Goal: Information Seeking & Learning: Check status

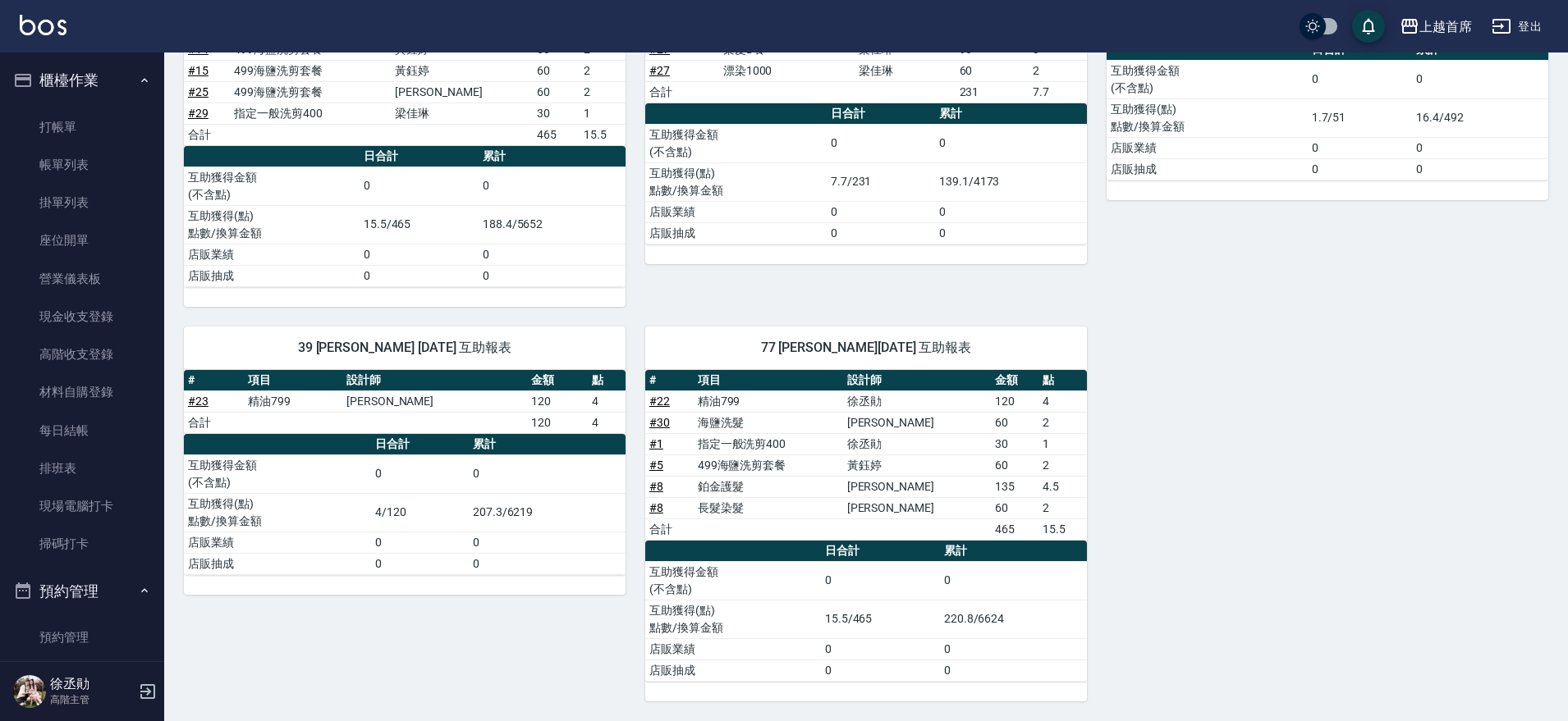
scroll to position [1231, 0]
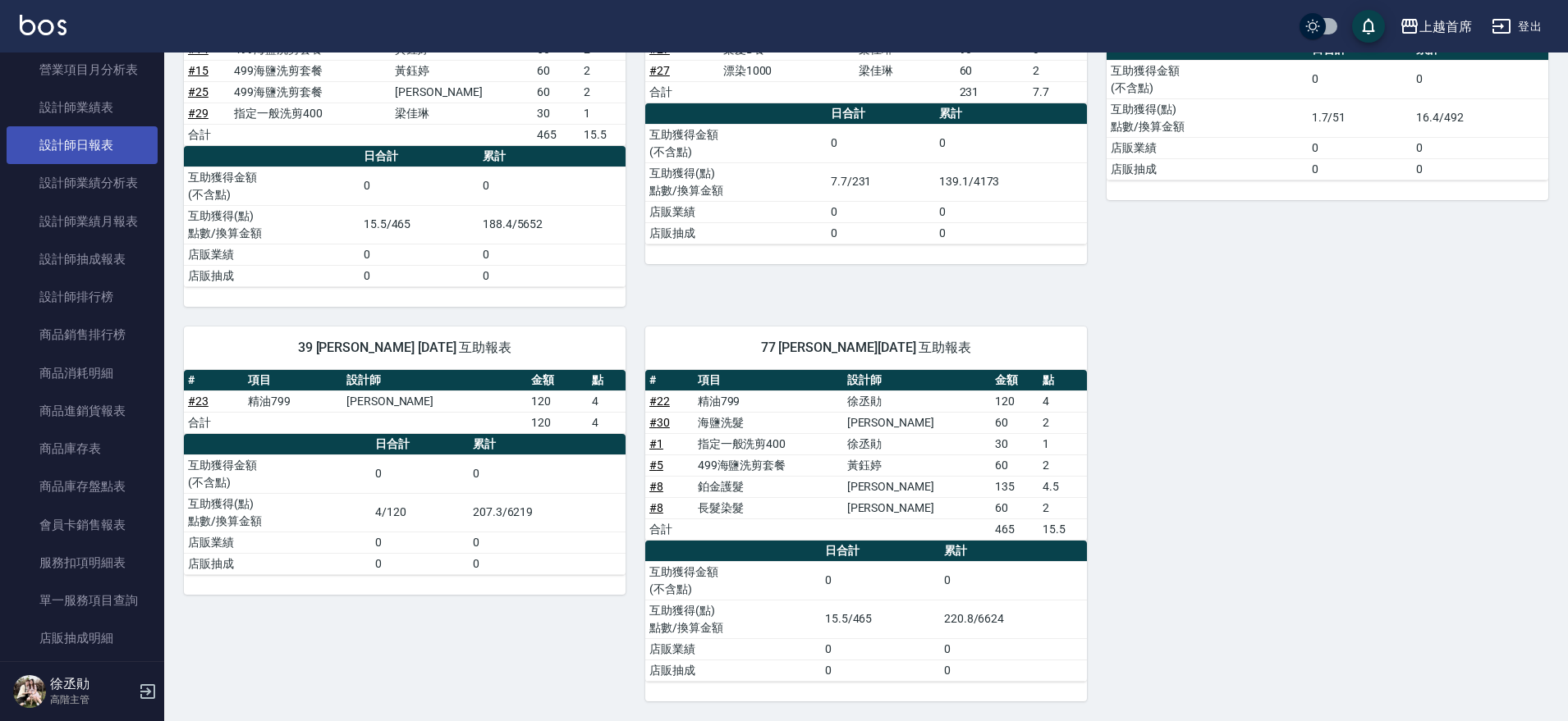
click at [106, 153] on link "設計師日報表" at bounding box center [82, 145] width 151 height 38
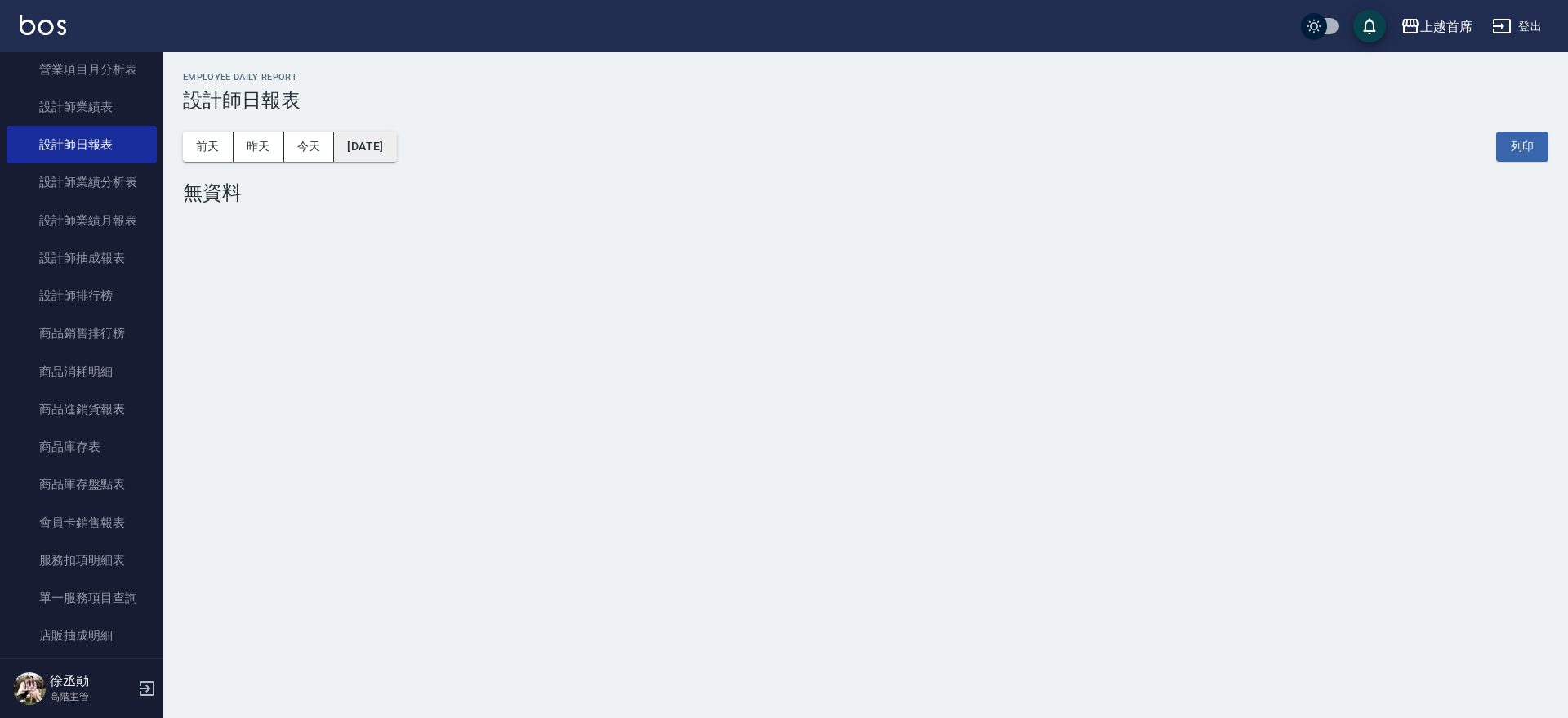
click at [357, 144] on button "[DATE]" at bounding box center [365, 146] width 62 height 30
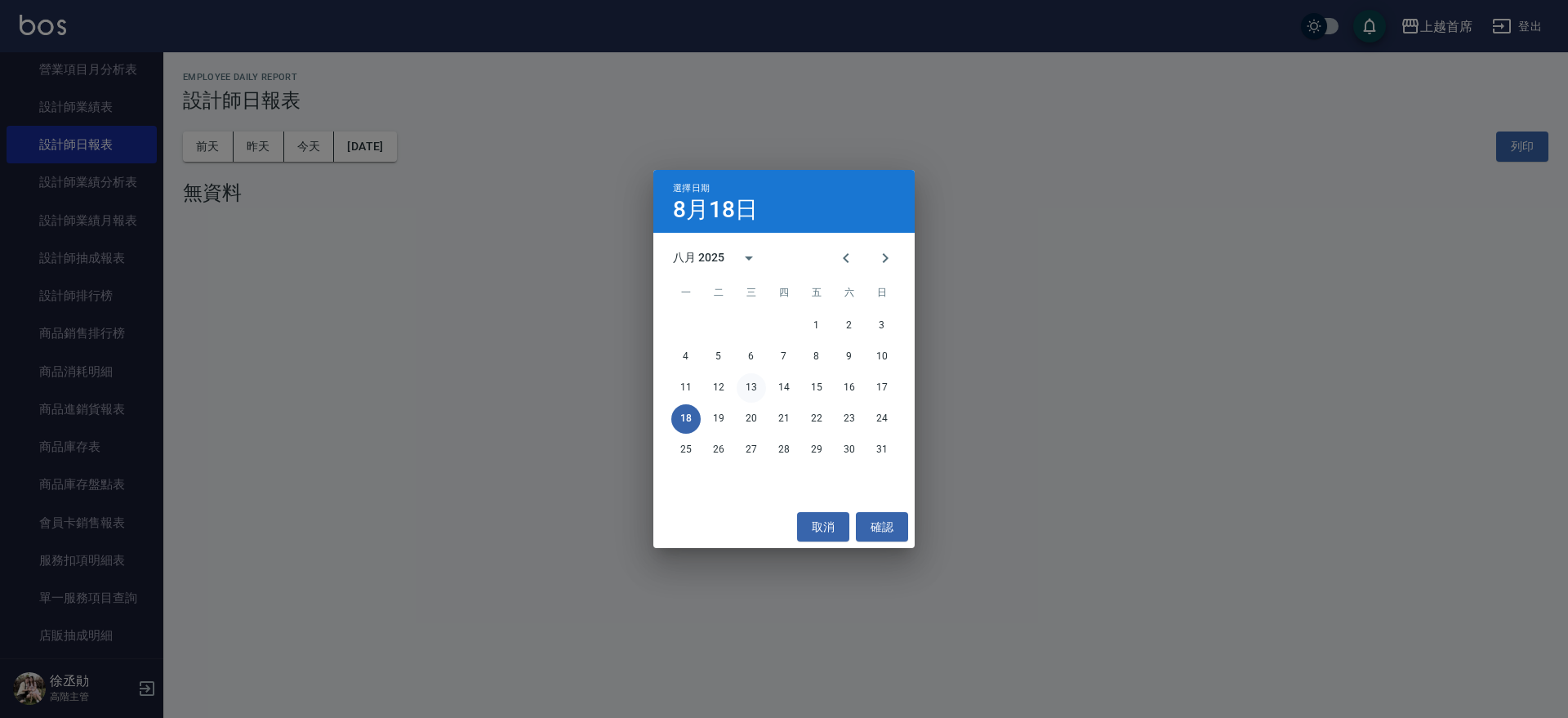
click at [747, 388] on button "13" at bounding box center [751, 388] width 29 height 29
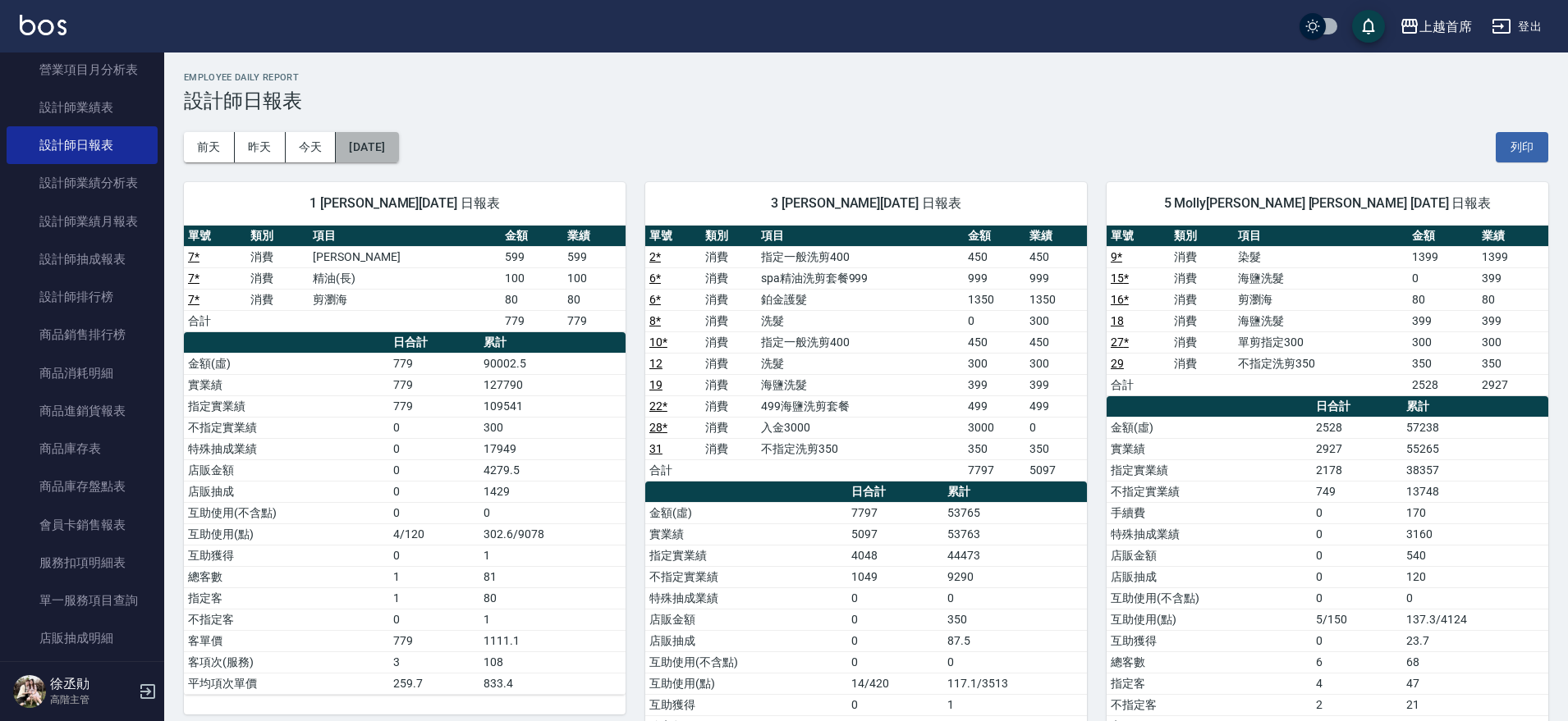
click at [363, 140] on button "[DATE]" at bounding box center [367, 147] width 63 height 30
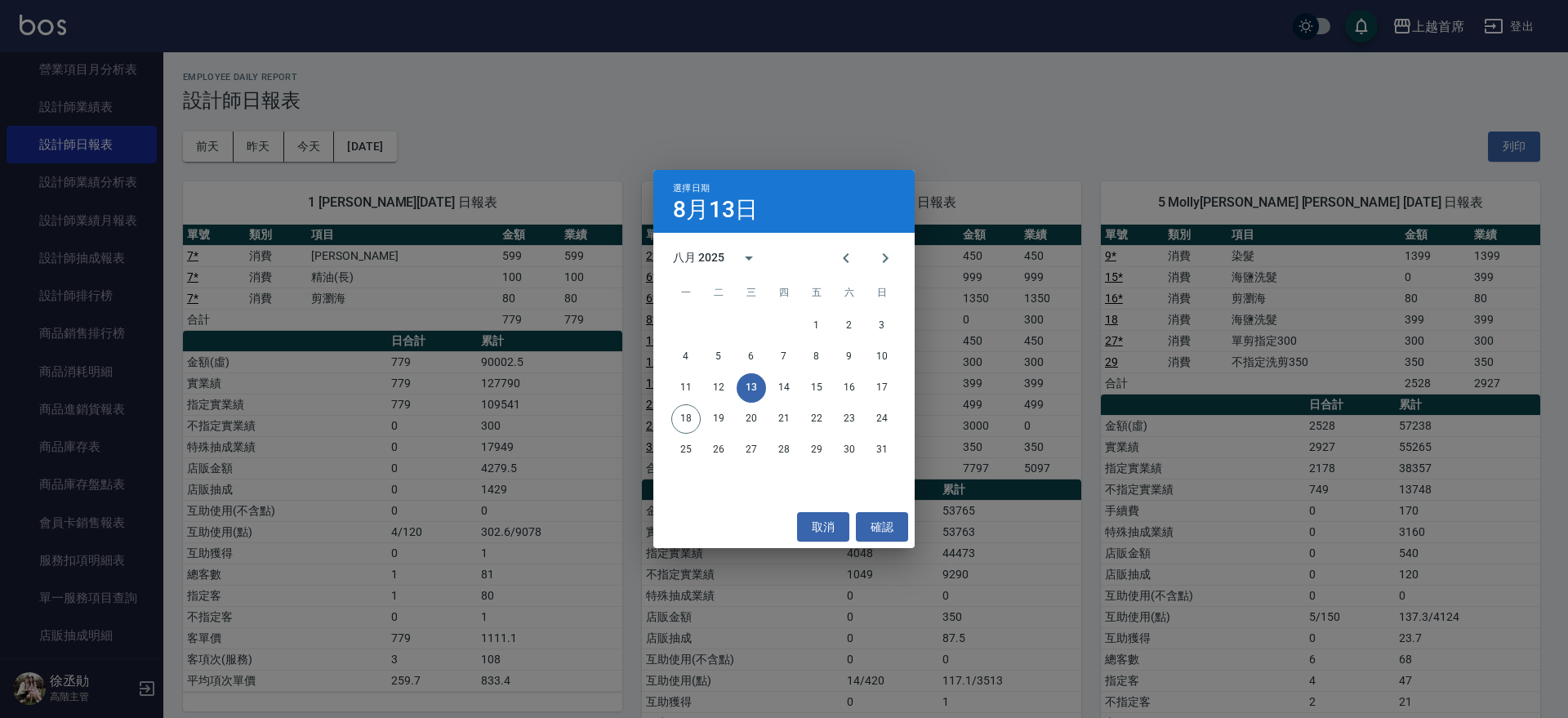
click at [742, 388] on button "13" at bounding box center [751, 388] width 29 height 29
click at [790, 382] on button "14" at bounding box center [784, 388] width 29 height 29
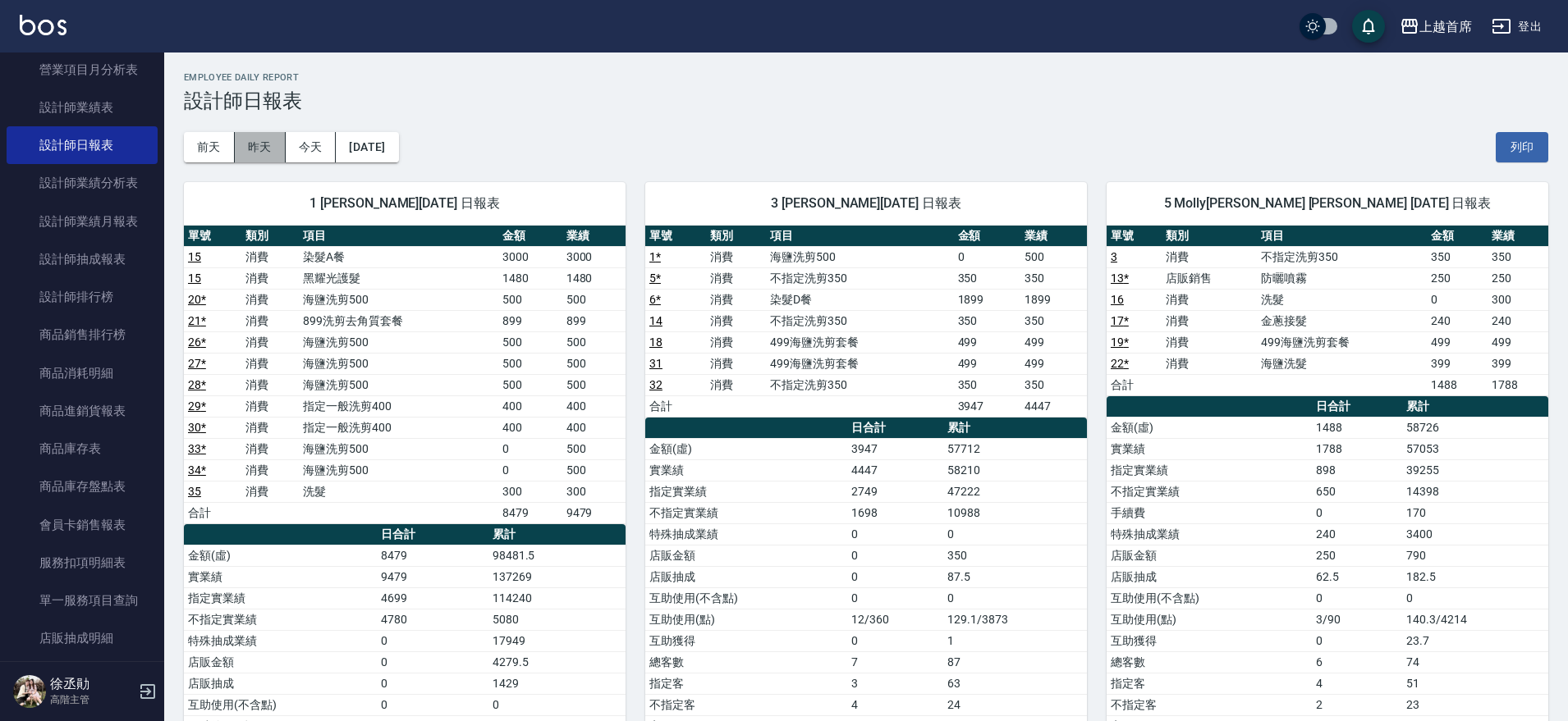
click at [267, 138] on button "昨天" at bounding box center [261, 147] width 51 height 30
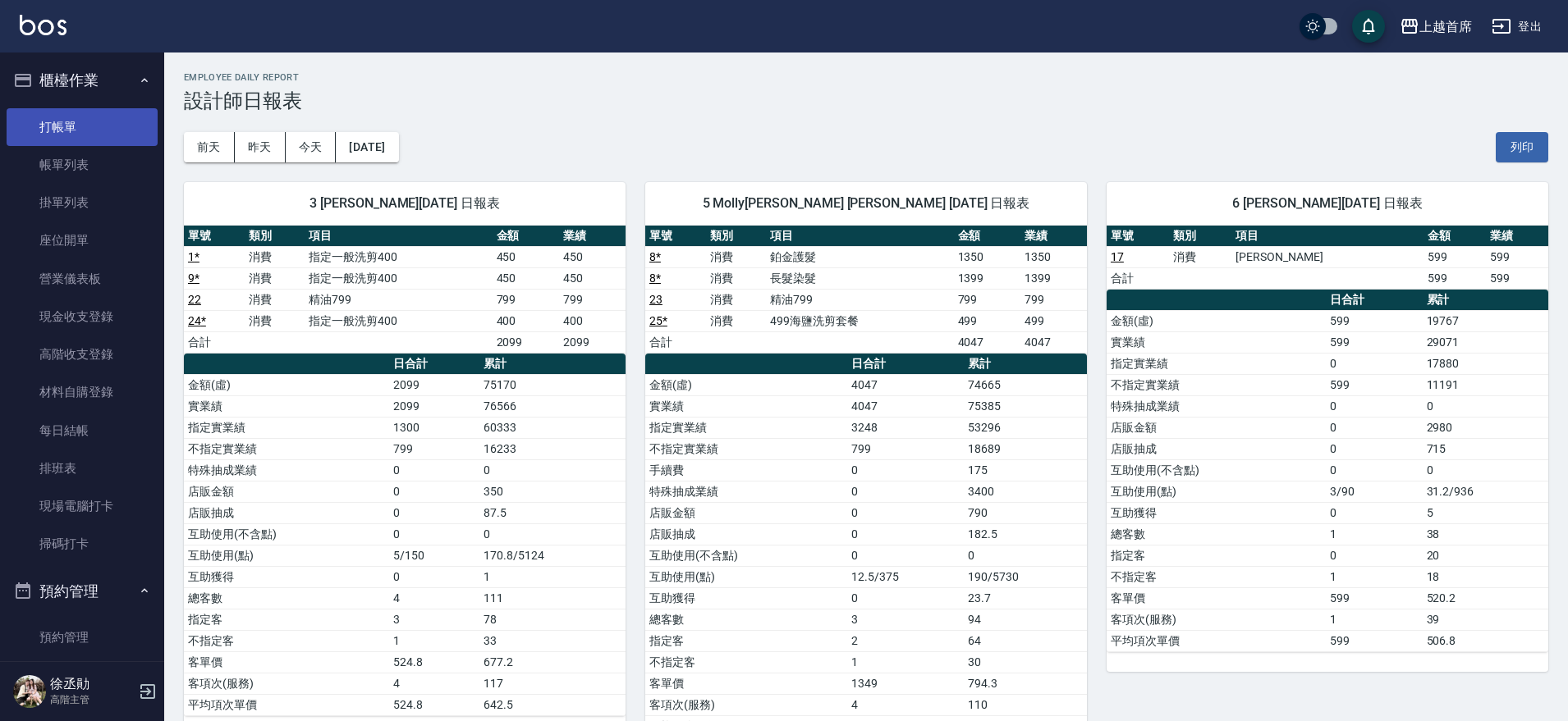
click at [106, 134] on link "打帳單" at bounding box center [82, 127] width 151 height 38
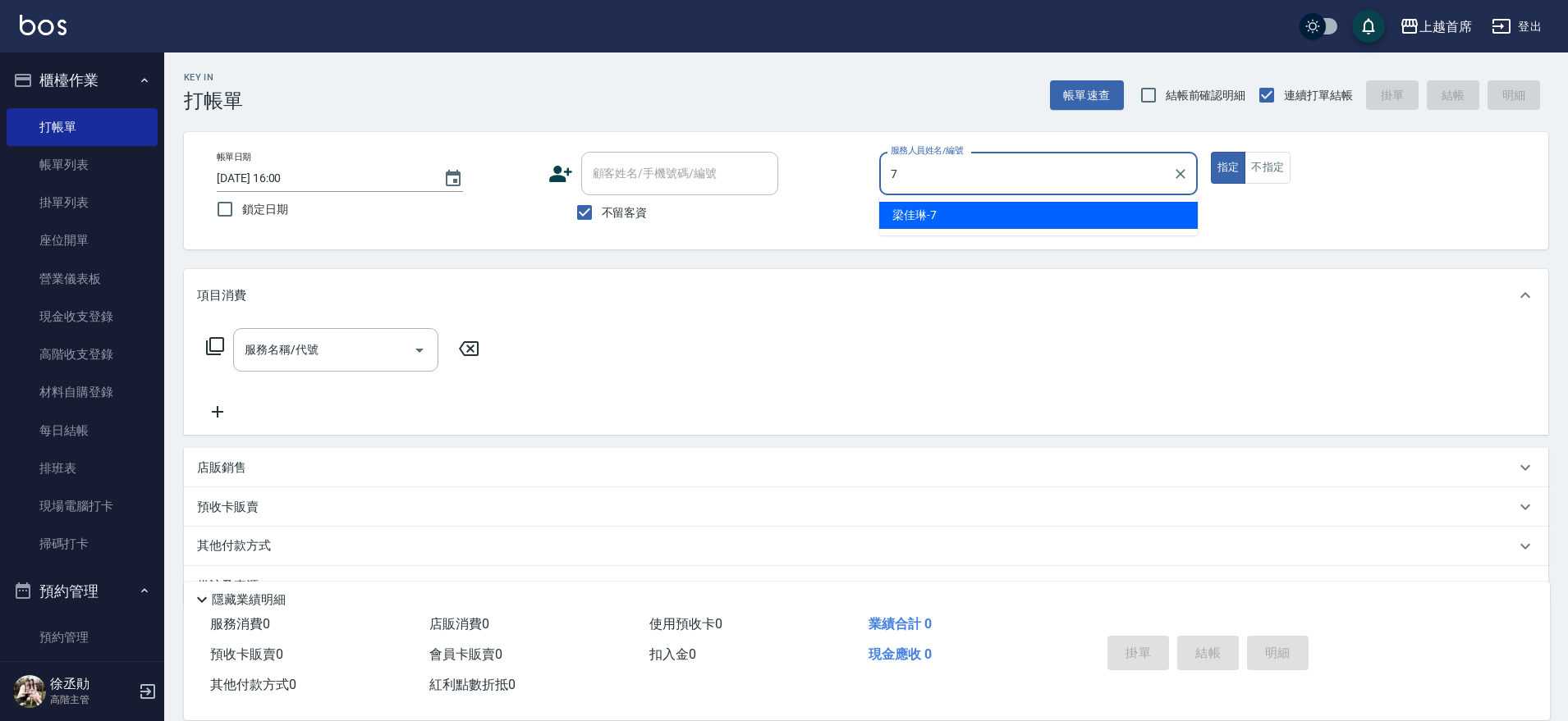
type input "[PERSON_NAME]-7"
type button "true"
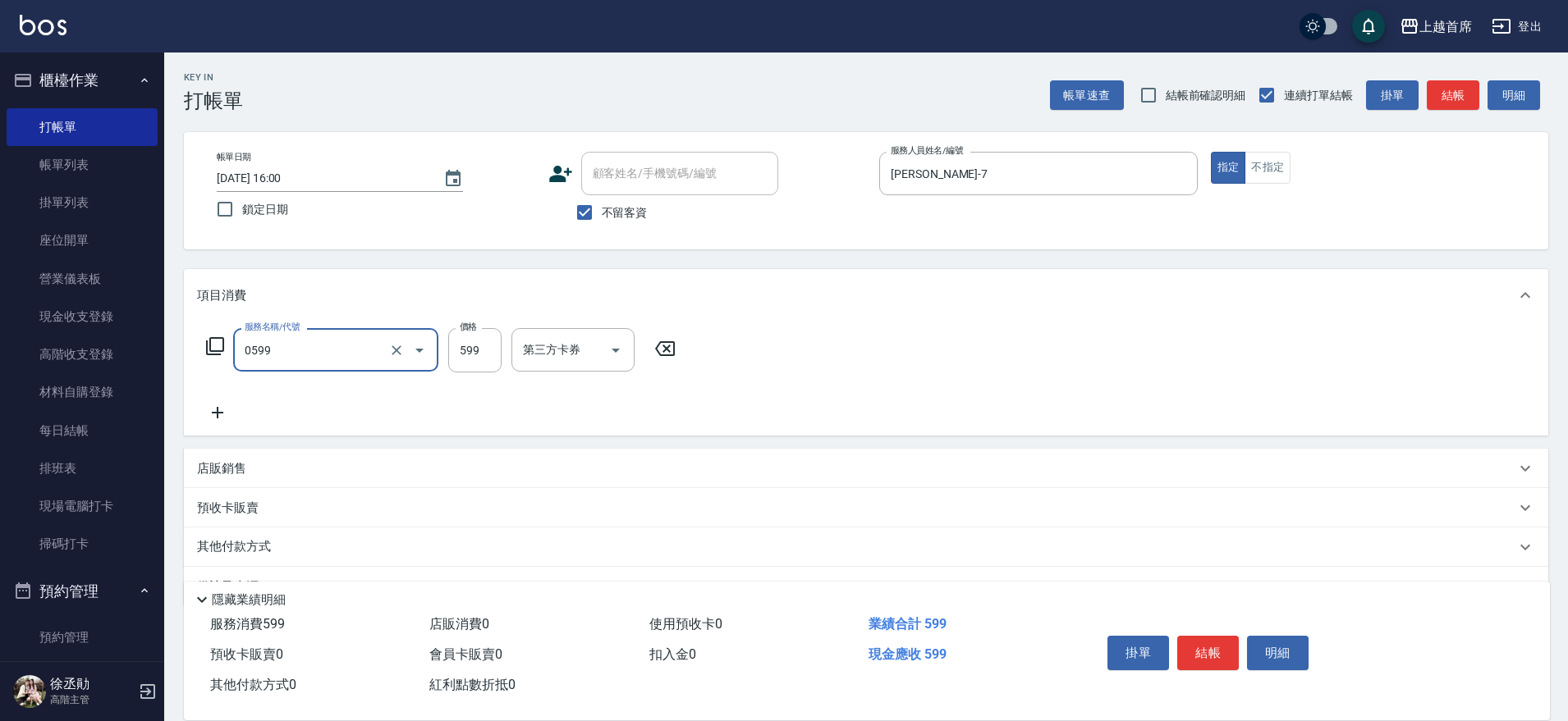
type input "[PERSON_NAME]spa(0599)"
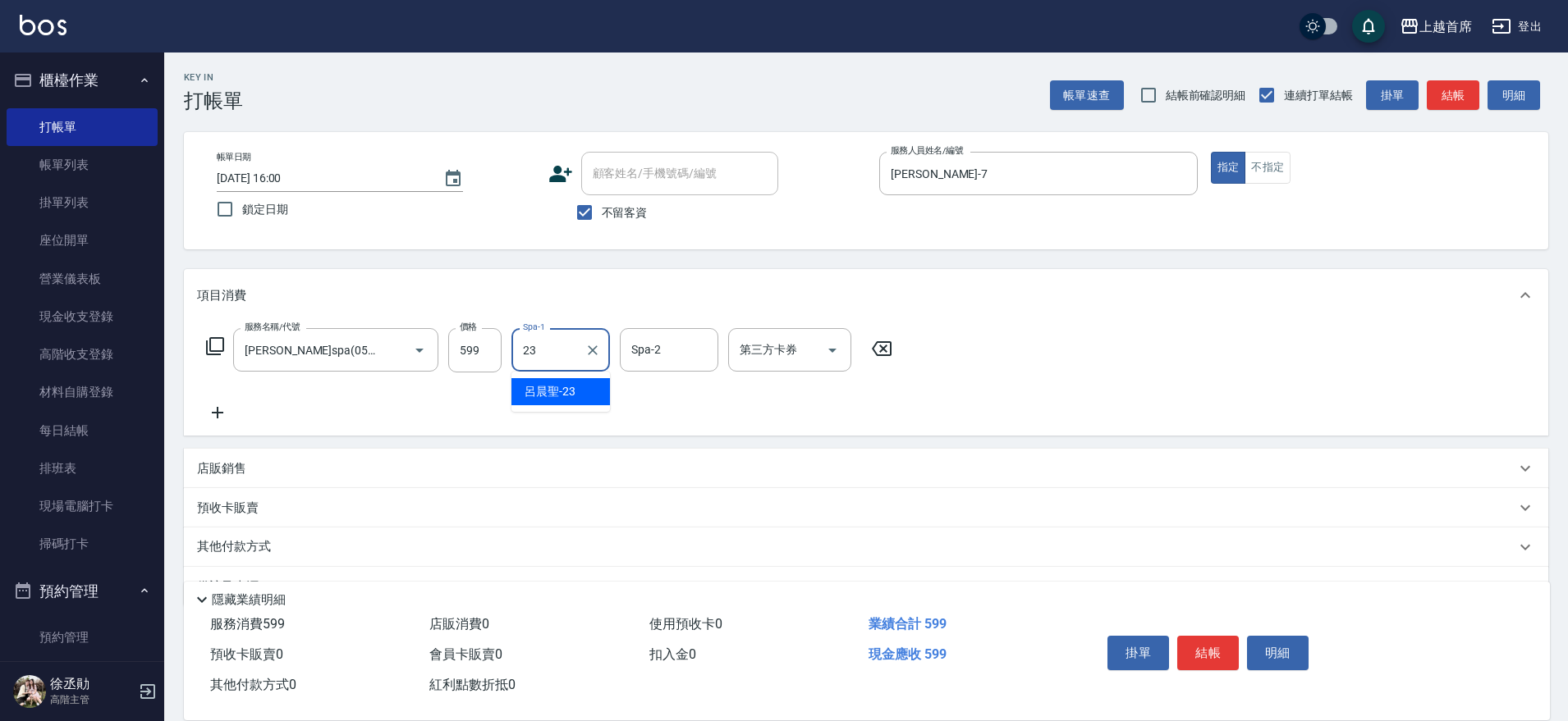
type input "[PERSON_NAME]-23"
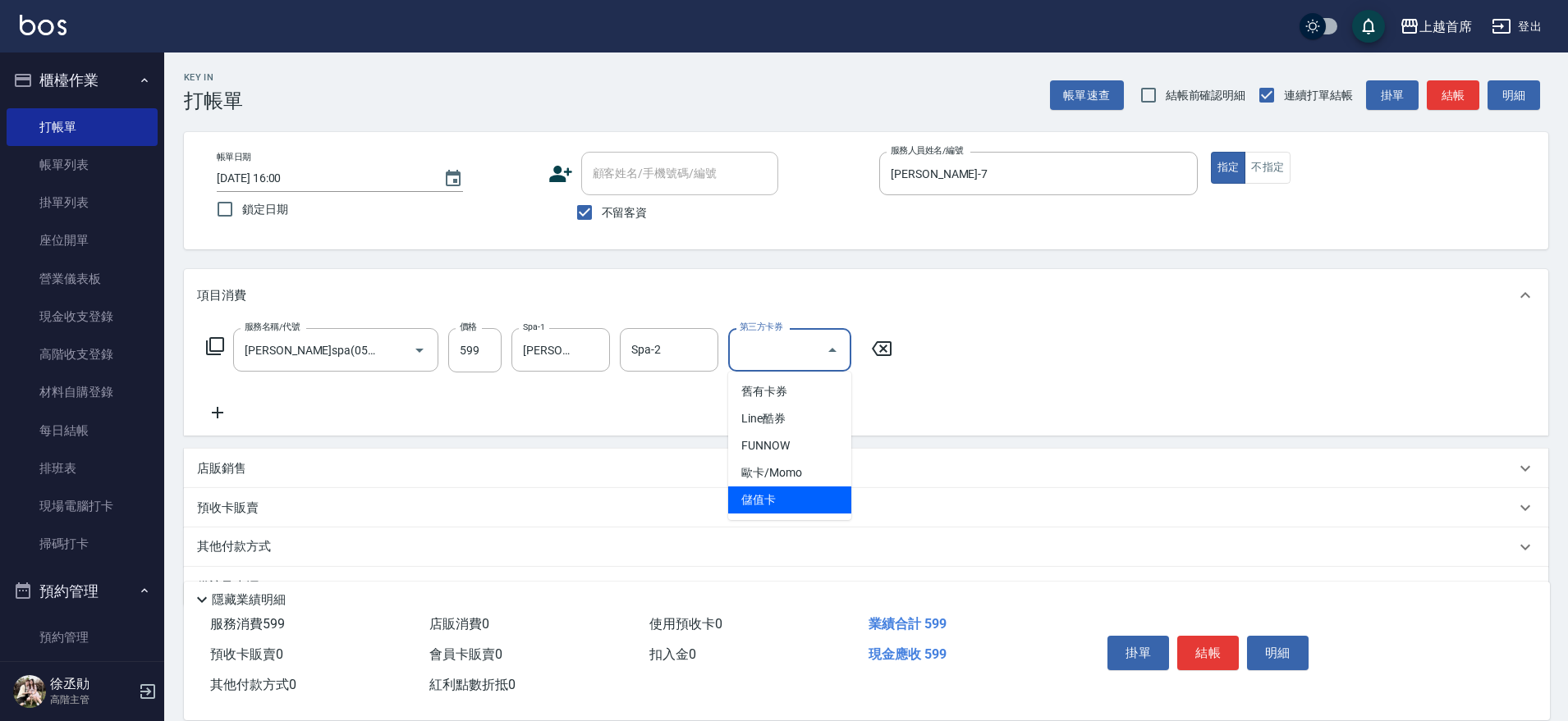
type input "儲值卡"
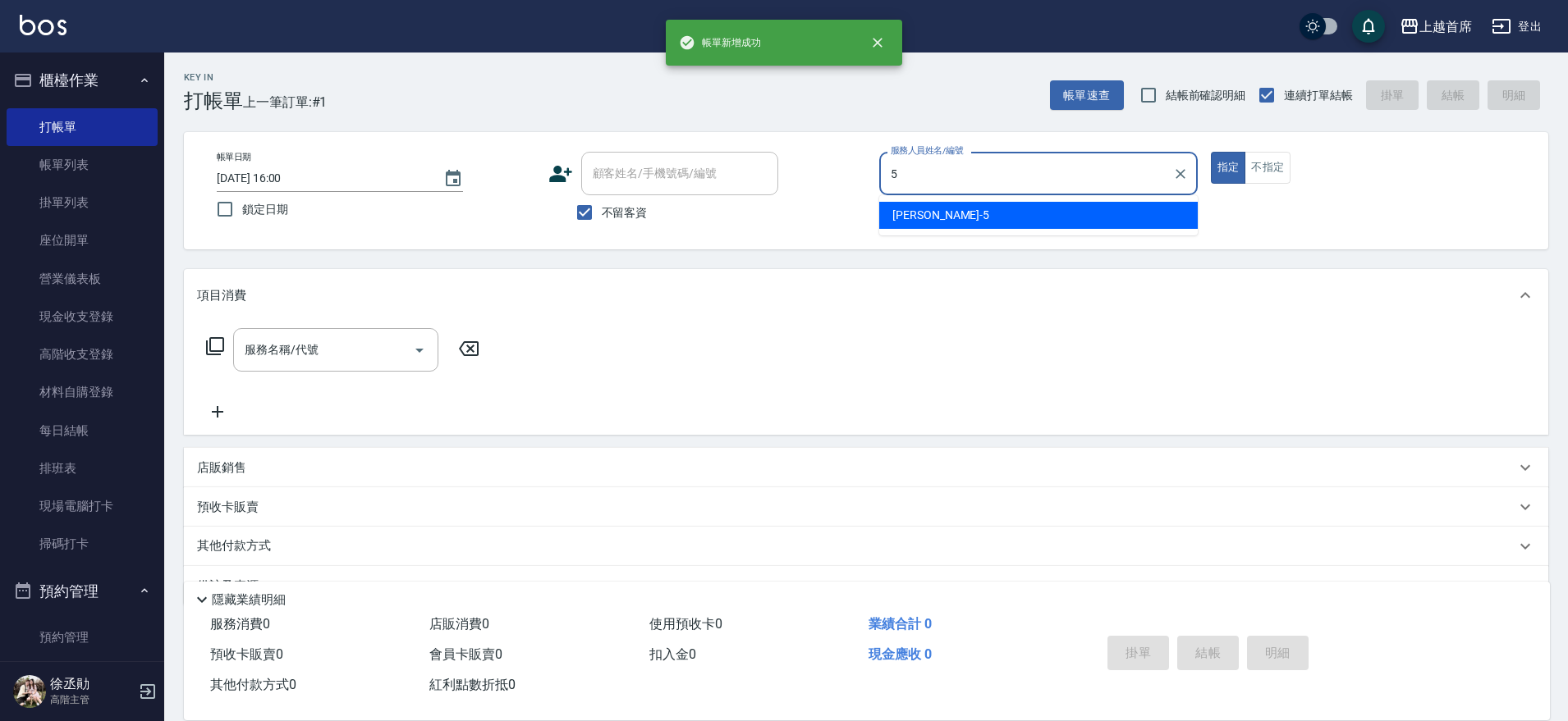
type input "[PERSON_NAME]-5"
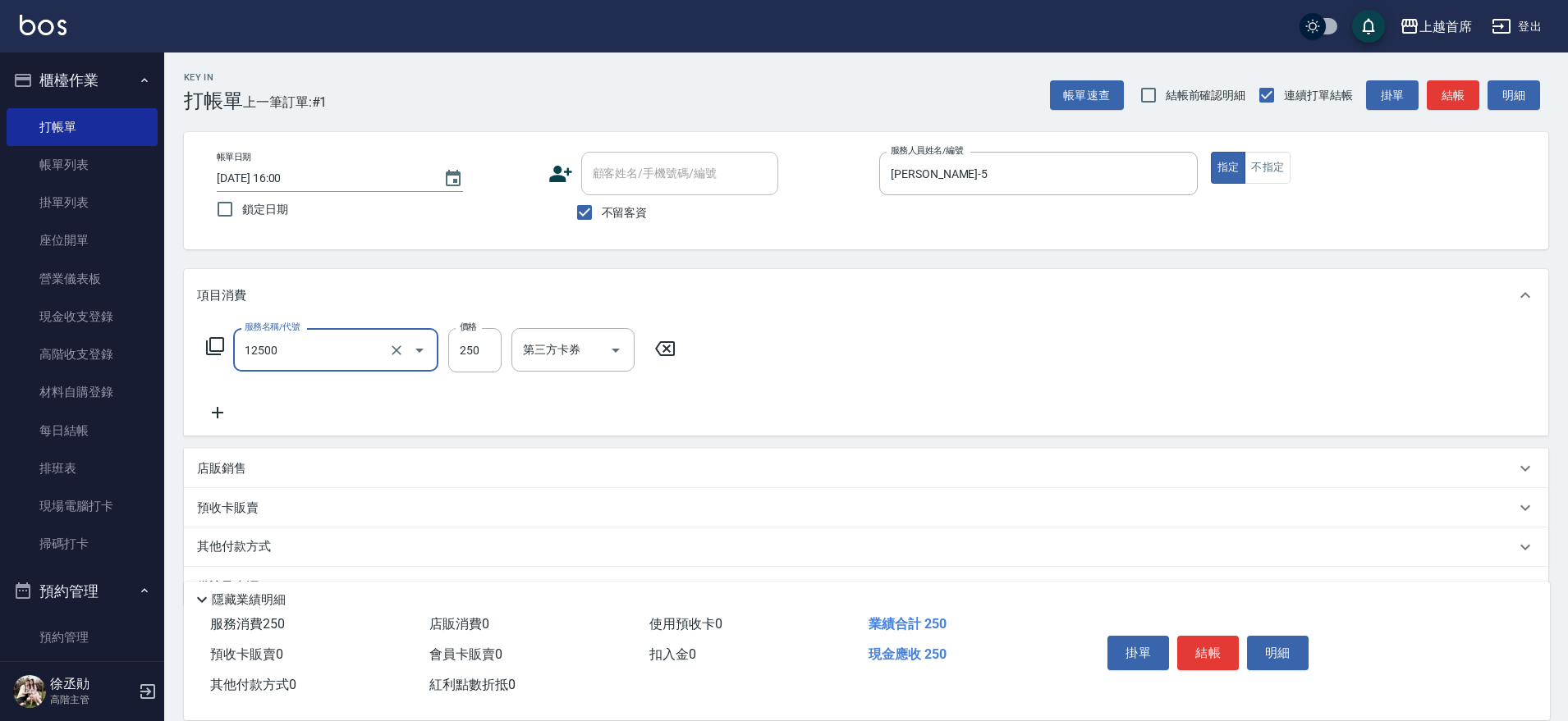
type input "肩頸250(12500)"
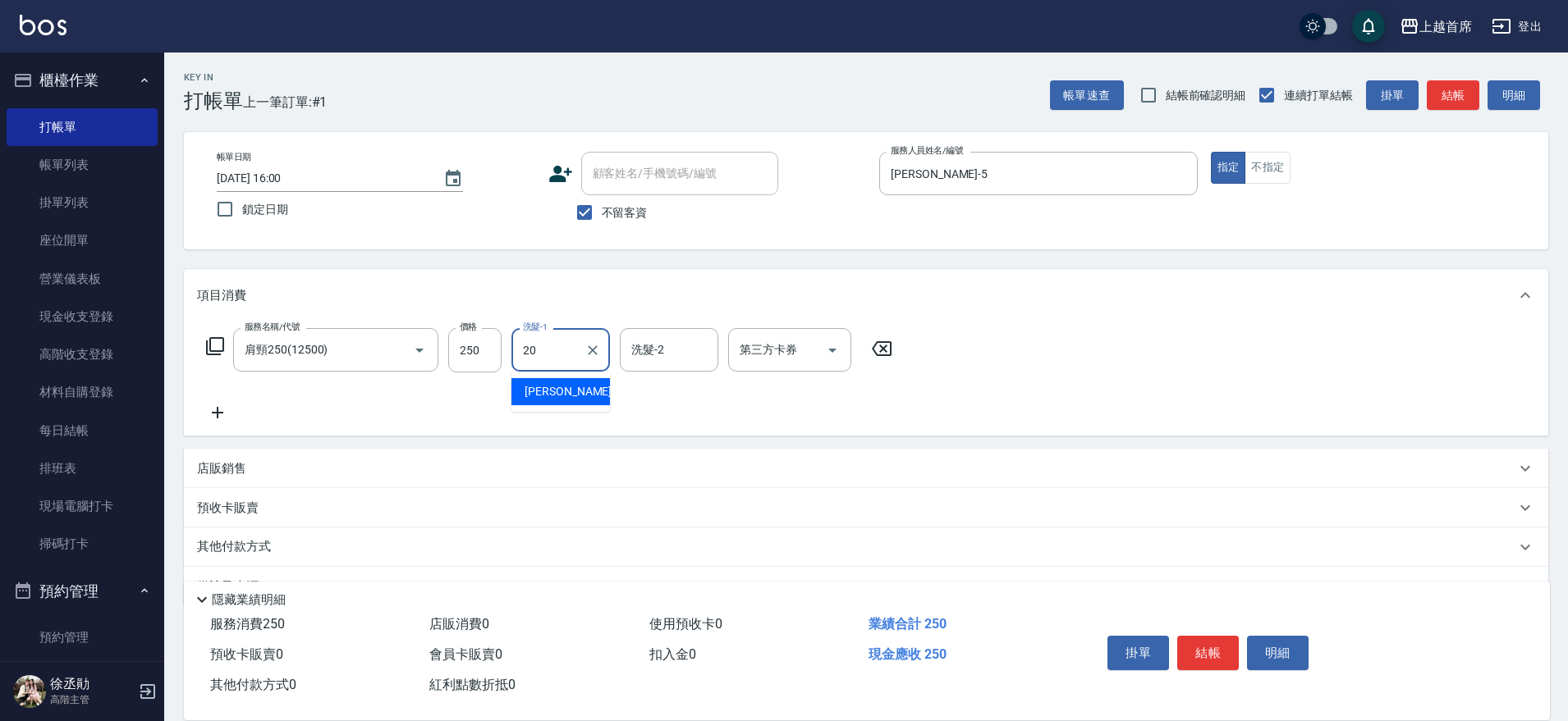
type input "[PERSON_NAME]-20"
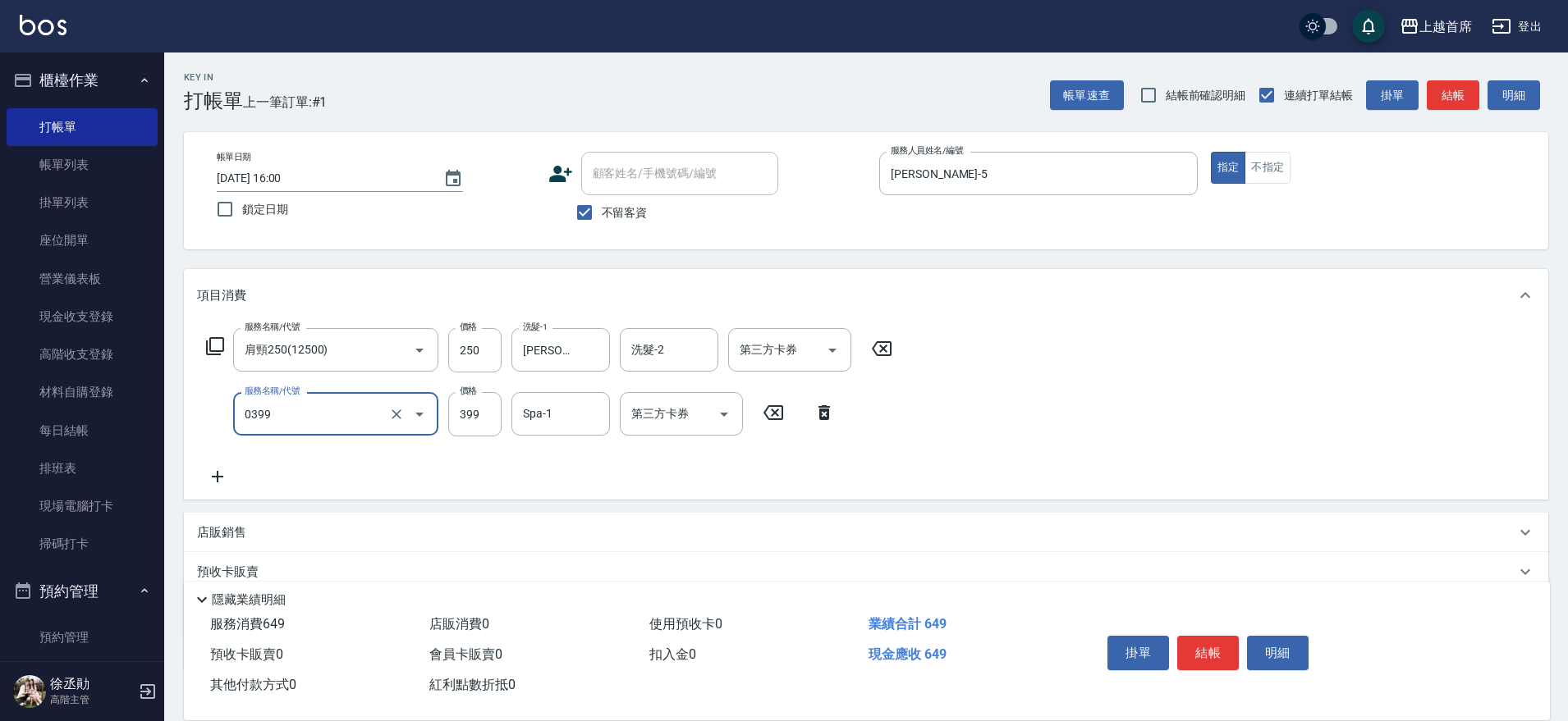
type input "海鹽洗髮(0399)"
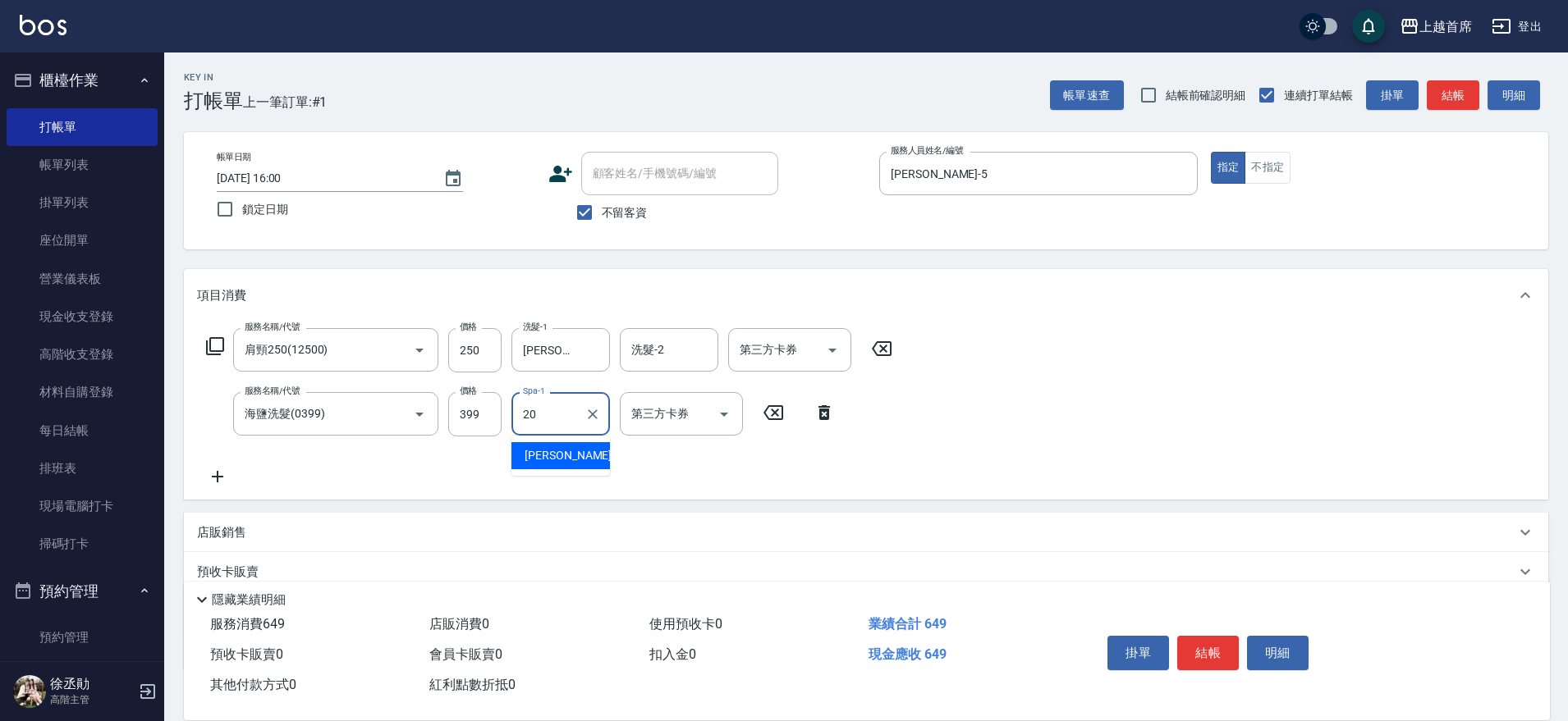
type input "[PERSON_NAME]-20"
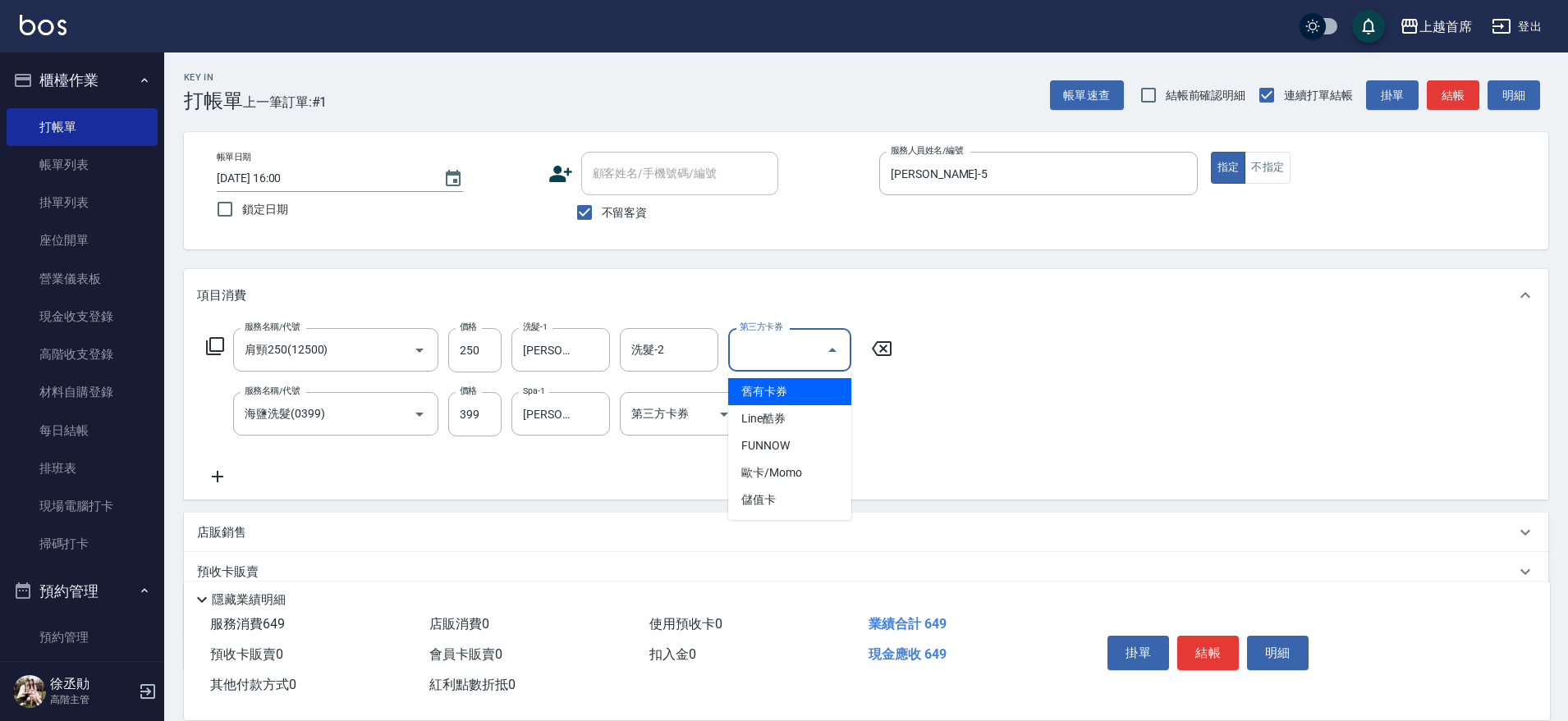
click at [764, 335] on div "第三方卡券 第三方卡券" at bounding box center [790, 350] width 123 height 44
click at [820, 493] on span "儲值卡" at bounding box center [790, 500] width 123 height 27
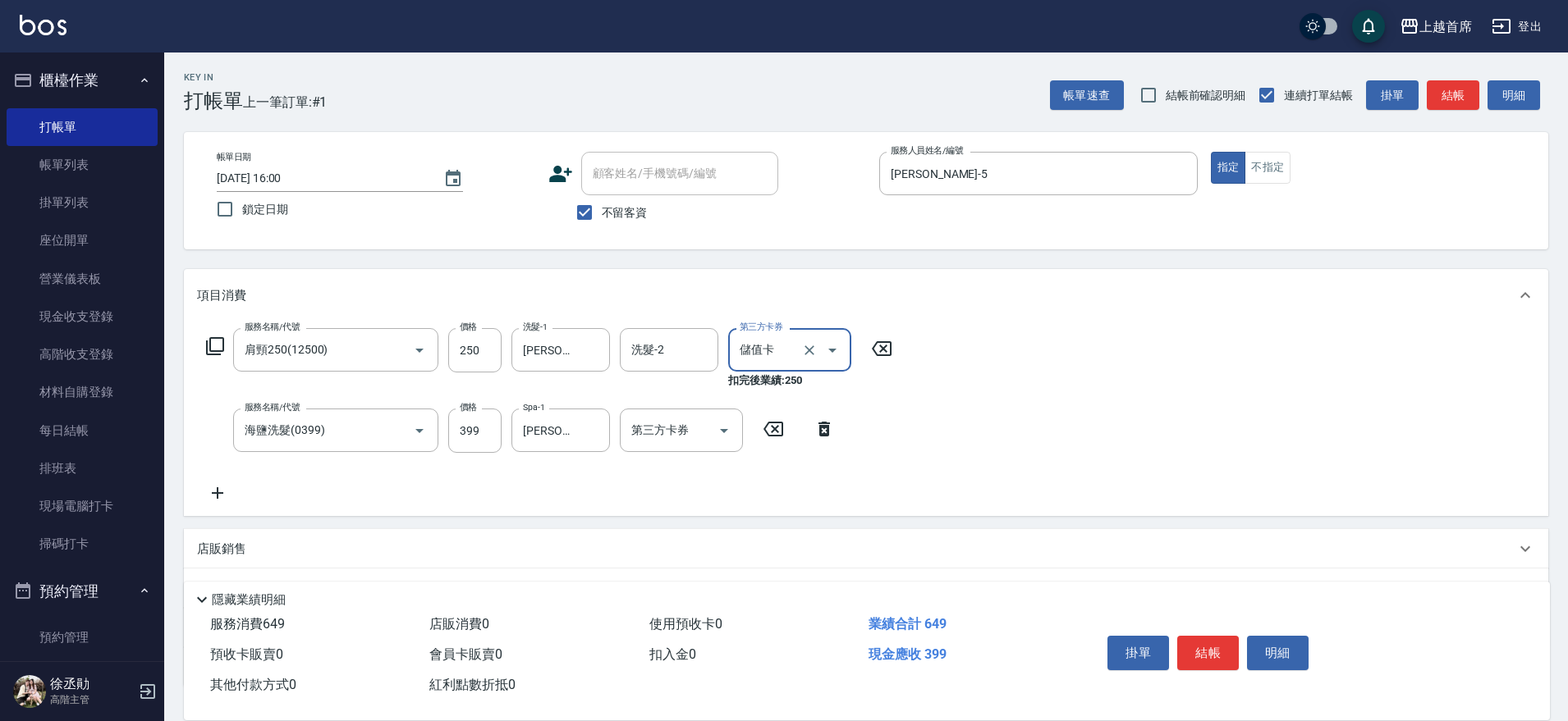
type input "儲值卡"
click at [669, 431] on div "第三方卡券 第三方卡券" at bounding box center [682, 430] width 123 height 44
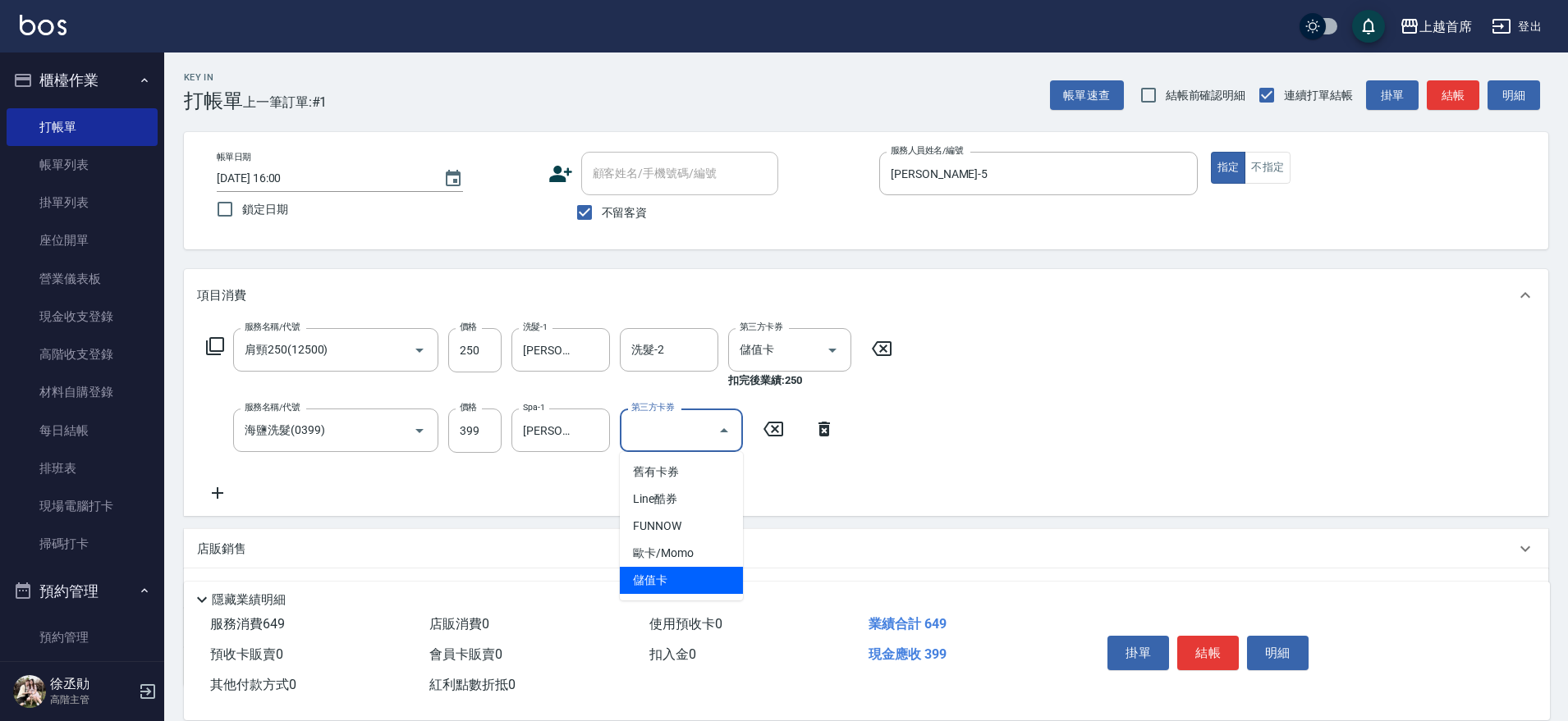
click at [690, 574] on span "儲值卡" at bounding box center [682, 581] width 123 height 27
type input "儲值卡"
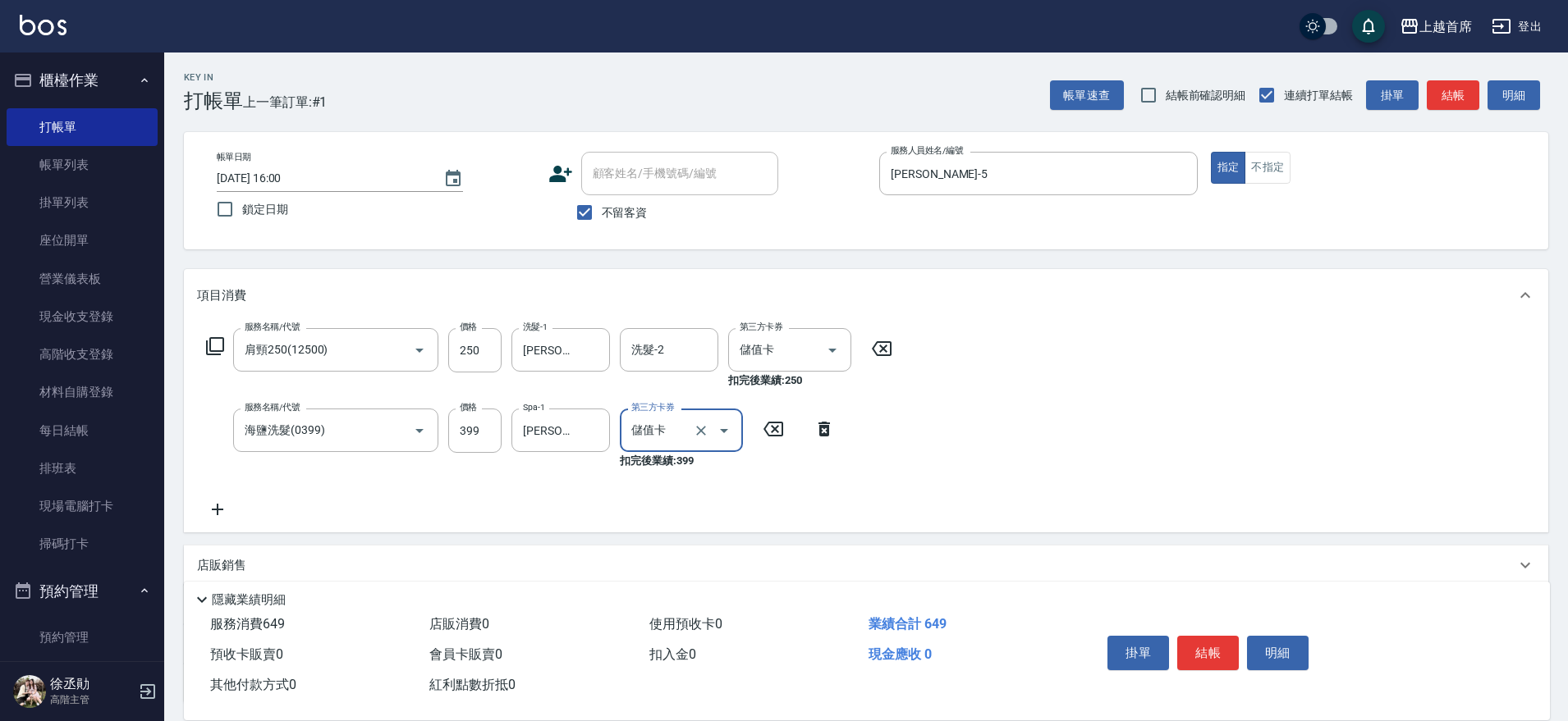
click at [1215, 629] on div "掛單 結帳 明細" at bounding box center [1209, 655] width 214 height 52
click at [1223, 641] on button "結帳" at bounding box center [1208, 653] width 62 height 34
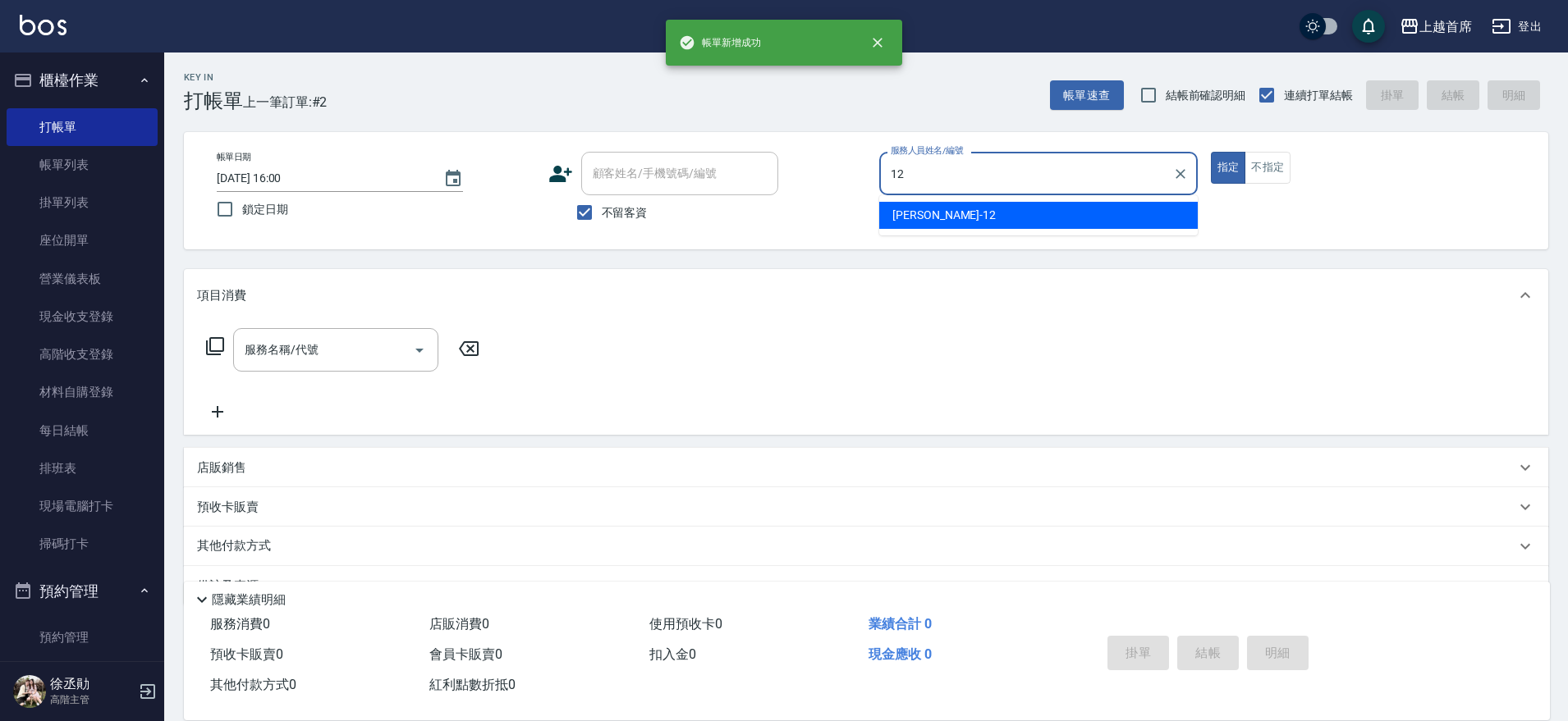
type input "[PERSON_NAME]-12"
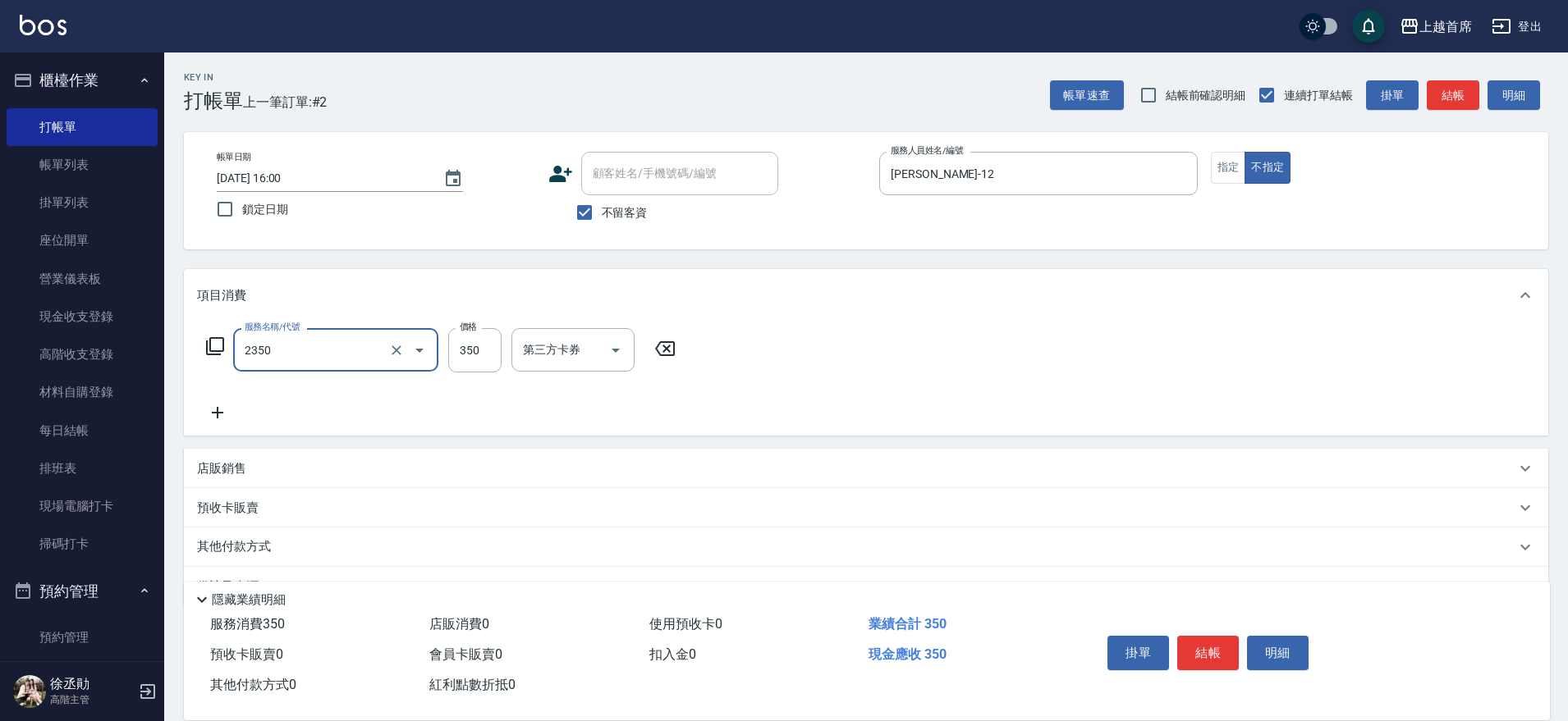
type input "不指定洗剪350(2350)"
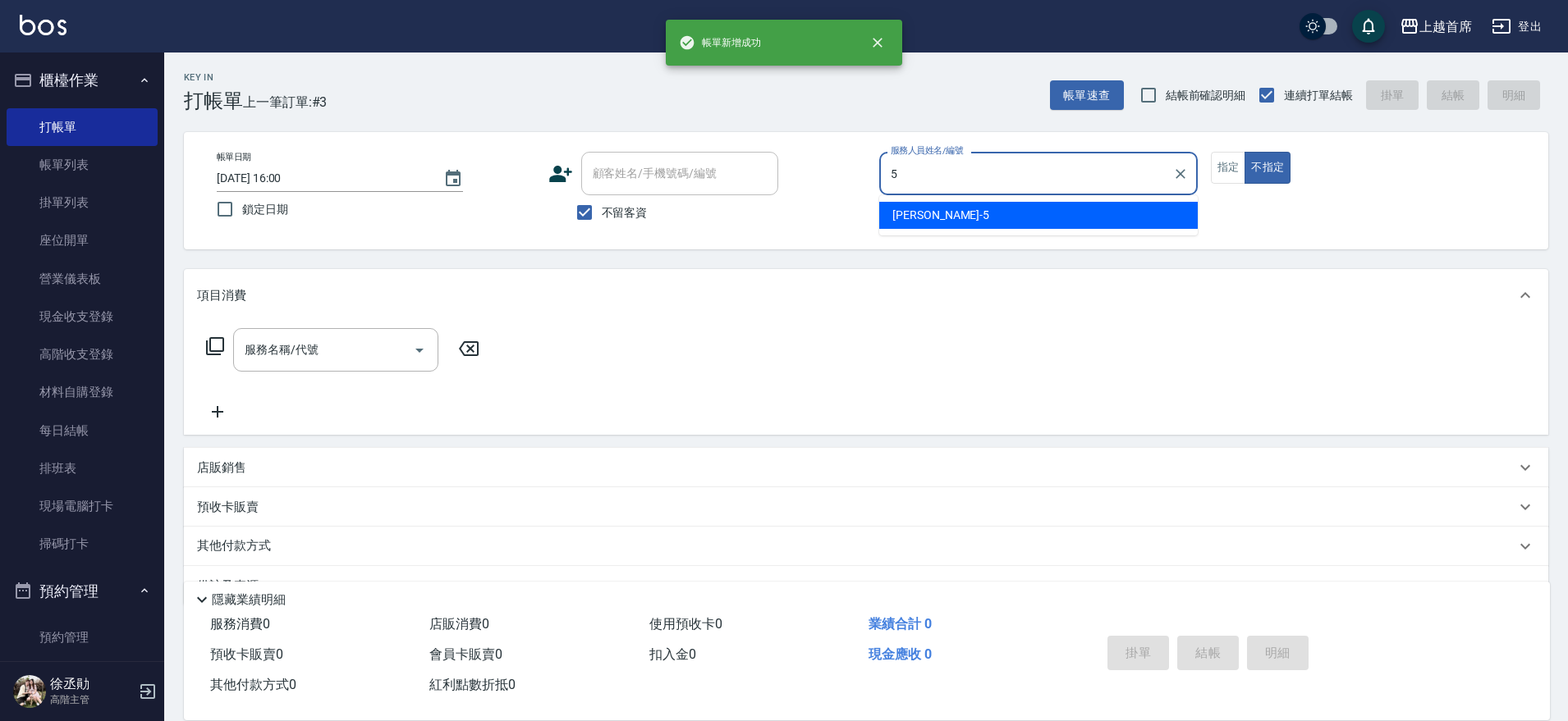
type input "[PERSON_NAME]-5"
type button "false"
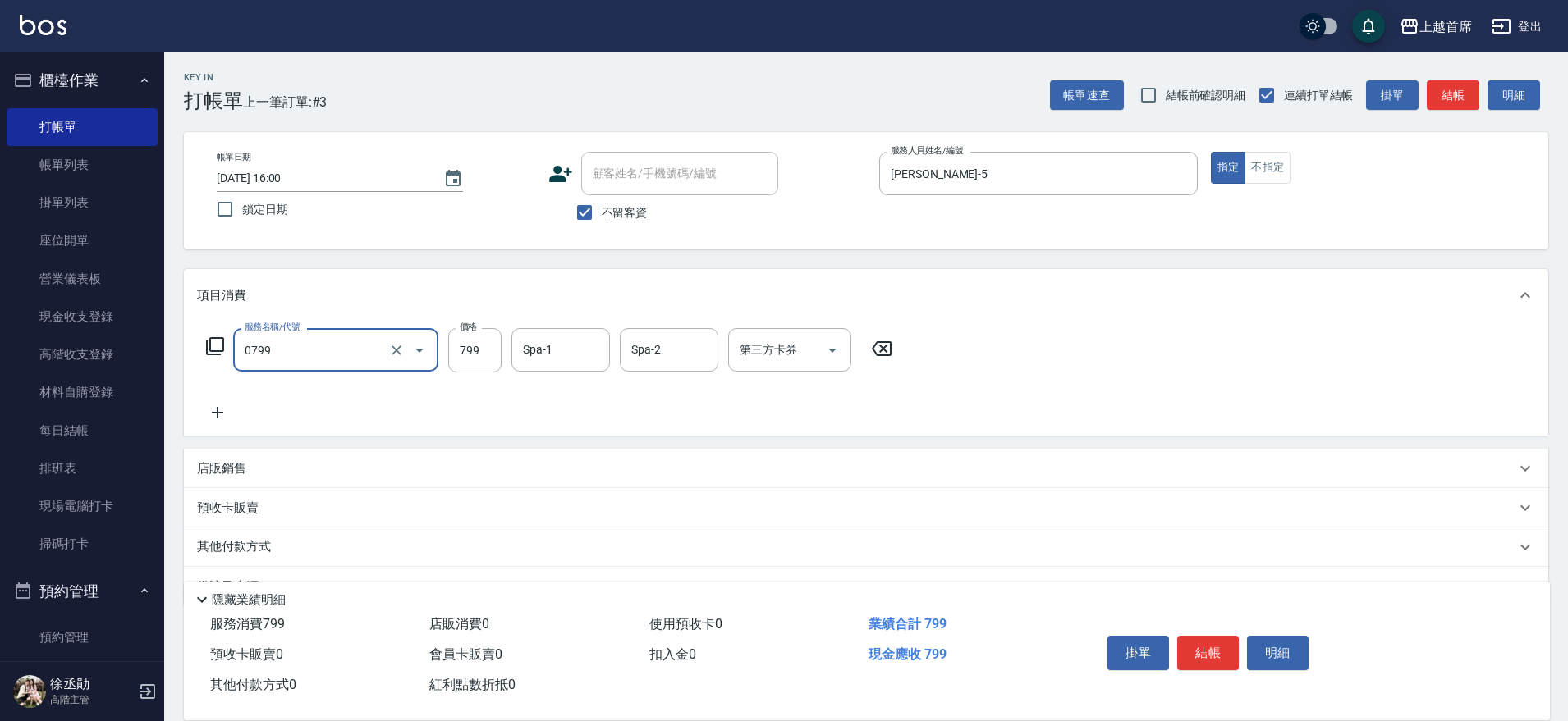
type input "精油799(0799)"
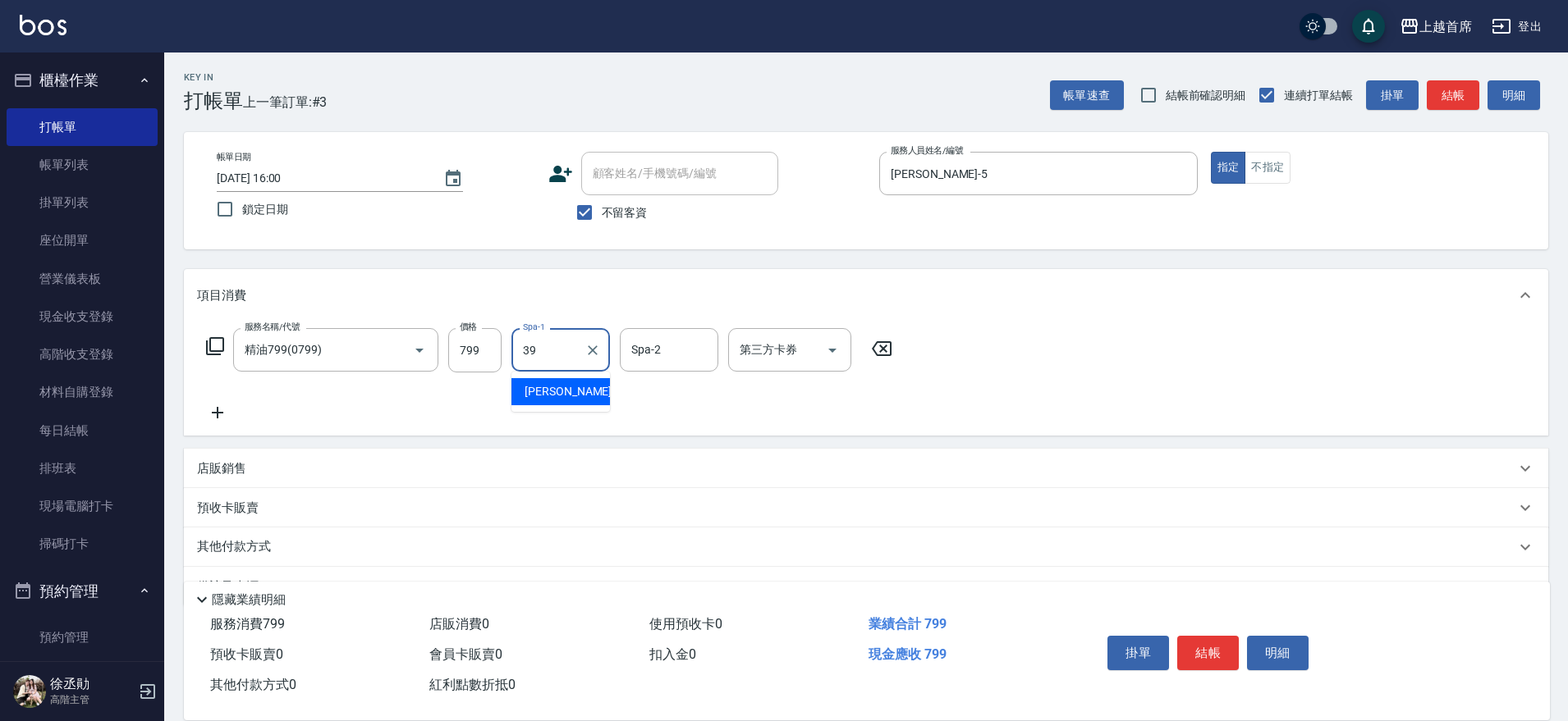
type input "[PERSON_NAME]-39"
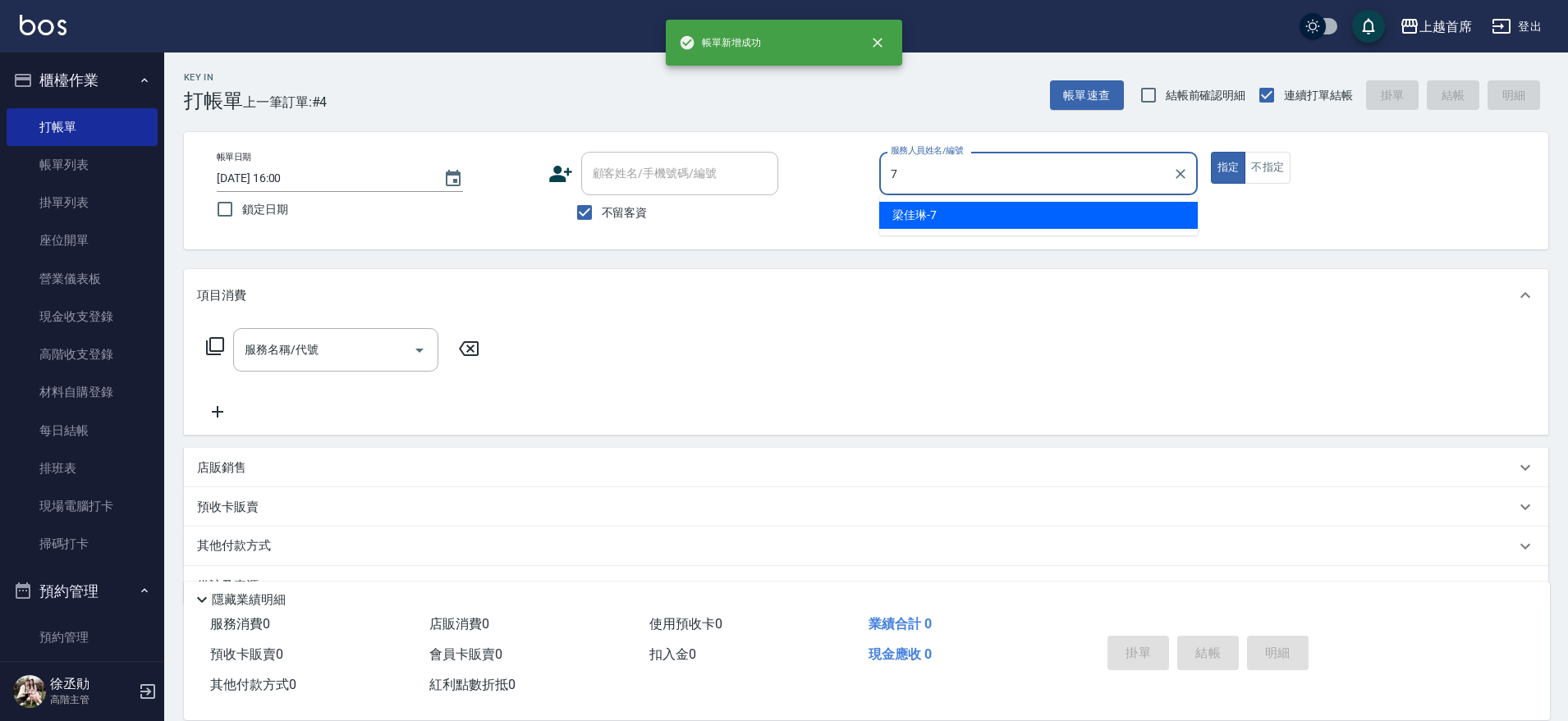
type input "[PERSON_NAME]-7"
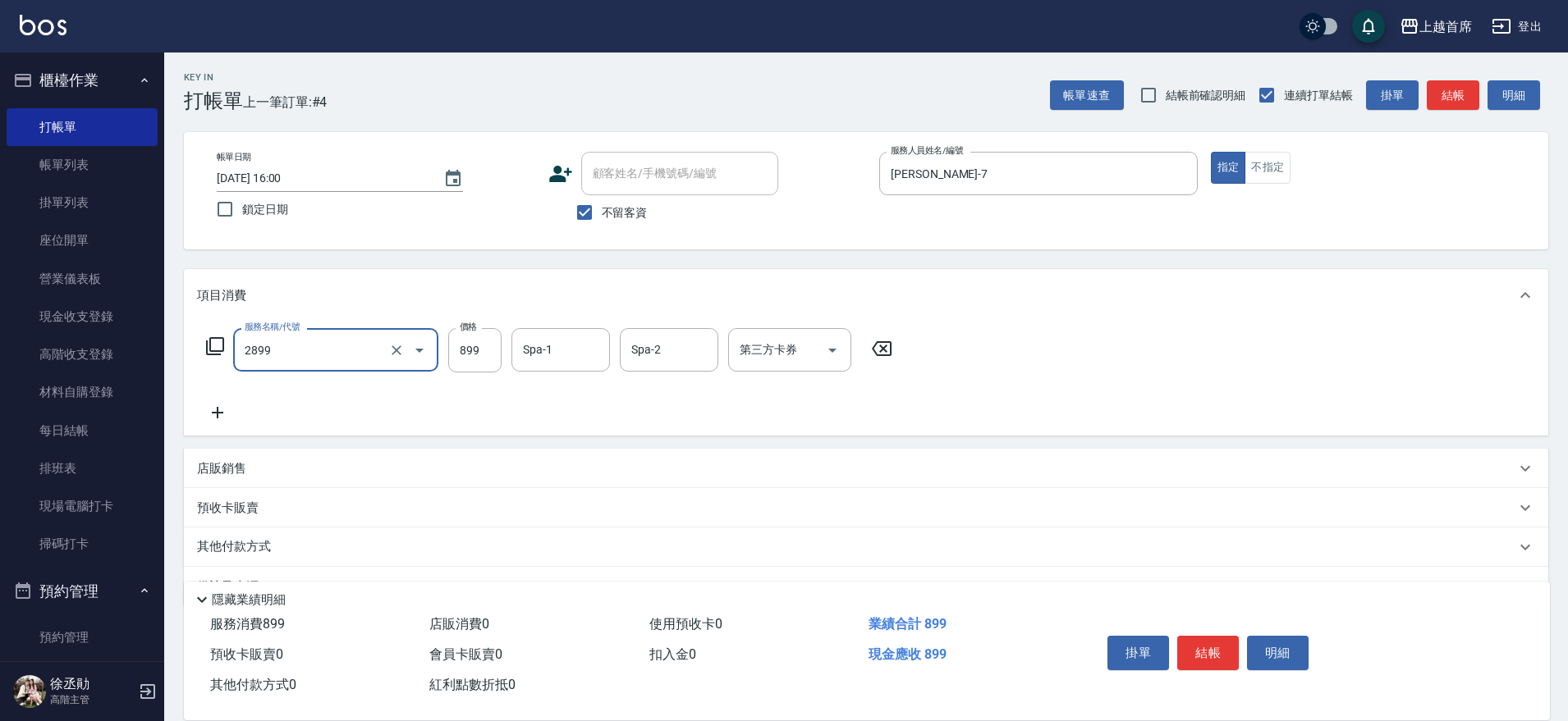
type input "899洗剪去角質套餐(2899)"
type input "[PERSON_NAME]-24"
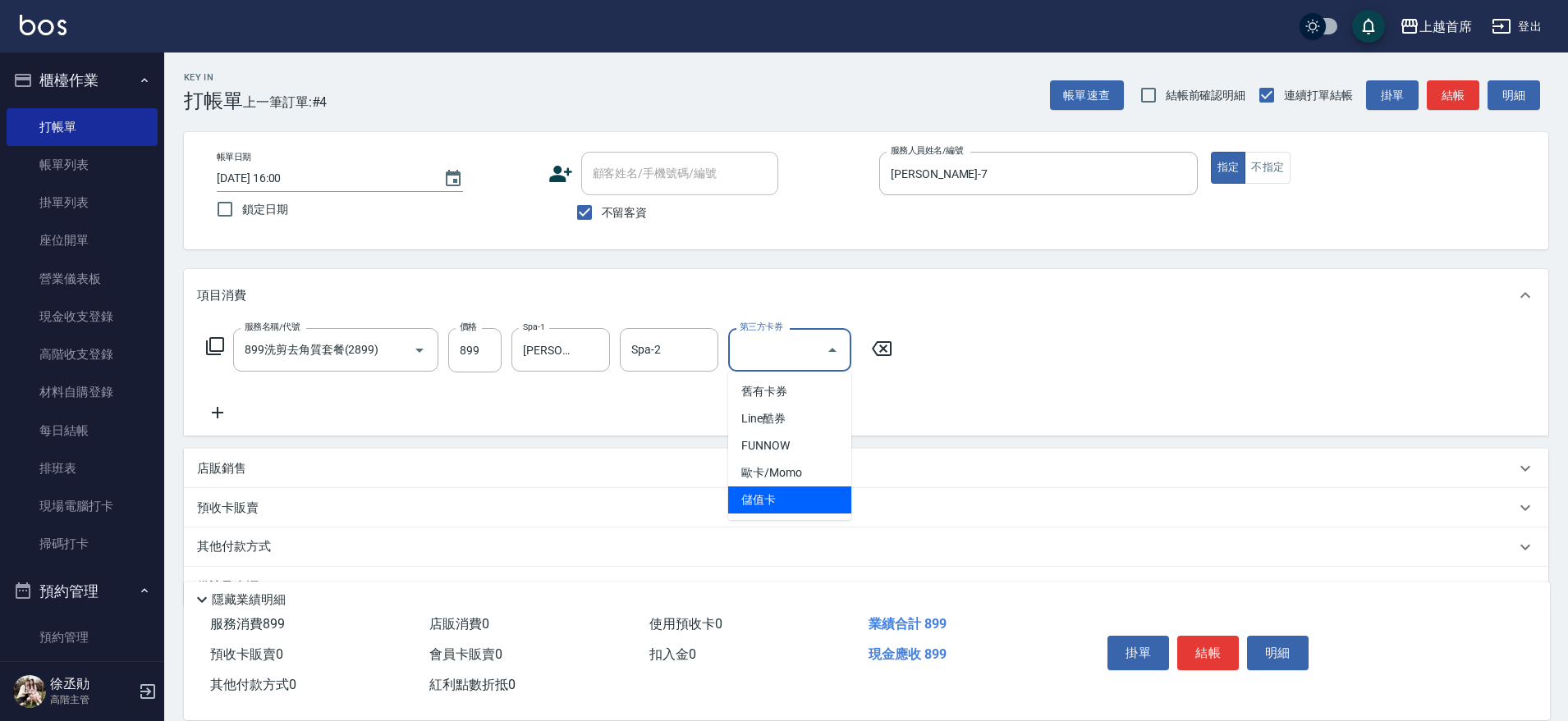
type input "儲值卡"
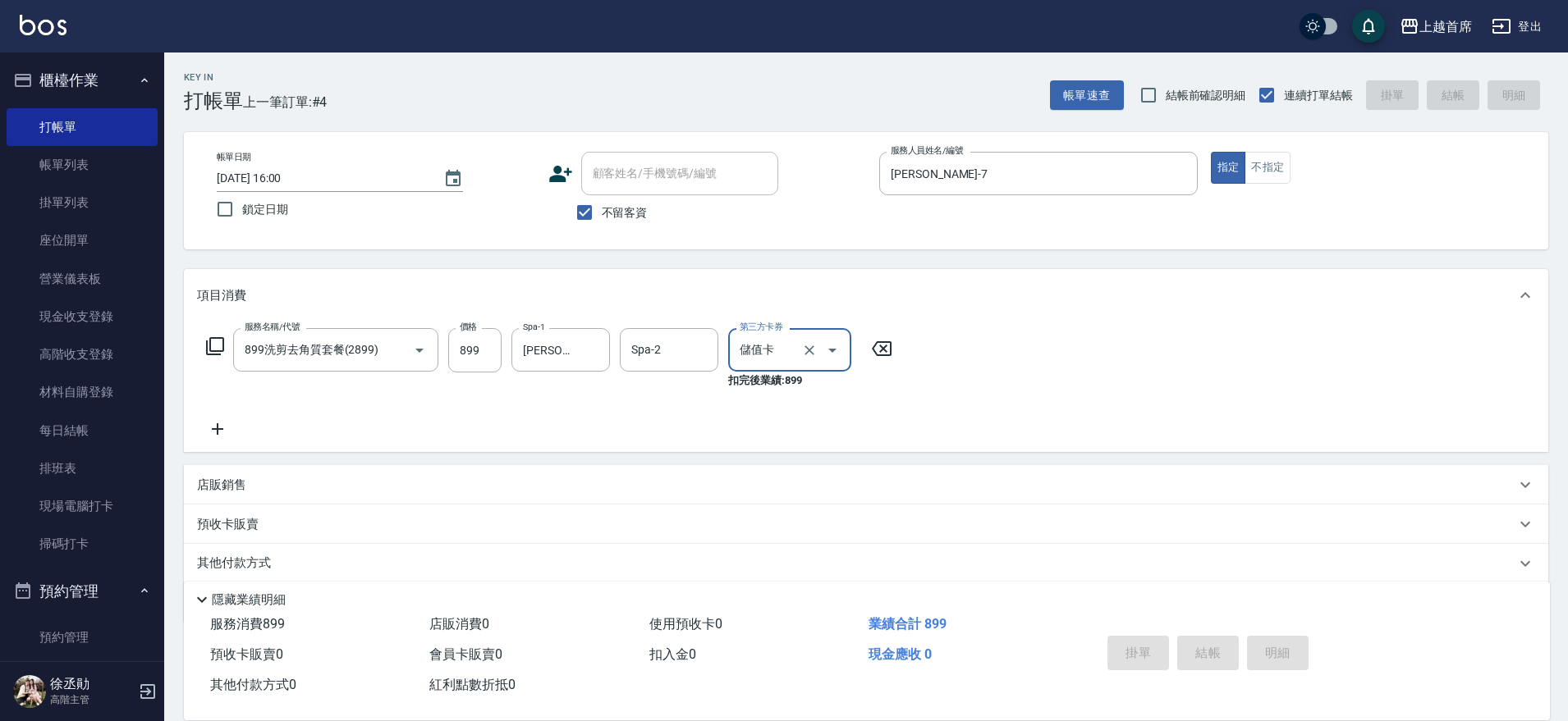
type input "[DATE] 16:01"
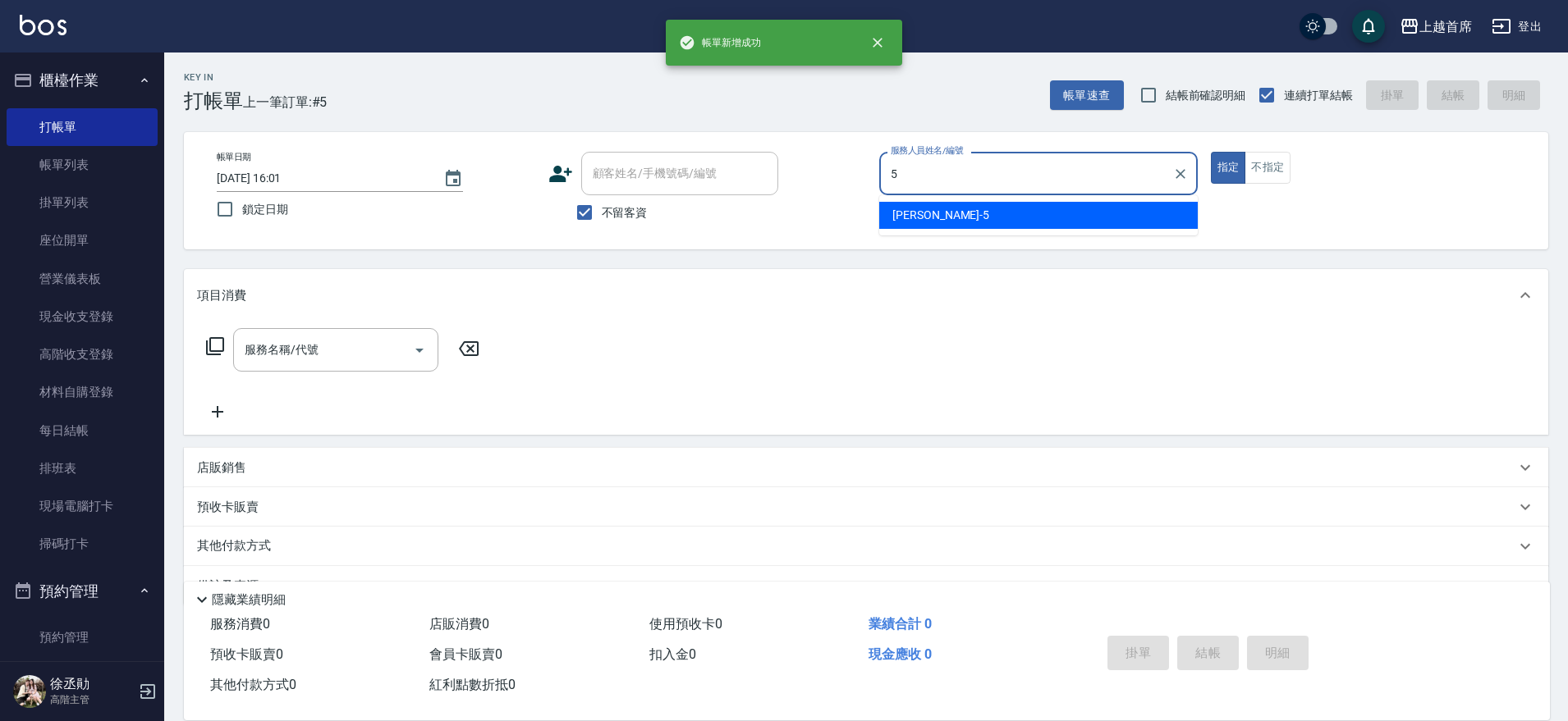
type input "[PERSON_NAME]-5"
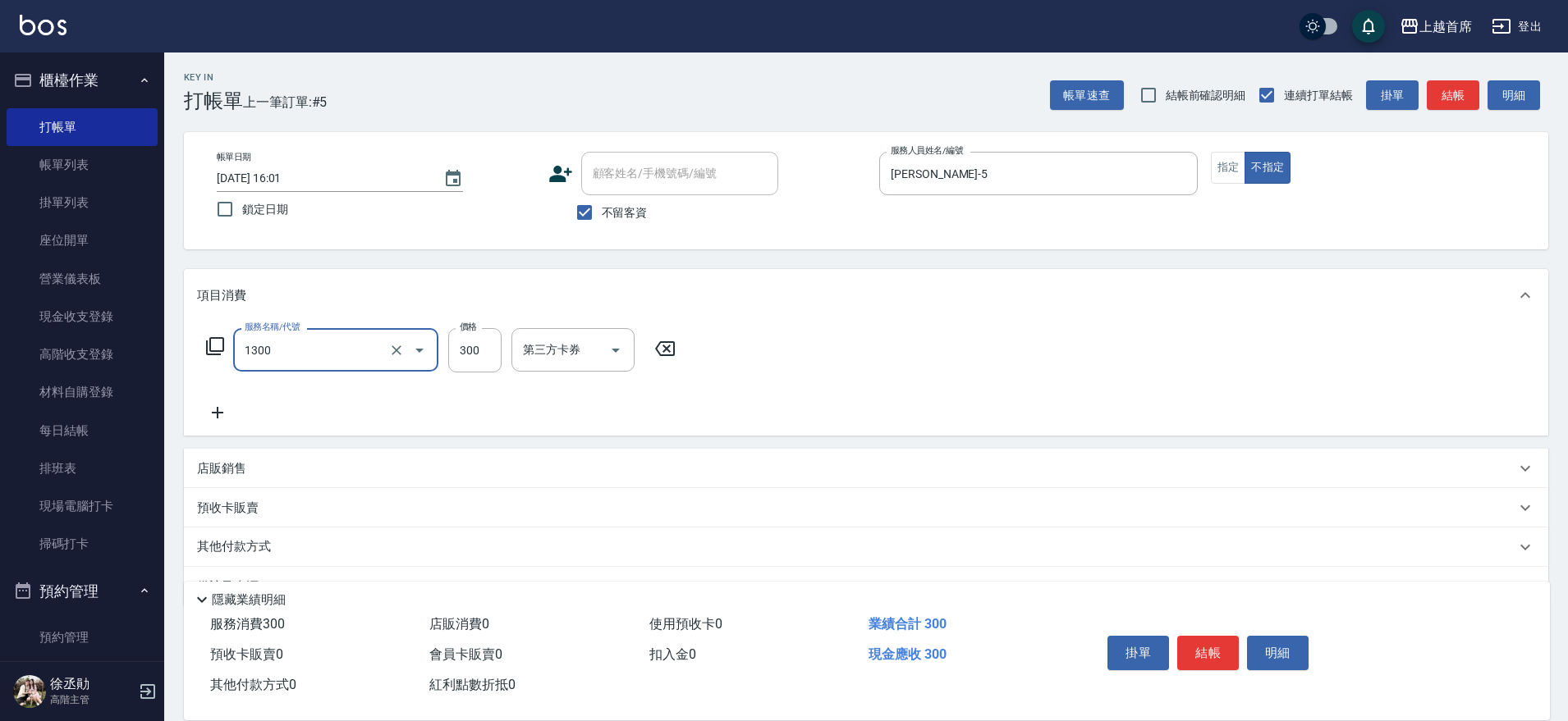
type input "洗髮(1300)"
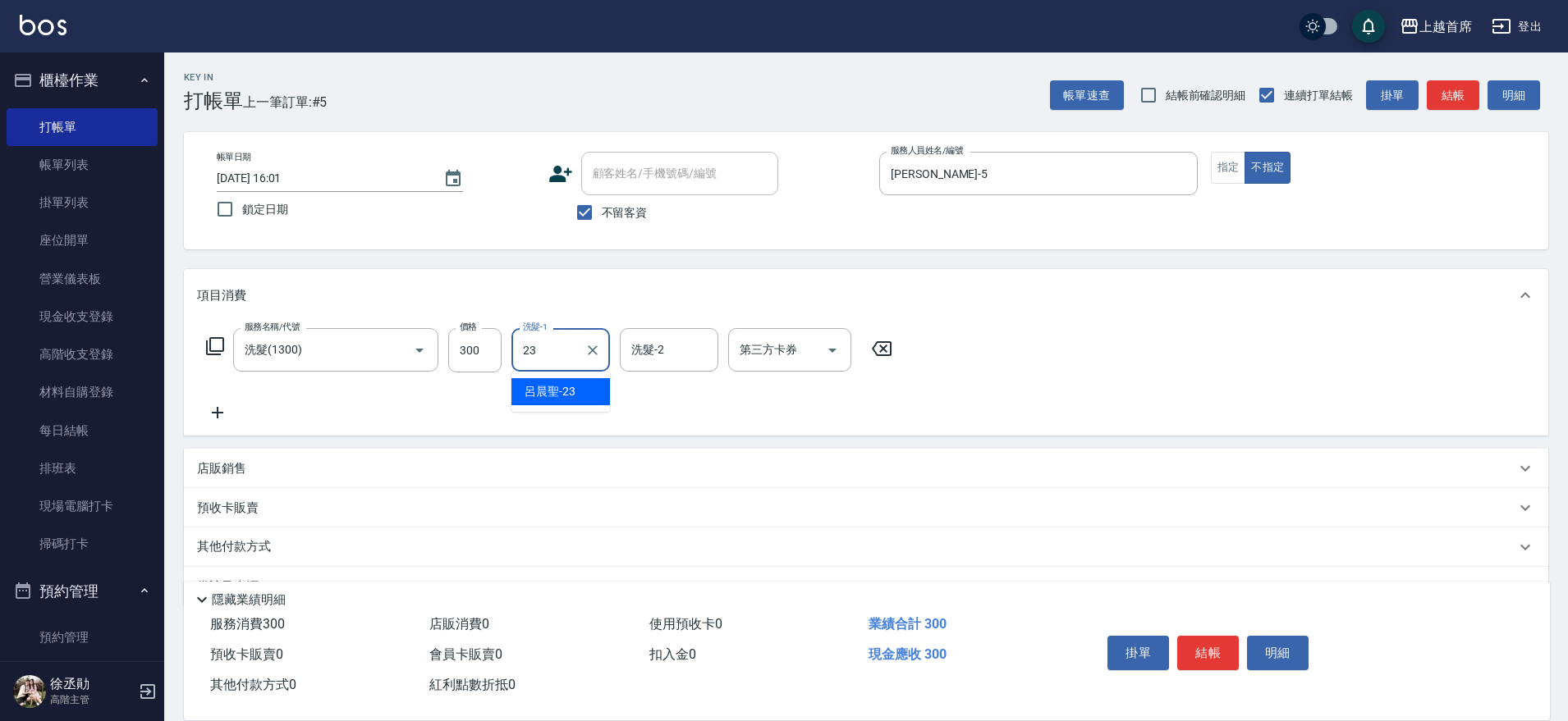
type input "[PERSON_NAME]-23"
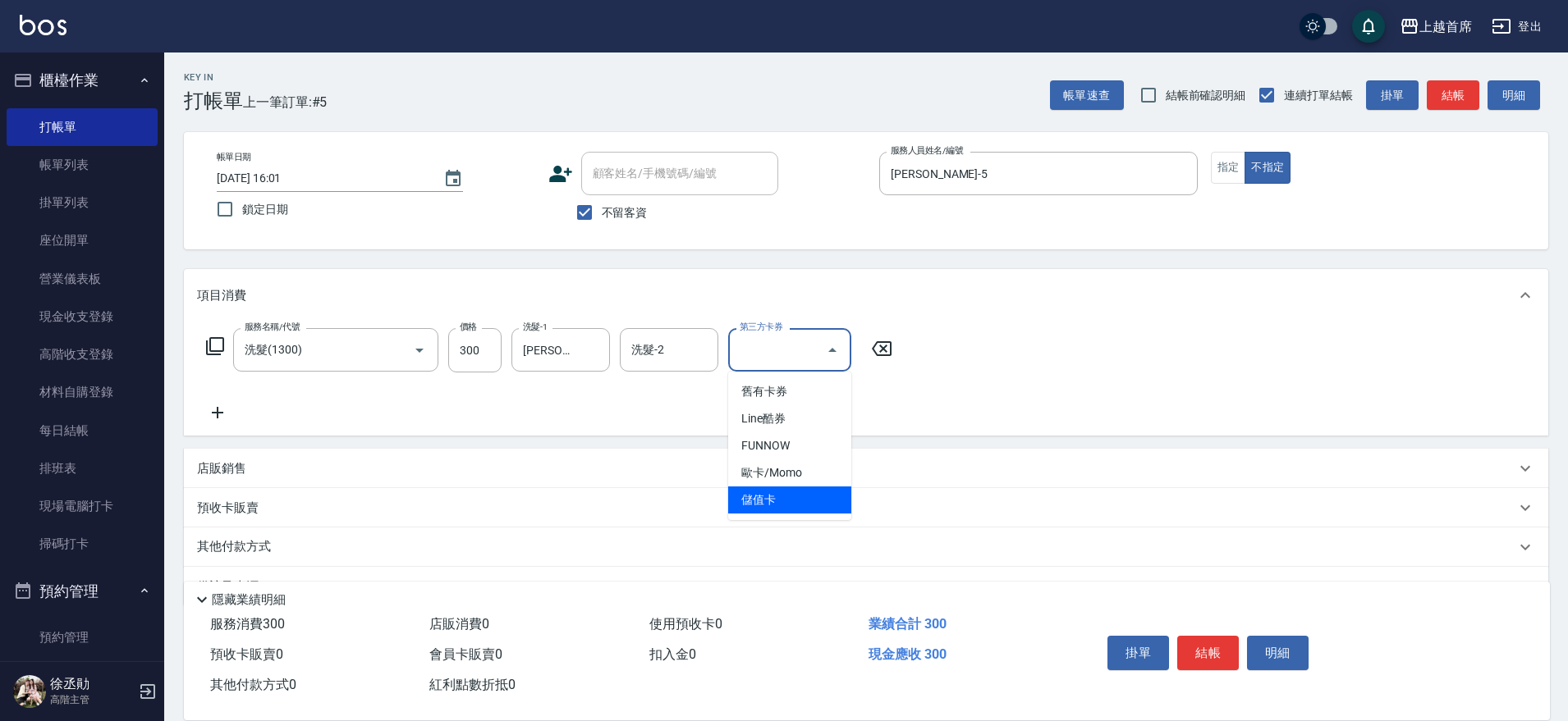
type input "儲值卡"
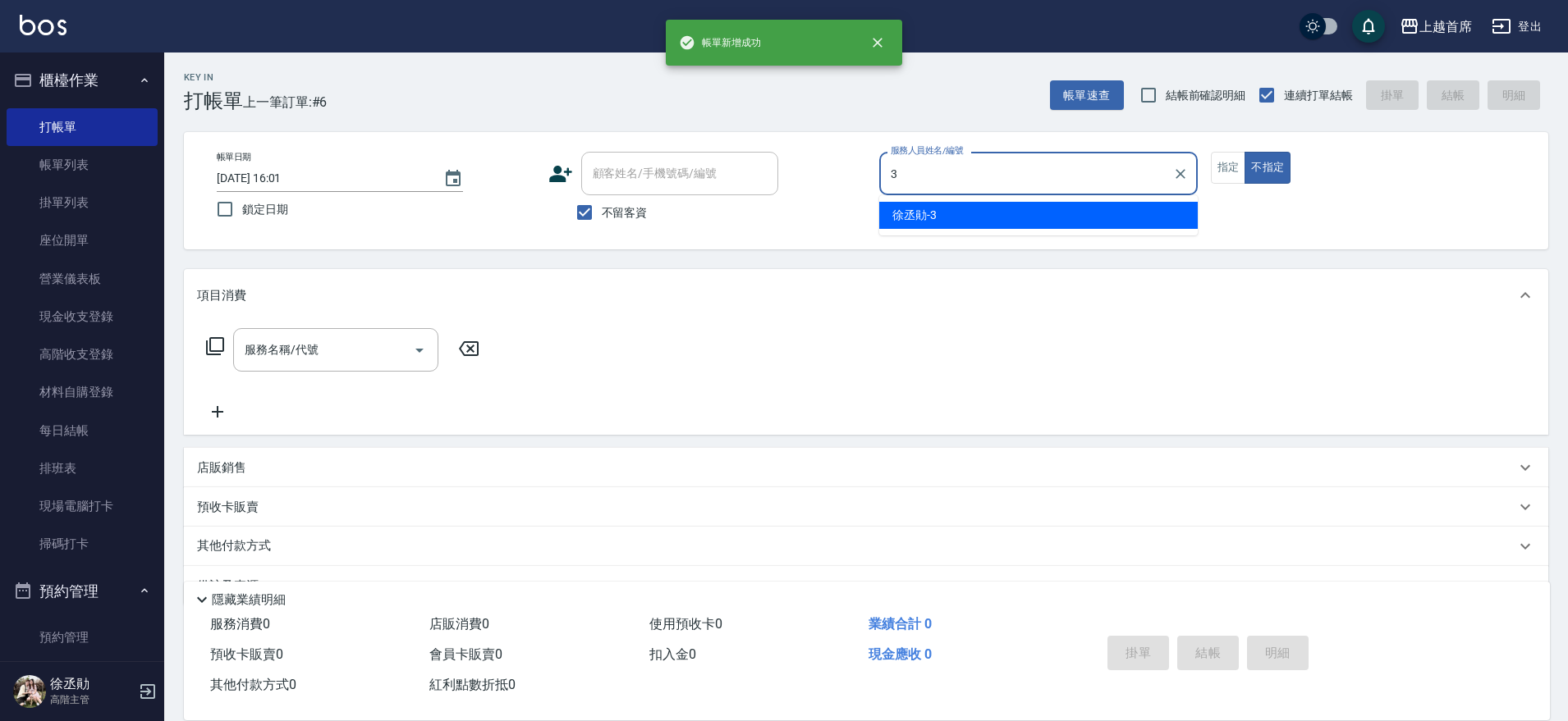
type input "[PERSON_NAME]-3"
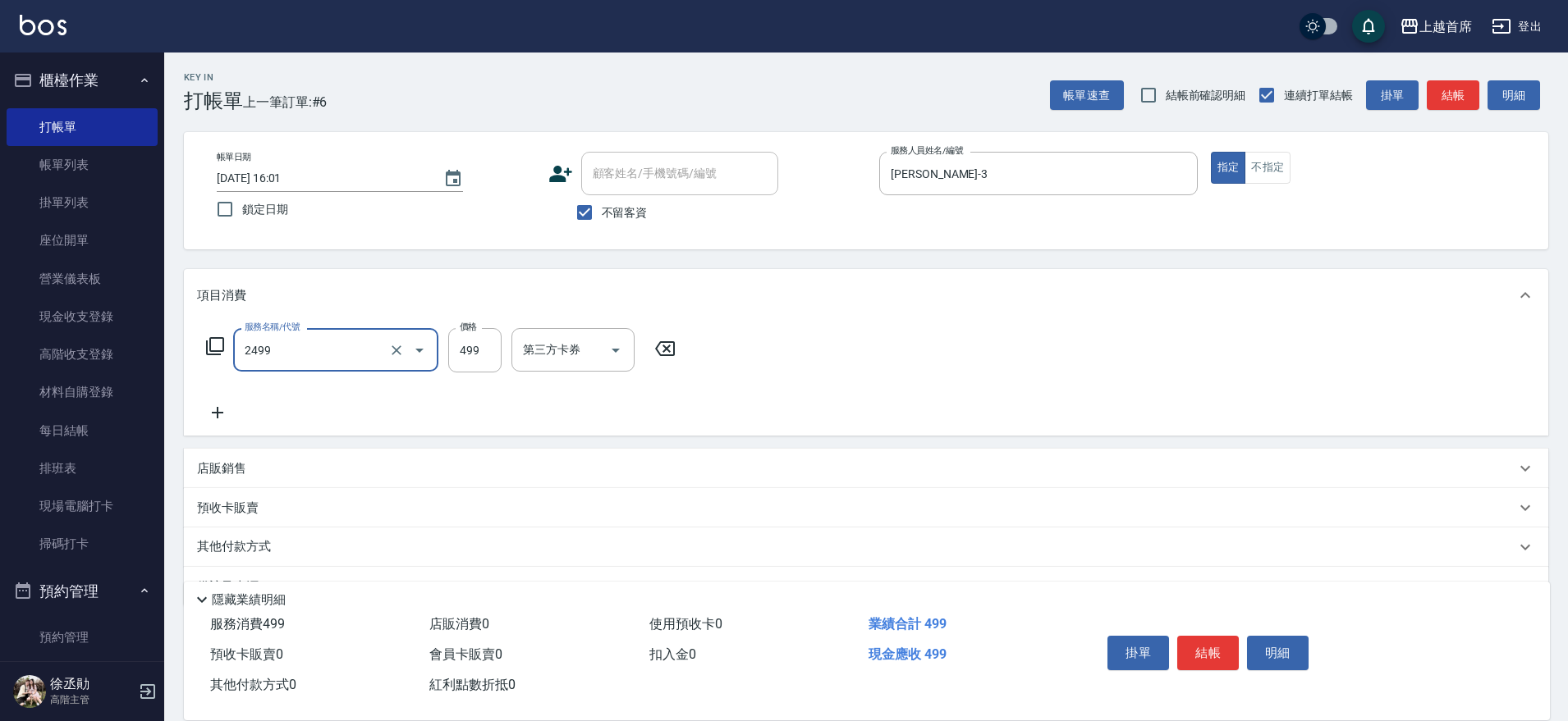
type input "499海鹽洗剪套餐(2499)"
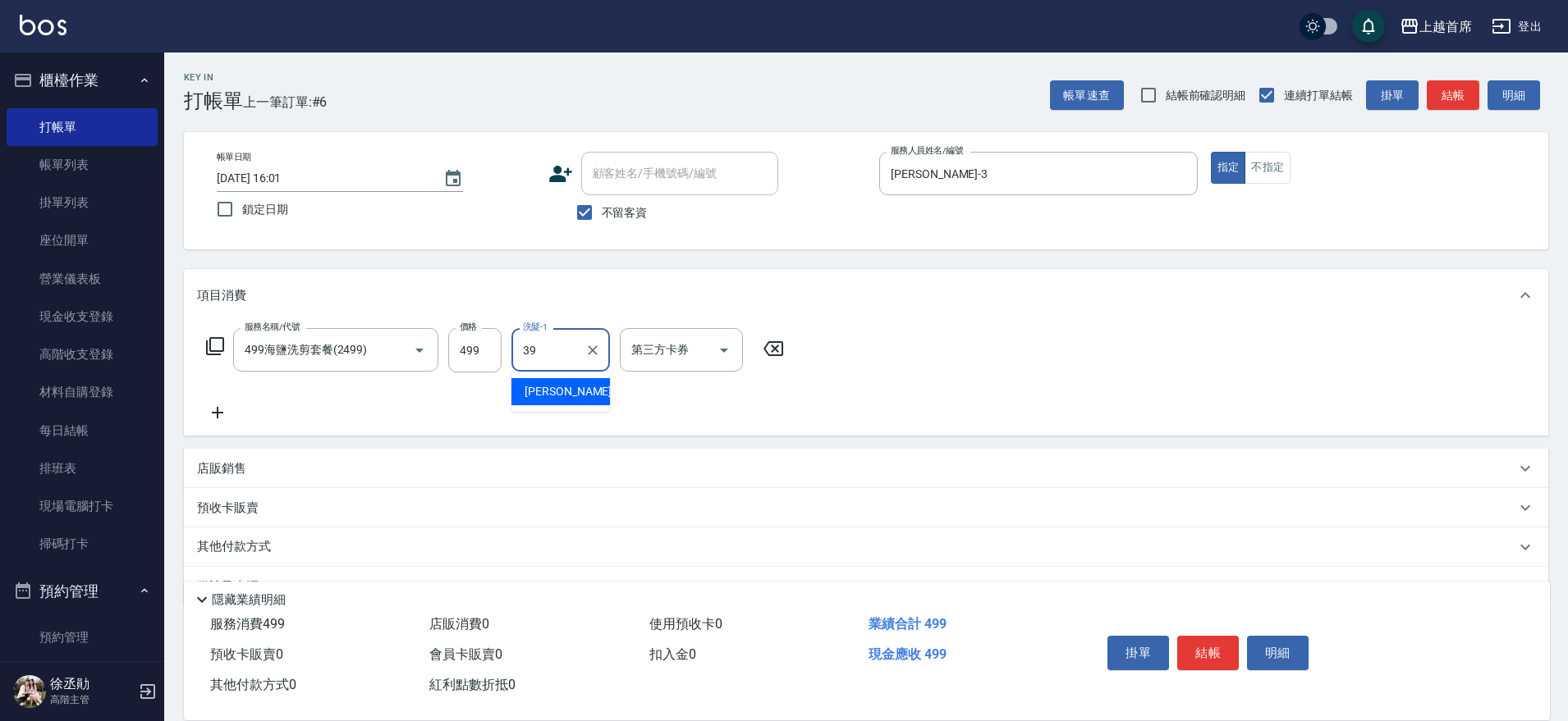
type input "[PERSON_NAME]-39"
click at [248, 460] on div "店販銷售" at bounding box center [856, 469] width 1319 height 17
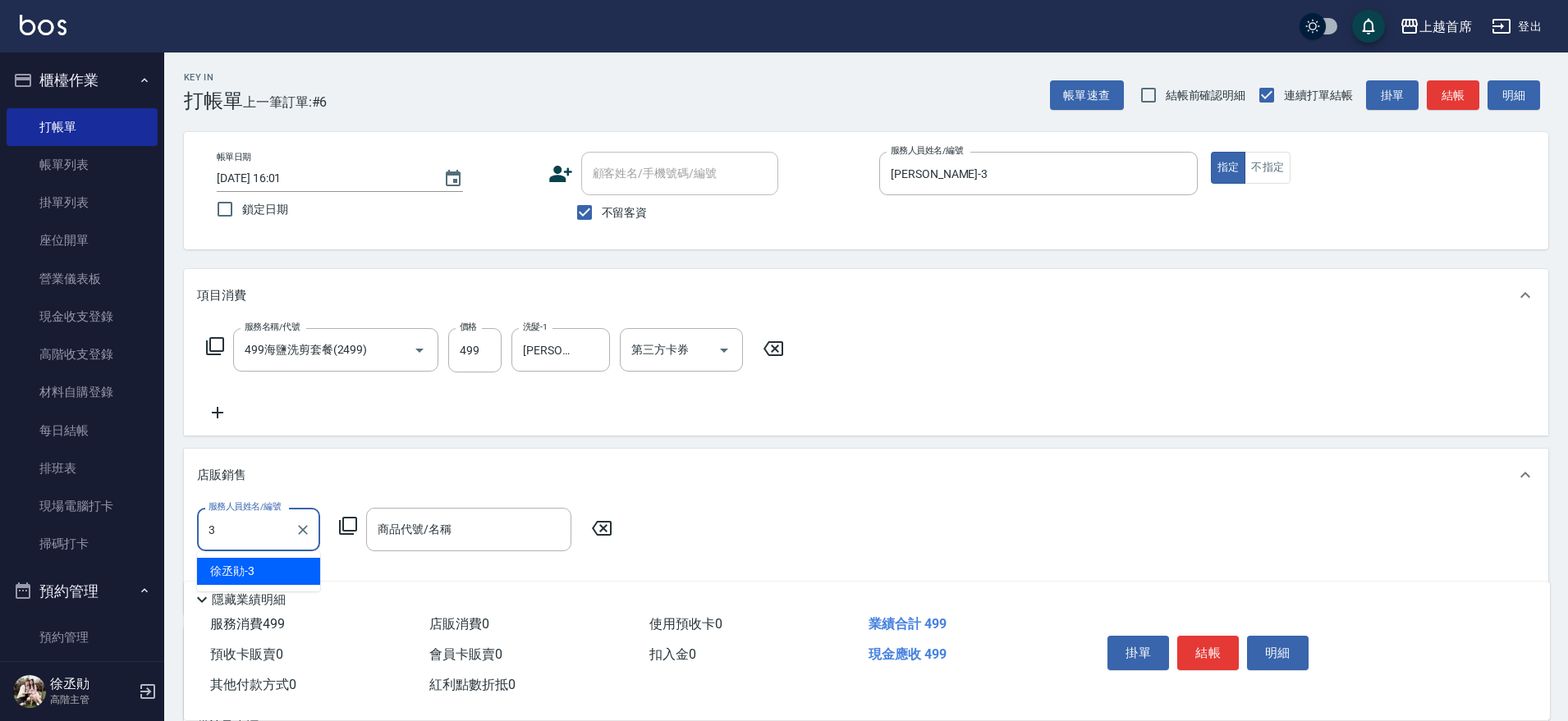
type input "[PERSON_NAME]-3"
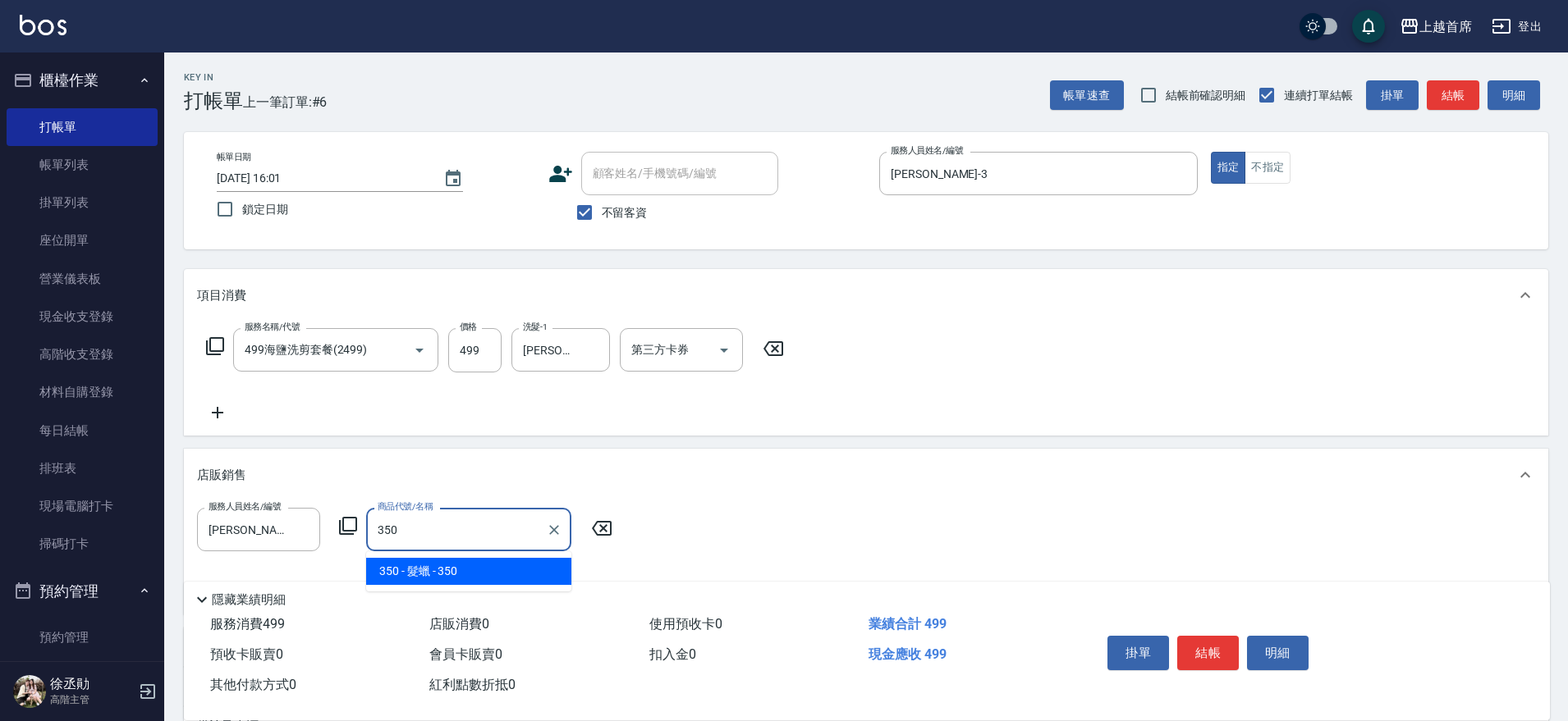
type input "髮蠟"
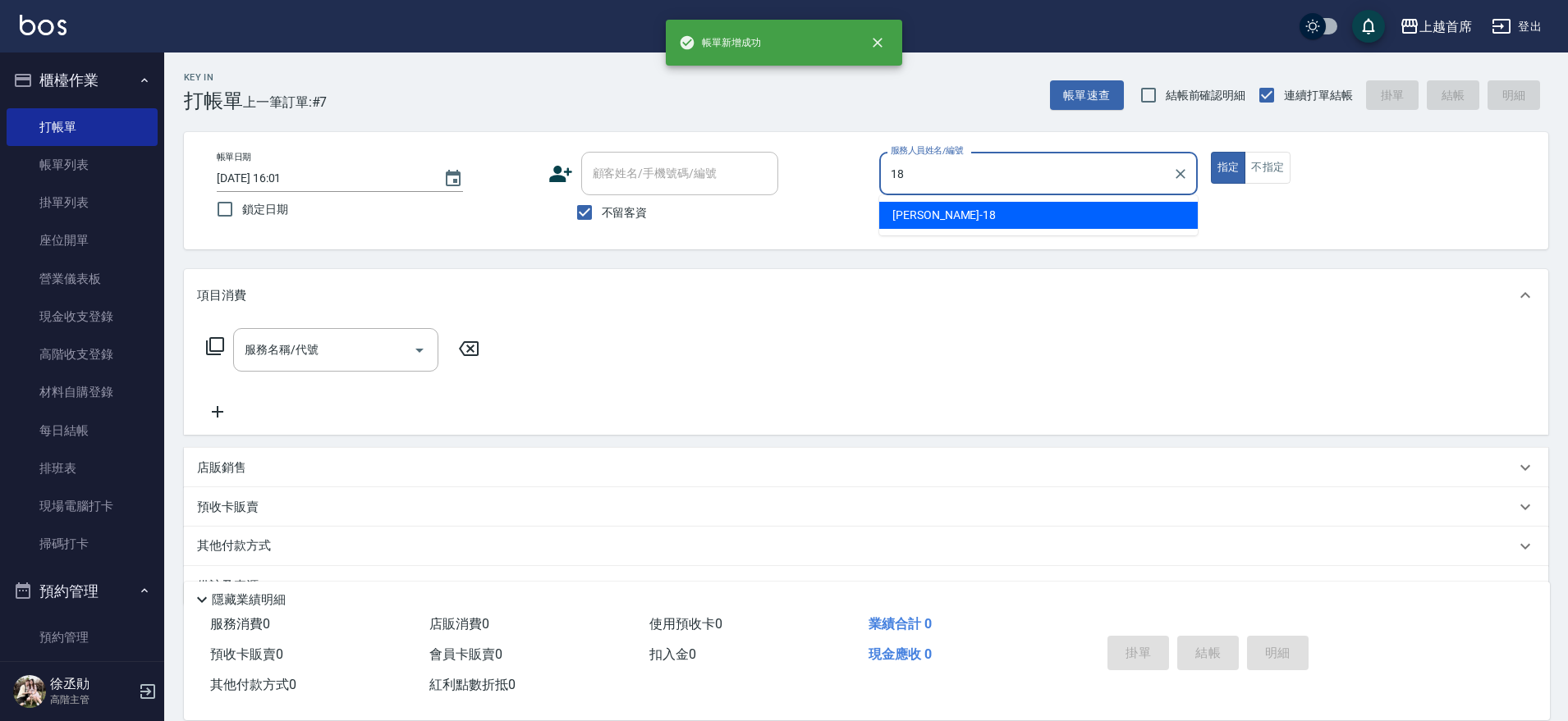
type input "Linda-18"
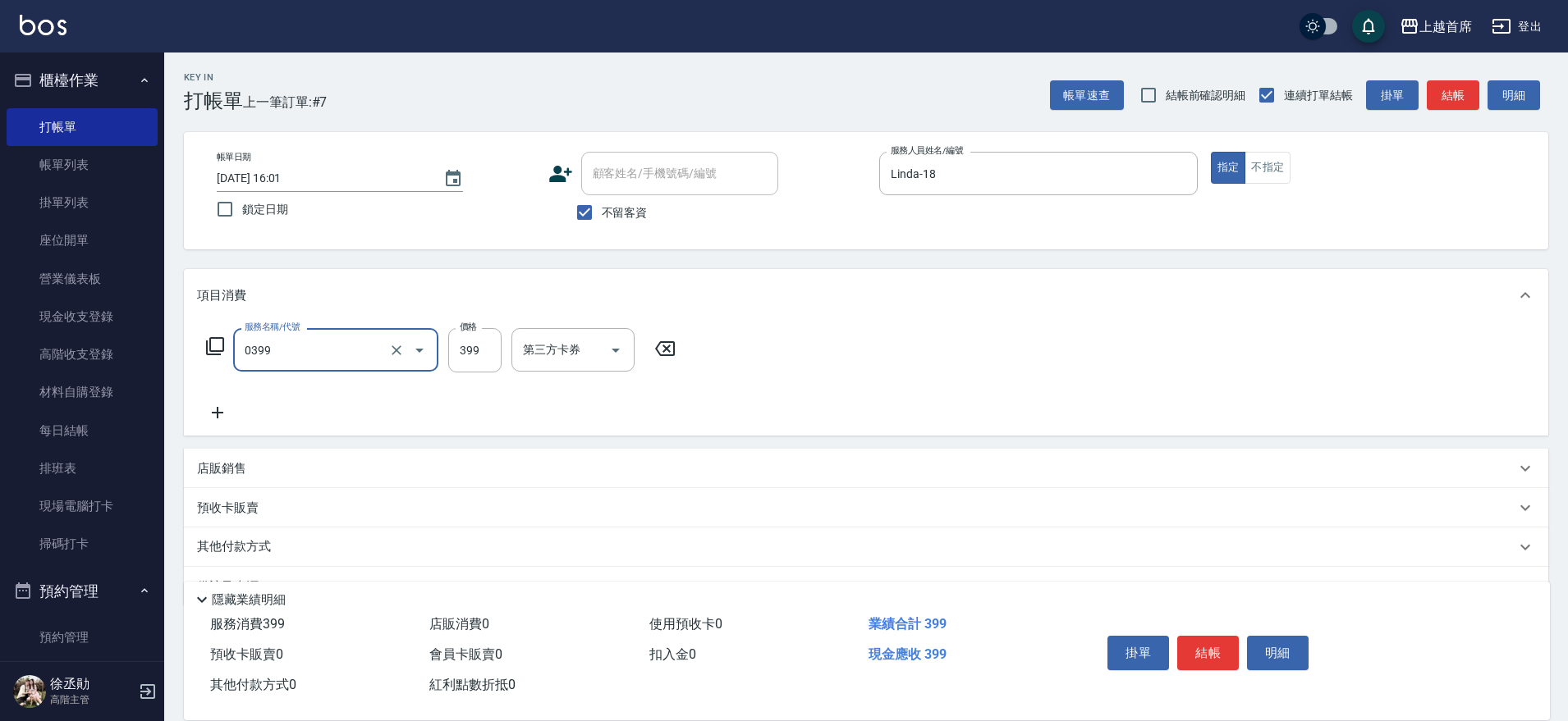
type input "海鹽洗髮(0399)"
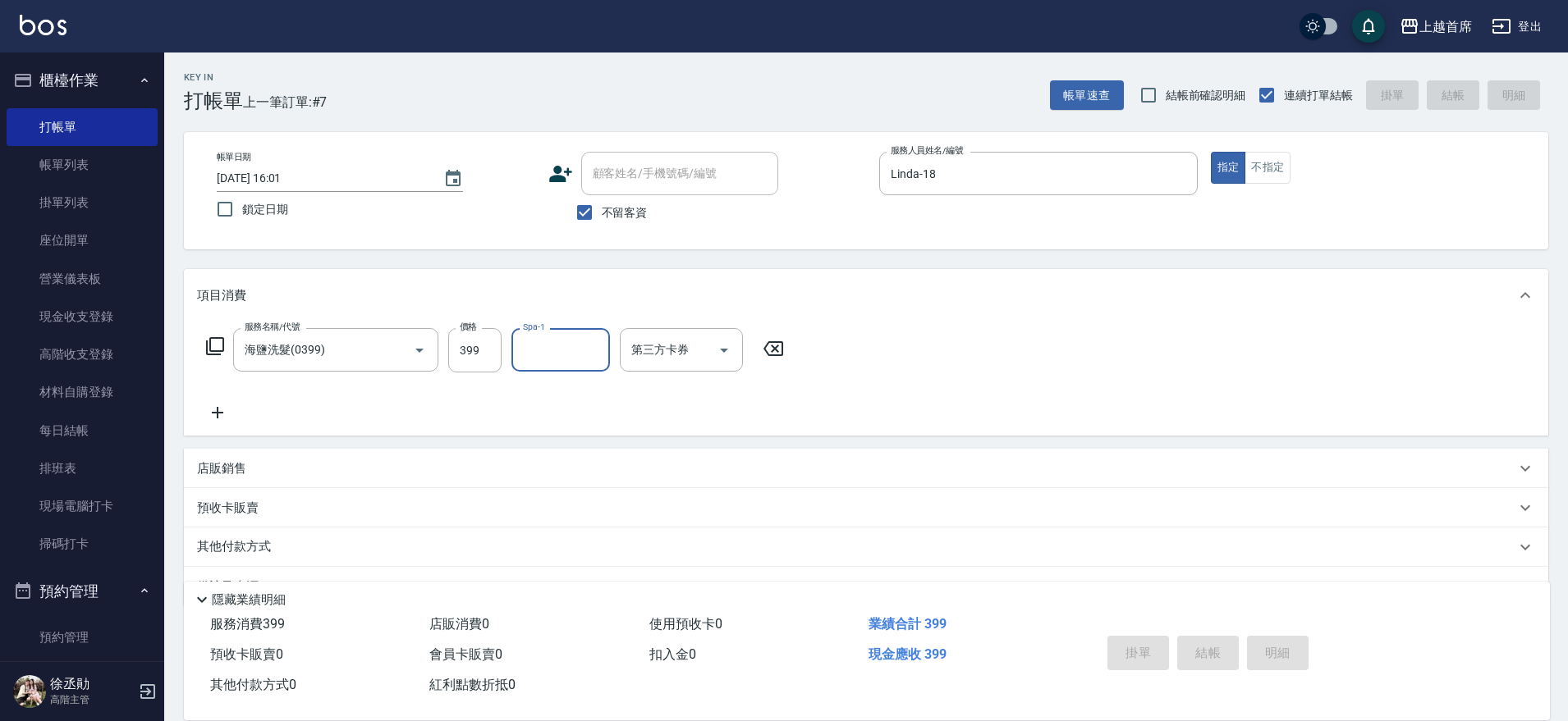
type input "[DATE] 16:02"
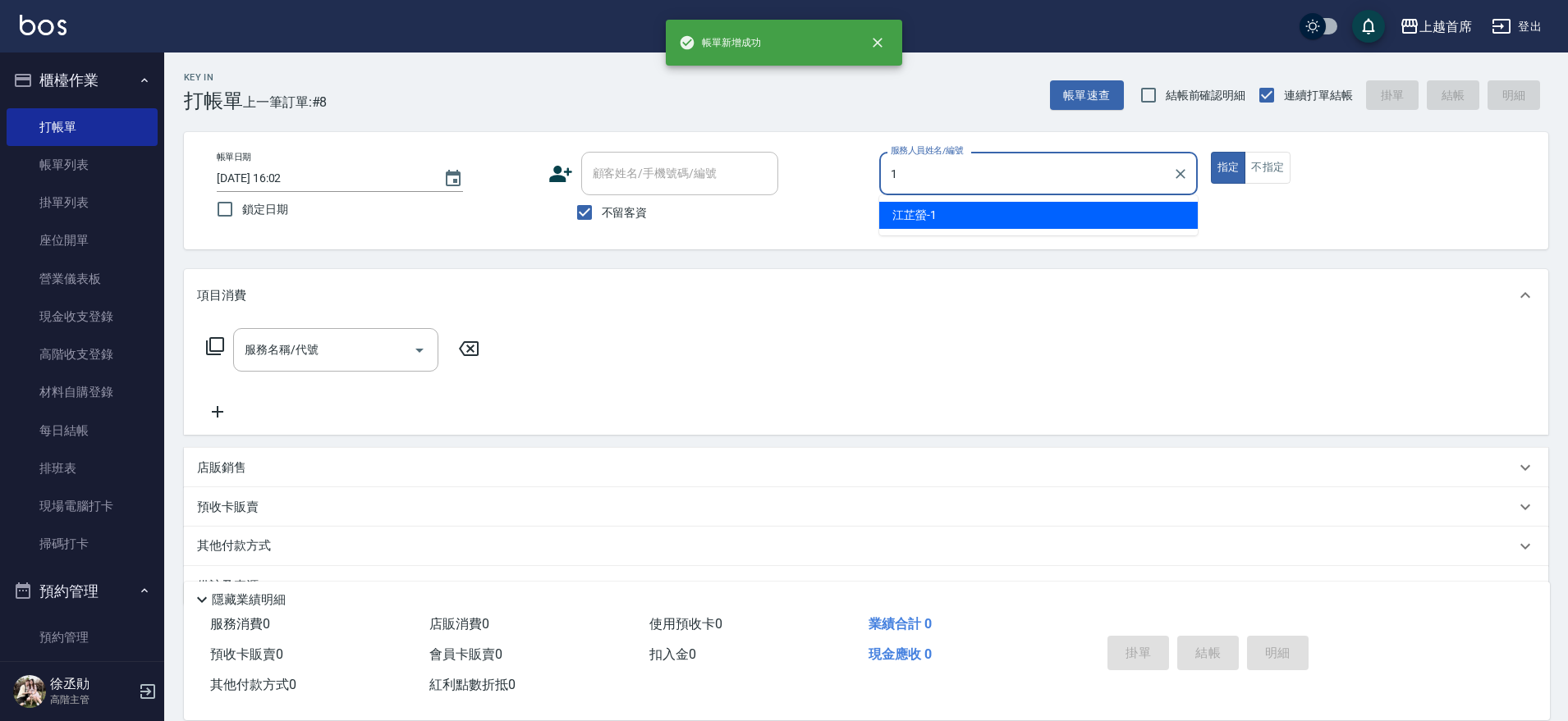
type input "[PERSON_NAME]-1"
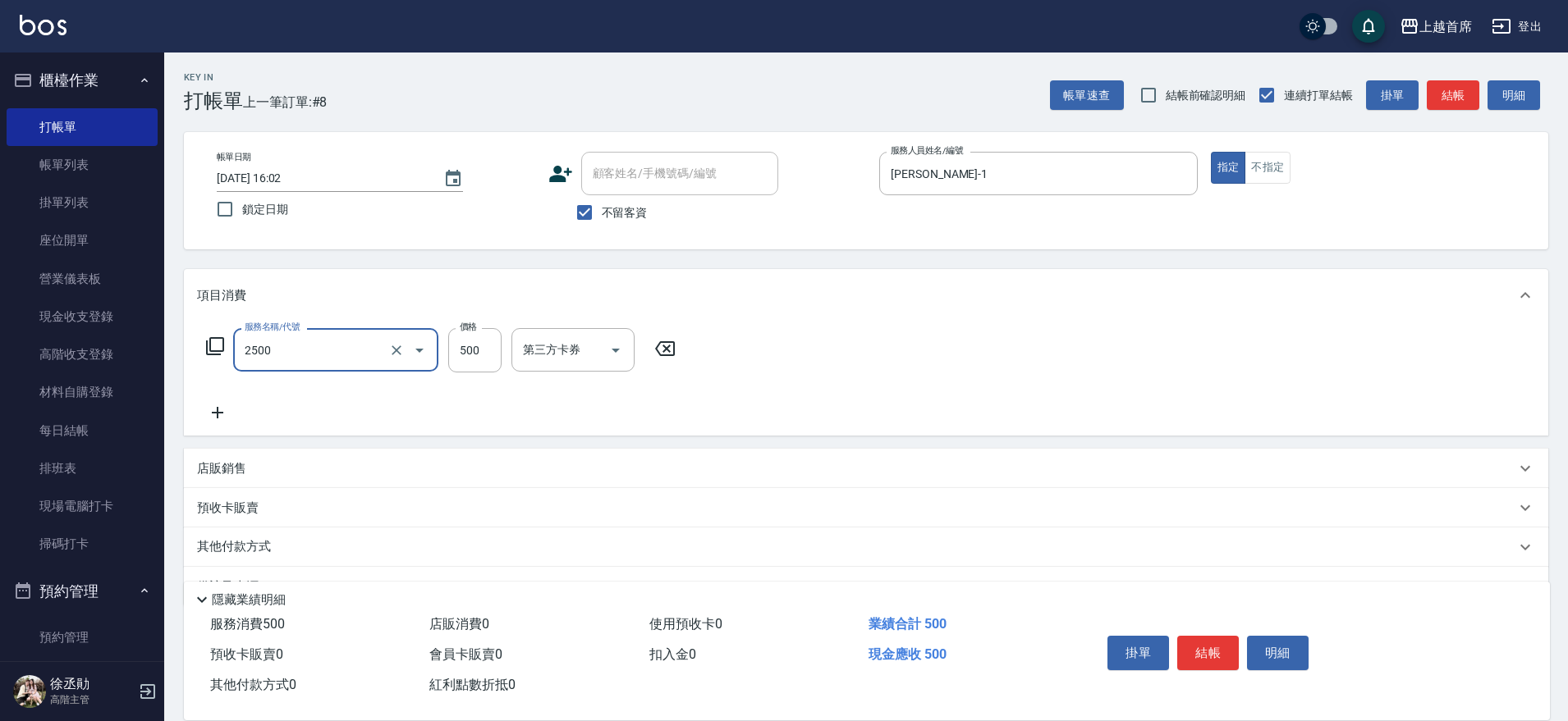
type input "海鹽洗剪500(2500)"
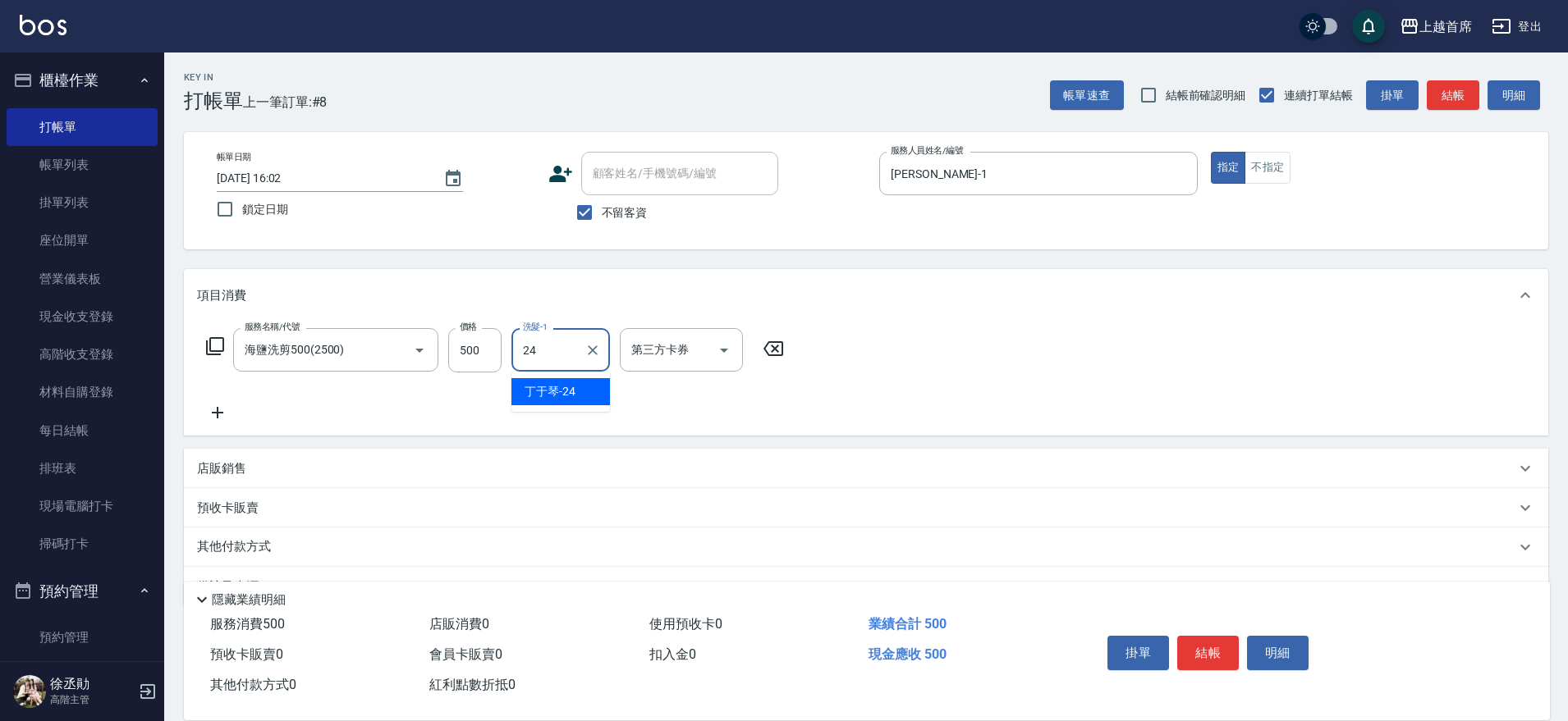
type input "[PERSON_NAME]-24"
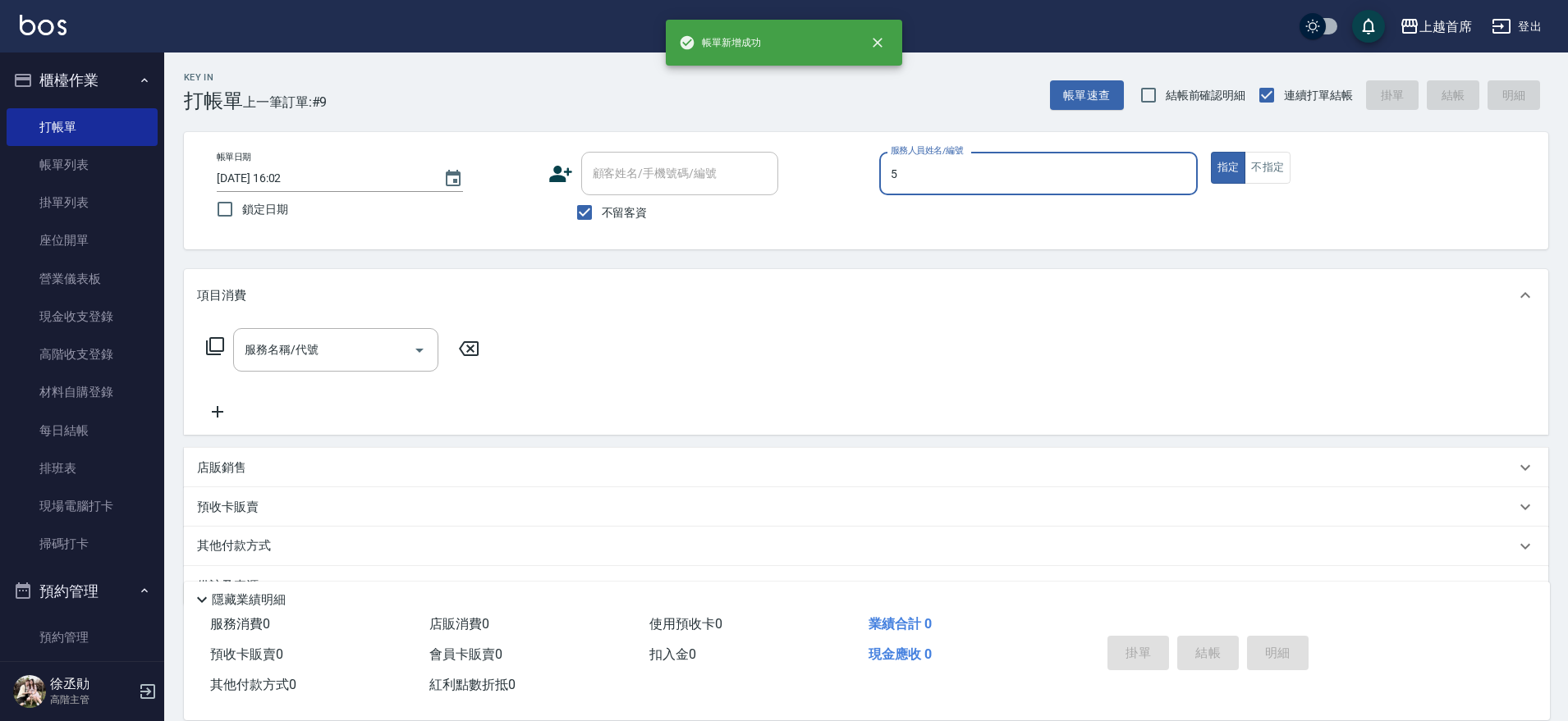
type input "[PERSON_NAME]-5"
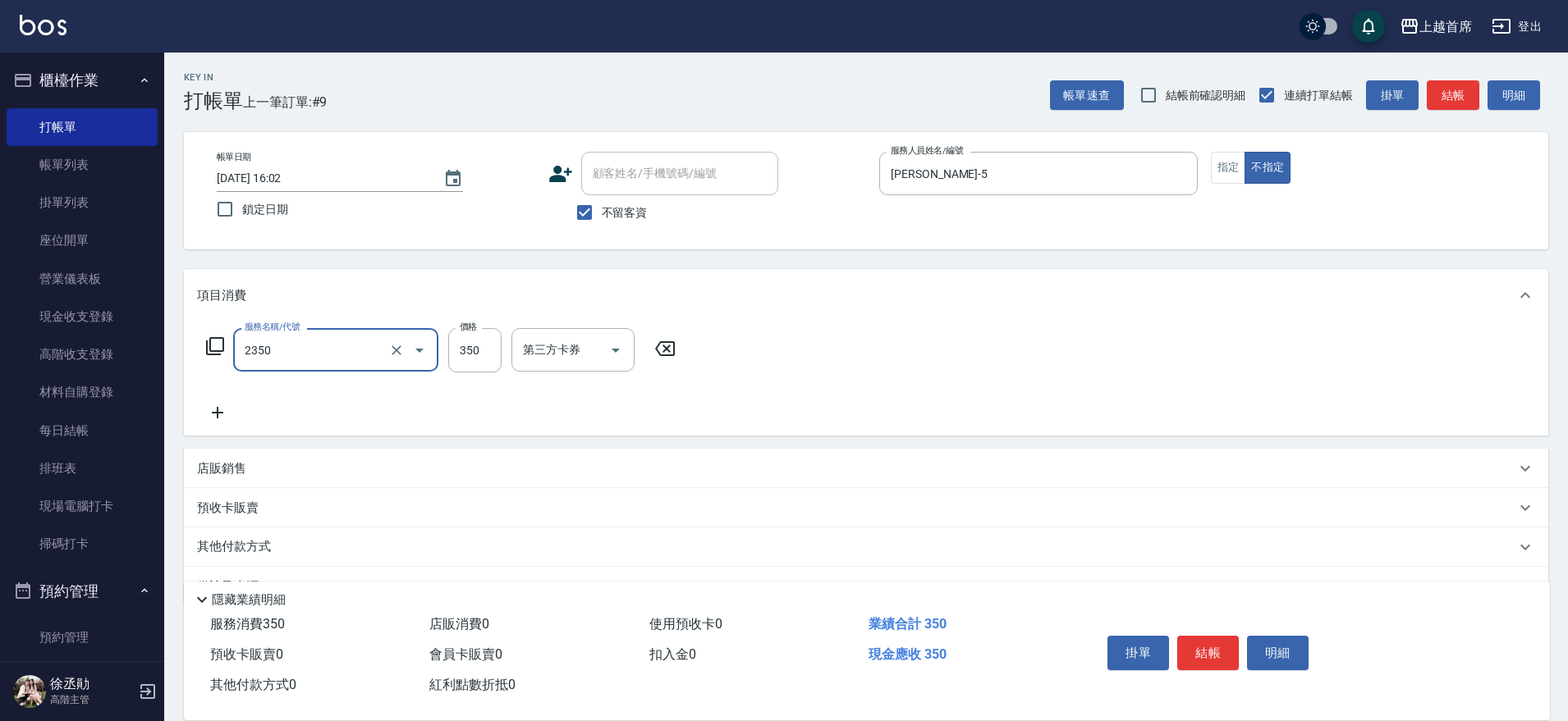
type input "不指定洗剪350(2350)"
type input "350"
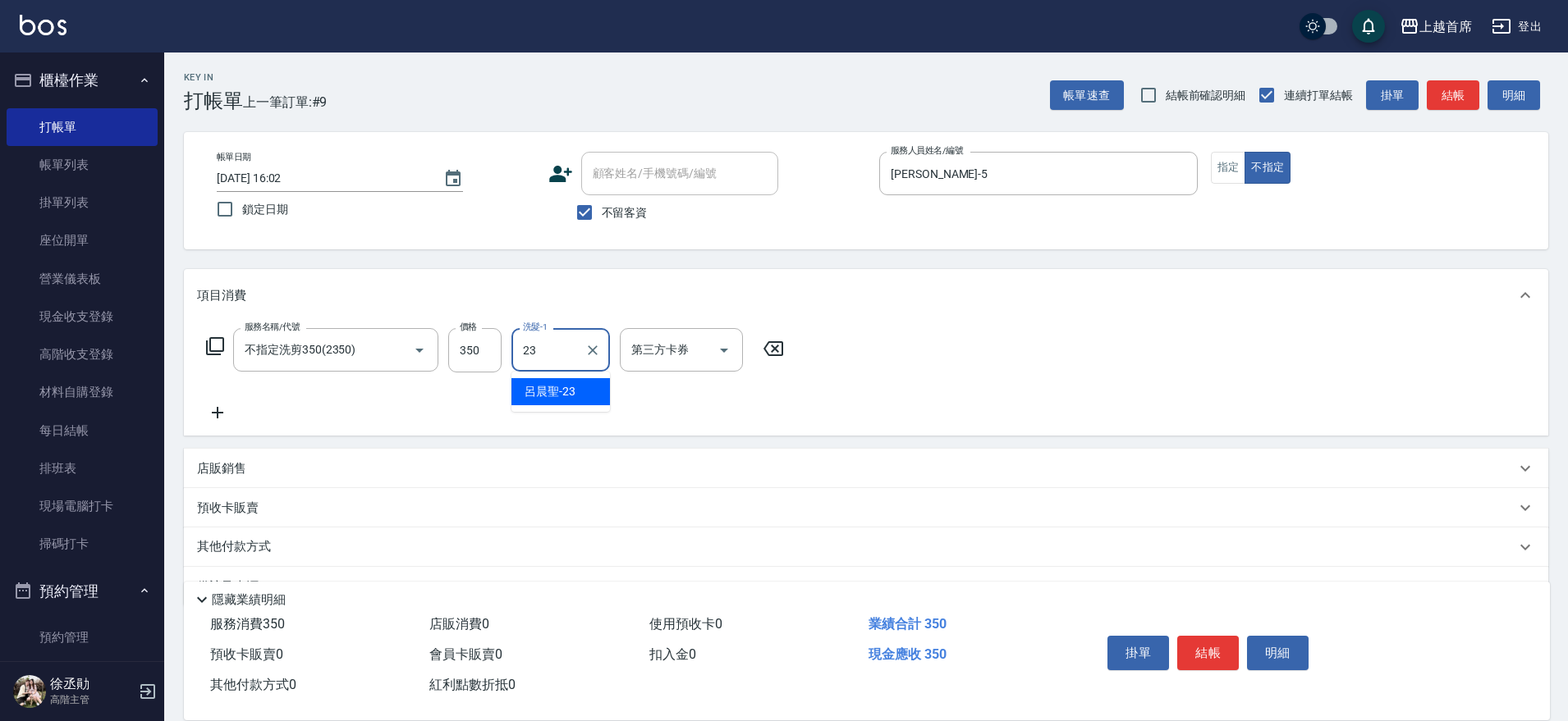
type input "[PERSON_NAME]-23"
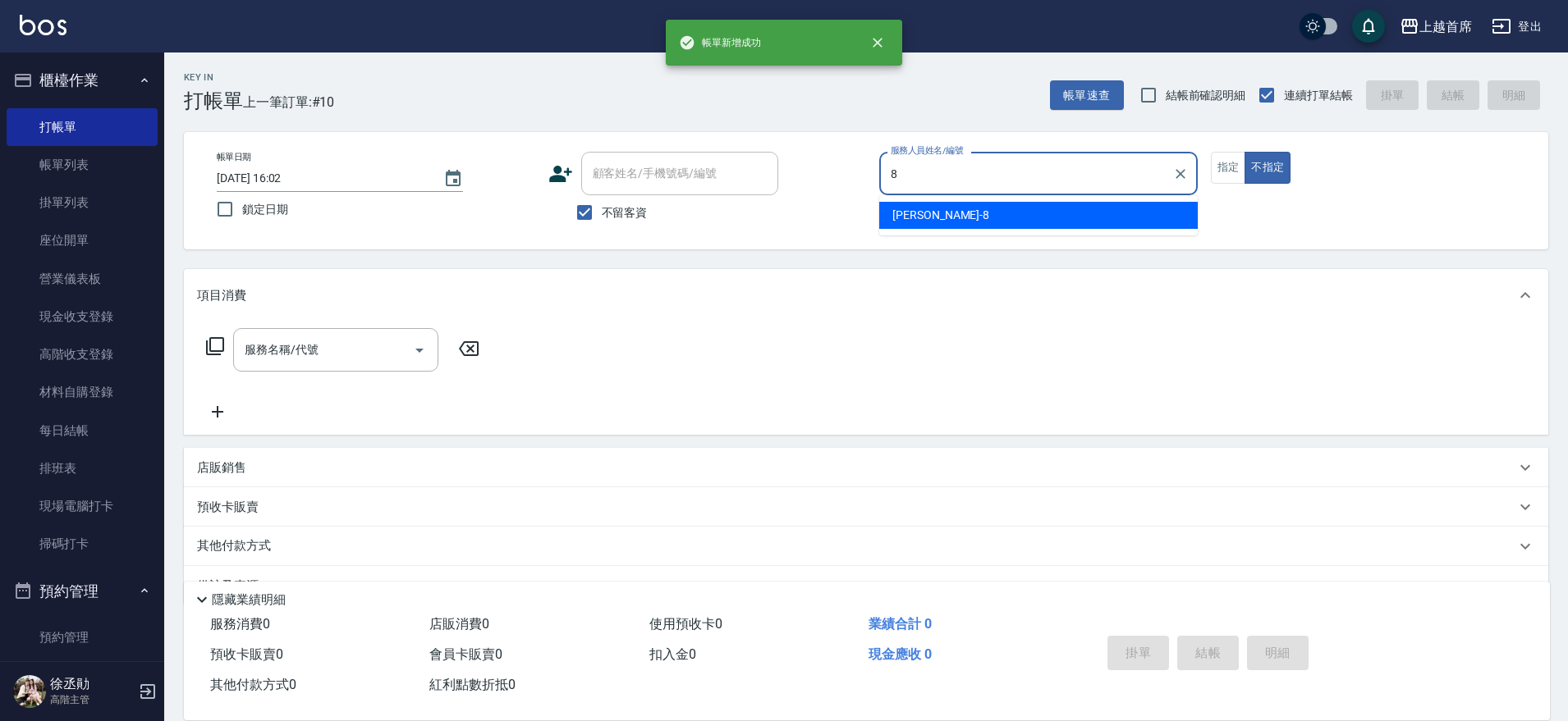
type input "[PERSON_NAME]好-8"
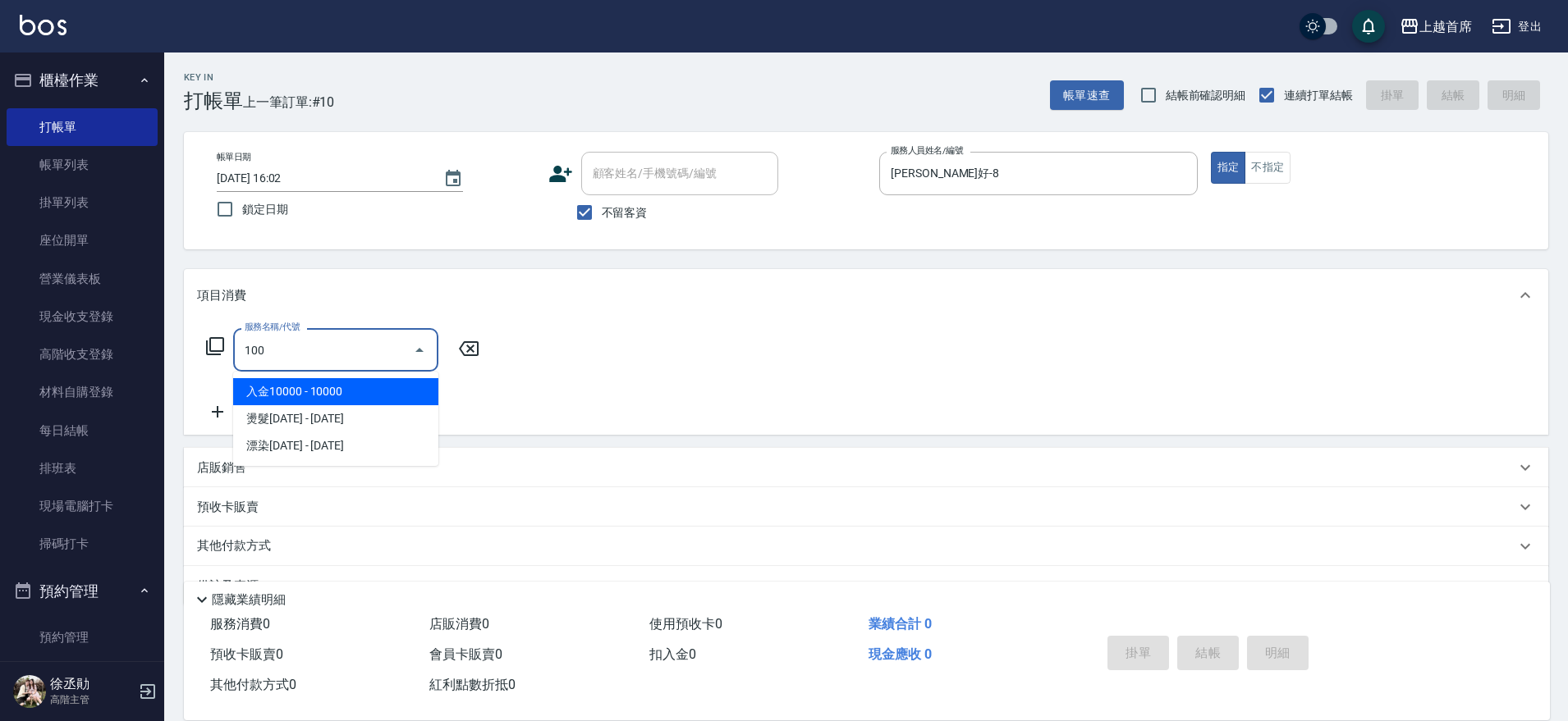
type input "入金10000(801)"
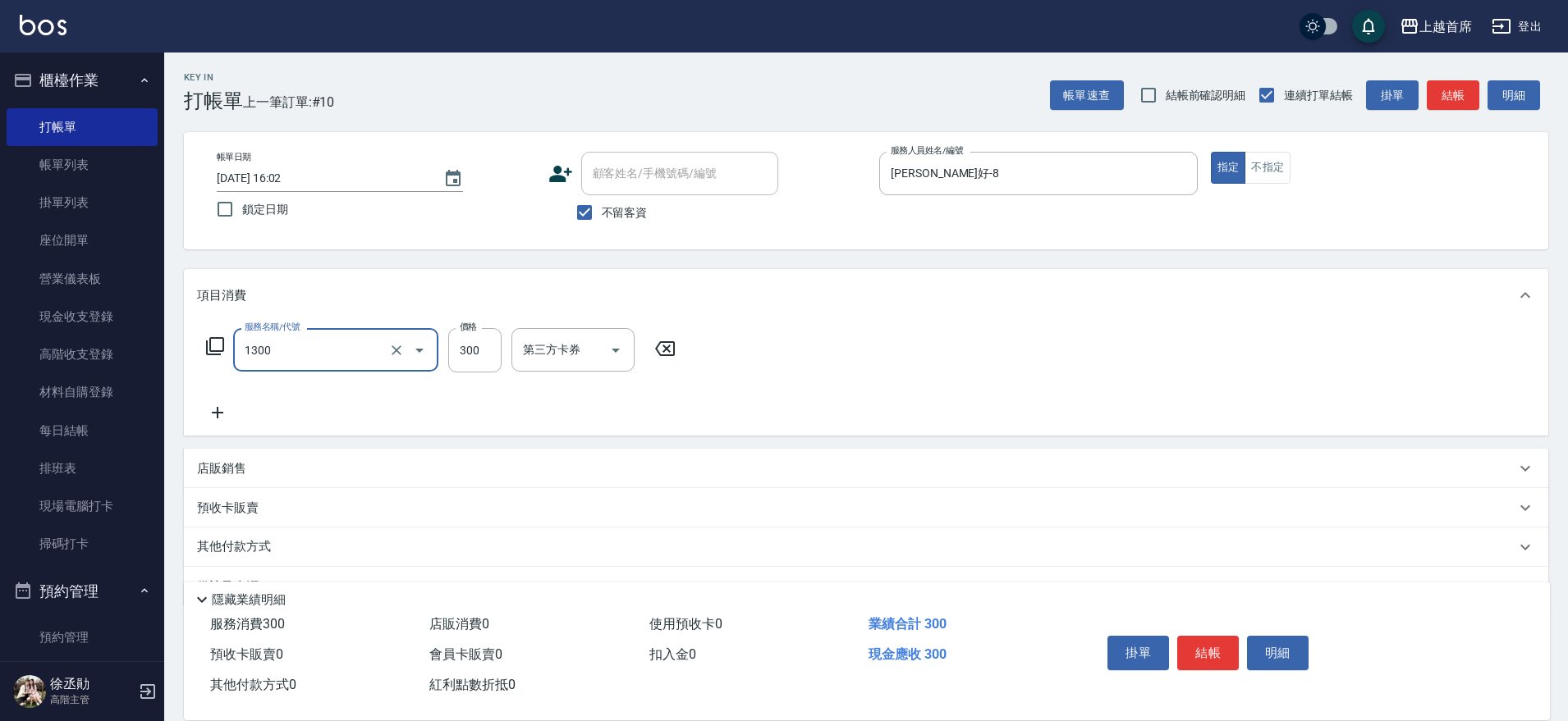
type input "洗髮(1300)"
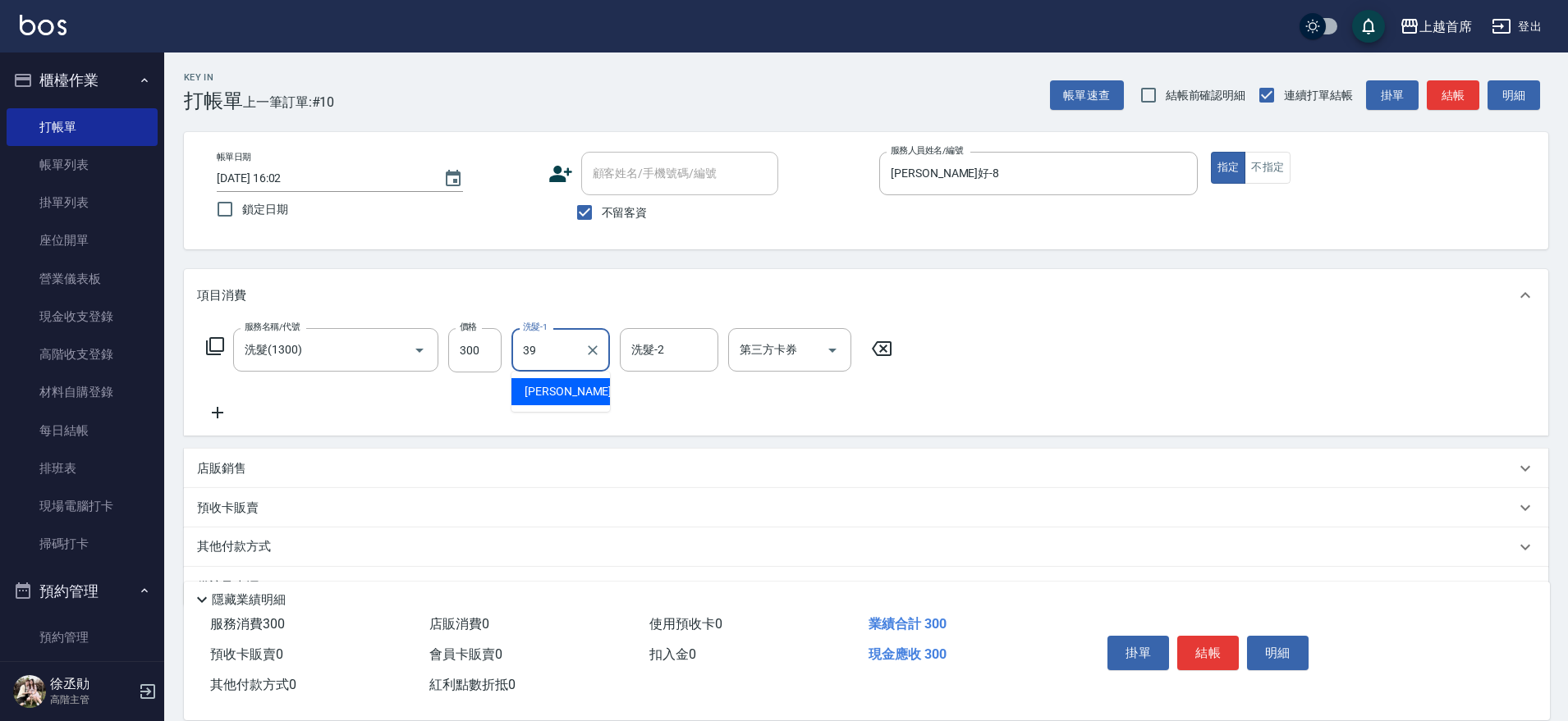
type input "[PERSON_NAME]-39"
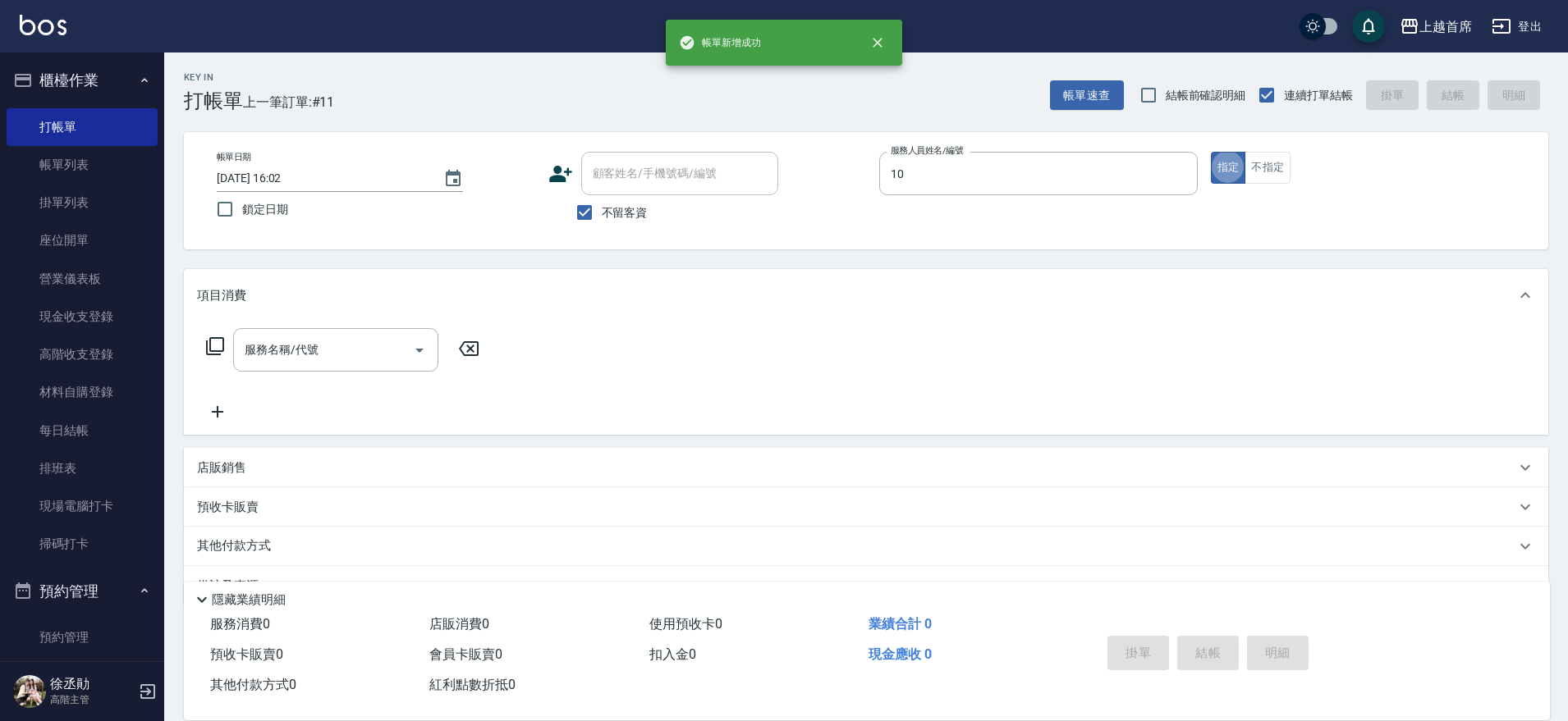
type input "[PERSON_NAME]-10"
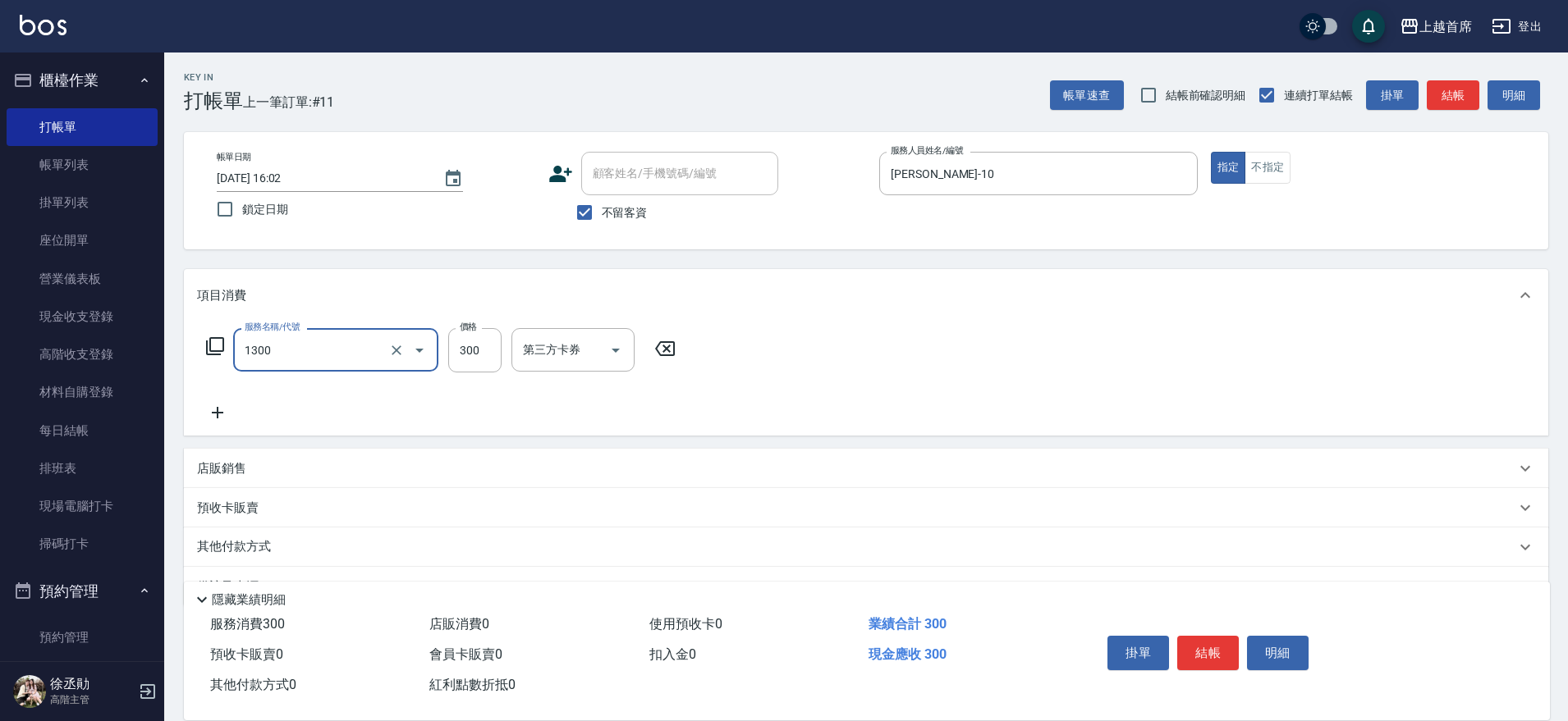
type input "洗髮(1300)"
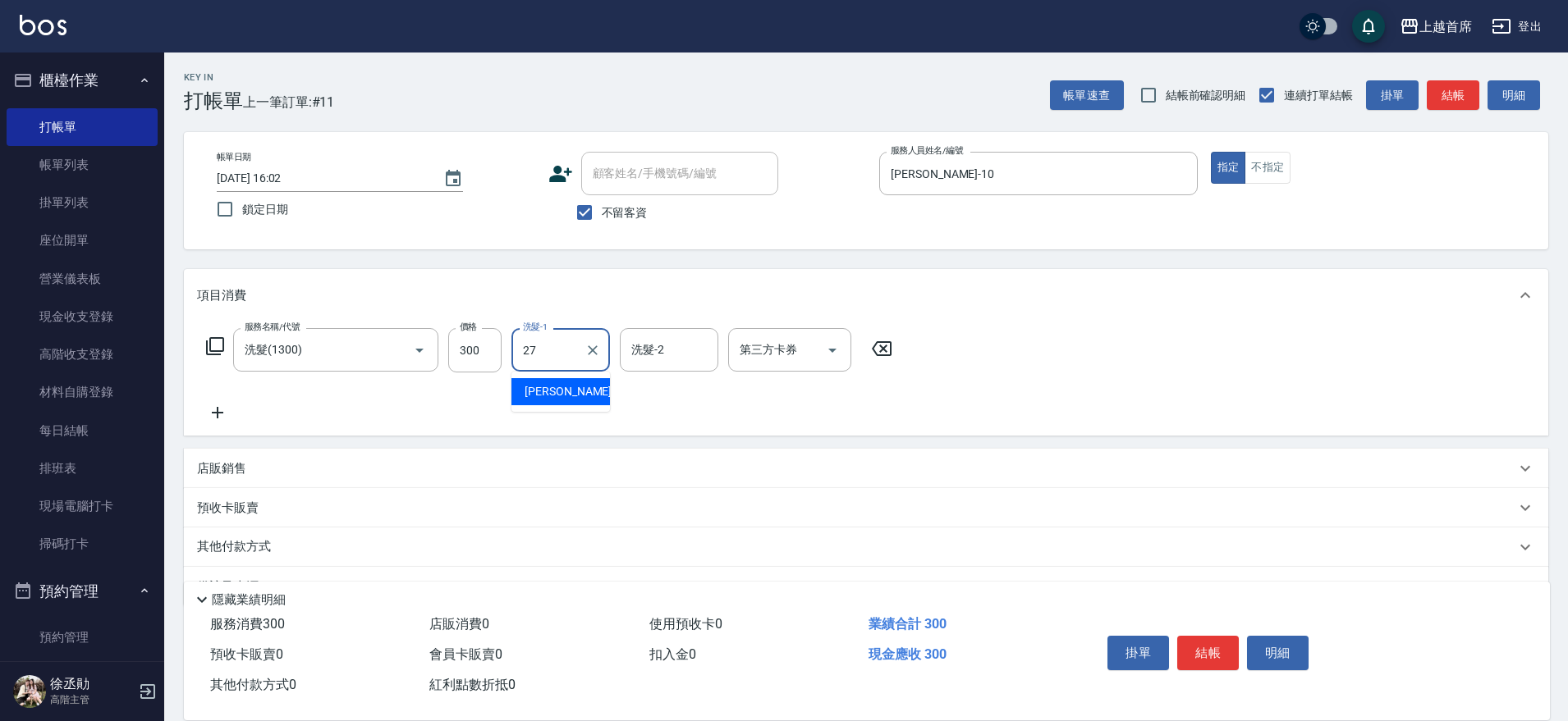
type input "[PERSON_NAME]-27"
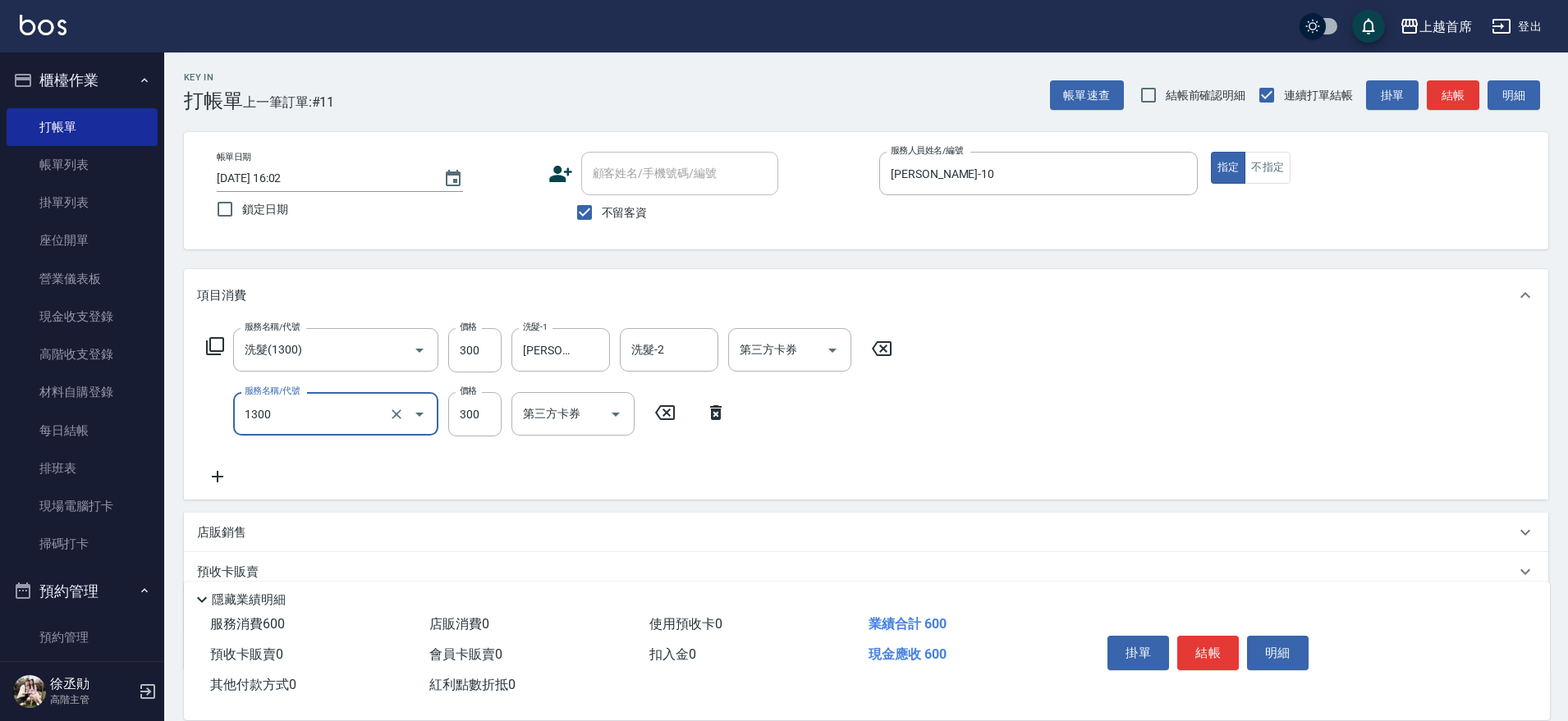
type input "洗髮(1300)"
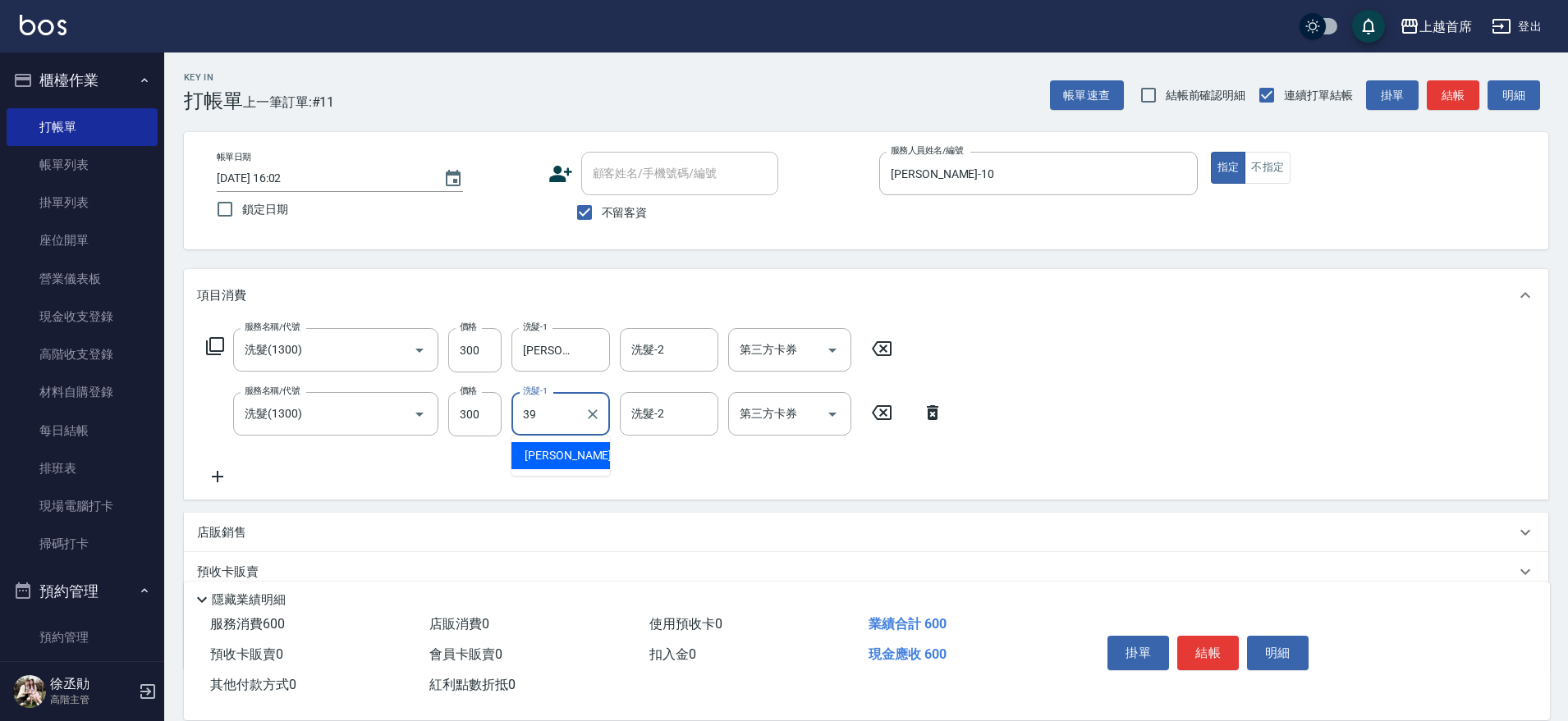
type input "[PERSON_NAME]-39"
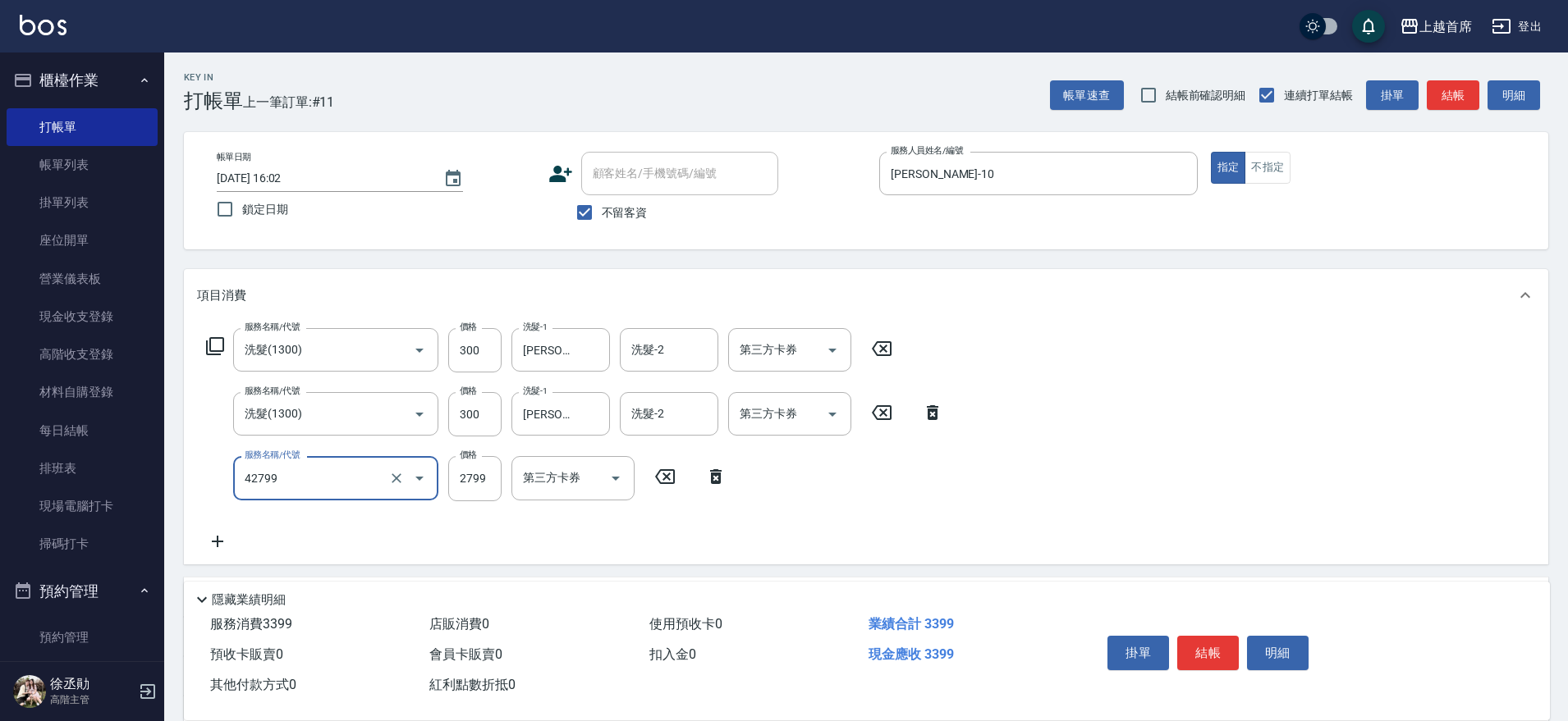
type input "染髮B餐(42799)"
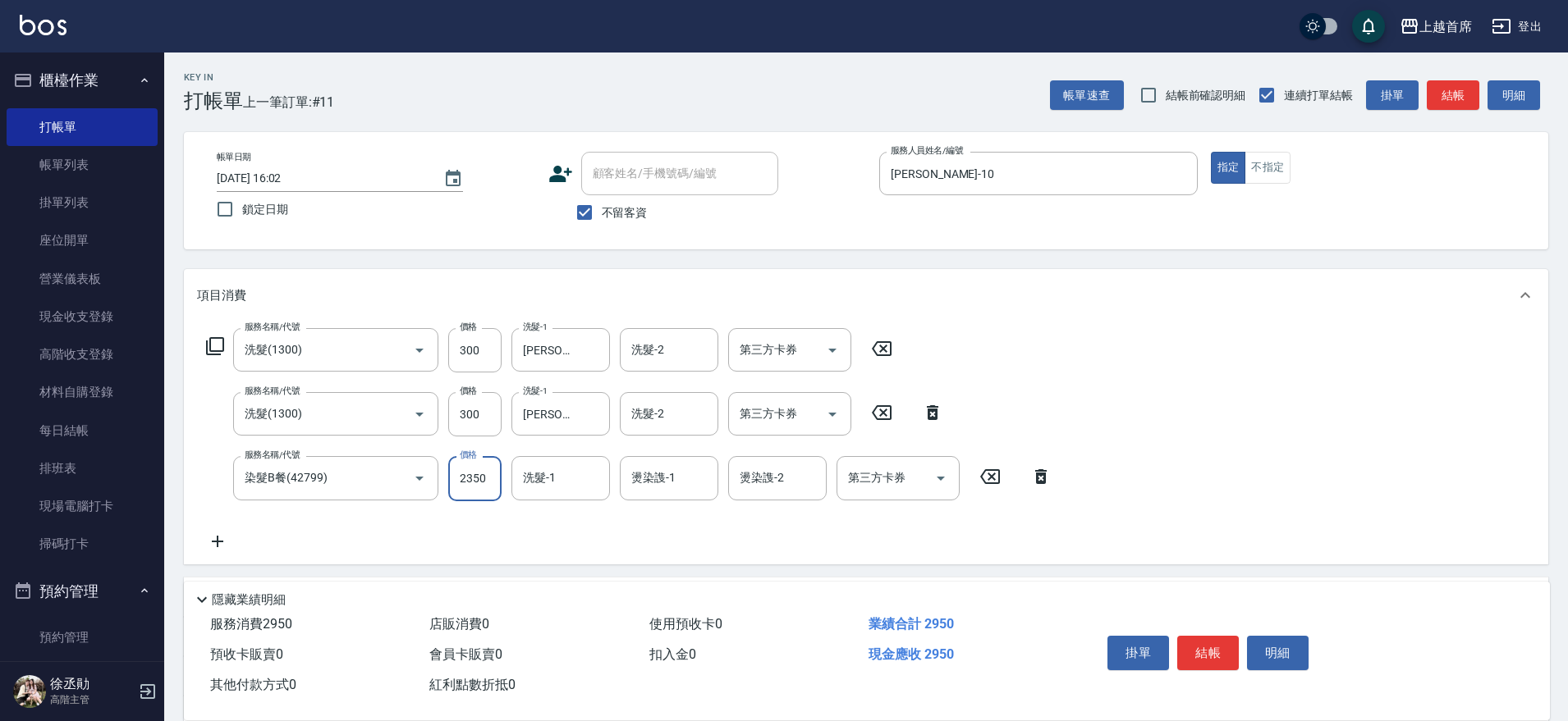
type input "2350"
type input "[PERSON_NAME]-39"
drag, startPoint x: 593, startPoint y: 409, endPoint x: 582, endPoint y: 408, distance: 11.0
click at [582, 408] on button "Clear" at bounding box center [593, 414] width 23 height 23
type input "[PERSON_NAME]-23"
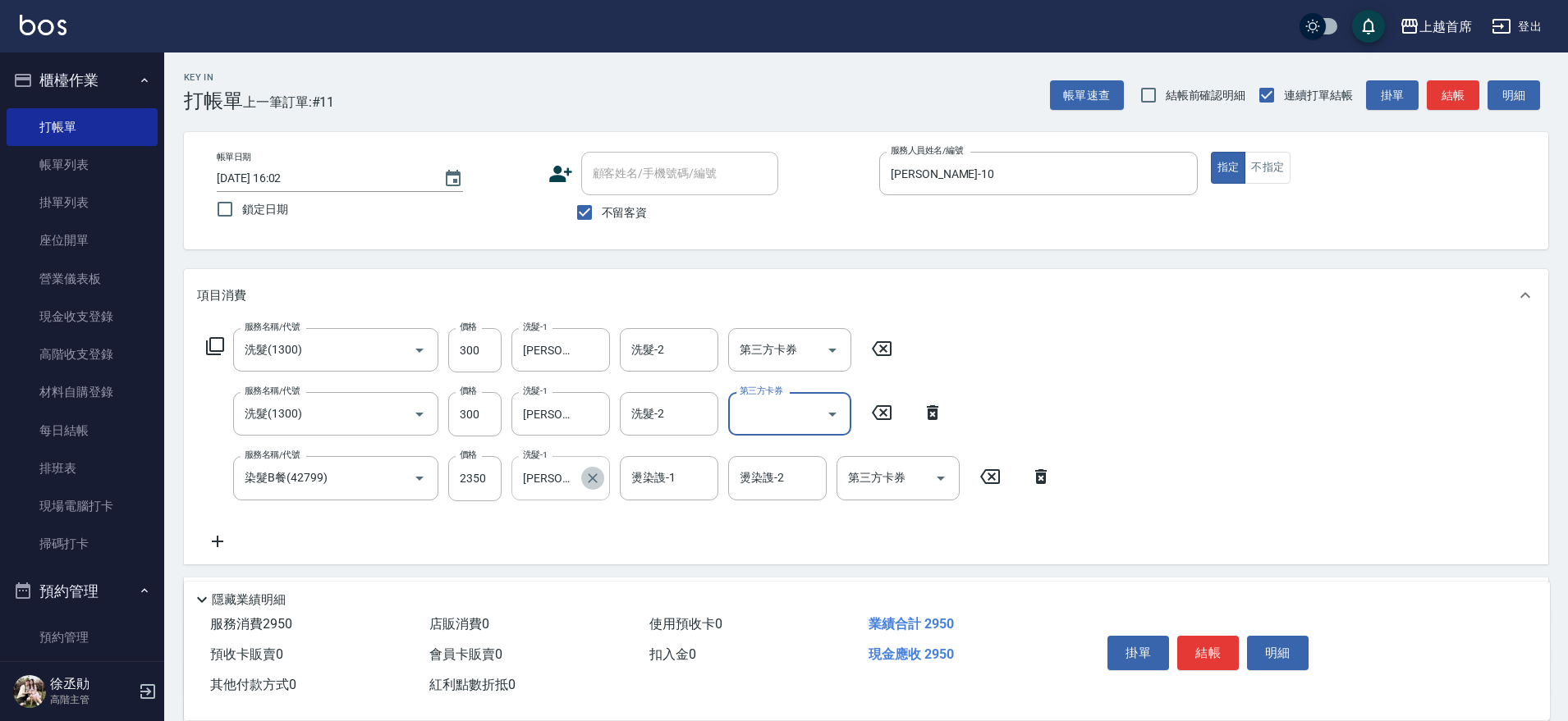
click at [597, 479] on icon "Clear" at bounding box center [593, 478] width 16 height 16
click at [220, 536] on icon at bounding box center [217, 541] width 41 height 20
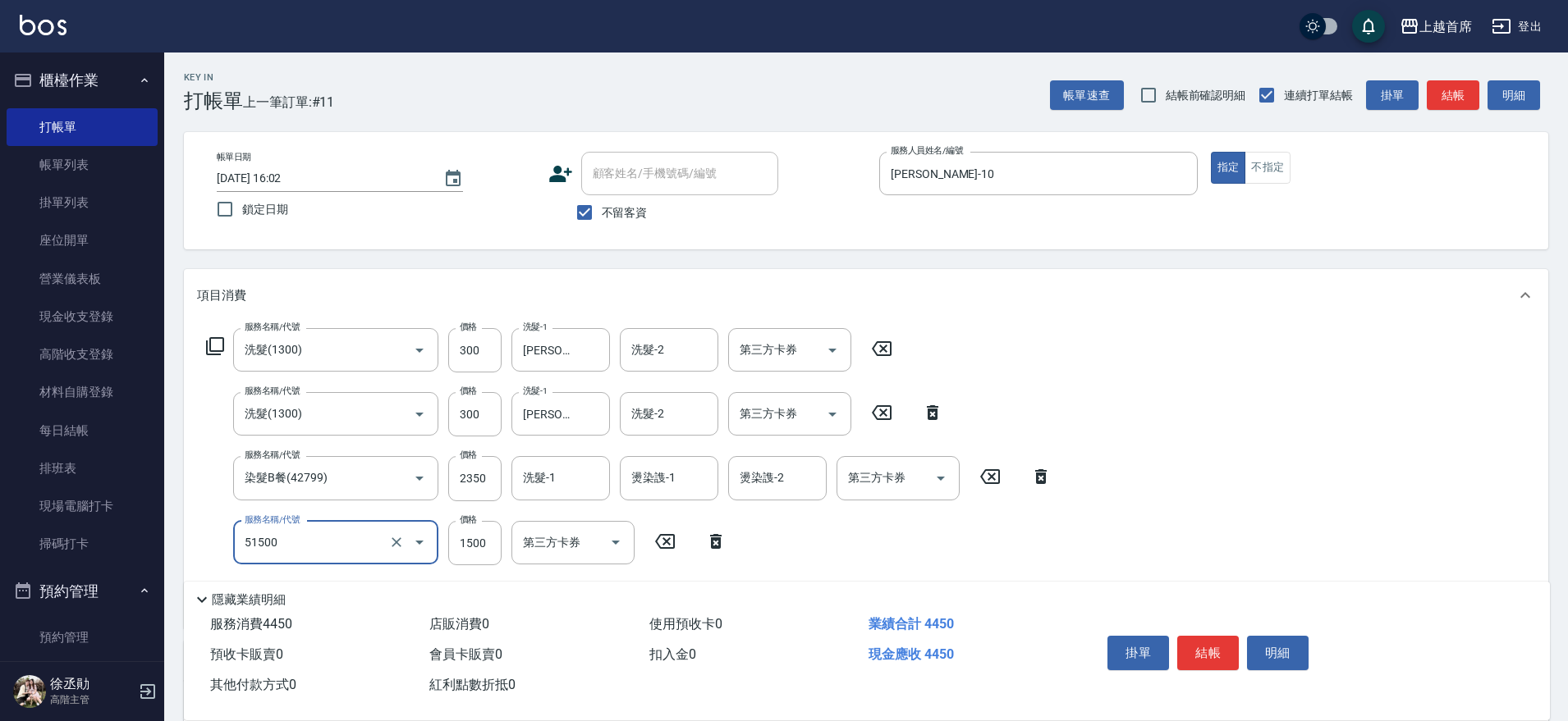
type input "鉑金護髮(51500)"
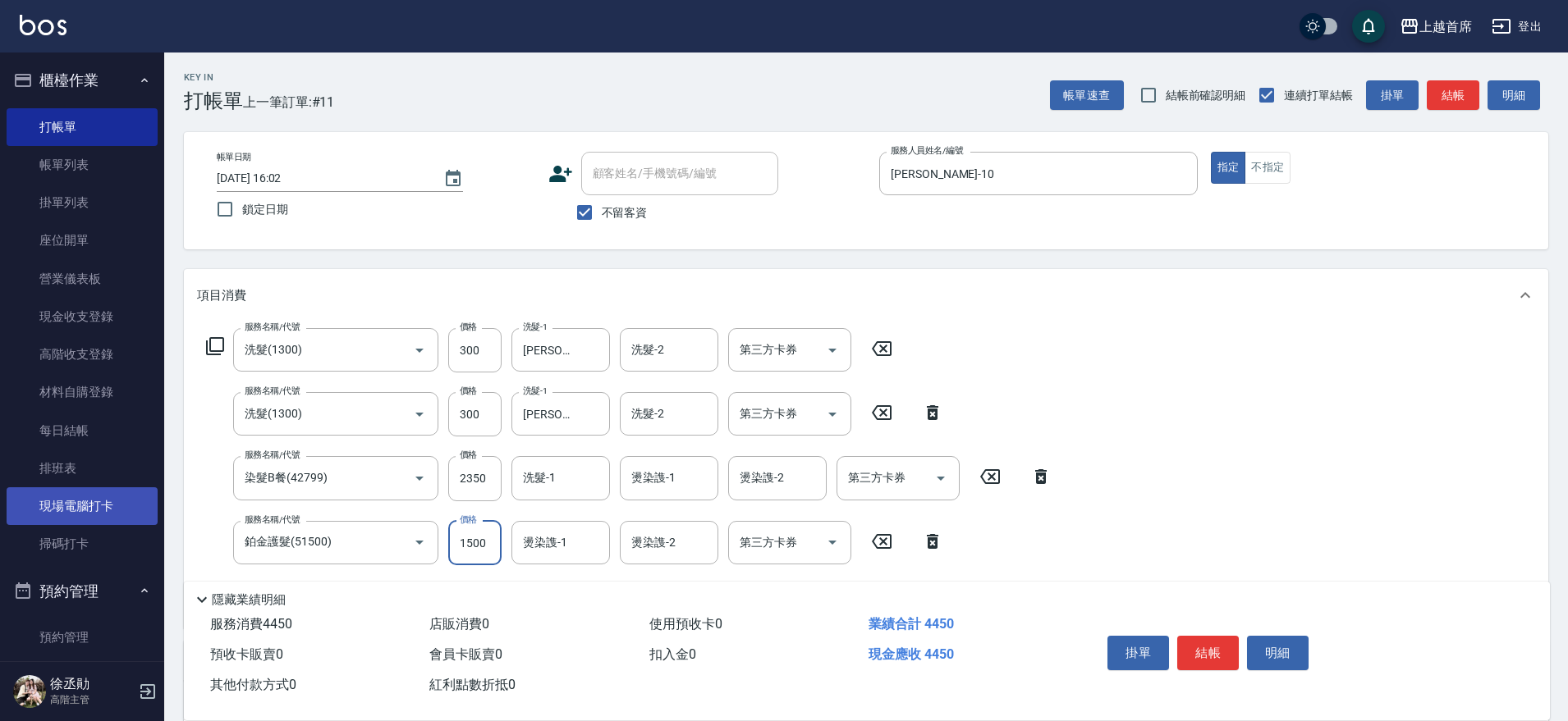
click at [122, 511] on link "現場電腦打卡" at bounding box center [82, 507] width 151 height 38
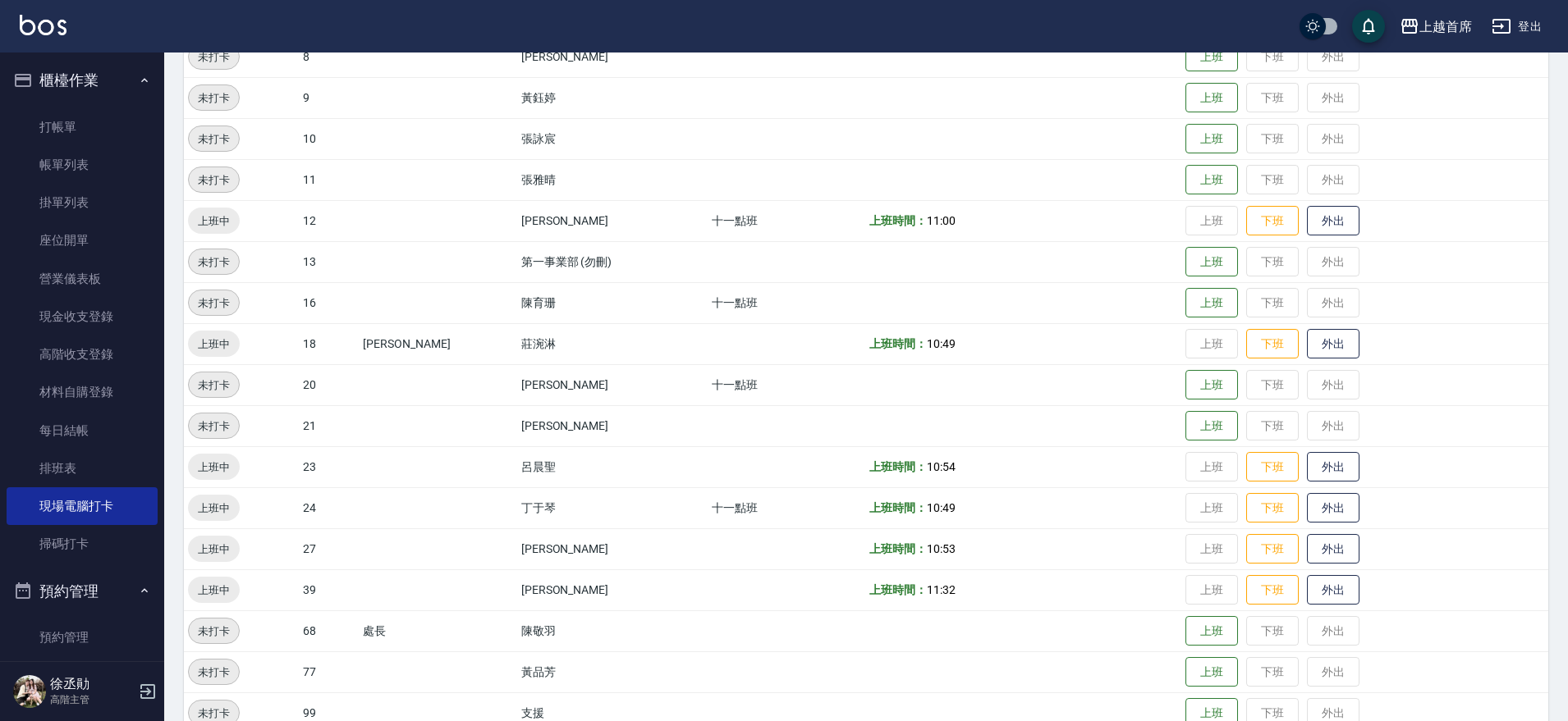
scroll to position [508, 0]
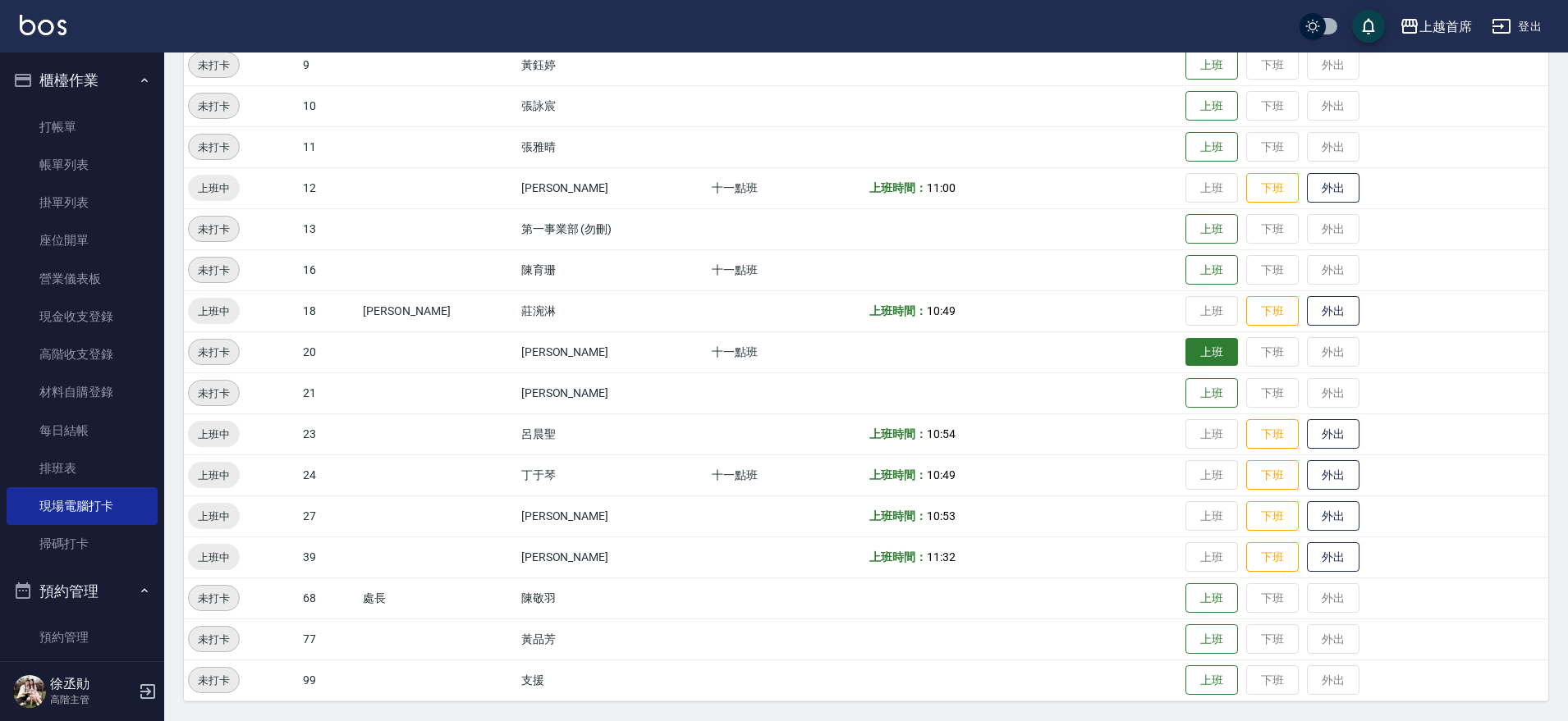
click at [1210, 351] on button "上班" at bounding box center [1212, 352] width 52 height 28
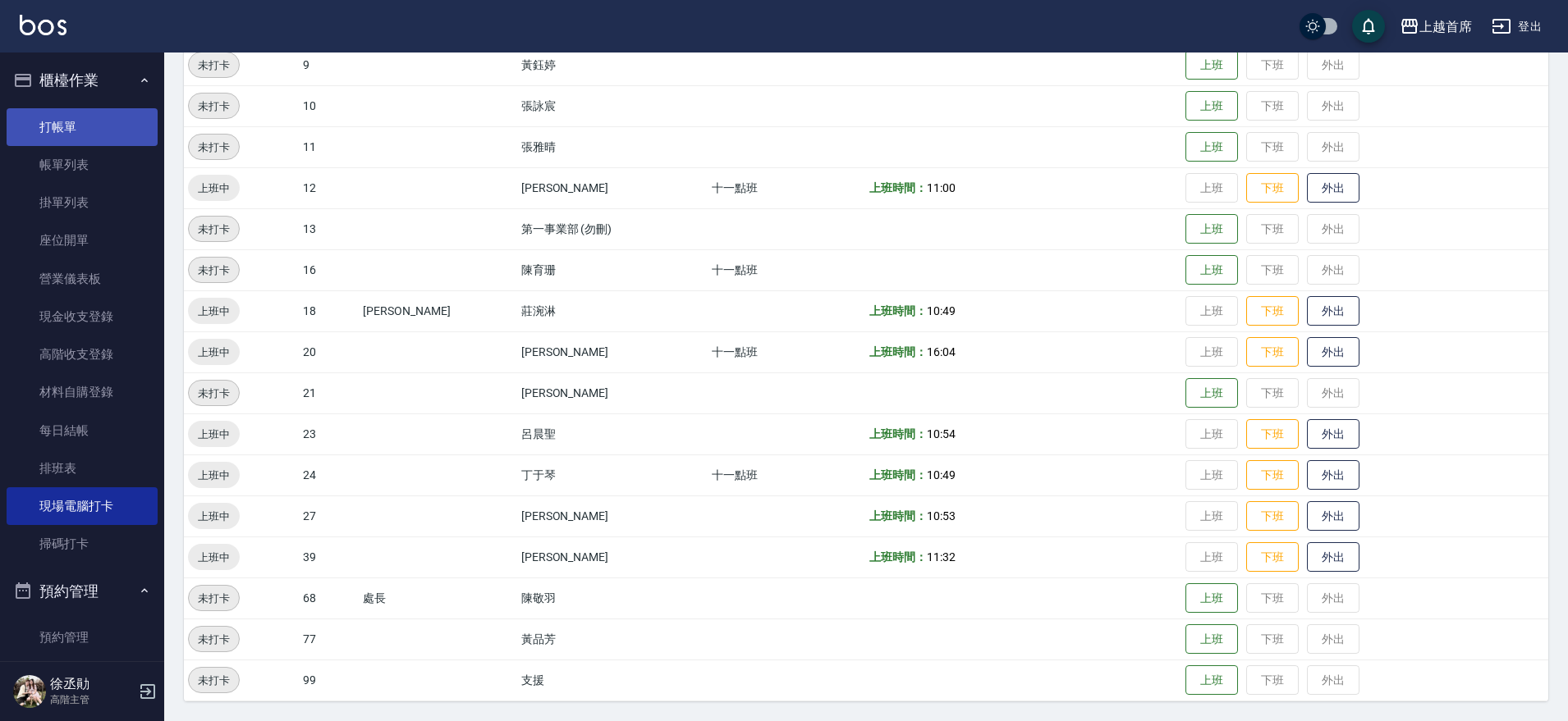
click at [102, 113] on link "打帳單" at bounding box center [82, 127] width 151 height 38
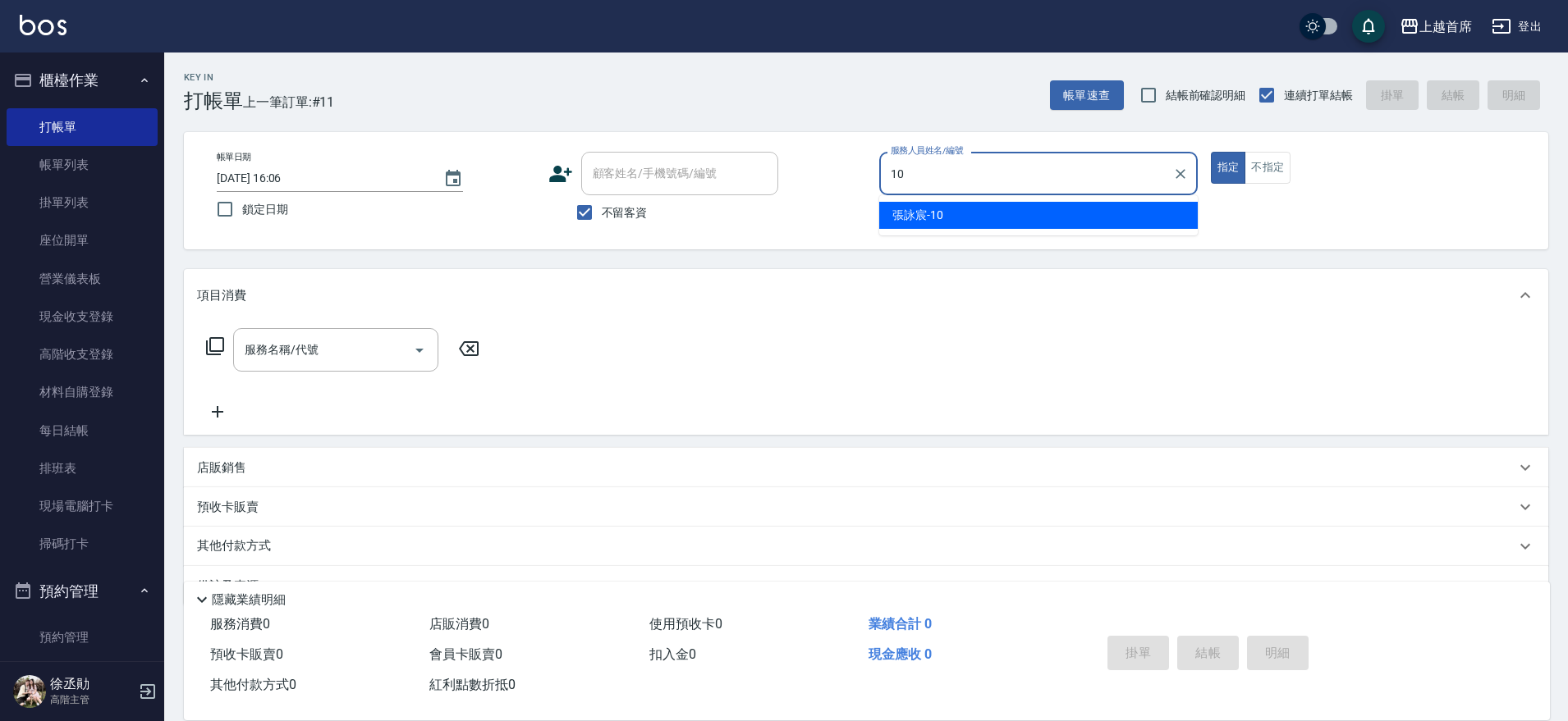
type input "[PERSON_NAME]-10"
type button "true"
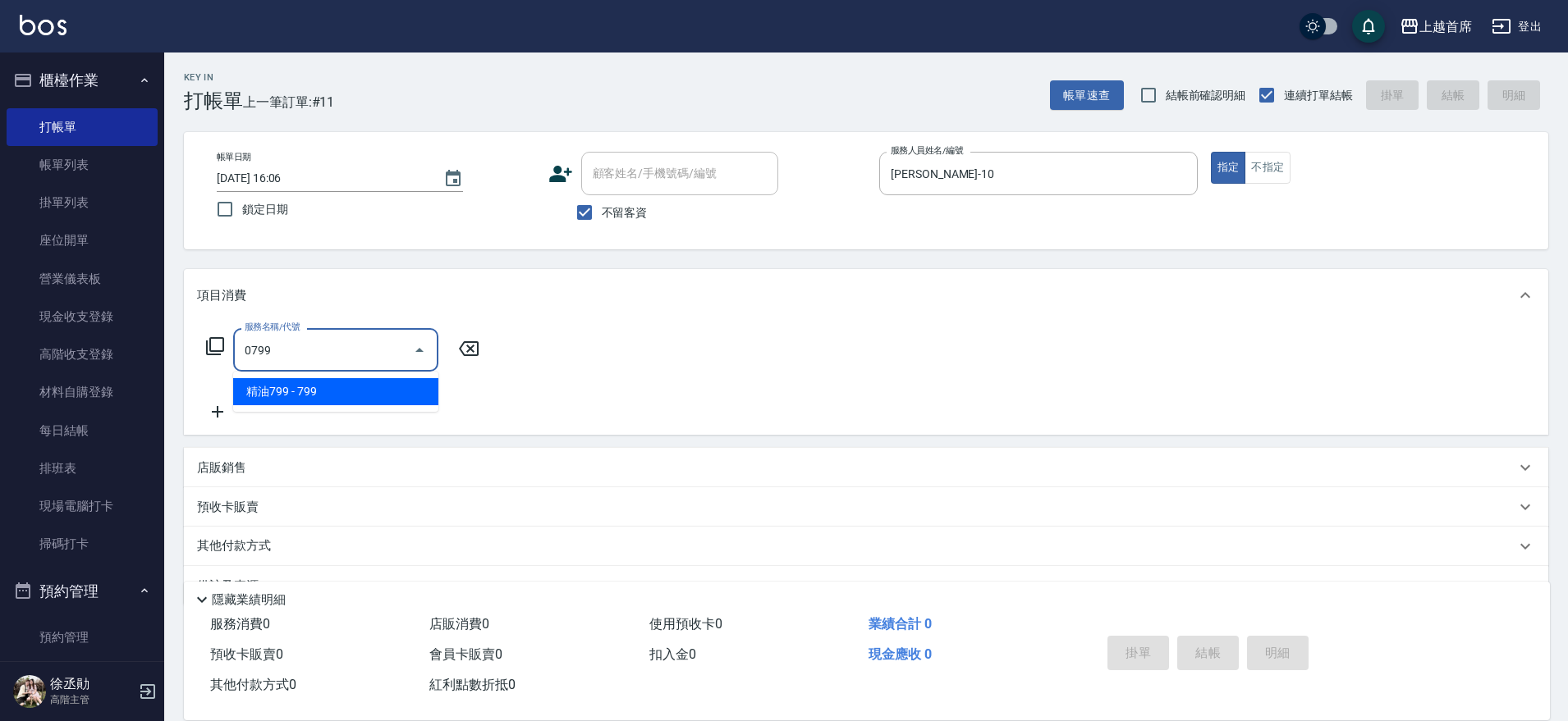
type input "精油799(0799)"
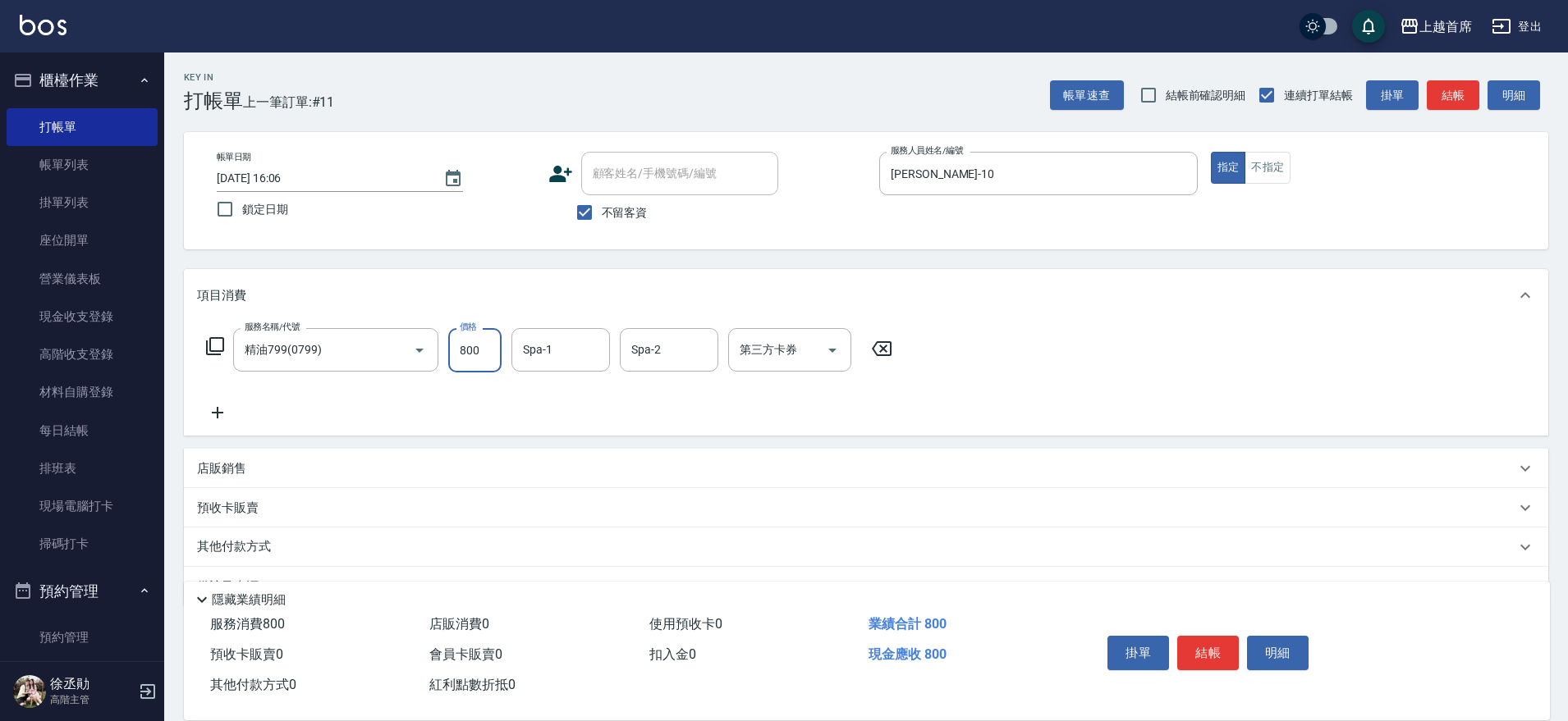
type input "800"
type input "[PERSON_NAME]-39"
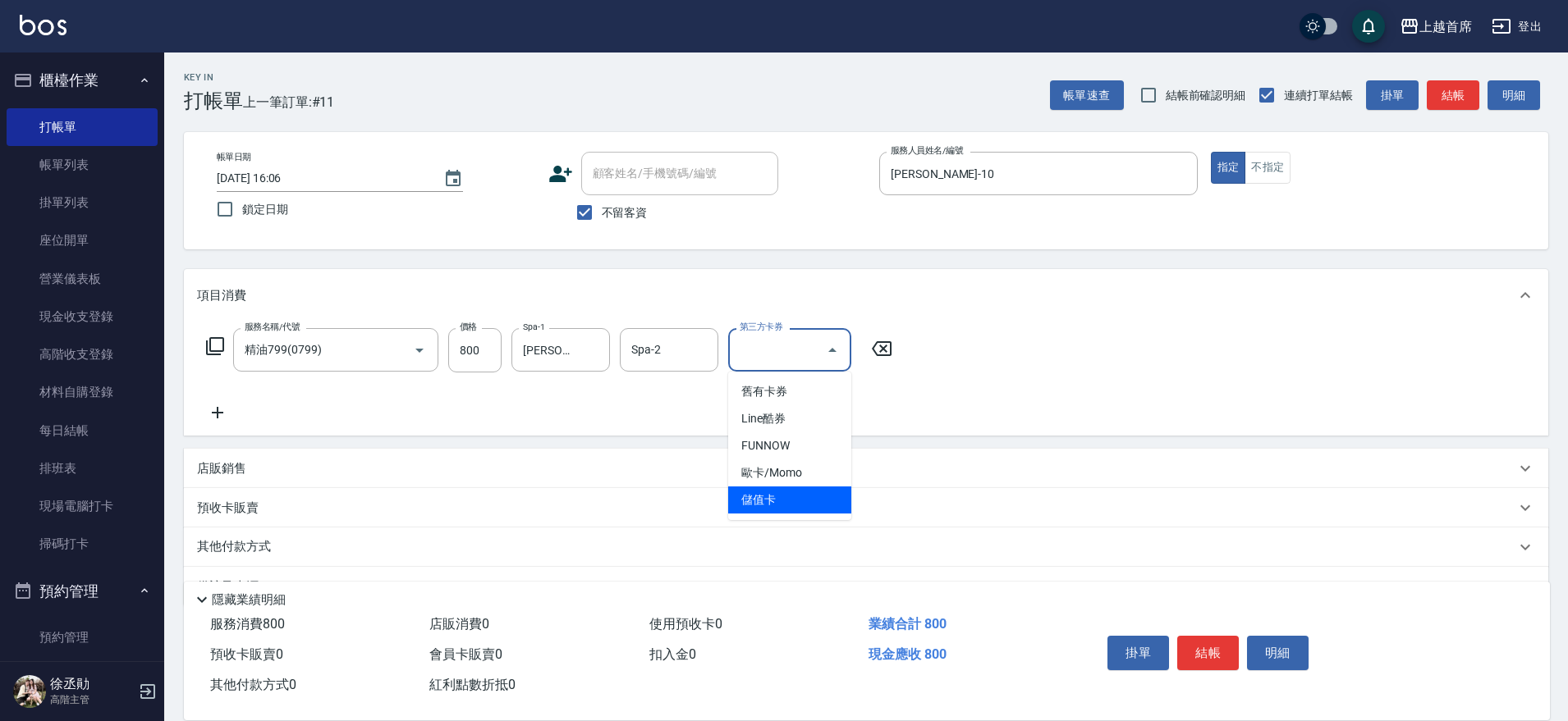
type input "儲值卡"
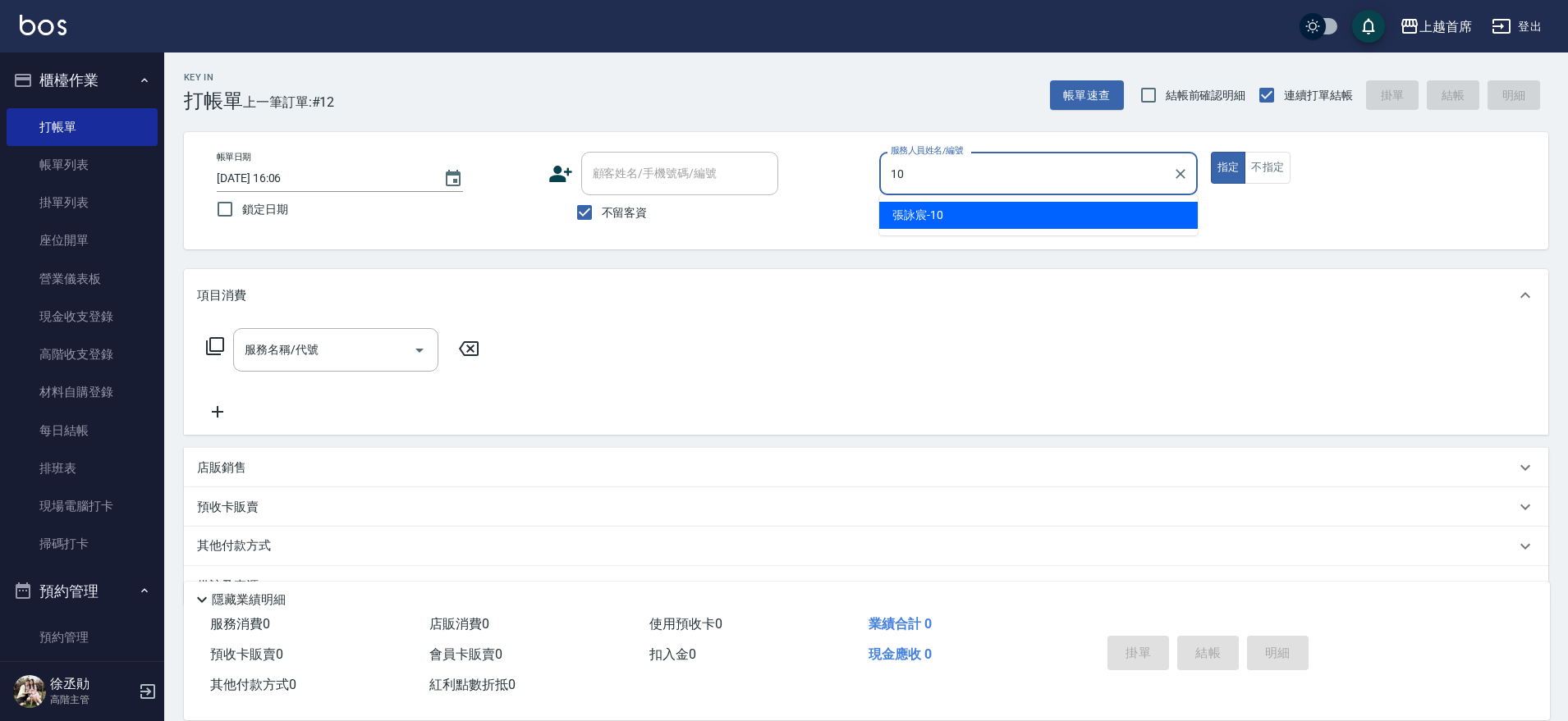
type input "[PERSON_NAME]-10"
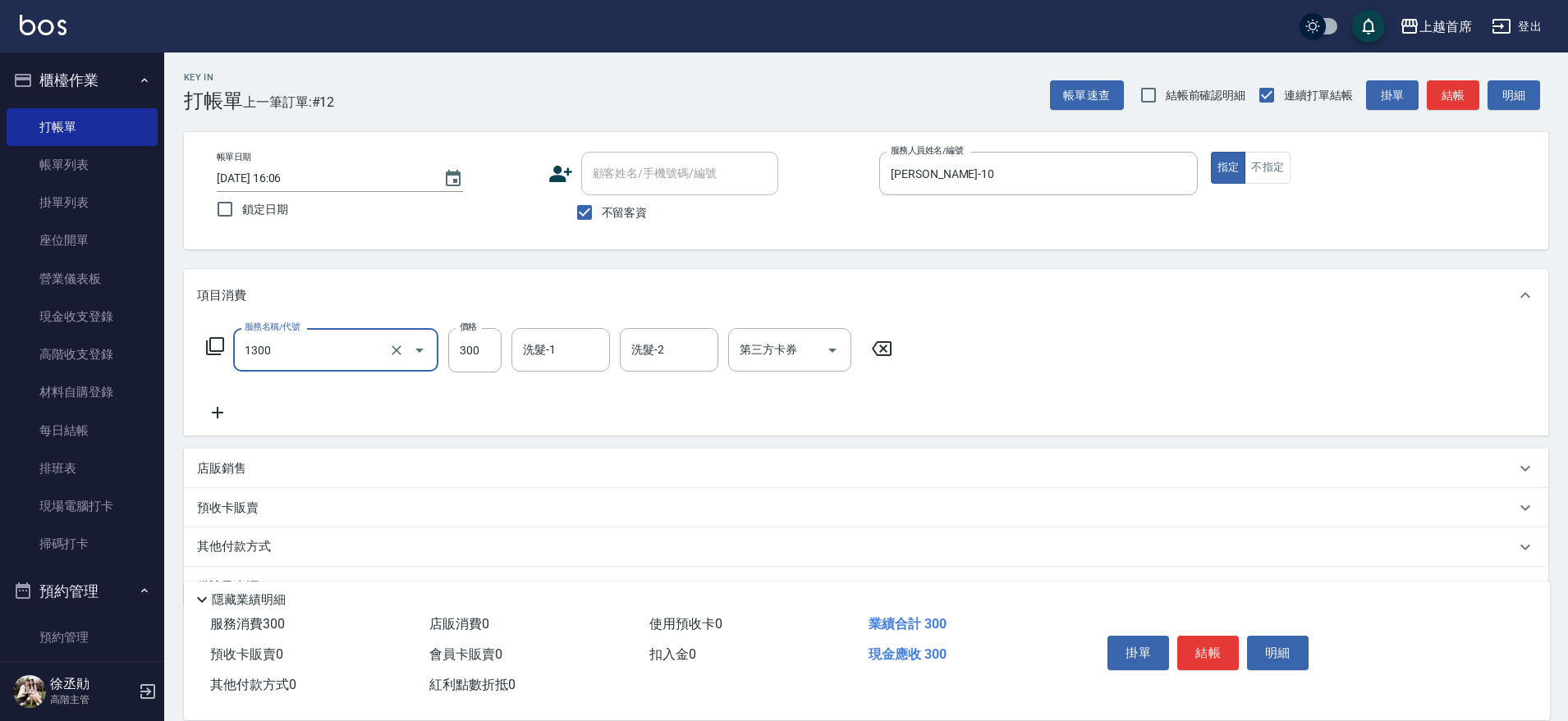
type input "洗髮(1300)"
type input "[PERSON_NAME]-27"
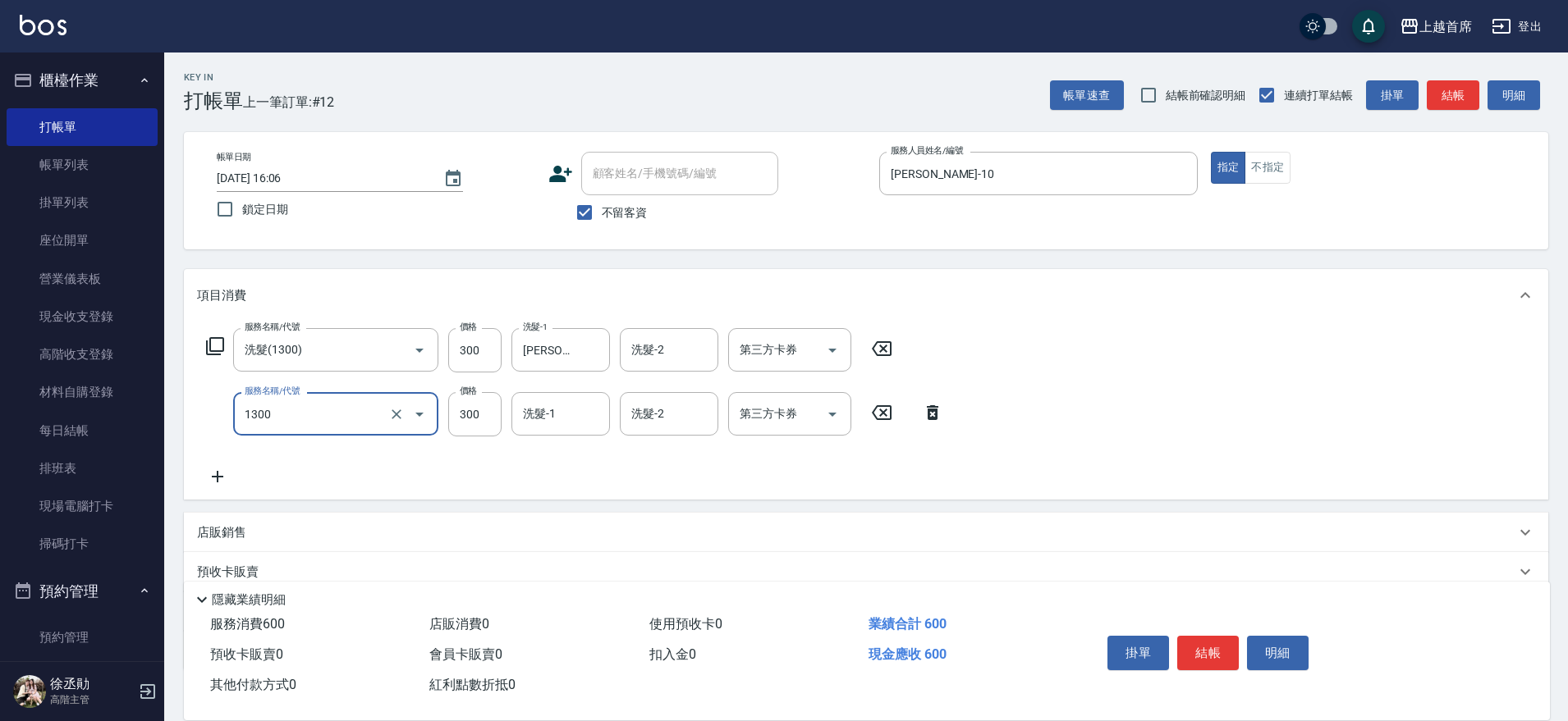
type input "洗髮(1300)"
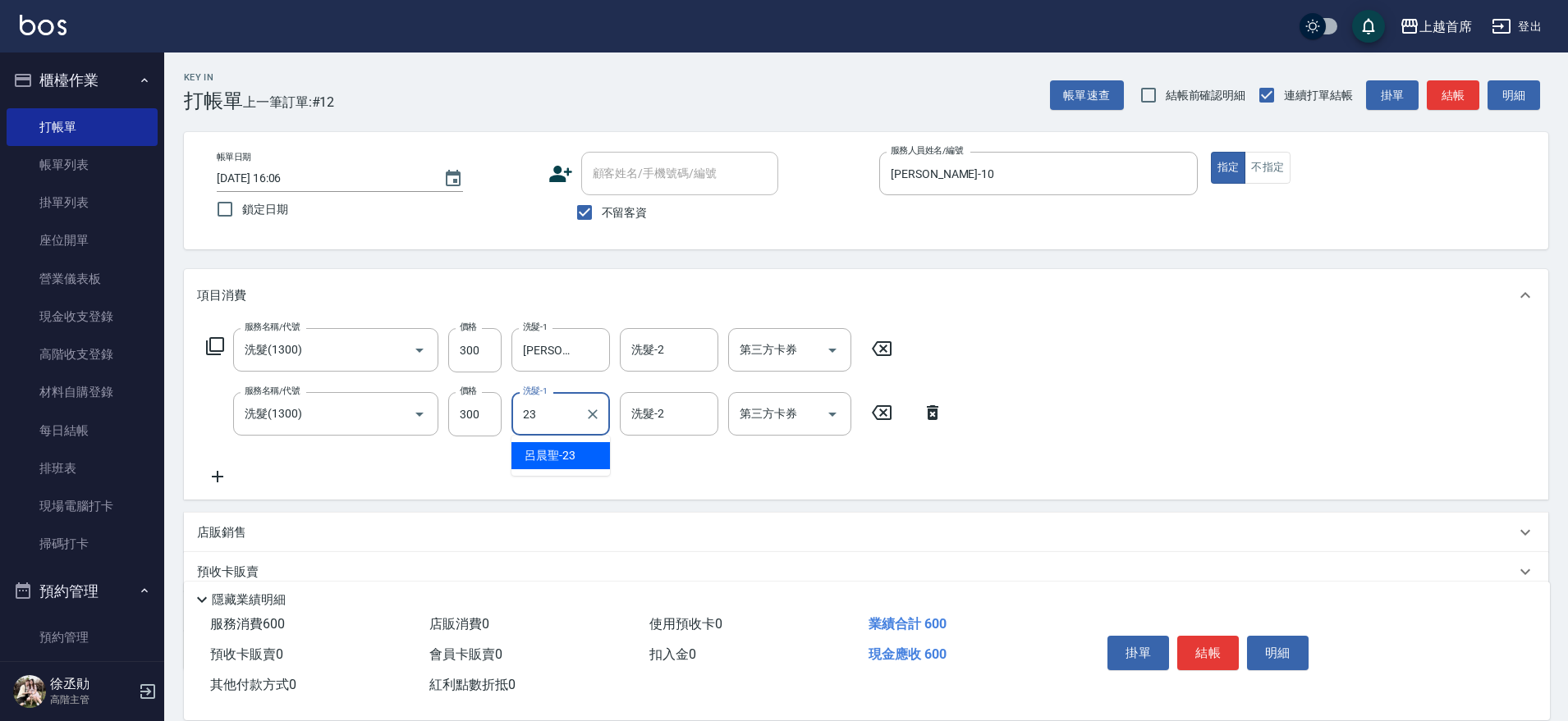
type input "[PERSON_NAME]-23"
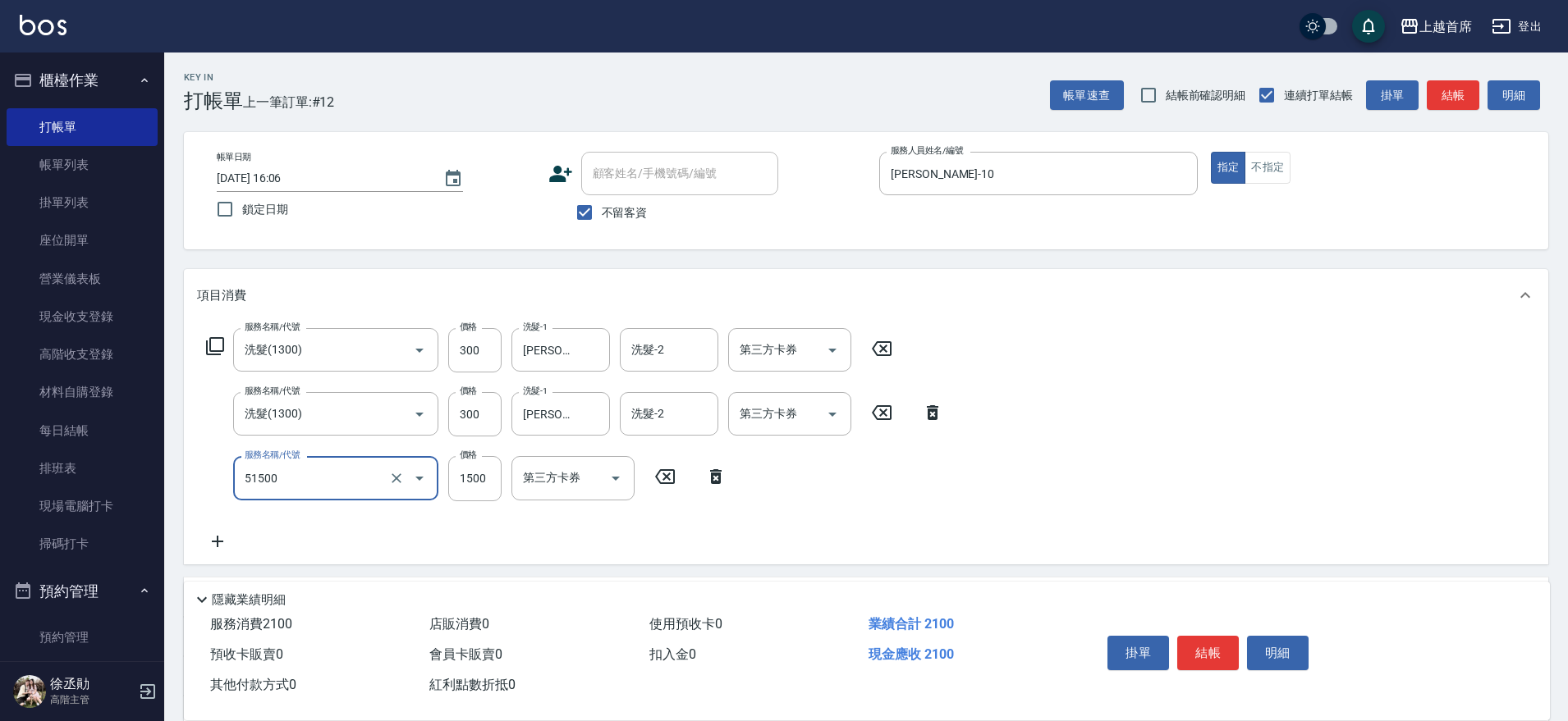
type input "鉑金護髮(51500)"
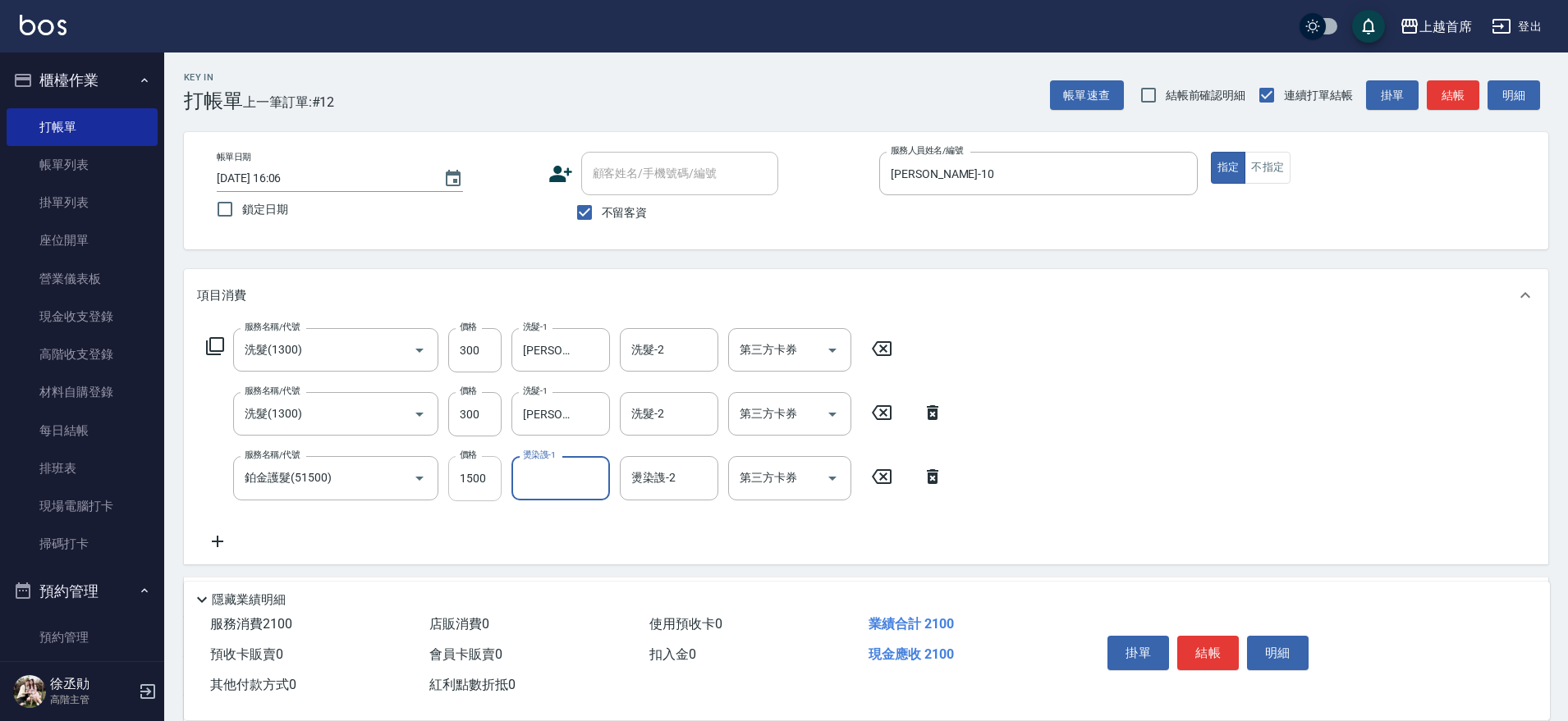
click at [484, 481] on input "1500" at bounding box center [475, 478] width 53 height 45
type input "900"
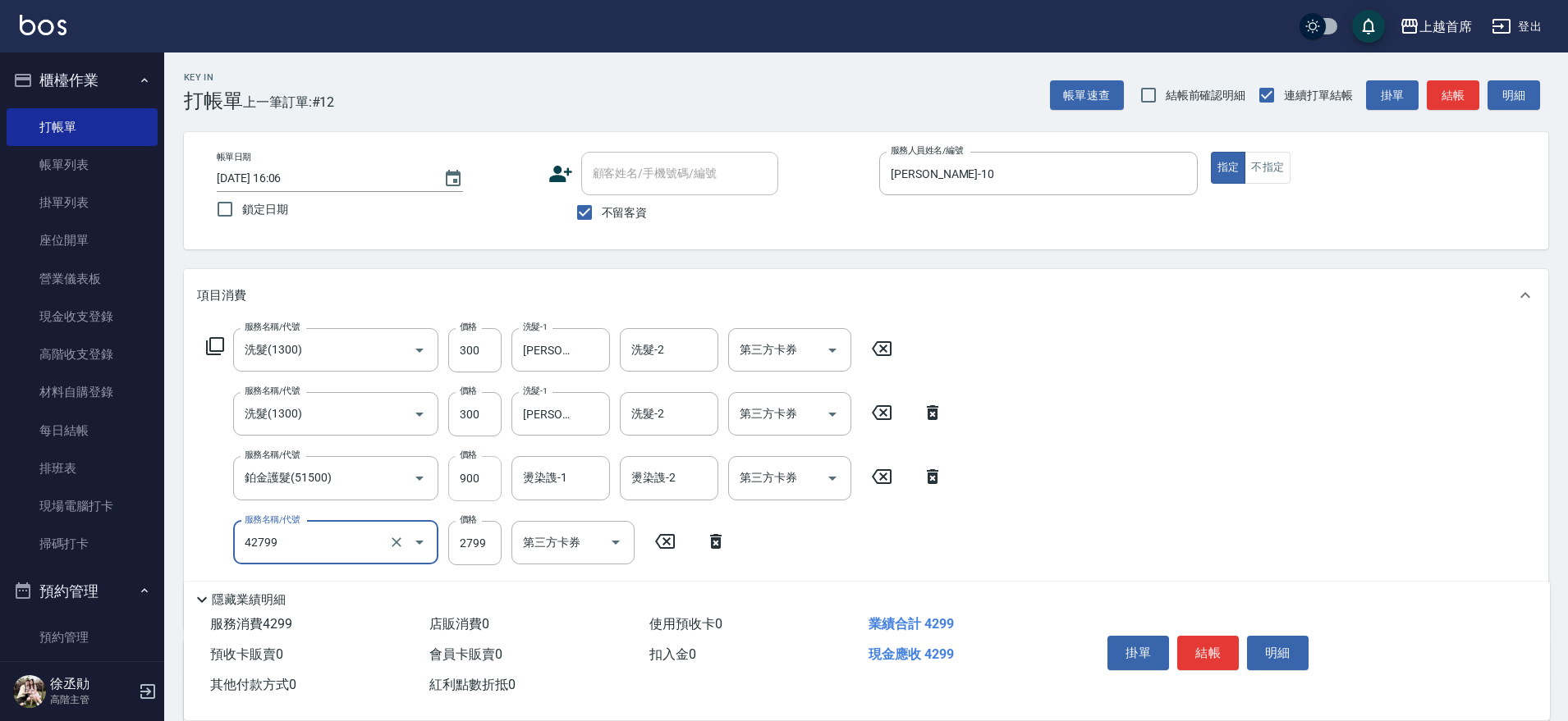
type input "染髮B餐(42799)"
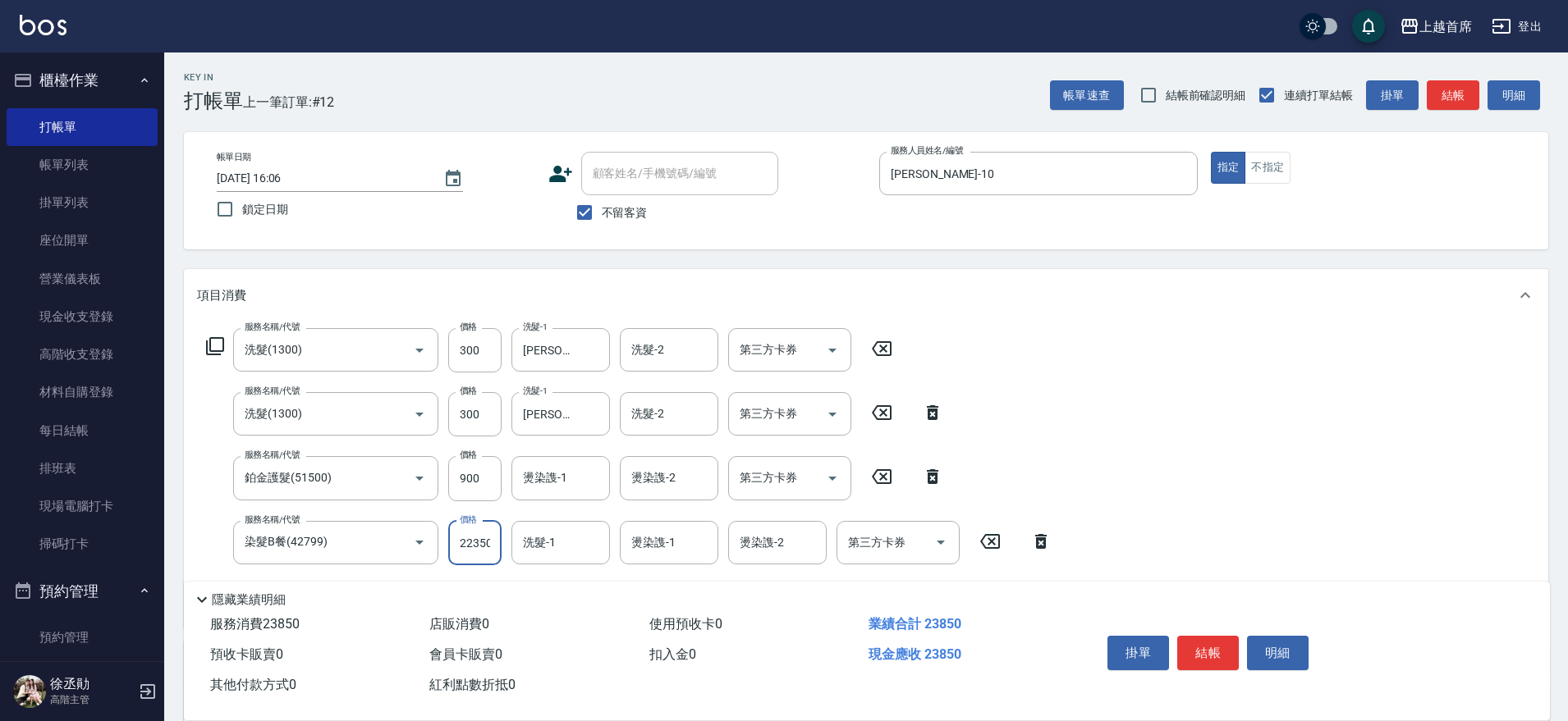
click at [480, 543] on input "22350" at bounding box center [475, 543] width 53 height 45
type input "2350"
click at [1224, 645] on button "結帳" at bounding box center [1208, 653] width 62 height 34
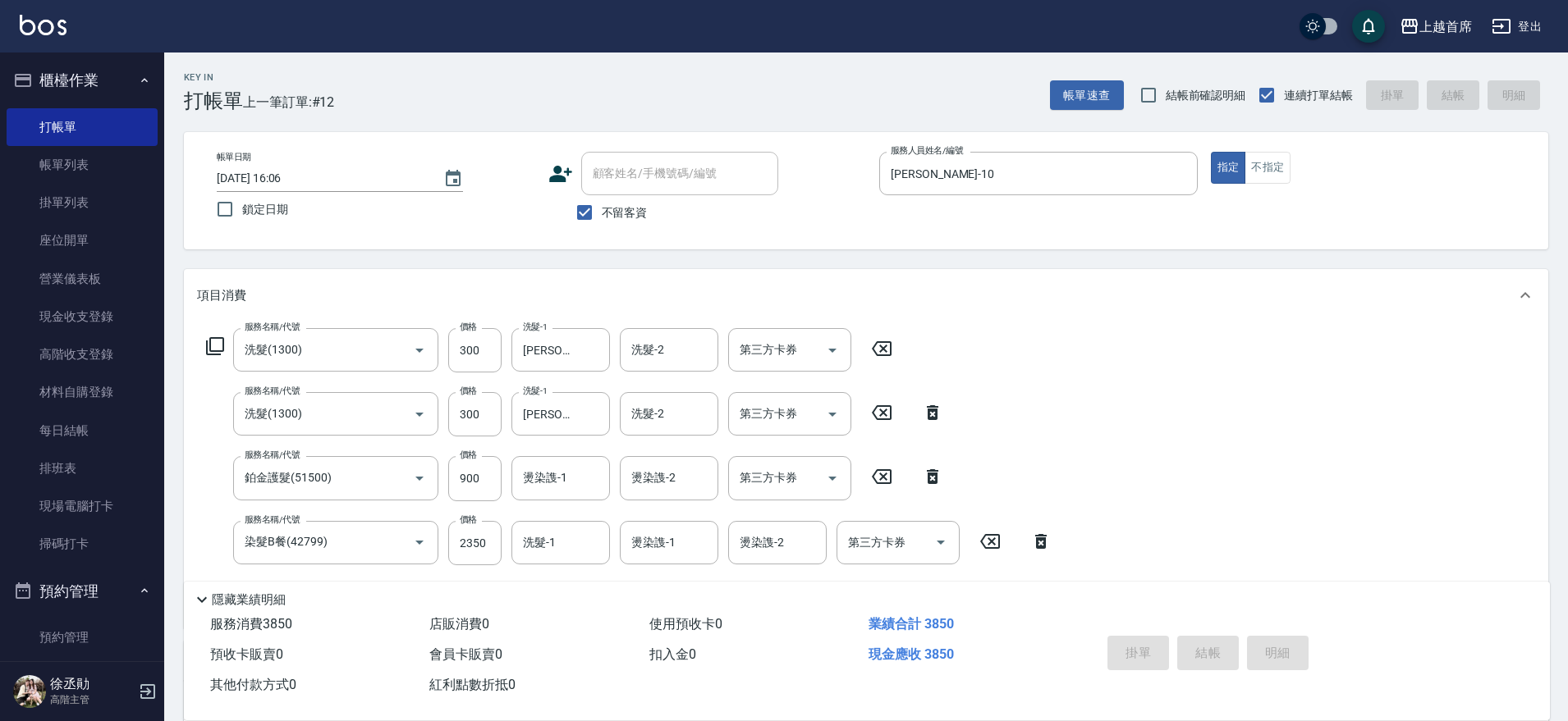
type input "[DATE] 16:16"
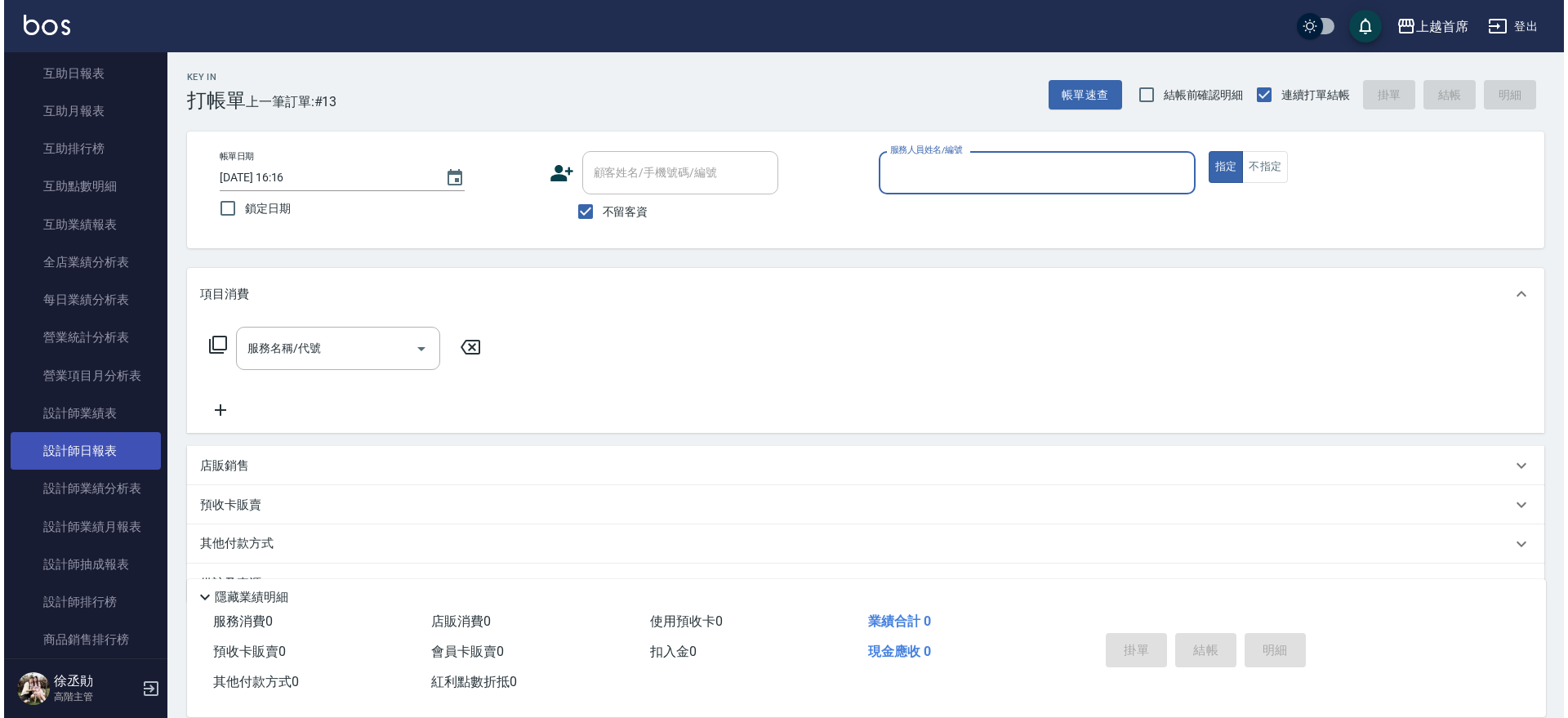
scroll to position [1022, 0]
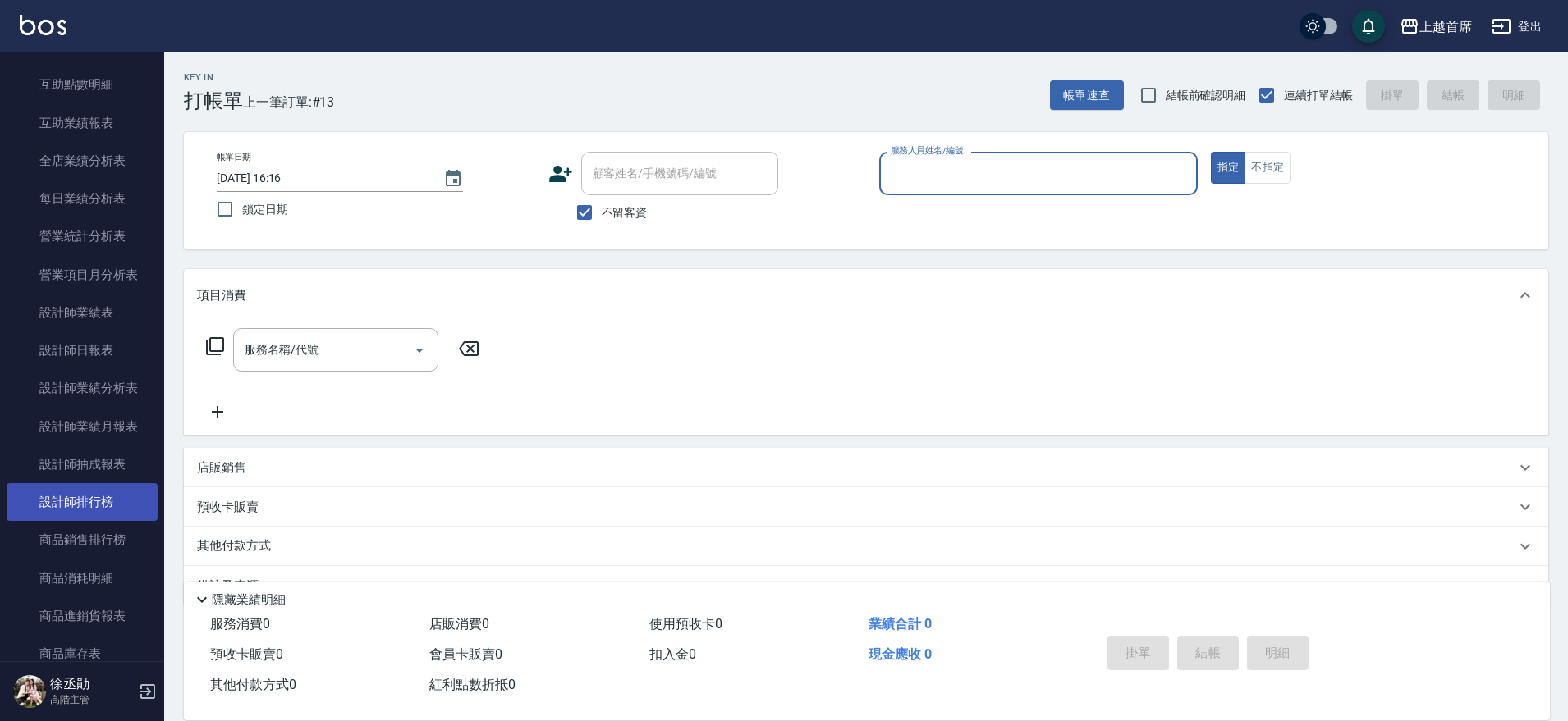
click at [108, 500] on link "設計師排行榜" at bounding box center [82, 502] width 151 height 38
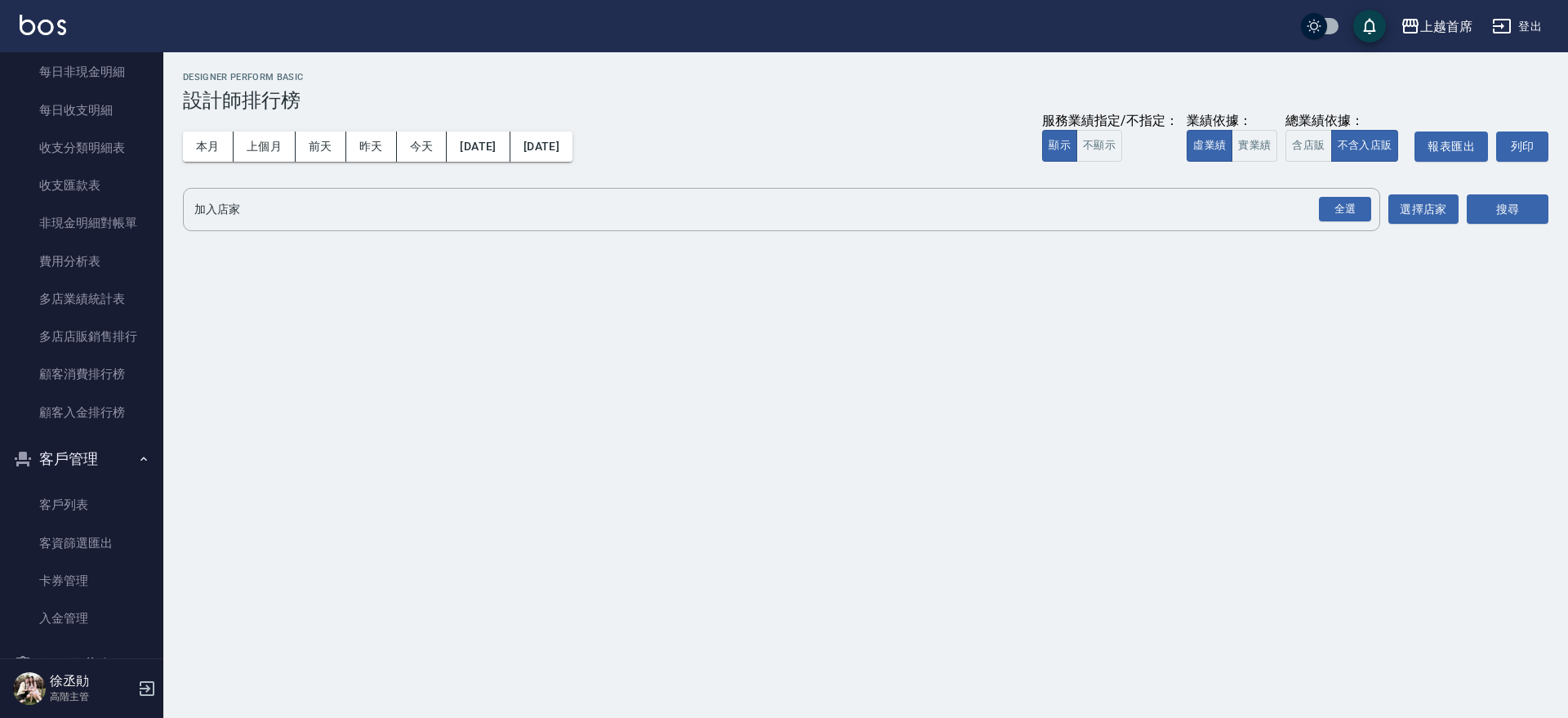
scroll to position [2012, 0]
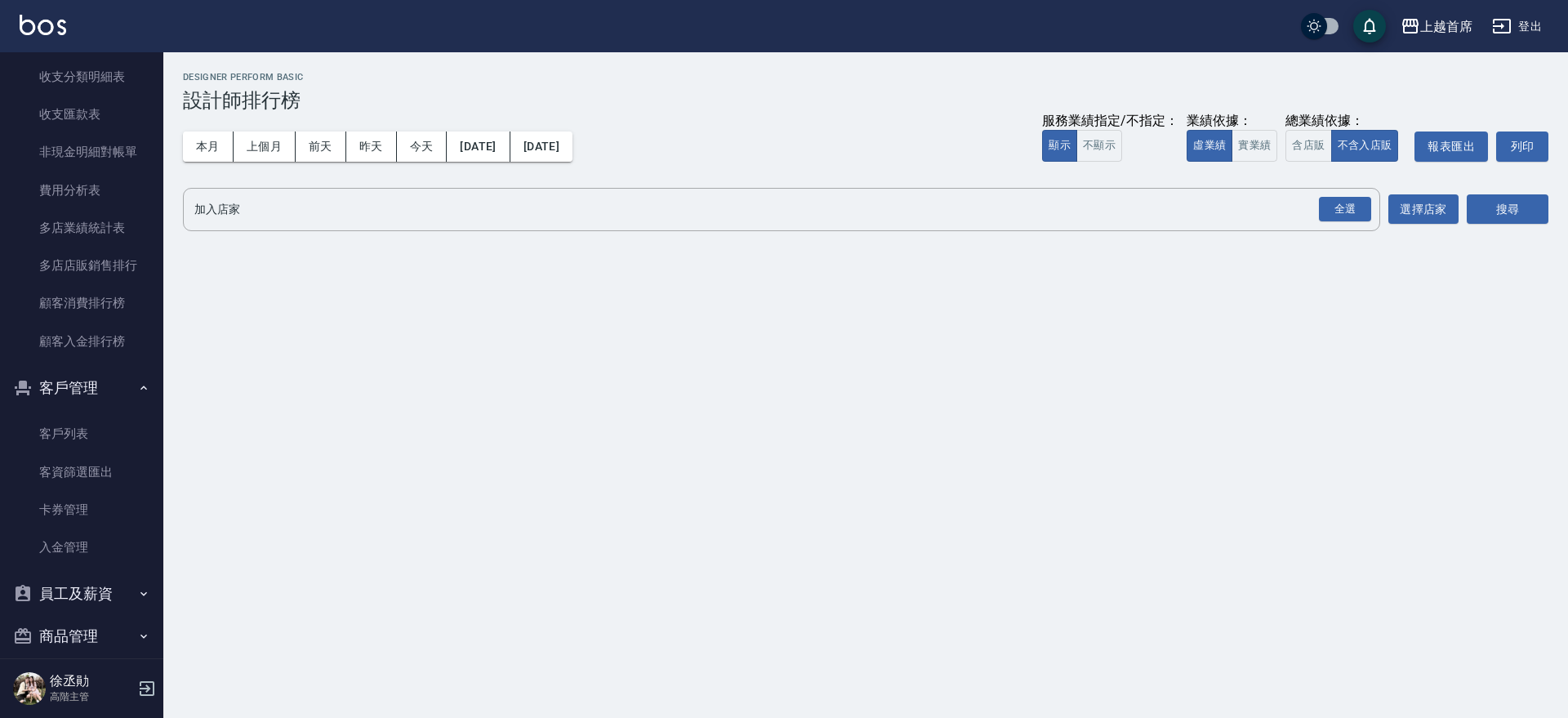
click at [103, 584] on button "員工及薪資" at bounding box center [81, 593] width 150 height 42
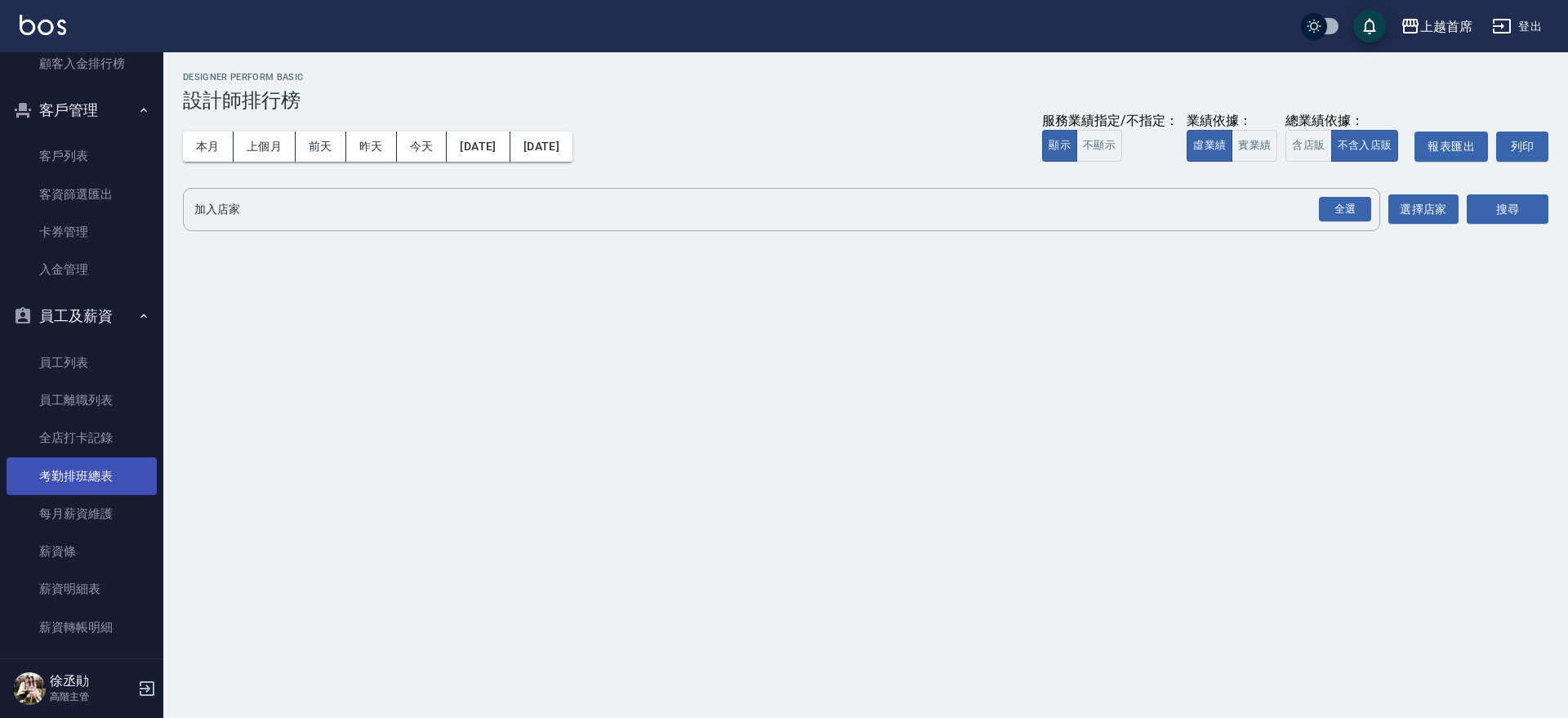
scroll to position [2318, 0]
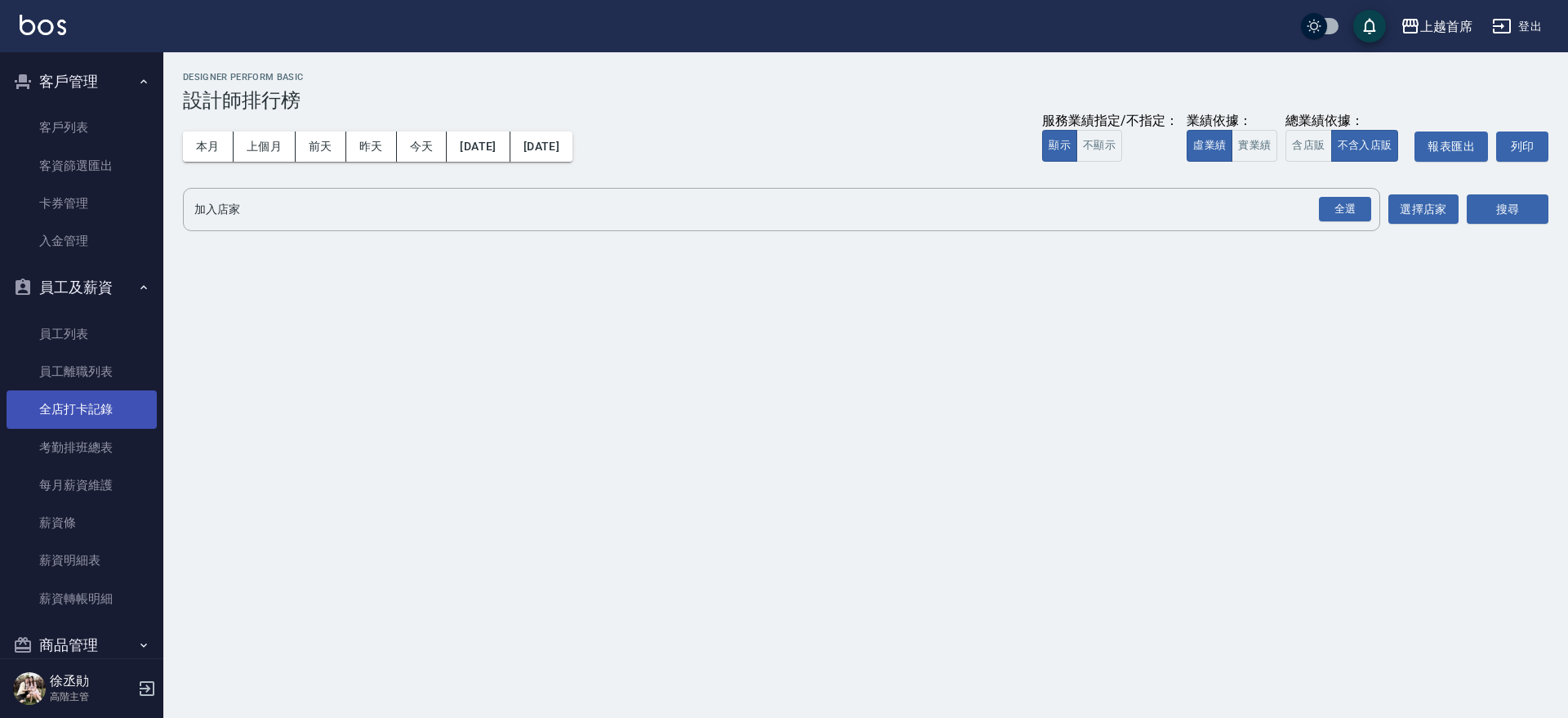
click at [89, 411] on link "全店打卡記錄" at bounding box center [81, 409] width 150 height 38
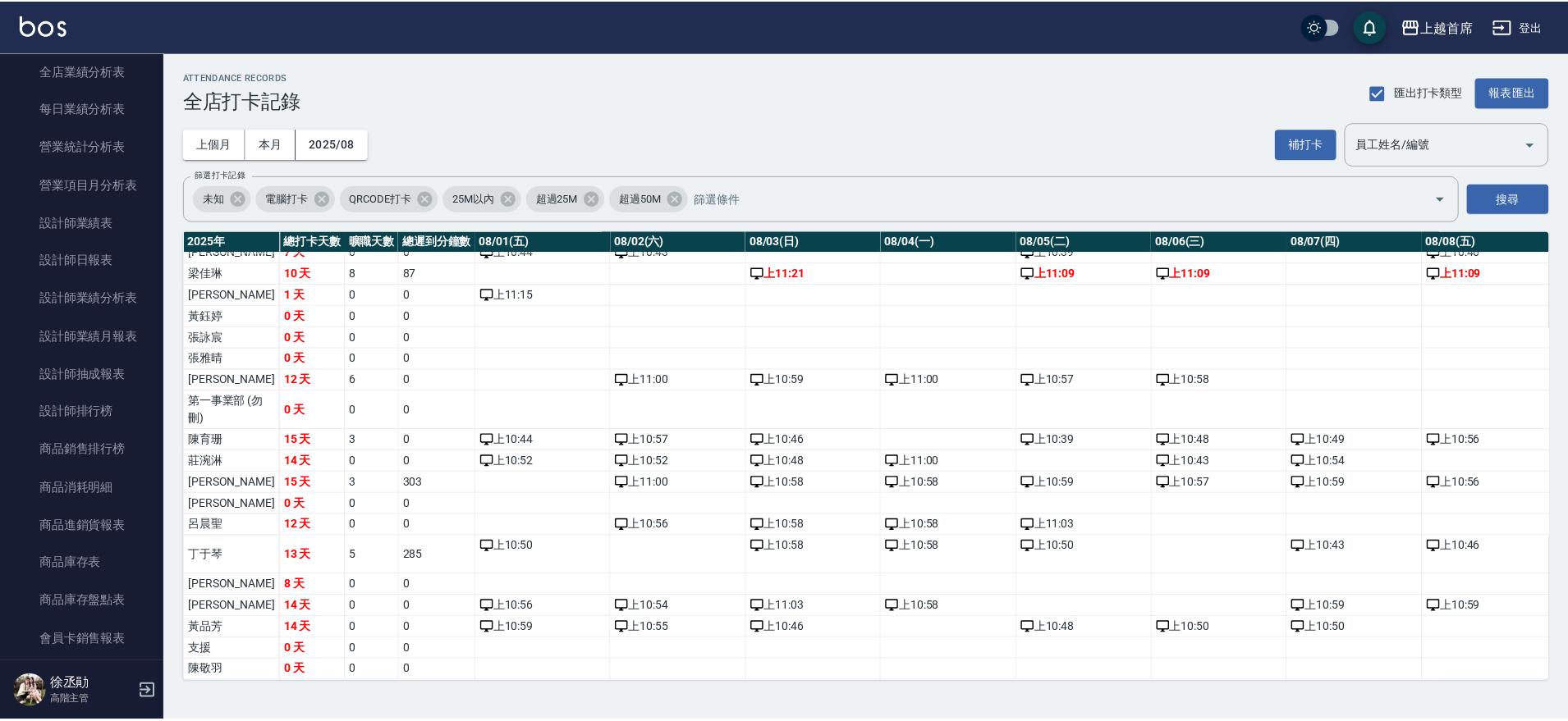
scroll to position [799, 0]
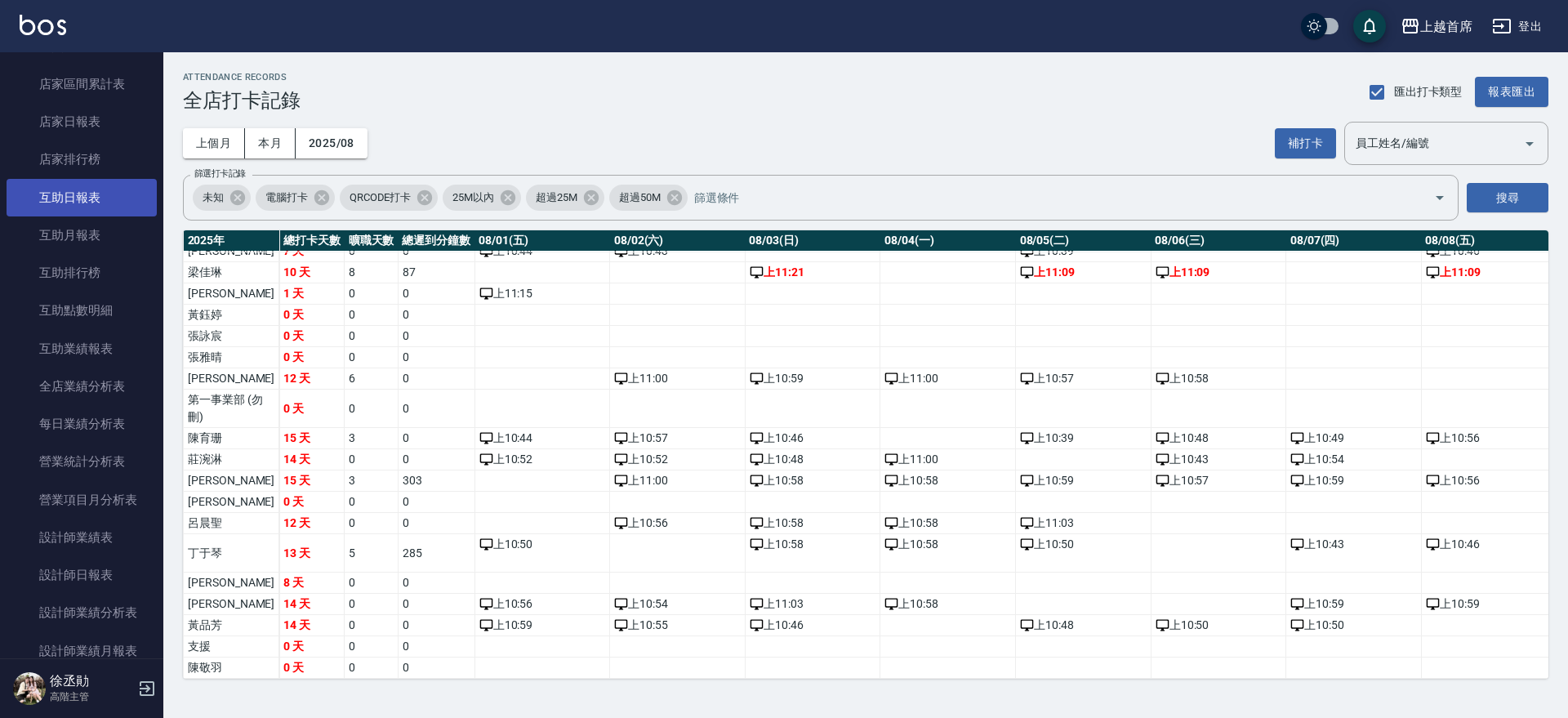
click at [86, 208] on link "互助日報表" at bounding box center [81, 198] width 150 height 38
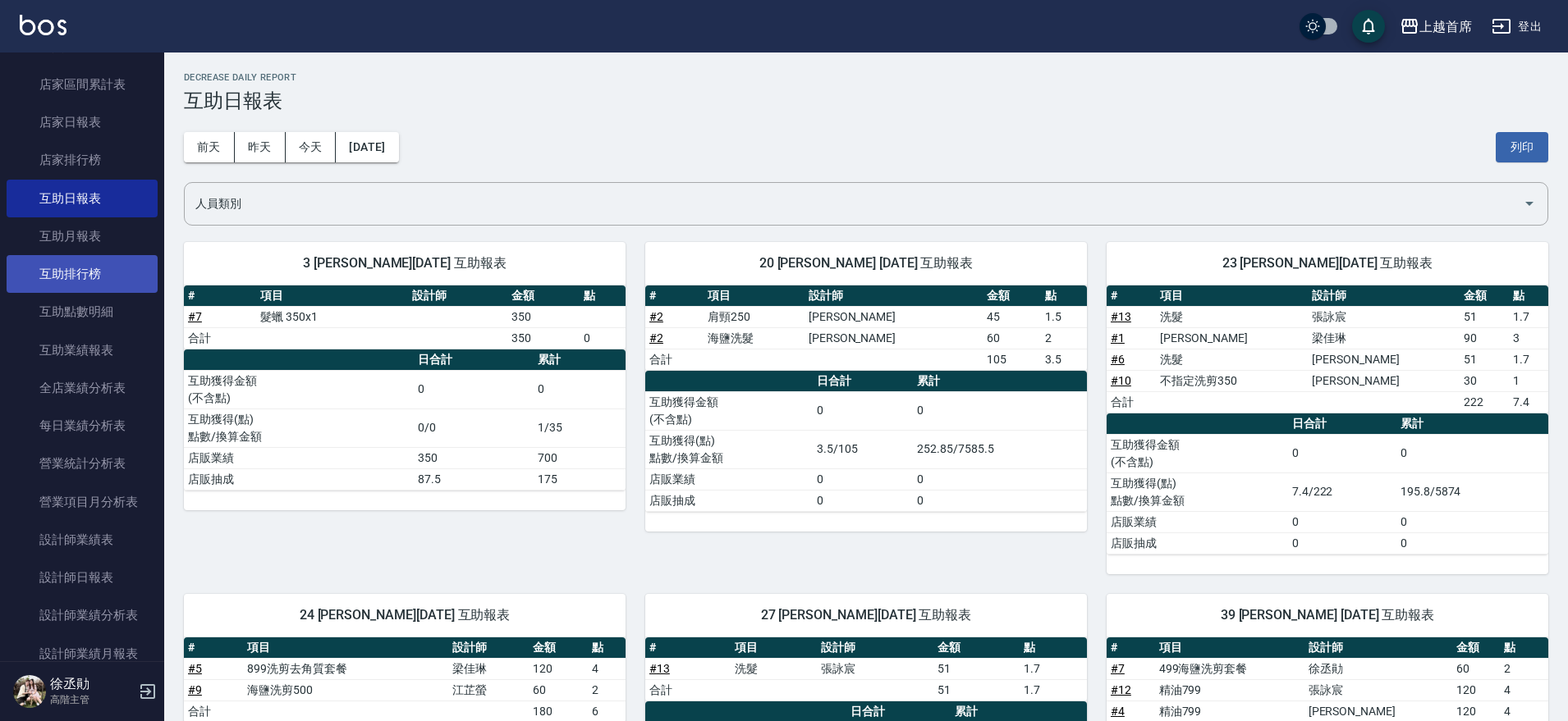
click at [89, 267] on link "互助排行榜" at bounding box center [82, 274] width 151 height 38
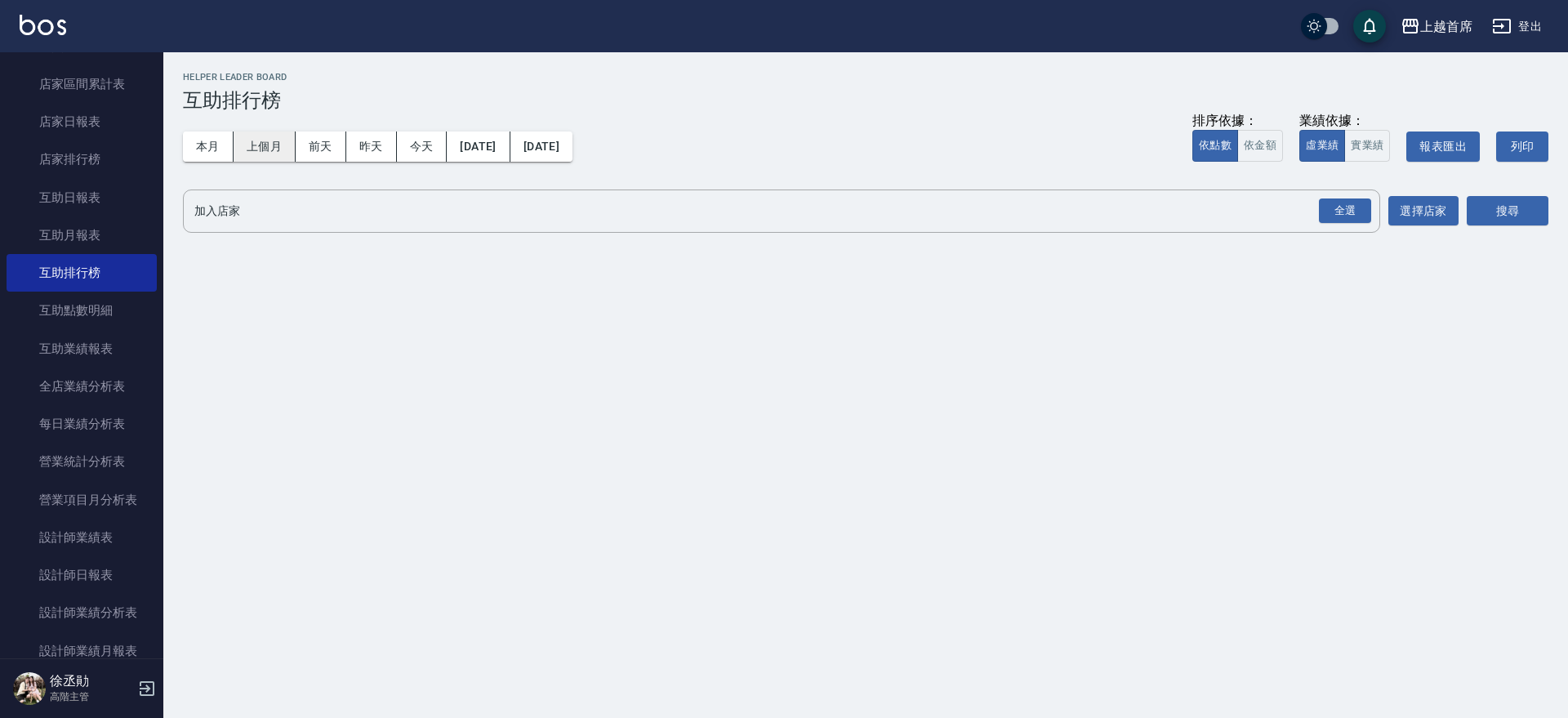
click at [261, 142] on button "上個月" at bounding box center [265, 146] width 62 height 30
click at [1322, 208] on div "全選" at bounding box center [1345, 210] width 52 height 25
click at [1465, 202] on div "加入店家 上越首席 全選 加入店家 選擇店家 搜尋" at bounding box center [866, 212] width 1365 height 46
click at [1480, 205] on button "搜尋" at bounding box center [1508, 212] width 82 height 30
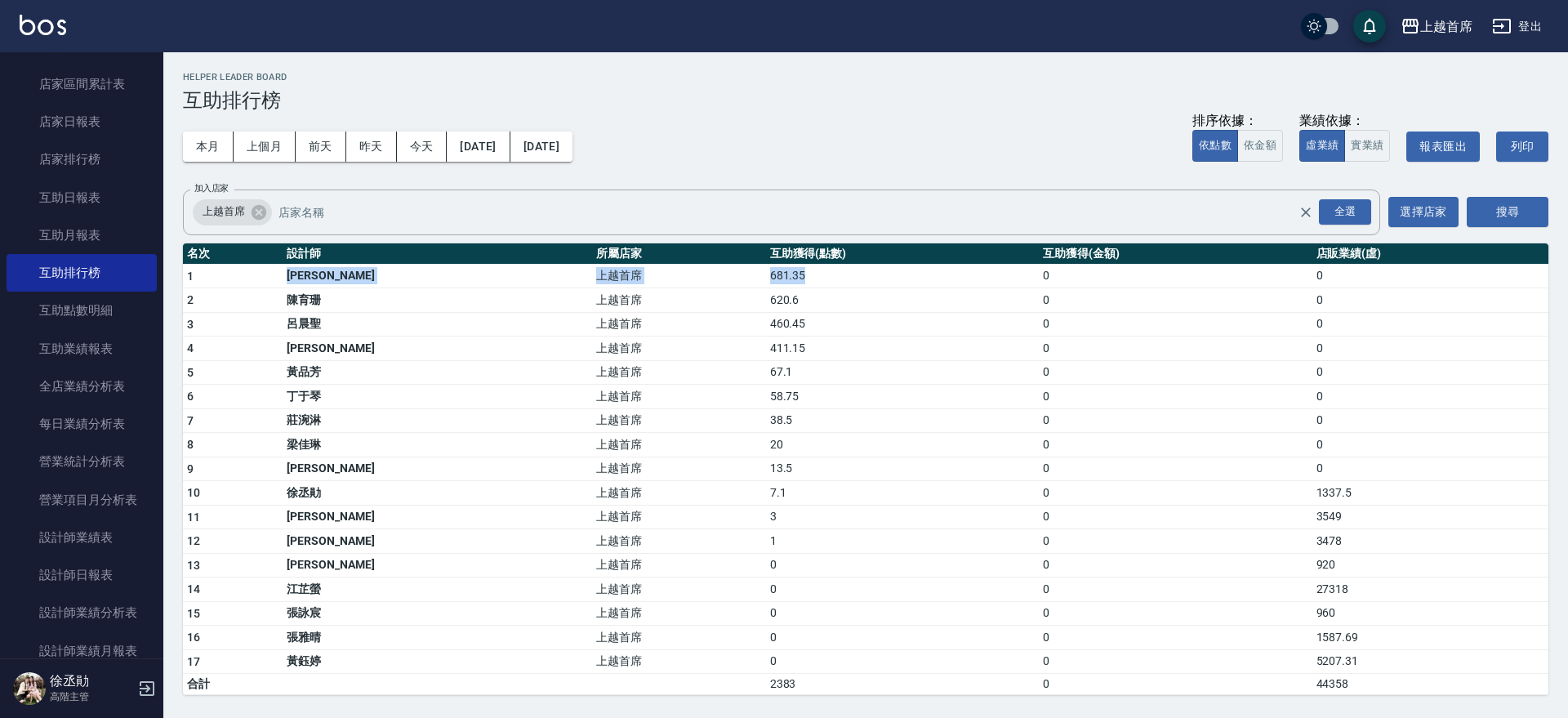
drag, startPoint x: 514, startPoint y: 296, endPoint x: 790, endPoint y: 267, distance: 277.5
click at [790, 267] on tr "1 [PERSON_NAME] 上越首席 681.35 0 0" at bounding box center [866, 276] width 1365 height 25
click at [775, 147] on div "本月 上個月 [DATE] [DATE] [DATE] [DATE] [DATE] 排序依據： 依點數 依金額 業績依據： 虛業績 實業績 報表匯出 列印" at bounding box center [866, 147] width 1365 height 70
drag, startPoint x: 597, startPoint y: 270, endPoint x: 818, endPoint y: 270, distance: 221.0
click at [818, 270] on tr "1 [PERSON_NAME] 上越首席 681.35 0 0" at bounding box center [866, 276] width 1365 height 25
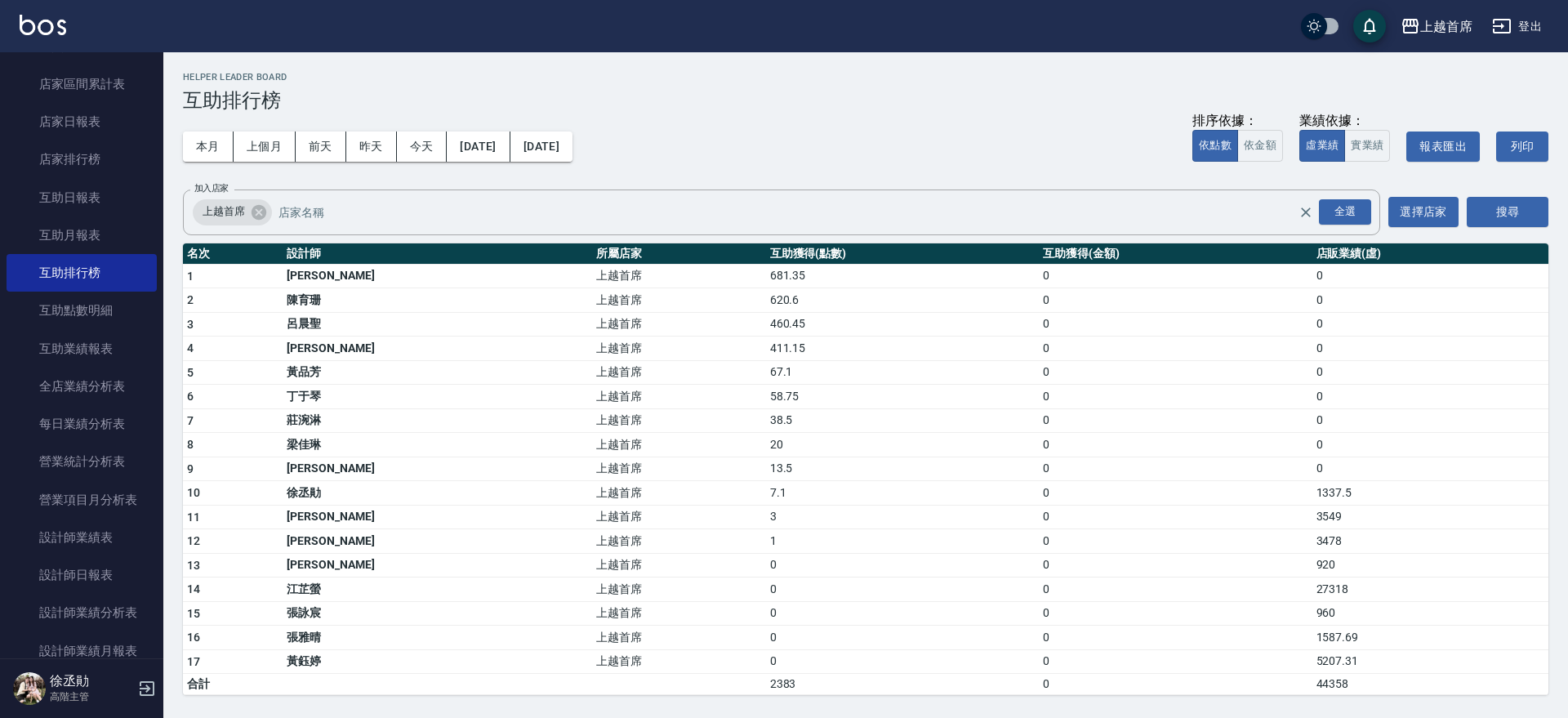
click at [889, 160] on div "本月 上個月 [DATE] [DATE] [DATE] [DATE] [DATE] 排序依據： 依點數 依金額 業績依據： 虛業績 實業績 報表匯出 列印" at bounding box center [866, 147] width 1365 height 70
click at [198, 148] on button "本月" at bounding box center [208, 146] width 51 height 30
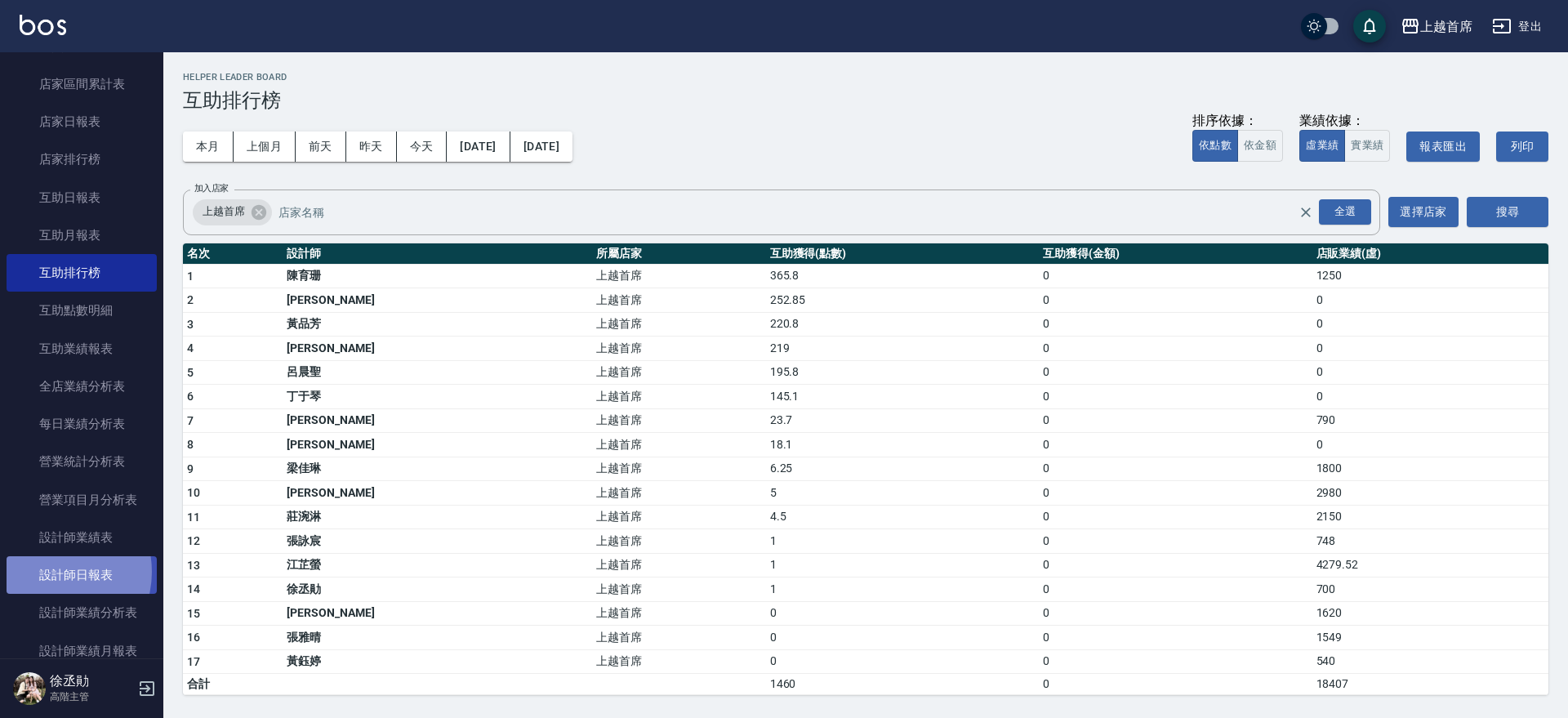
click at [51, 572] on link "設計師日報表" at bounding box center [81, 576] width 150 height 38
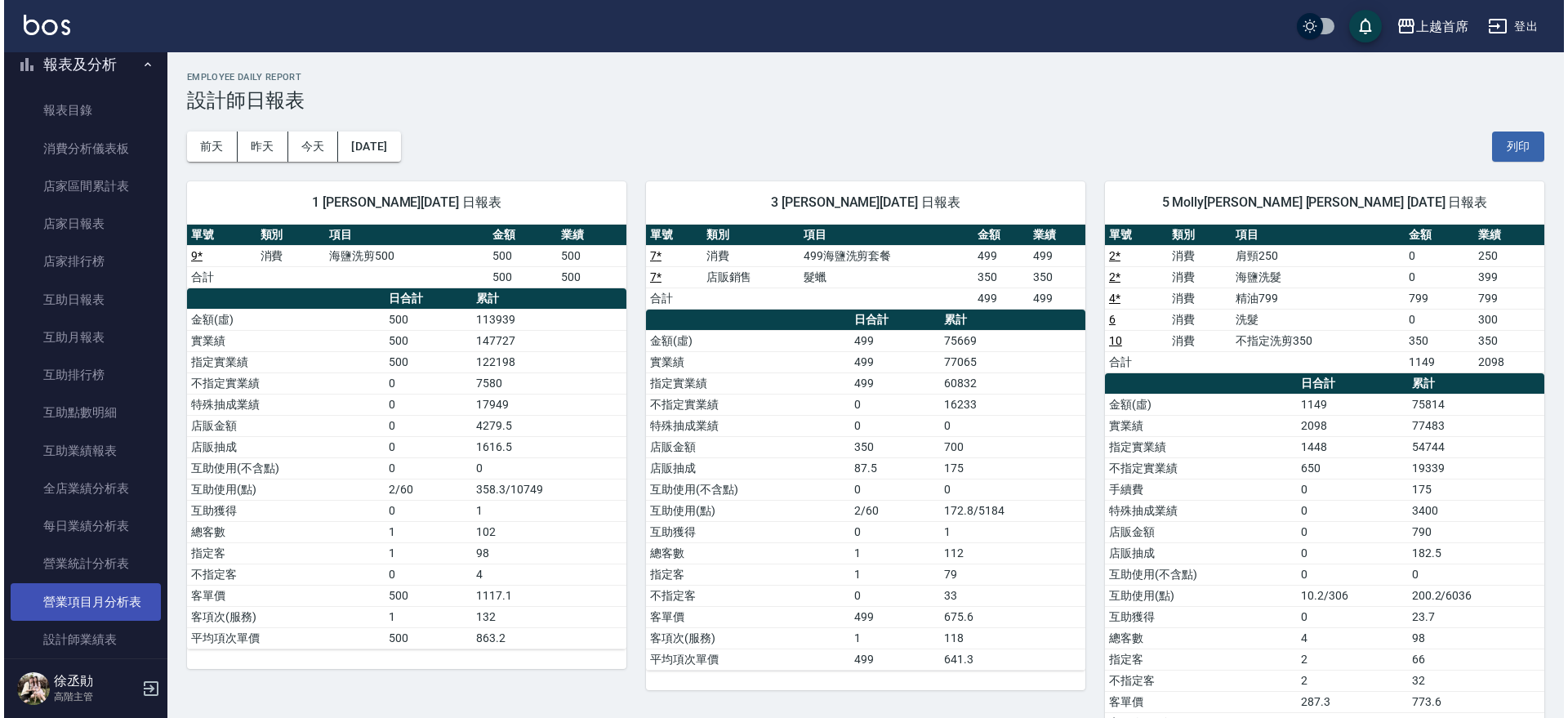
scroll to position [999, 0]
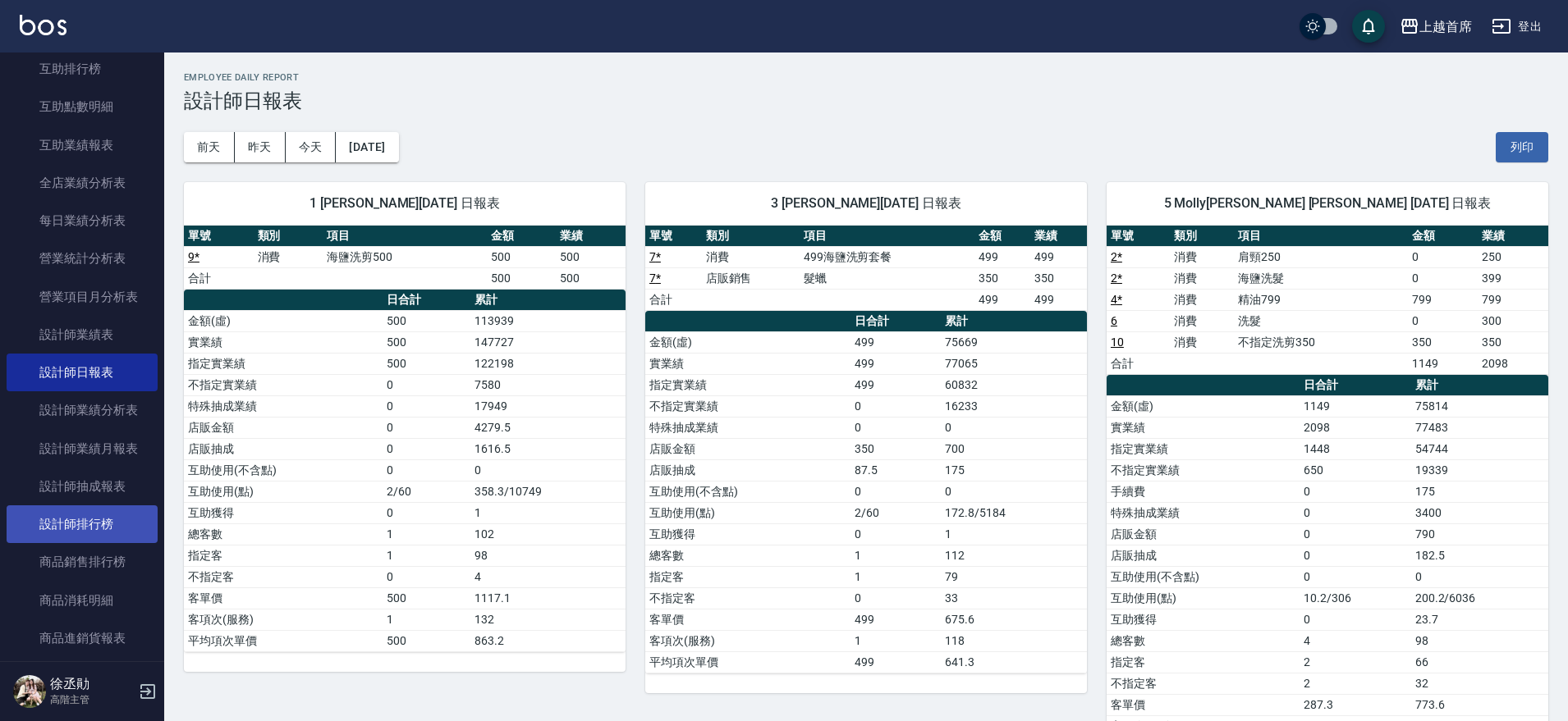
click at [93, 524] on link "設計師排行榜" at bounding box center [82, 525] width 151 height 38
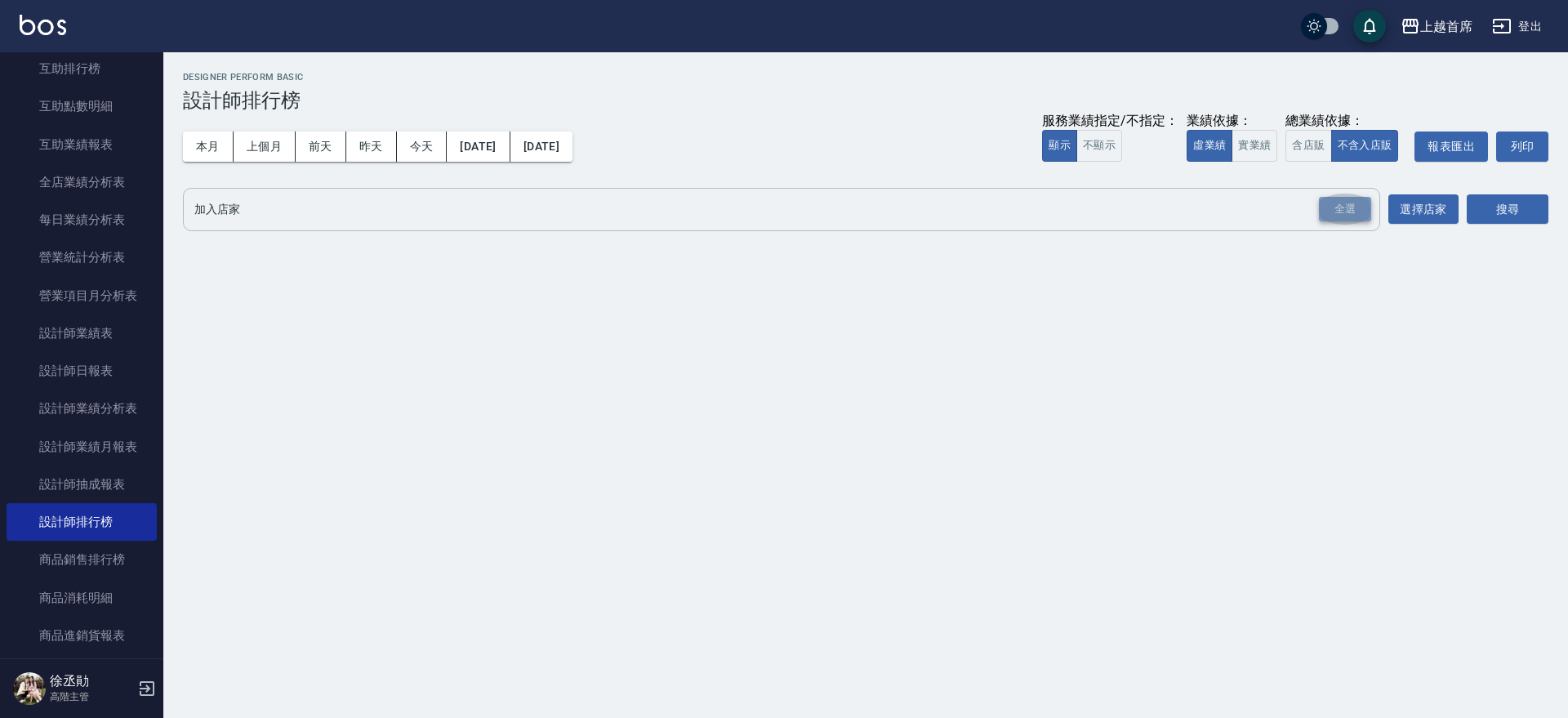
click at [1343, 198] on div "全選" at bounding box center [1345, 209] width 52 height 25
click at [1488, 205] on button "搜尋" at bounding box center [1508, 210] width 82 height 30
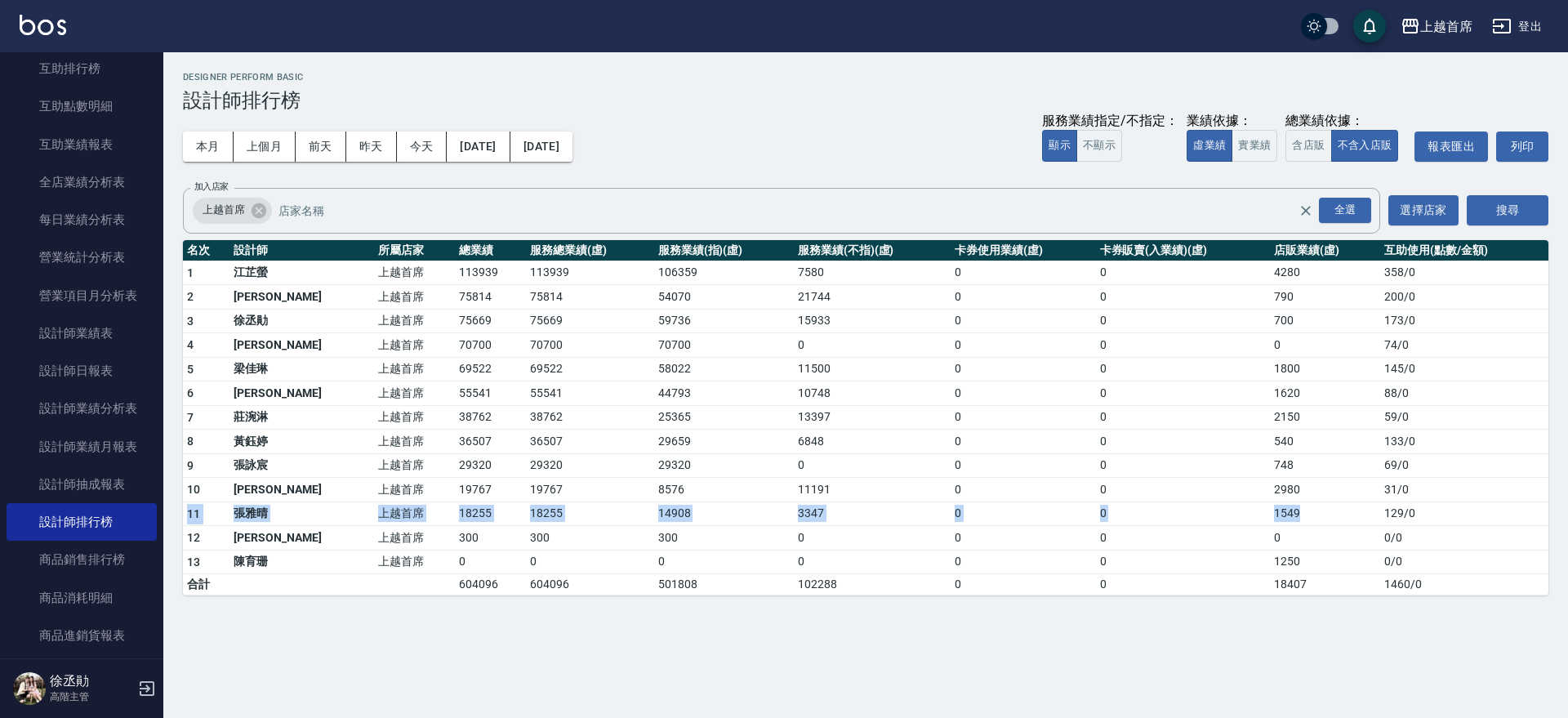
drag, startPoint x: 1357, startPoint y: 510, endPoint x: 1509, endPoint y: 497, distance: 152.6
click at [1504, 497] on tbody "1 [PERSON_NAME]首席 113939 113939 106359 7580 0 0 4280 358 / 0 2 [PERSON_NAME]首席 …" at bounding box center [866, 427] width 1365 height 335
drag, startPoint x: 1509, startPoint y: 514, endPoint x: 1387, endPoint y: 539, distance: 124.5
click at [1414, 536] on tbody "1 [PERSON_NAME]首席 113939 113939 106359 7580 0 0 4280 358 / 0 2 [PERSON_NAME]首席 …" at bounding box center [866, 427] width 1365 height 335
drag, startPoint x: 1353, startPoint y: 501, endPoint x: 1457, endPoint y: 505, distance: 104.1
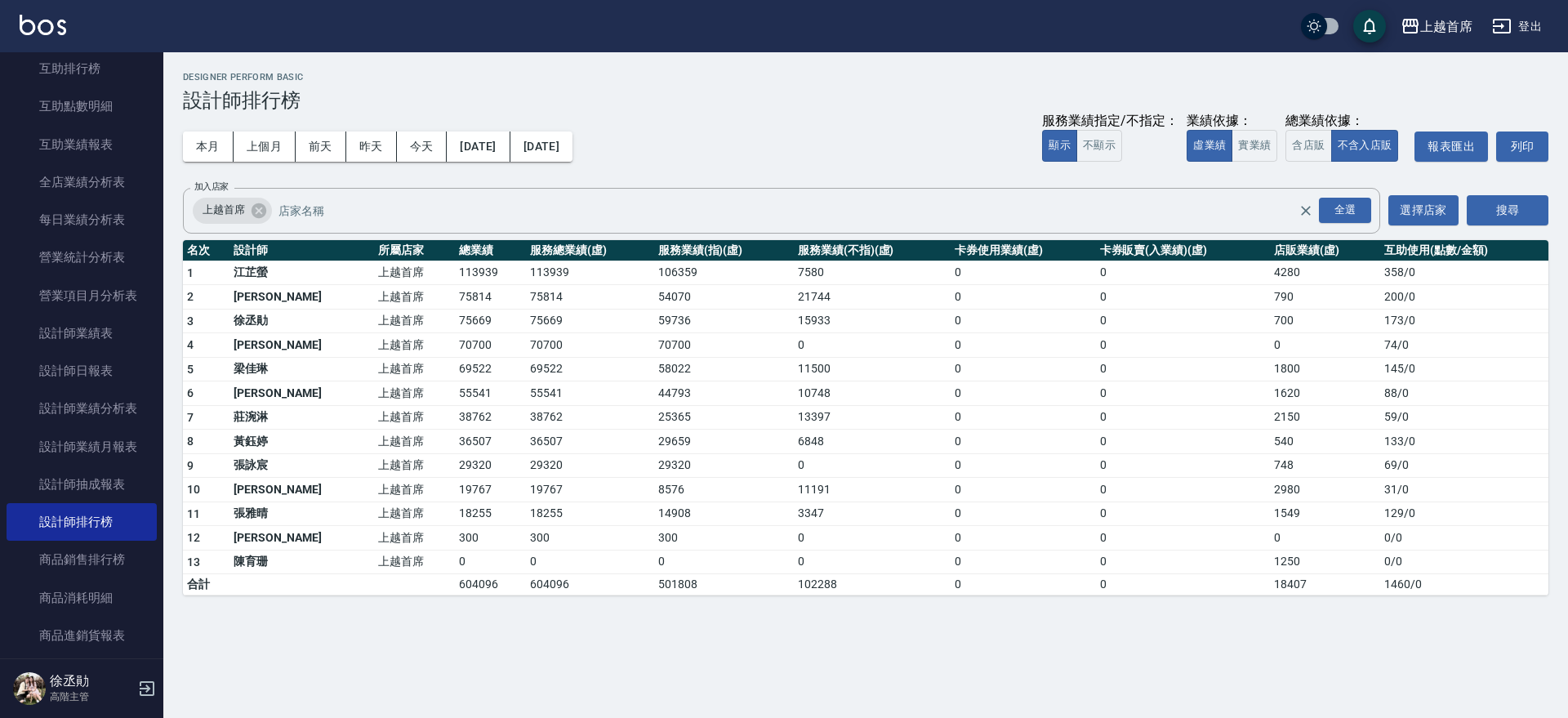
click at [1457, 505] on tr "11 [PERSON_NAME]首席 18255 18255 14908 3347 0 0 1549 129 / 0" at bounding box center [866, 514] width 1365 height 25
drag, startPoint x: 1416, startPoint y: 509, endPoint x: 1358, endPoint y: 507, distance: 58.0
click at [1358, 507] on tr "11 [PERSON_NAME]首席 18255 18255 14908 3347 0 0 1549 129 / 0" at bounding box center [866, 514] width 1365 height 25
click at [844, 114] on div "本月 上個月 [DATE] [DATE] [DATE] [DATE] [DATE] 服務業績指定/不指定： 顯示 不顯示 業績依據： 虛業績 實業績 總業績依…" at bounding box center [866, 147] width 1365 height 70
click at [64, 150] on link "互助業績報表" at bounding box center [81, 144] width 150 height 38
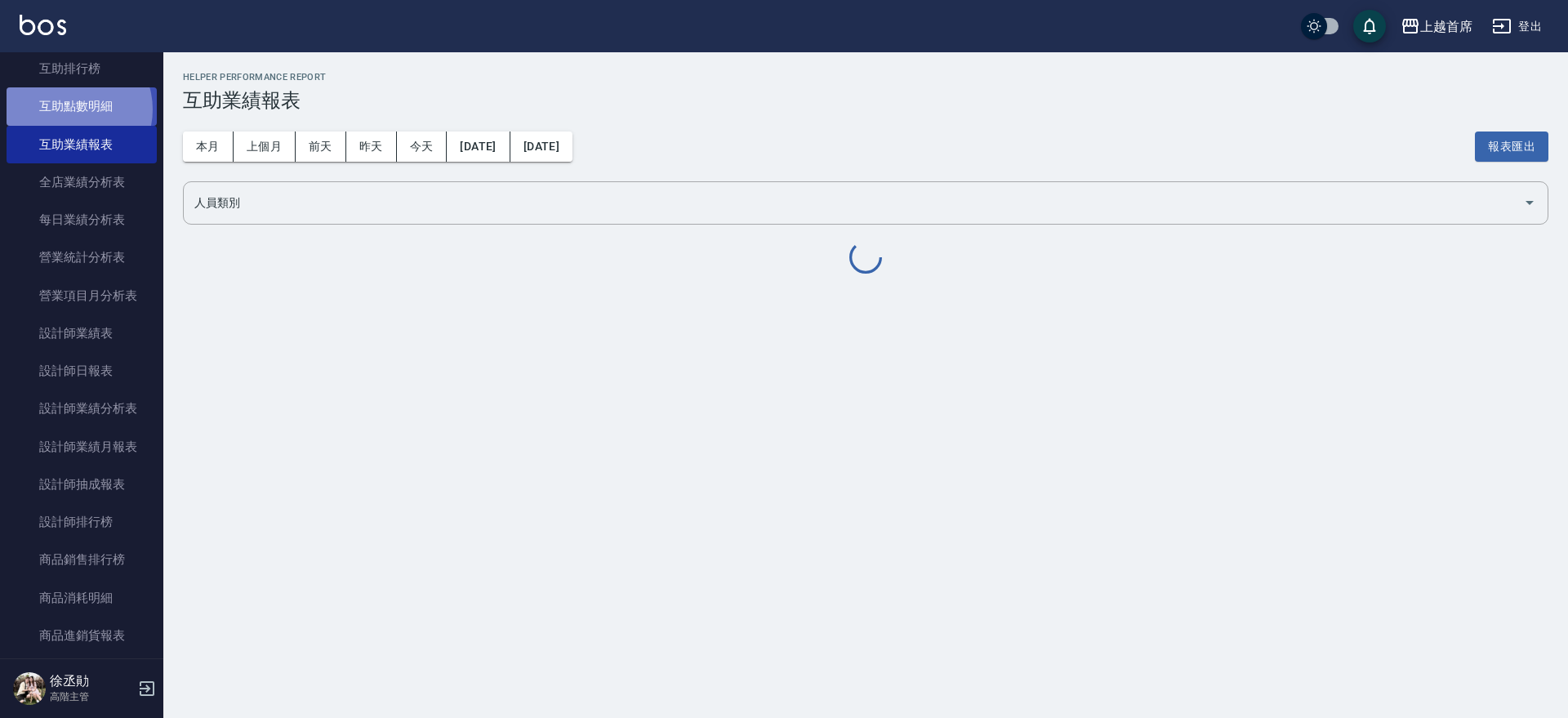
click at [70, 109] on link "互助點數明細" at bounding box center [81, 107] width 150 height 38
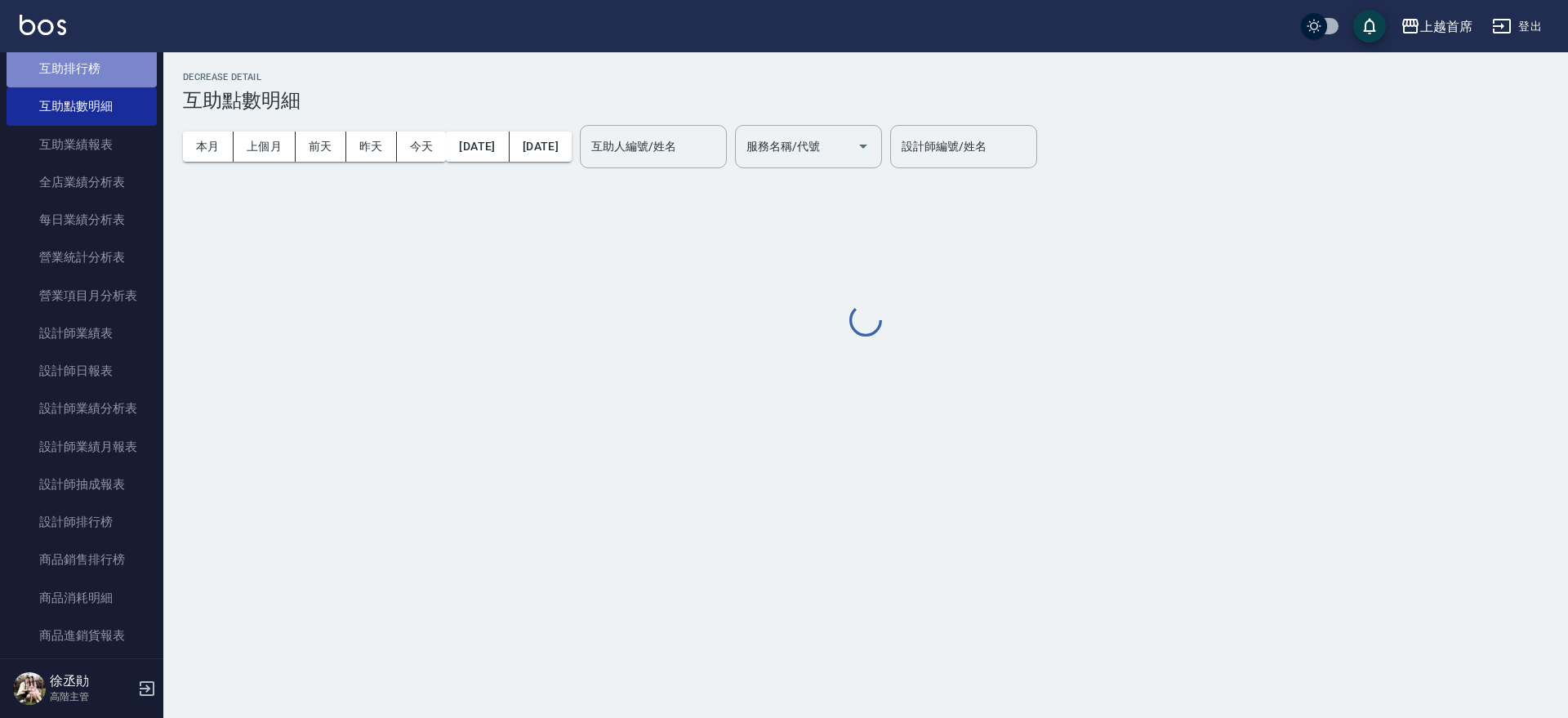
click at [89, 70] on link "互助排行榜" at bounding box center [81, 69] width 150 height 38
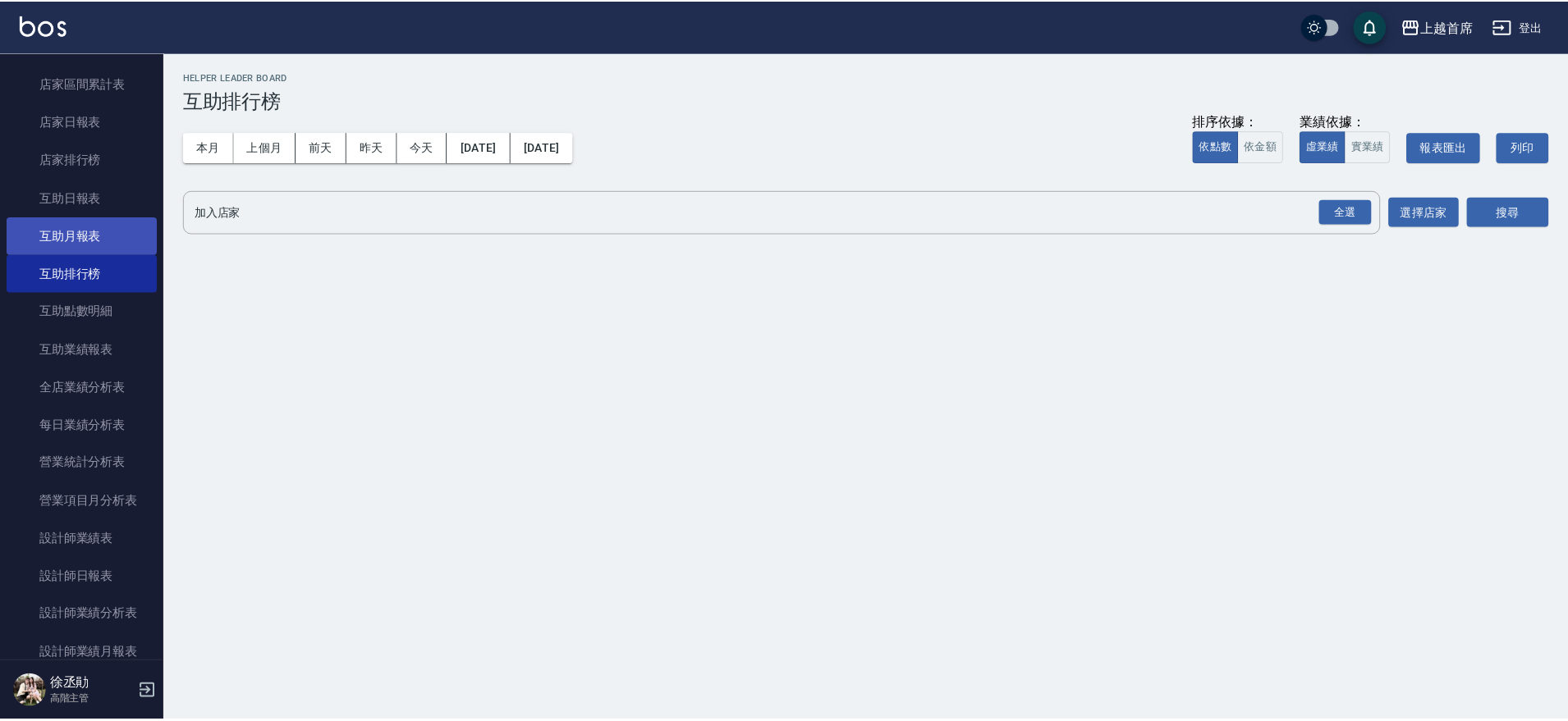
scroll to position [799, 0]
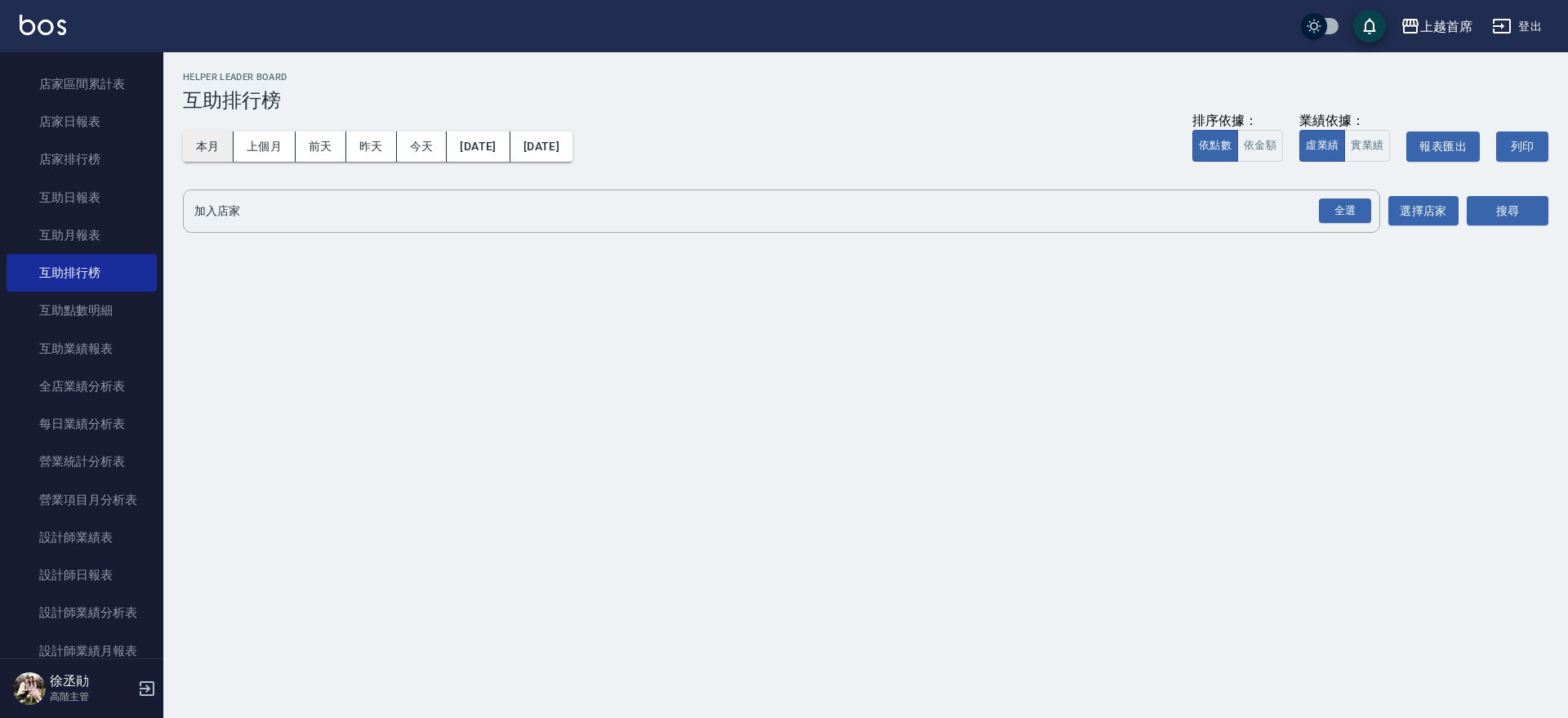
click at [208, 145] on button "本月" at bounding box center [208, 146] width 51 height 30
click at [1335, 208] on div "全選" at bounding box center [1345, 210] width 52 height 25
drag, startPoint x: 1495, startPoint y: 214, endPoint x: 1486, endPoint y: 216, distance: 9.2
click at [1494, 216] on button "搜尋" at bounding box center [1508, 212] width 82 height 30
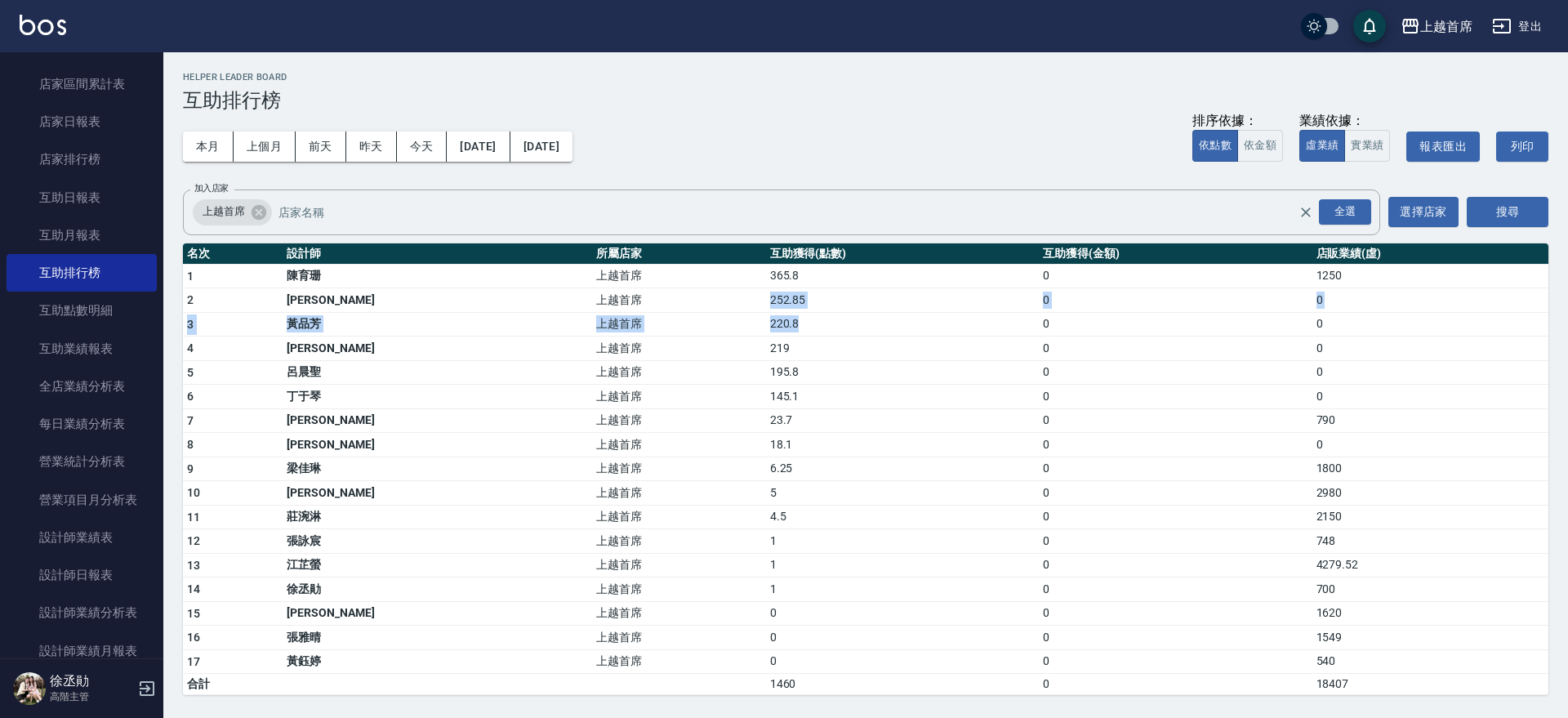
drag, startPoint x: 650, startPoint y: 296, endPoint x: 767, endPoint y: 181, distance: 164.1
click at [788, 309] on tr "2 [PERSON_NAME] 上越首席 252.85 0 0" at bounding box center [866, 301] width 1365 height 25
drag, startPoint x: 671, startPoint y: 358, endPoint x: 761, endPoint y: 374, distance: 91.4
click at [761, 374] on tbody "1 [PERSON_NAME]首席 365.8 0 1250 2 [PERSON_NAME] 上越首席 252.85 0 0 3 [PERSON_NAME]首…" at bounding box center [866, 479] width 1365 height 431
click at [766, 374] on td "195.8" at bounding box center [901, 373] width 272 height 25
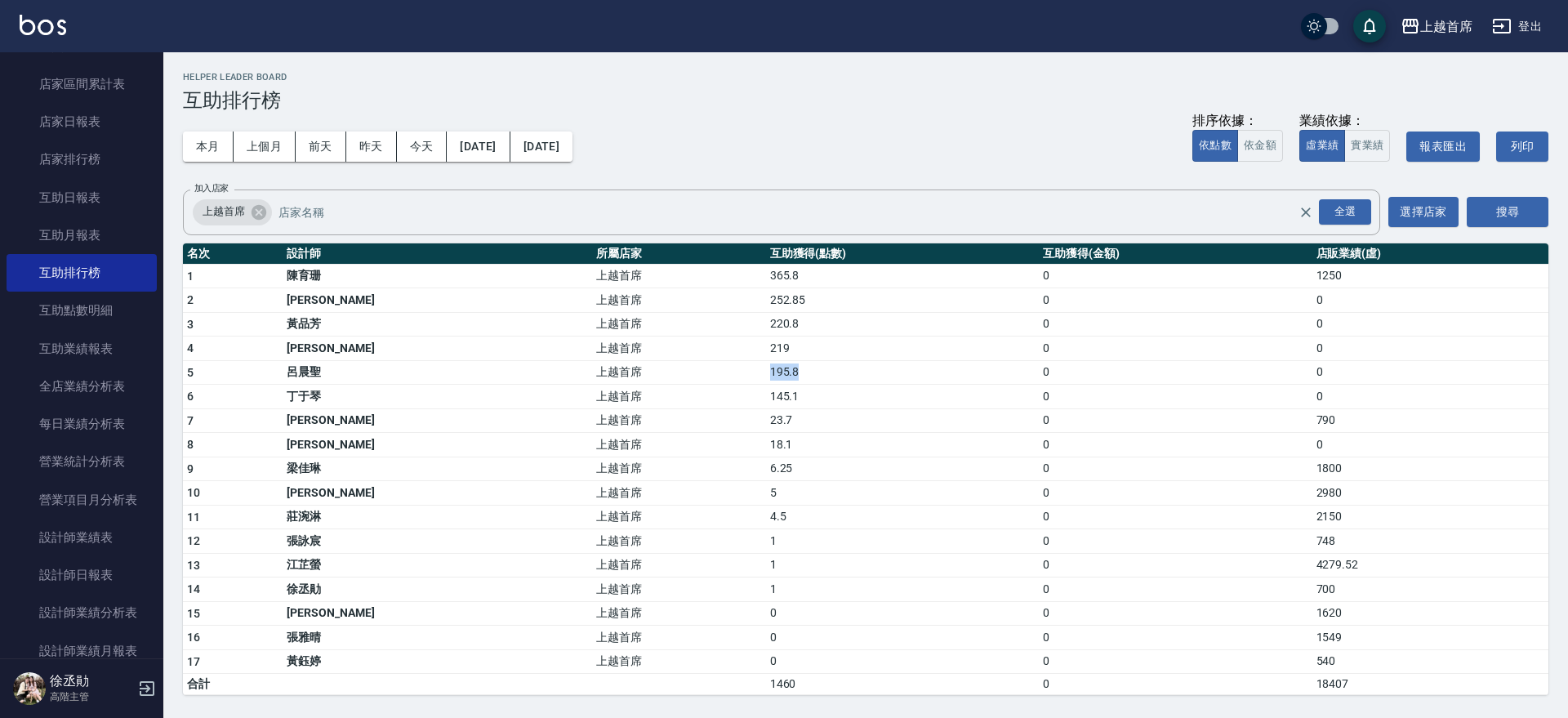
drag, startPoint x: 673, startPoint y: 374, endPoint x: 764, endPoint y: 376, distance: 91.0
click at [764, 376] on tr "5 [PERSON_NAME]首席 195.8 0 0" at bounding box center [866, 373] width 1365 height 25
click at [766, 379] on td "195.8" at bounding box center [901, 373] width 272 height 25
click at [704, 126] on div "本月 上個月 [DATE] [DATE] [DATE] [DATE] [DATE] 排序依據： 依點數 依金額 業績依據： 虛業績 實業績 報表匯出 列印" at bounding box center [866, 147] width 1365 height 70
drag, startPoint x: 454, startPoint y: 449, endPoint x: 801, endPoint y: 449, distance: 347.0
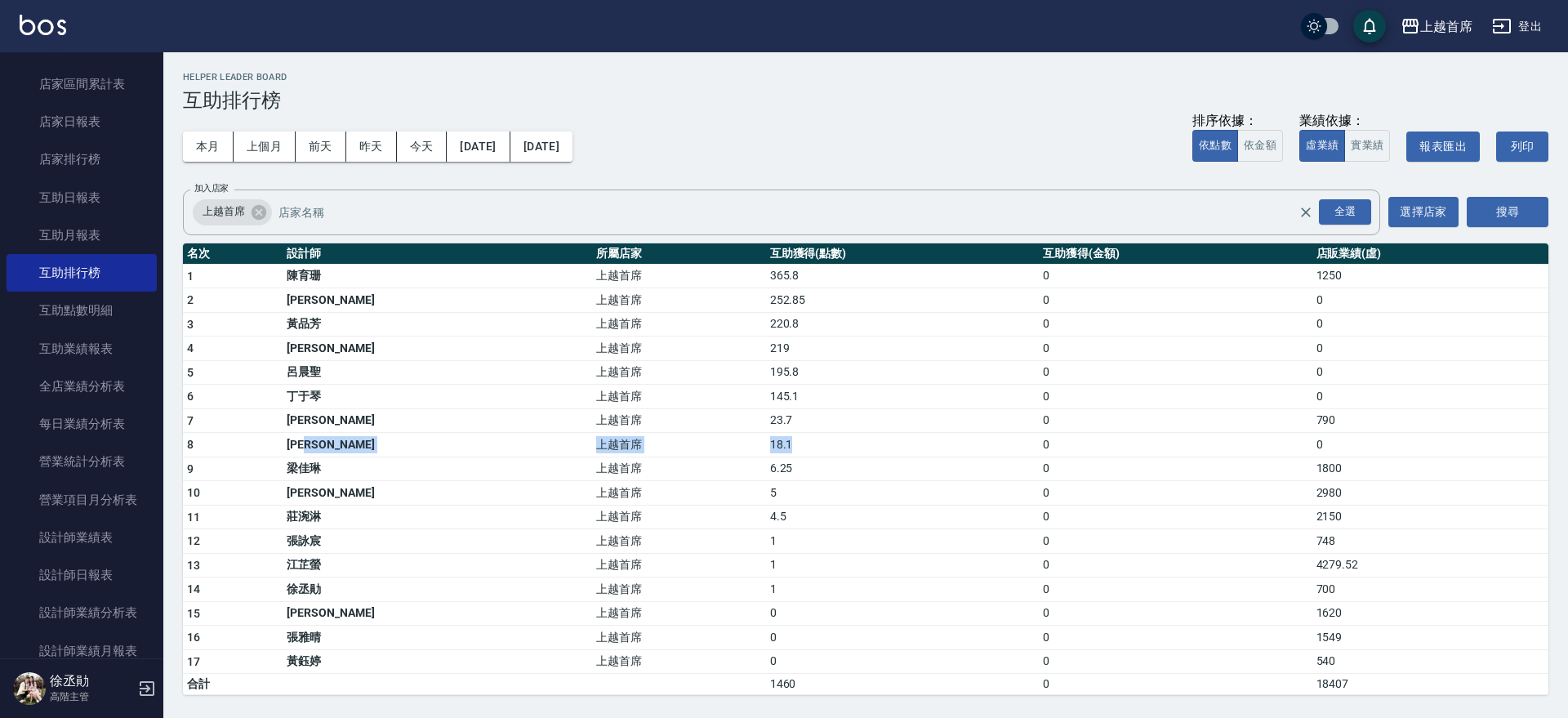
click at [801, 449] on tr "8 [PERSON_NAME] 上越首席 18.1 0 0" at bounding box center [866, 445] width 1365 height 25
click at [646, 350] on td "上越首席" at bounding box center [679, 349] width 173 height 25
drag, startPoint x: 662, startPoint y: 373, endPoint x: 807, endPoint y: 368, distance: 145.1
click at [807, 368] on tr "5 [PERSON_NAME]首席 195.8 0 0" at bounding box center [866, 373] width 1365 height 25
click at [789, 150] on div "本月 上個月 [DATE] [DATE] [DATE] [DATE] [DATE] 排序依據： 依點數 依金額 業績依據： 虛業績 實業績 報表匯出 列印" at bounding box center [866, 147] width 1365 height 70
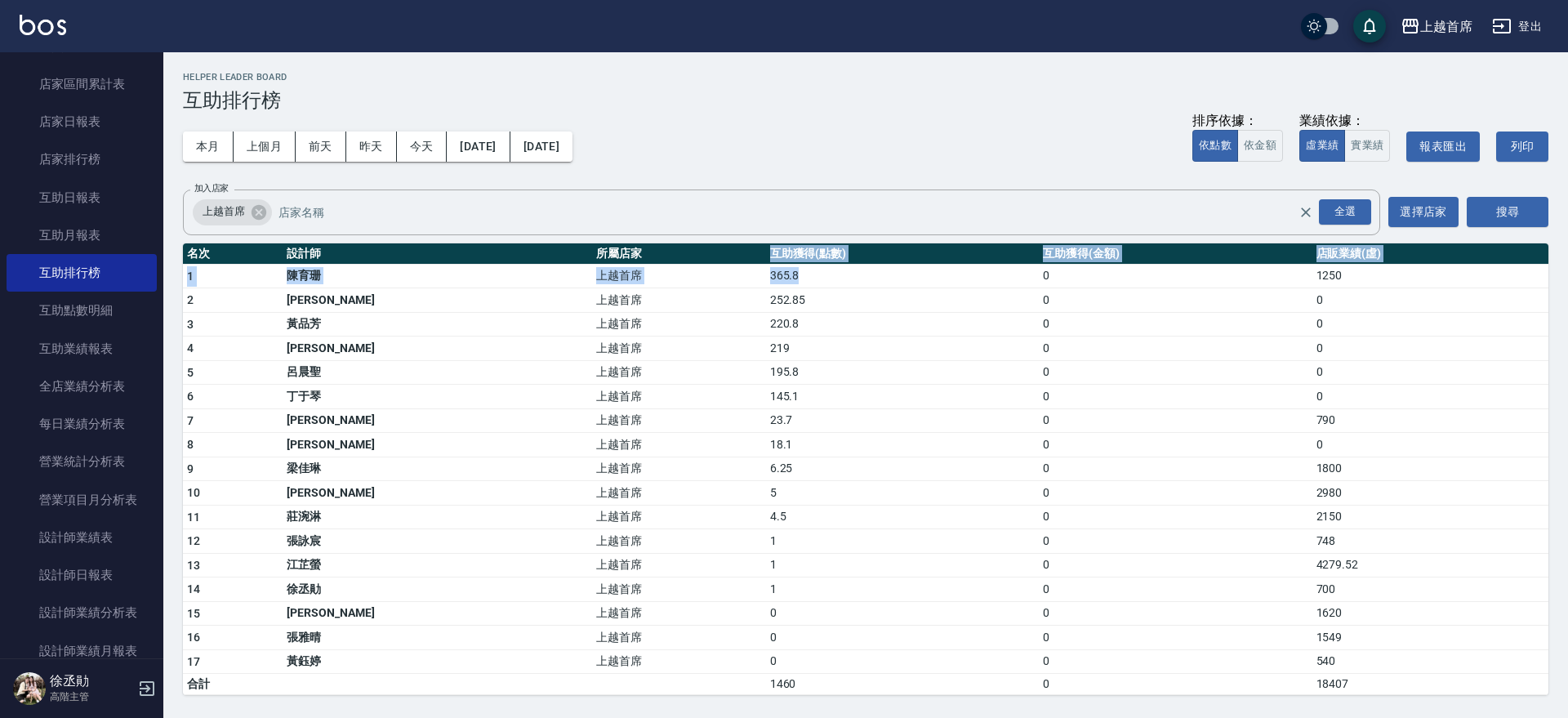
drag, startPoint x: 630, startPoint y: 261, endPoint x: 832, endPoint y: 281, distance: 203.0
click at [832, 281] on table "名次 設計師 所屬店家 互助獲得(點數) 互助獲得(金額) 店販業績(虛) 1 [PERSON_NAME]首席 365.8 0 1250 2 [PERSON_…" at bounding box center [866, 470] width 1365 height 453
drag, startPoint x: 767, startPoint y: 125, endPoint x: 742, endPoint y: 118, distance: 26.0
click at [767, 125] on div "本月 上個月 [DATE] [DATE] [DATE] [DATE] [DATE] 排序依據： 依點數 依金額 業績依據： 虛業績 實業績 報表匯出 列印" at bounding box center [866, 147] width 1365 height 70
drag, startPoint x: 211, startPoint y: 150, endPoint x: 318, endPoint y: 130, distance: 108.9
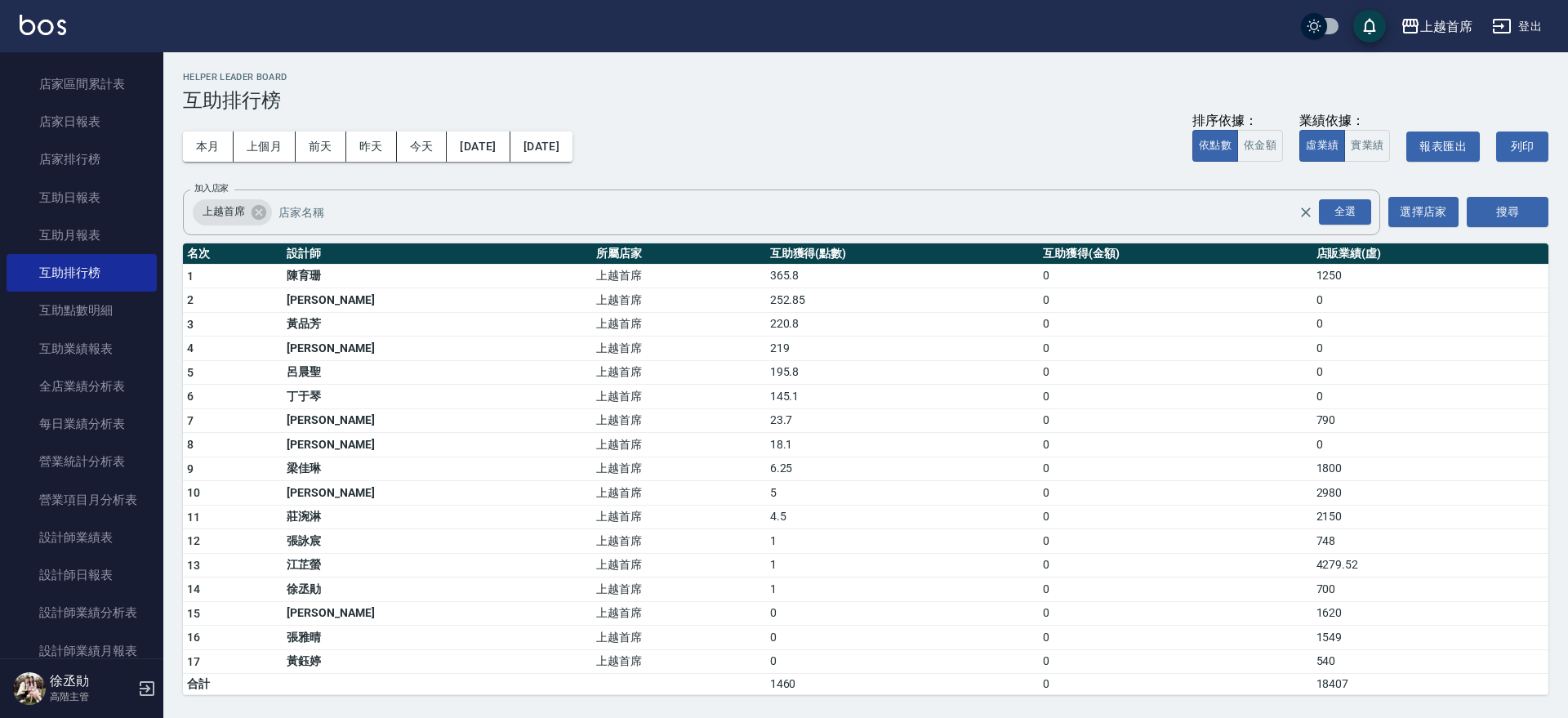
click at [318, 130] on div "本月 上個月 [DATE] [DATE] [DATE] [DATE] [DATE] 排序依據： 依點數 依金額 業績依據： 虛業績 實業績 報表匯出 列印" at bounding box center [866, 147] width 1365 height 70
click at [262, 143] on button "上個月" at bounding box center [265, 146] width 62 height 30
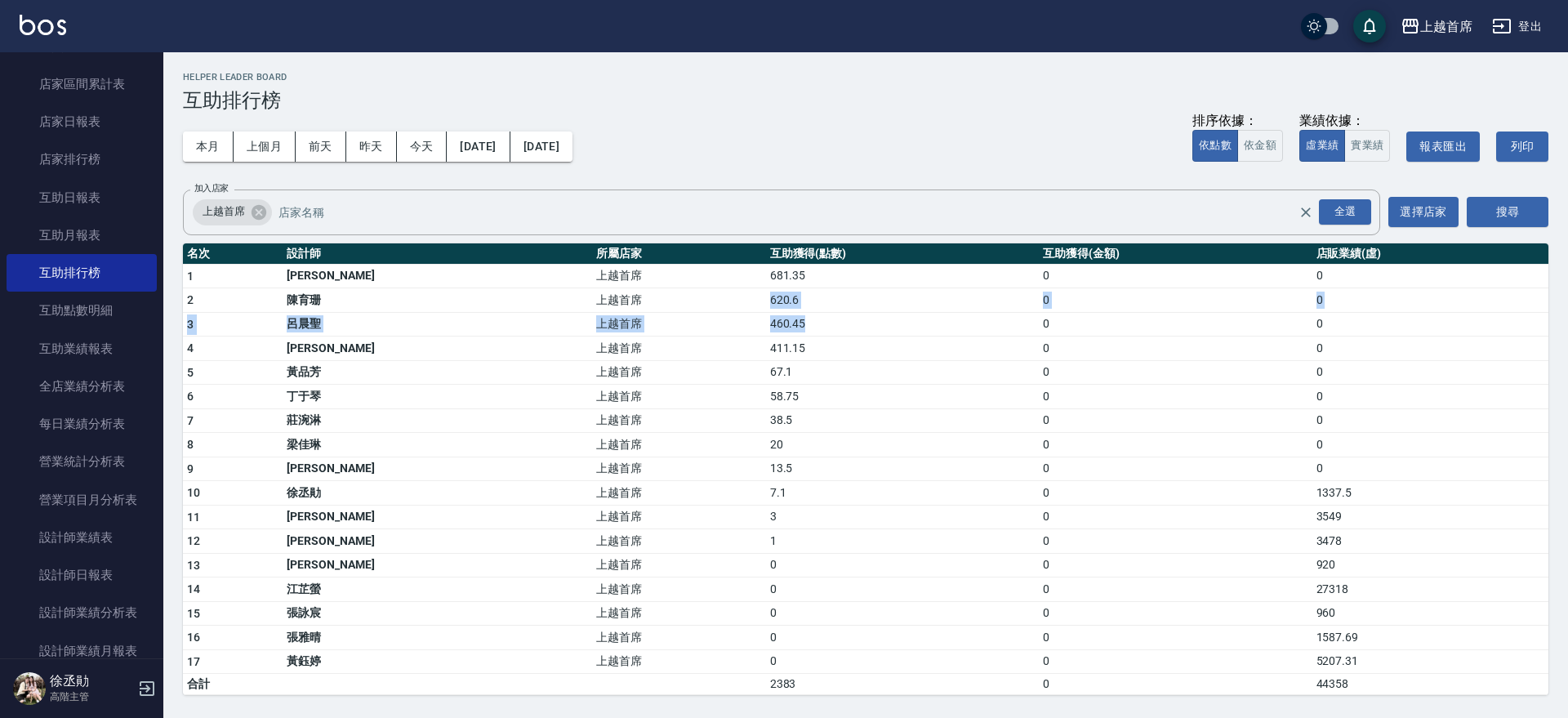
drag, startPoint x: 609, startPoint y: 298, endPoint x: 749, endPoint y: 314, distance: 140.9
click at [749, 314] on tbody "1 [PERSON_NAME] 上越首席 681.35 0 0 2 [PERSON_NAME]首席 620.6 0 0 3 [PERSON_NAME]首席 4…" at bounding box center [866, 479] width 1365 height 431
click at [719, 96] on h3 "互助排行榜" at bounding box center [866, 100] width 1365 height 23
drag, startPoint x: 617, startPoint y: 320, endPoint x: 770, endPoint y: 321, distance: 153.0
click at [770, 321] on tr "3 [PERSON_NAME] 上越首席 460.45 0 0" at bounding box center [866, 325] width 1365 height 25
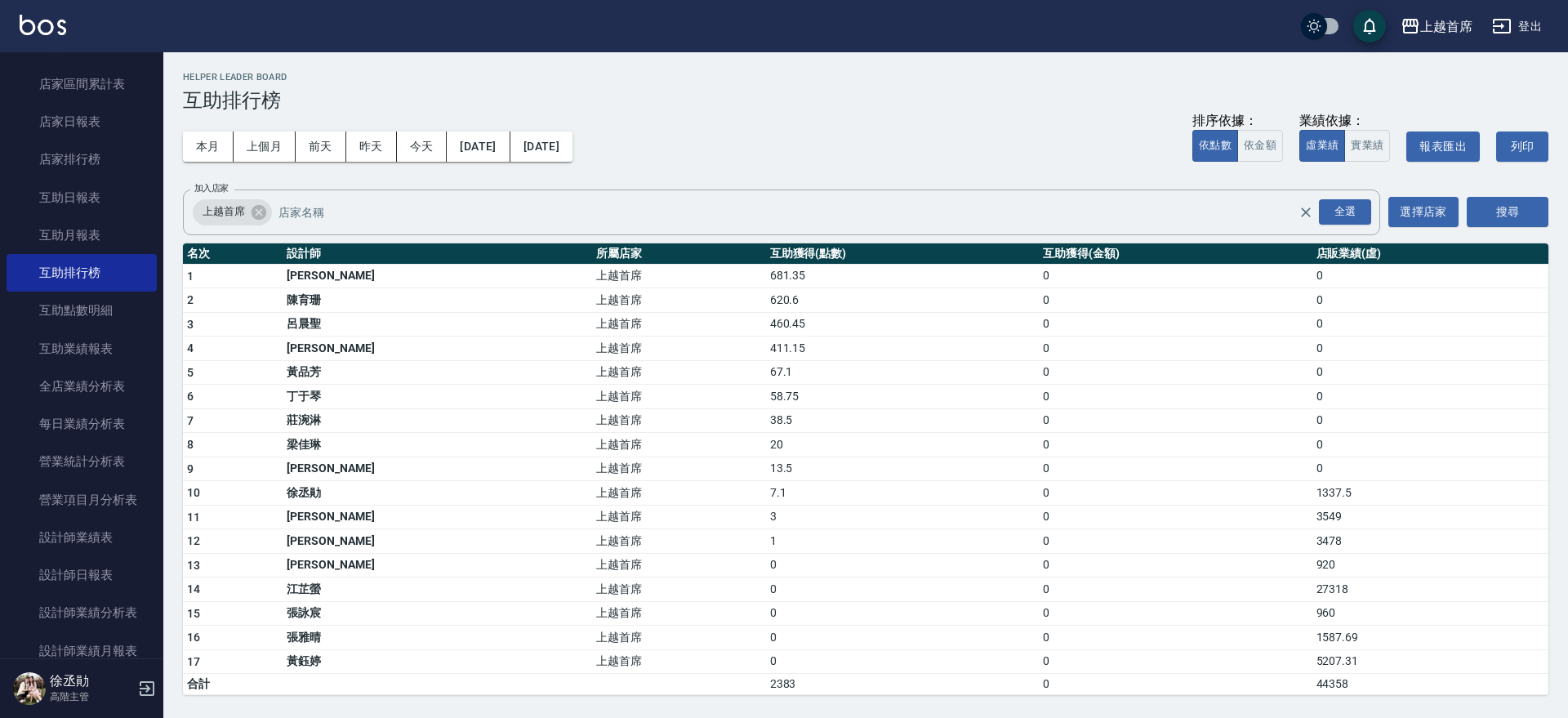
click at [752, 168] on div "本月 上個月 [DATE] [DATE] [DATE] [DATE] [DATE] 排序依據： 依點數 依金額 業績依據： 虛業績 實業績 報表匯出 列印" at bounding box center [866, 147] width 1365 height 70
drag, startPoint x: 634, startPoint y: 313, endPoint x: 834, endPoint y: 320, distance: 200.1
click at [834, 320] on tr "3 [PERSON_NAME] 上越首席 460.45 0 0" at bounding box center [866, 325] width 1365 height 25
click at [855, 123] on div "本月 上個月 [DATE] [DATE] [DATE] [DATE] [DATE] 排序依據： 依點數 依金額 業績依據： 虛業績 實業績 報表匯出 列印" at bounding box center [866, 147] width 1365 height 70
click at [65, 210] on link "互助日報表" at bounding box center [81, 198] width 150 height 38
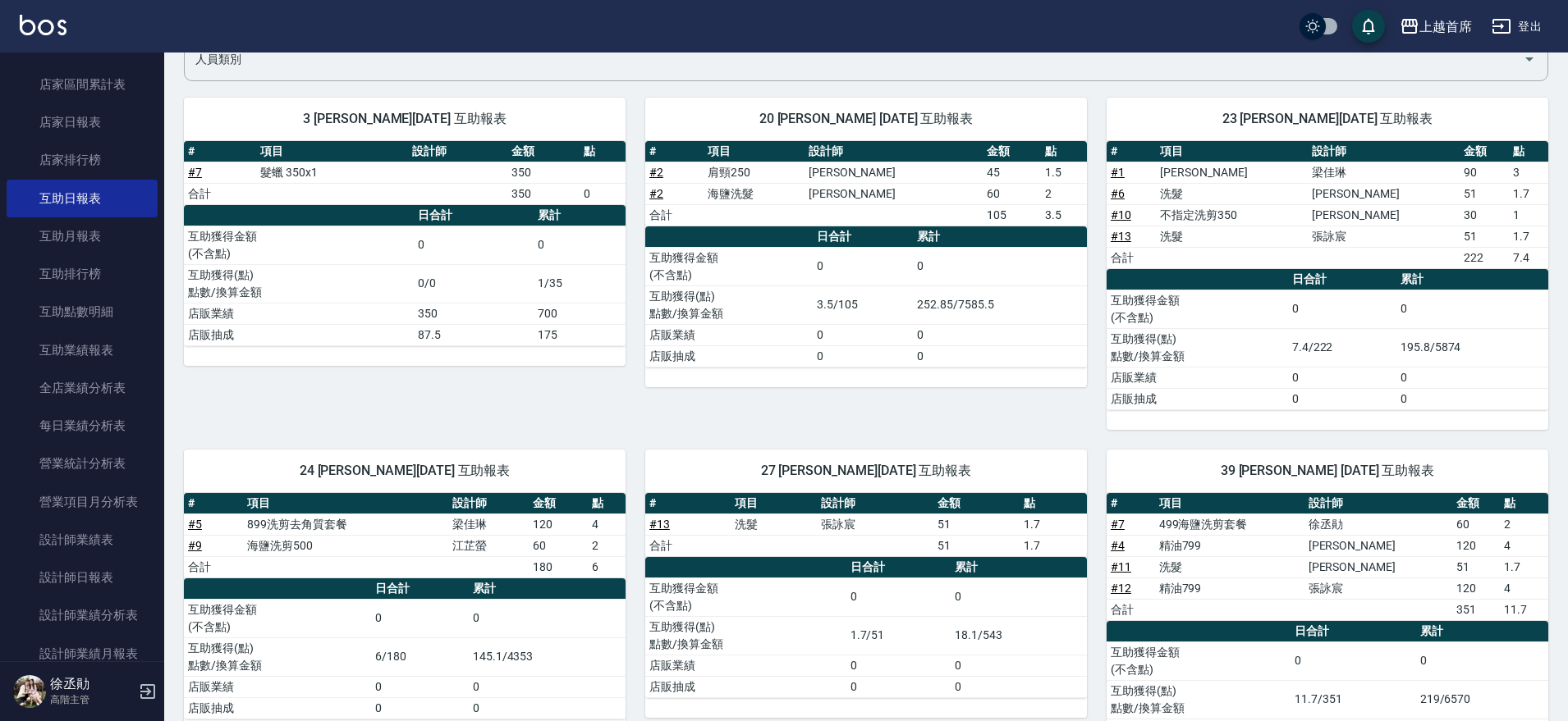
scroll to position [206, 0]
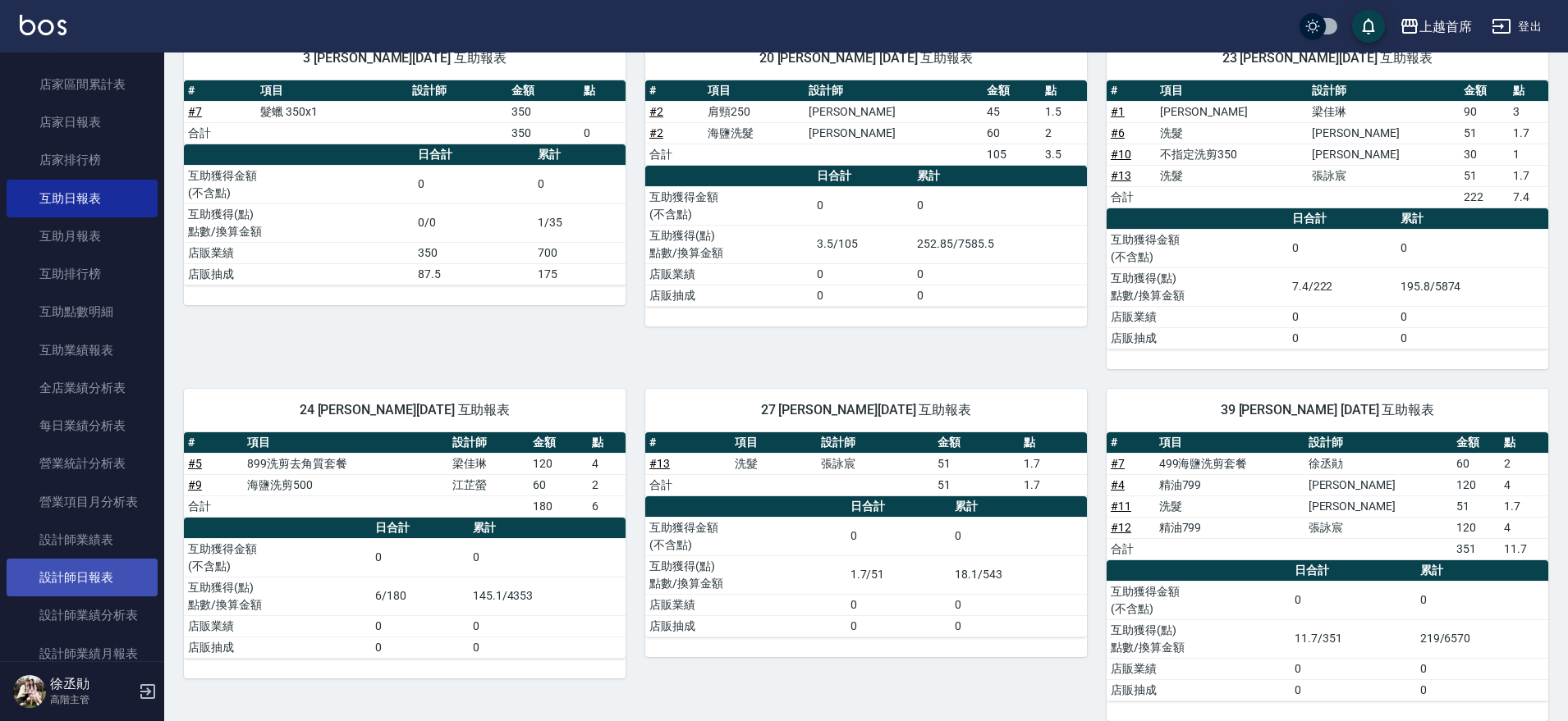
click at [58, 559] on link "設計師日報表" at bounding box center [82, 578] width 151 height 38
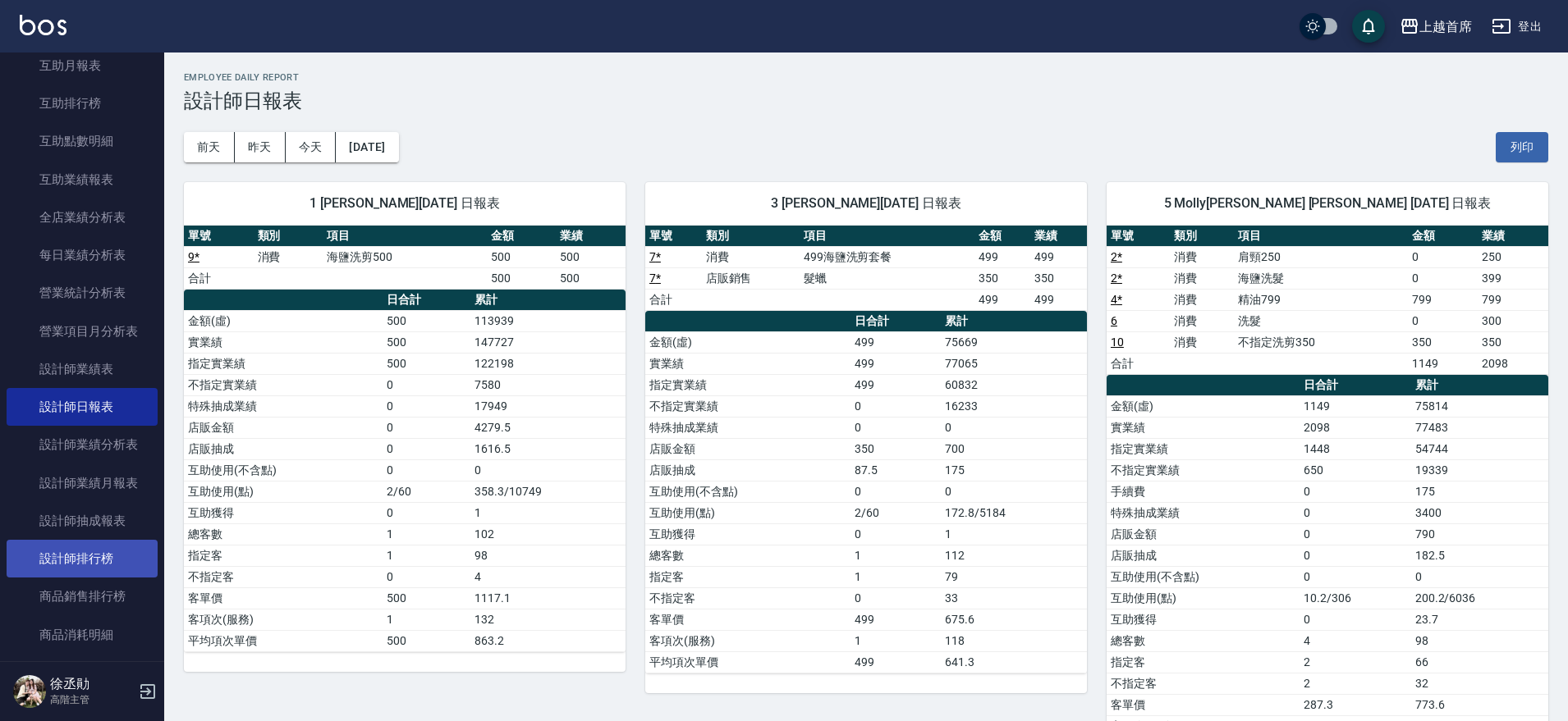
scroll to position [1003, 0]
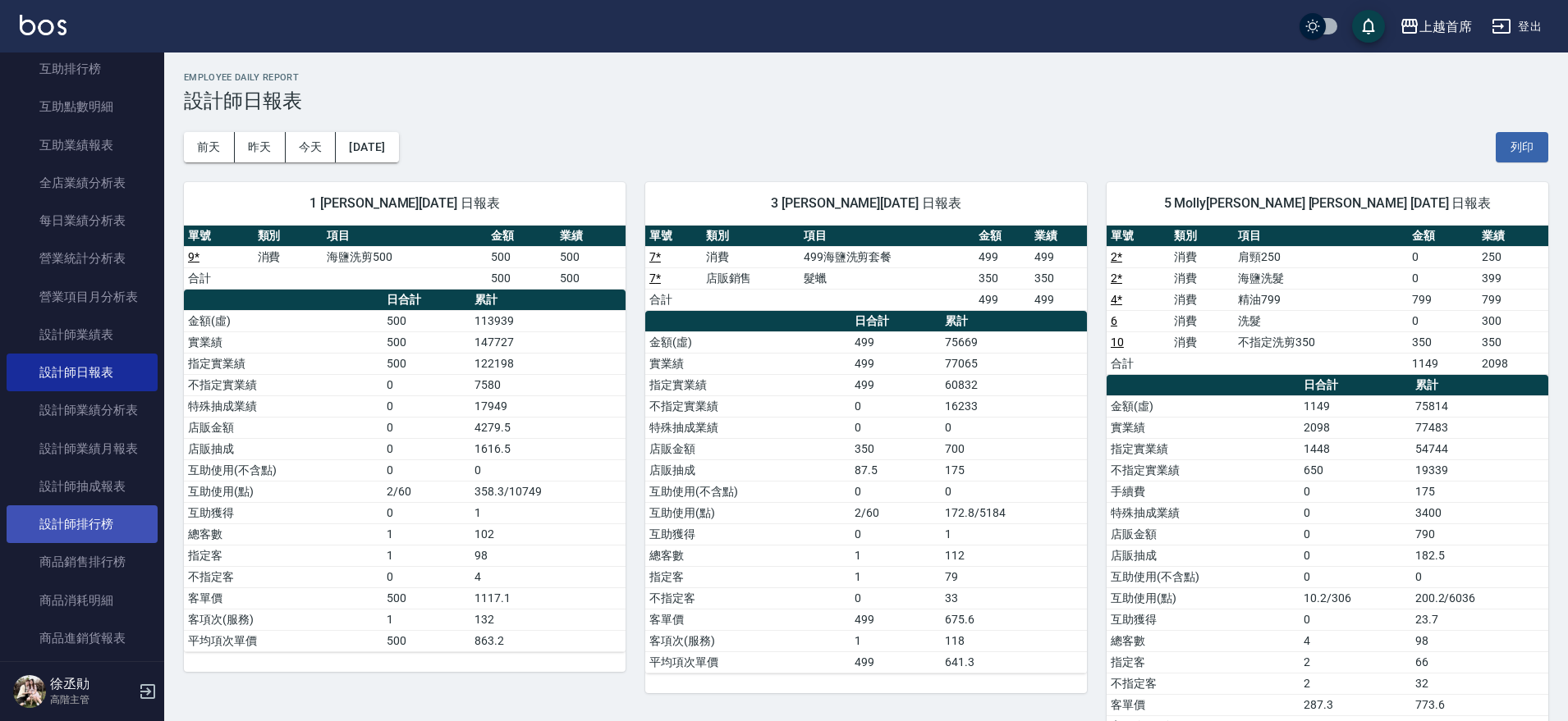
click at [108, 528] on link "設計師排行榜" at bounding box center [82, 525] width 151 height 38
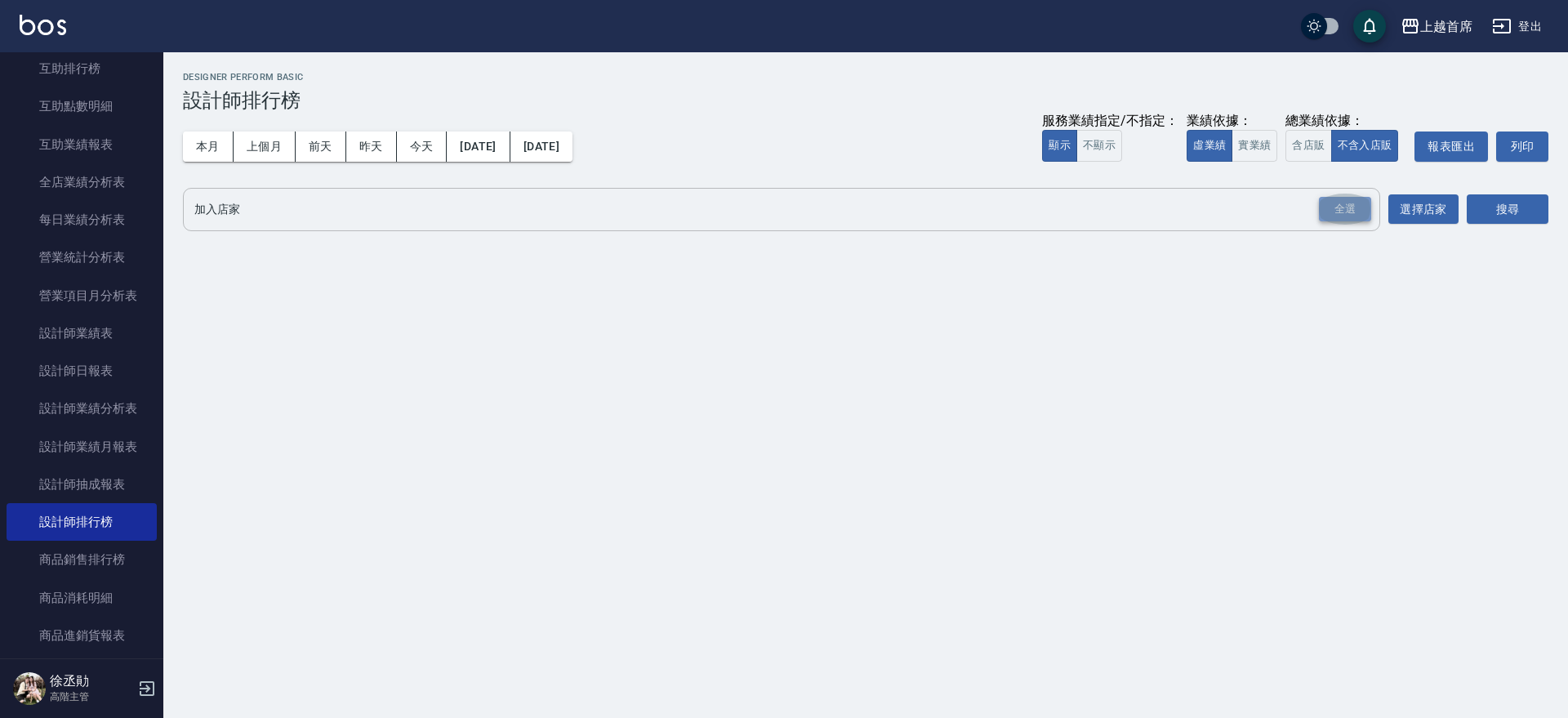
click at [1325, 207] on div "全選" at bounding box center [1345, 209] width 52 height 25
click at [1477, 200] on button "搜尋" at bounding box center [1508, 210] width 82 height 30
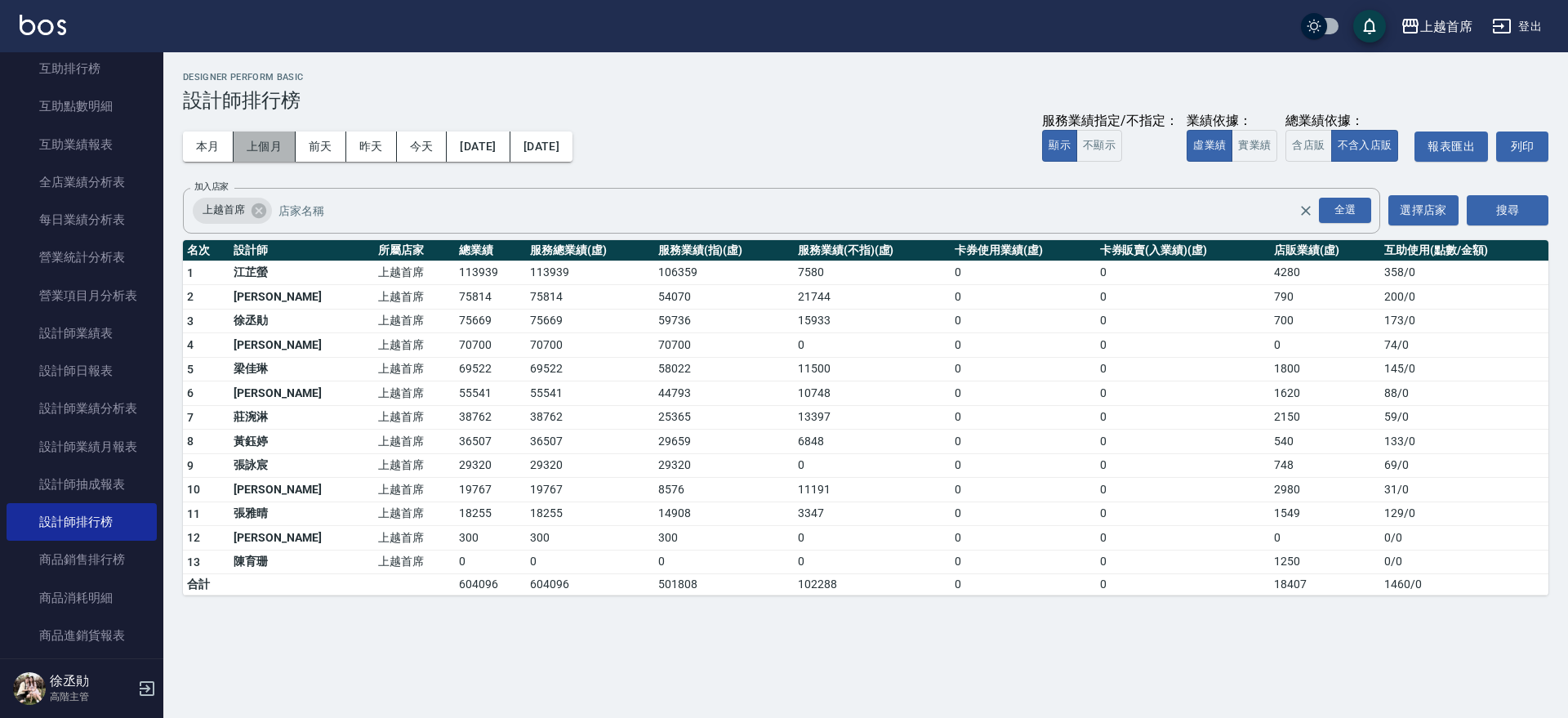
click at [247, 144] on button "上個月" at bounding box center [265, 146] width 62 height 30
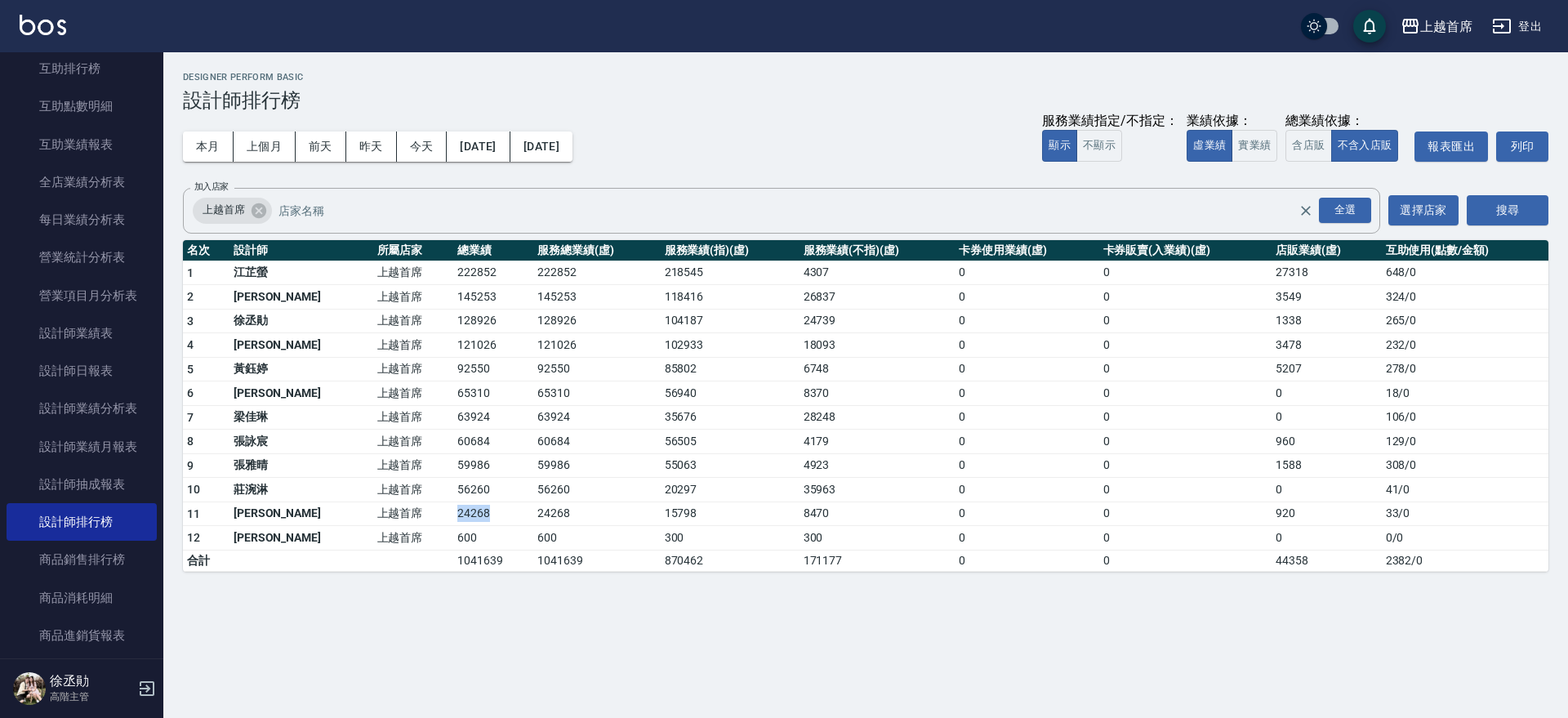
drag, startPoint x: 403, startPoint y: 512, endPoint x: 455, endPoint y: 513, distance: 52.0
click at [455, 513] on tr "11 [PERSON_NAME] 上越首席 24268 24268 15798 8470 0 0 920 33 / 0" at bounding box center [866, 514] width 1365 height 25
drag, startPoint x: 422, startPoint y: 491, endPoint x: 465, endPoint y: 495, distance: 43.2
click at [465, 495] on tr "10 [PERSON_NAME] 上越首席 56260 56260 20297 35963 0 0 0 41 / 0" at bounding box center [866, 491] width 1365 height 25
drag, startPoint x: 395, startPoint y: 468, endPoint x: 474, endPoint y: 467, distance: 79.0
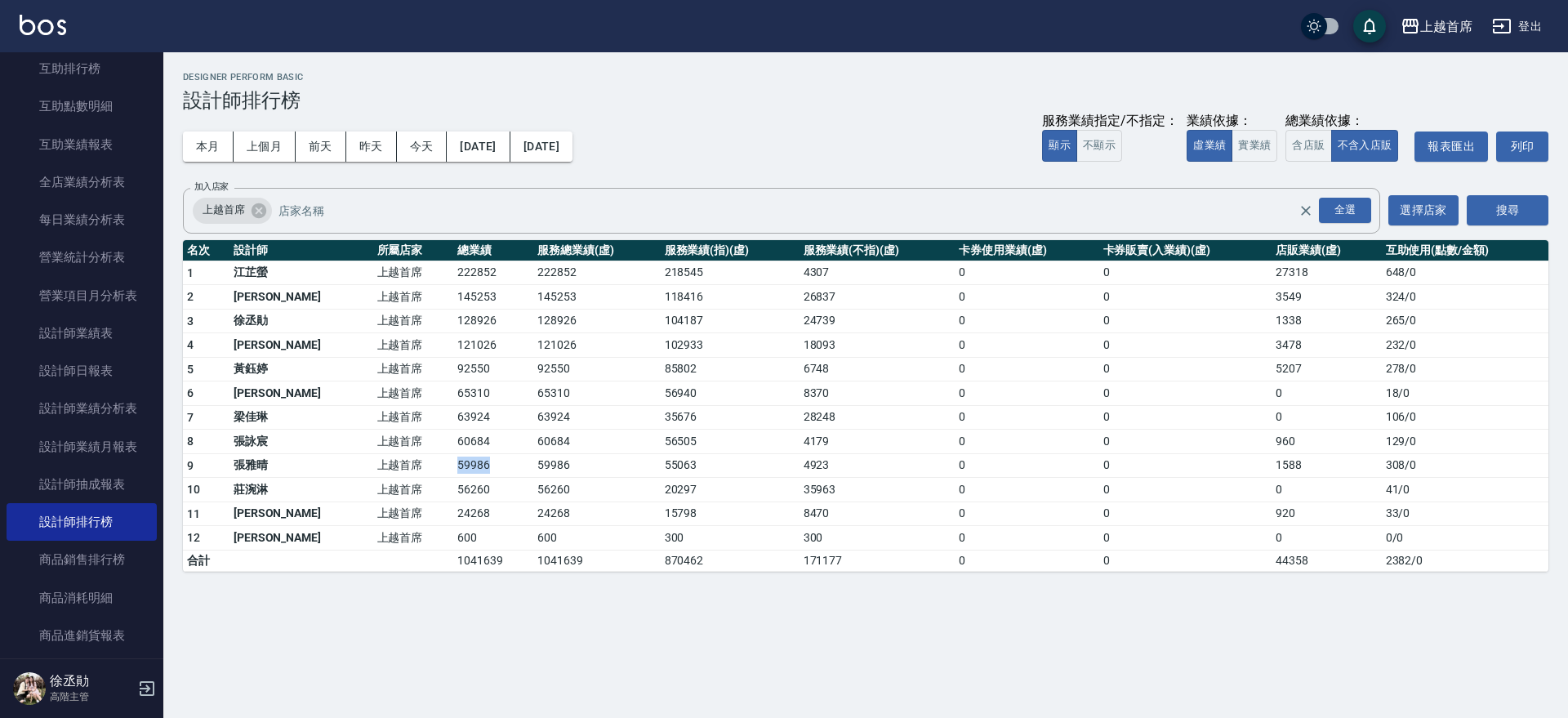
click at [474, 467] on tr "9 [PERSON_NAME]首席 59986 59986 55063 4923 0 0 1588 308 / 0" at bounding box center [866, 466] width 1365 height 25
drag, startPoint x: 412, startPoint y: 486, endPoint x: 472, endPoint y: 486, distance: 60.0
click at [472, 486] on td "56260" at bounding box center [493, 491] width 80 height 25
click at [431, 609] on div "上越首席 [DATE] - [DATE] 設計師排行榜 列印時間： [DATE][PHONE_NUMBER]:06 Designer Perform Basi…" at bounding box center [784, 359] width 1568 height 718
drag, startPoint x: 400, startPoint y: 486, endPoint x: 461, endPoint y: 498, distance: 62.2
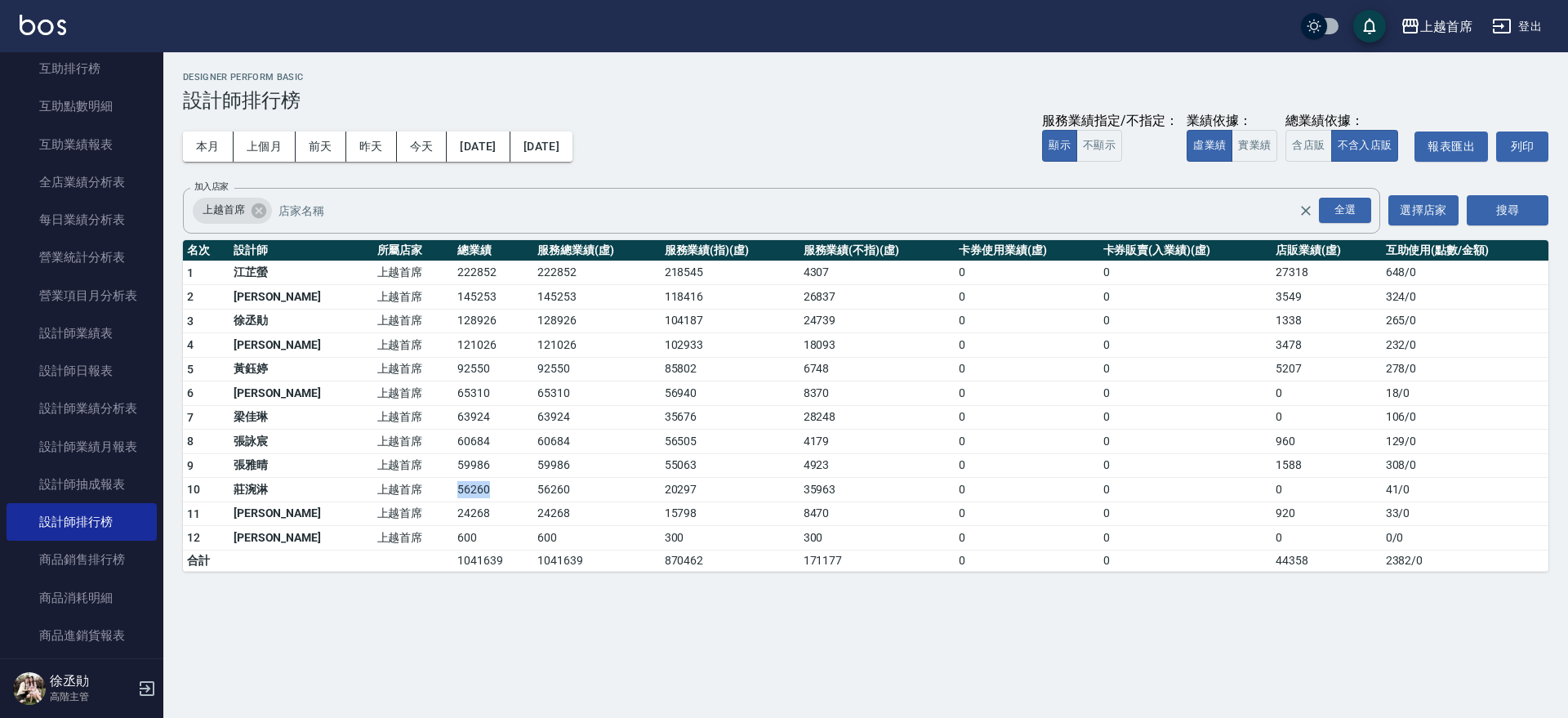
click at [461, 498] on tr "10 [PERSON_NAME] 上越首席 56260 56260 20297 35963 0 0 0 41 / 0" at bounding box center [866, 491] width 1365 height 25
drag, startPoint x: 516, startPoint y: 455, endPoint x: 1090, endPoint y: 478, distance: 574.5
click at [1090, 478] on tbody "1 [PERSON_NAME]首席 222852 222852 218545 4307 0 0 27318 648 / 0 2 [PERSON_NAME]首席…" at bounding box center [866, 415] width 1365 height 310
click at [1068, 580] on div "上越首席 [DATE] - [DATE] 設計師排行榜 列印時間： [DATE][PHONE_NUMBER]:06 Designer Perform Basi…" at bounding box center [866, 322] width 1405 height 540
drag, startPoint x: 402, startPoint y: 493, endPoint x: 475, endPoint y: 493, distance: 73.0
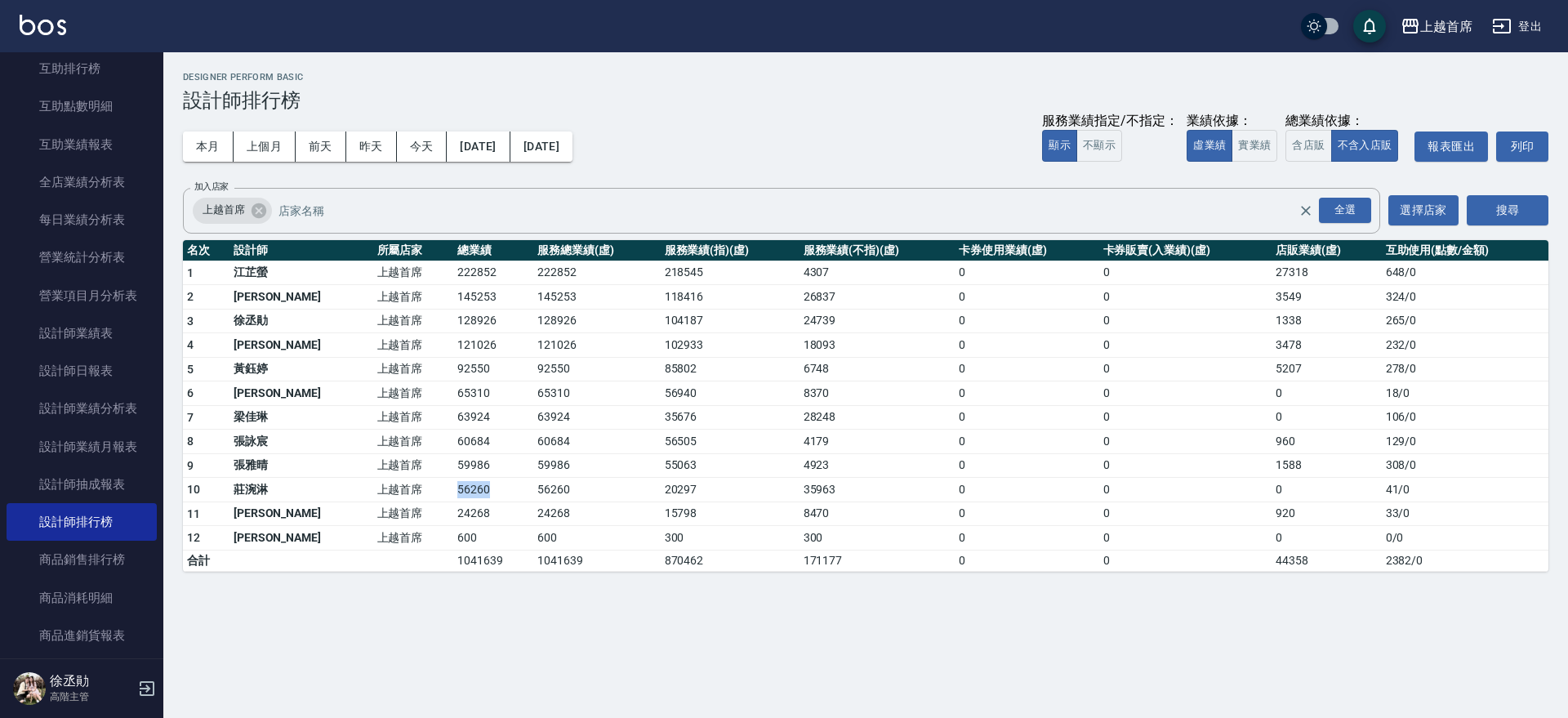
click at [474, 495] on tr "10 [PERSON_NAME] 上越首席 56260 56260 20297 35963 0 0 0 41 / 0" at bounding box center [866, 491] width 1365 height 25
click at [1244, 143] on button "實業績" at bounding box center [1254, 146] width 46 height 32
click at [392, 391] on td "上越首席" at bounding box center [414, 394] width 81 height 25
click at [377, 588] on div "上越首席 [DATE] - [DATE] 設計師排行榜 列印時間： [DATE][PHONE_NUMBER]:08 Designer Perform Basi…" at bounding box center [866, 322] width 1405 height 540
click at [392, 441] on td "上越首席" at bounding box center [414, 442] width 81 height 25
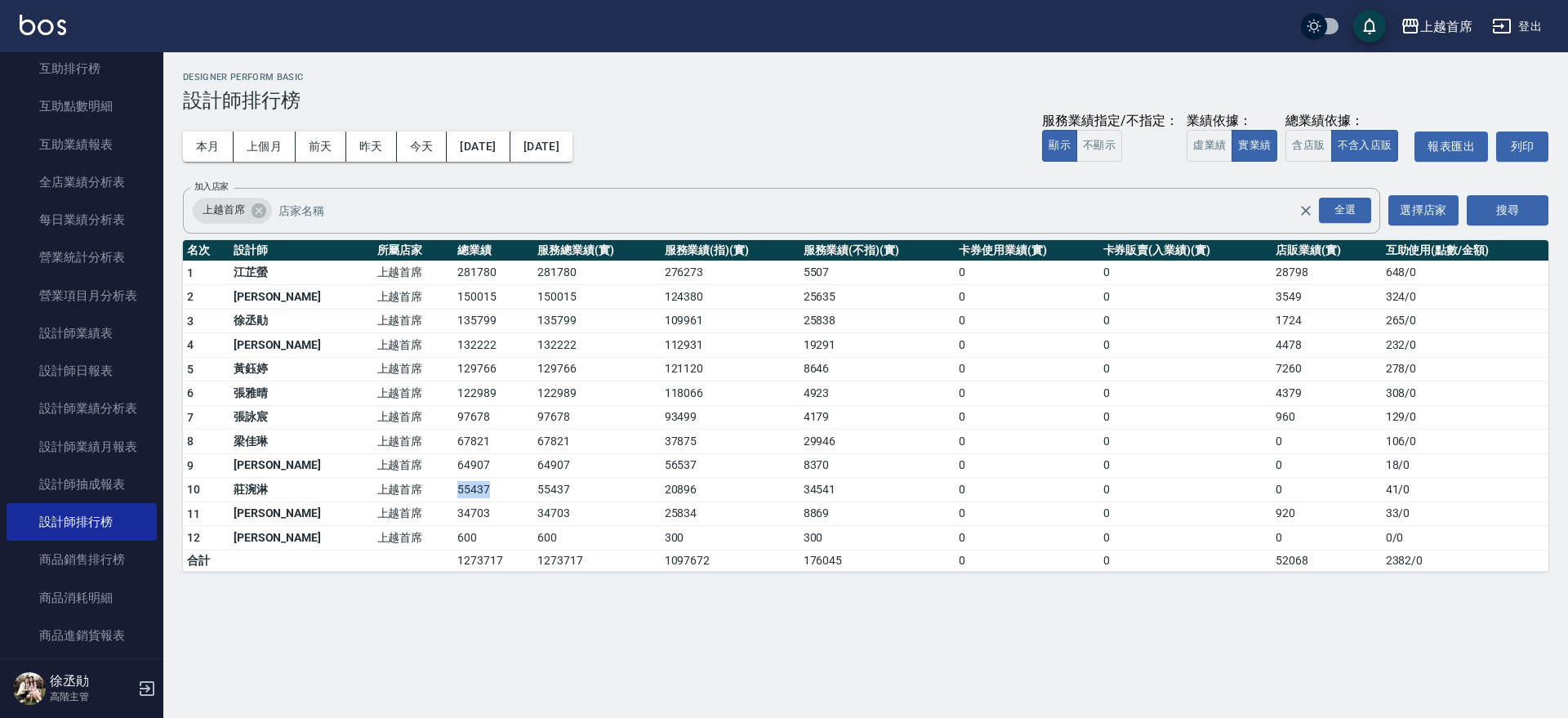
drag, startPoint x: 398, startPoint y: 494, endPoint x: 453, endPoint y: 485, distance: 55.7
click at [453, 485] on tr "10 [PERSON_NAME] 上越首席 55437 55437 20896 34541 0 0 0 41 / 0" at bounding box center [866, 491] width 1365 height 25
drag, startPoint x: 388, startPoint y: 409, endPoint x: 487, endPoint y: 405, distance: 99.1
click at [487, 406] on tr "7 [PERSON_NAME] 上越首席 97678 97678 93499 4179 0 0 960 129 / 0" at bounding box center [866, 418] width 1365 height 25
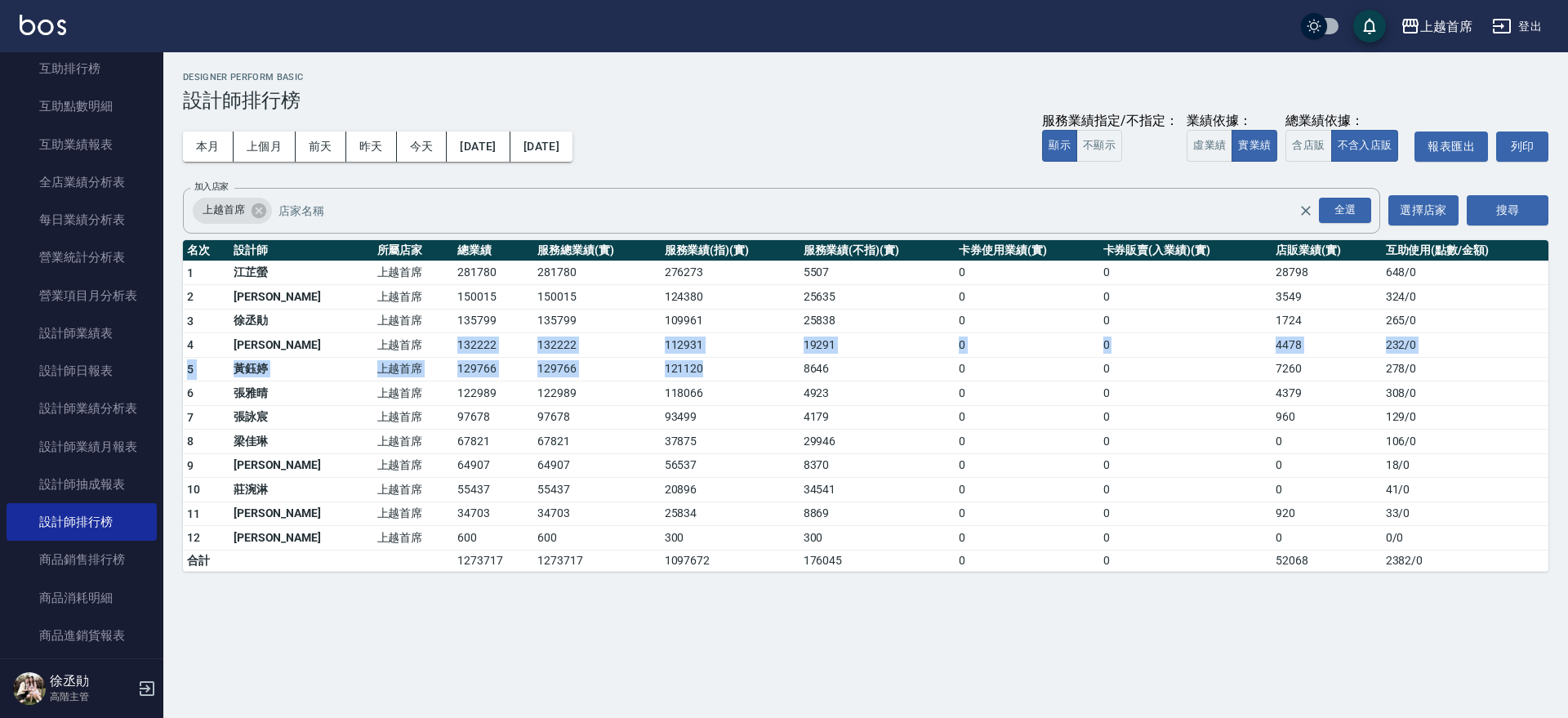
drag, startPoint x: 399, startPoint y: 342, endPoint x: 573, endPoint y: 354, distance: 174.4
click at [704, 358] on tbody "1 [PERSON_NAME] 上越首席 281780 281780 276273 5507 0 0 28798 648 / 0 2 [PERSON_NAME…" at bounding box center [866, 415] width 1365 height 310
click at [541, 351] on td "132222" at bounding box center [597, 345] width 126 height 25
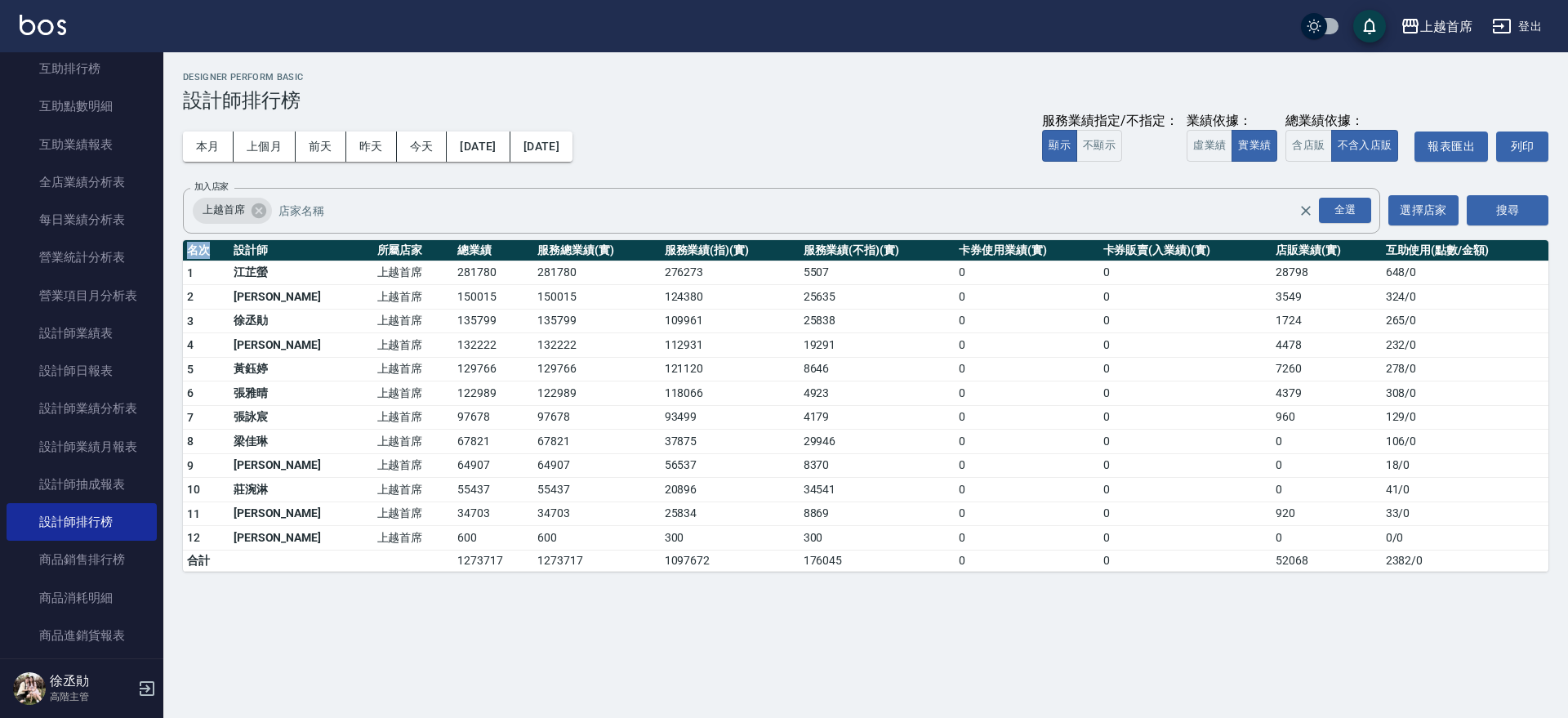
drag, startPoint x: 208, startPoint y: 259, endPoint x: 1220, endPoint y: 722, distance: 1112.9
click at [1220, 718] on html "上越首席 登出 櫃檯作業 打帳單 帳單列表 掛單列表 座位開單 營業儀表板 現金收支登錄 高階收支登錄 材料自購登錄 每日結帳 排班表 現場電腦打卡 掃碼打卡…" at bounding box center [784, 359] width 1568 height 718
click at [690, 169] on div "本月 上個月 [DATE] [DATE] [DATE] [DATE] [DATE] 服務業績指定/不指定： 顯示 不顯示 業績依據： 虛業績 實業績 總業績依…" at bounding box center [866, 147] width 1365 height 70
drag, startPoint x: 224, startPoint y: 393, endPoint x: 319, endPoint y: 391, distance: 95.0
click at [319, 391] on tr "6 [PERSON_NAME]首席 122989 122989 118066 4923 0 0 4379 308 / 0" at bounding box center [866, 394] width 1365 height 25
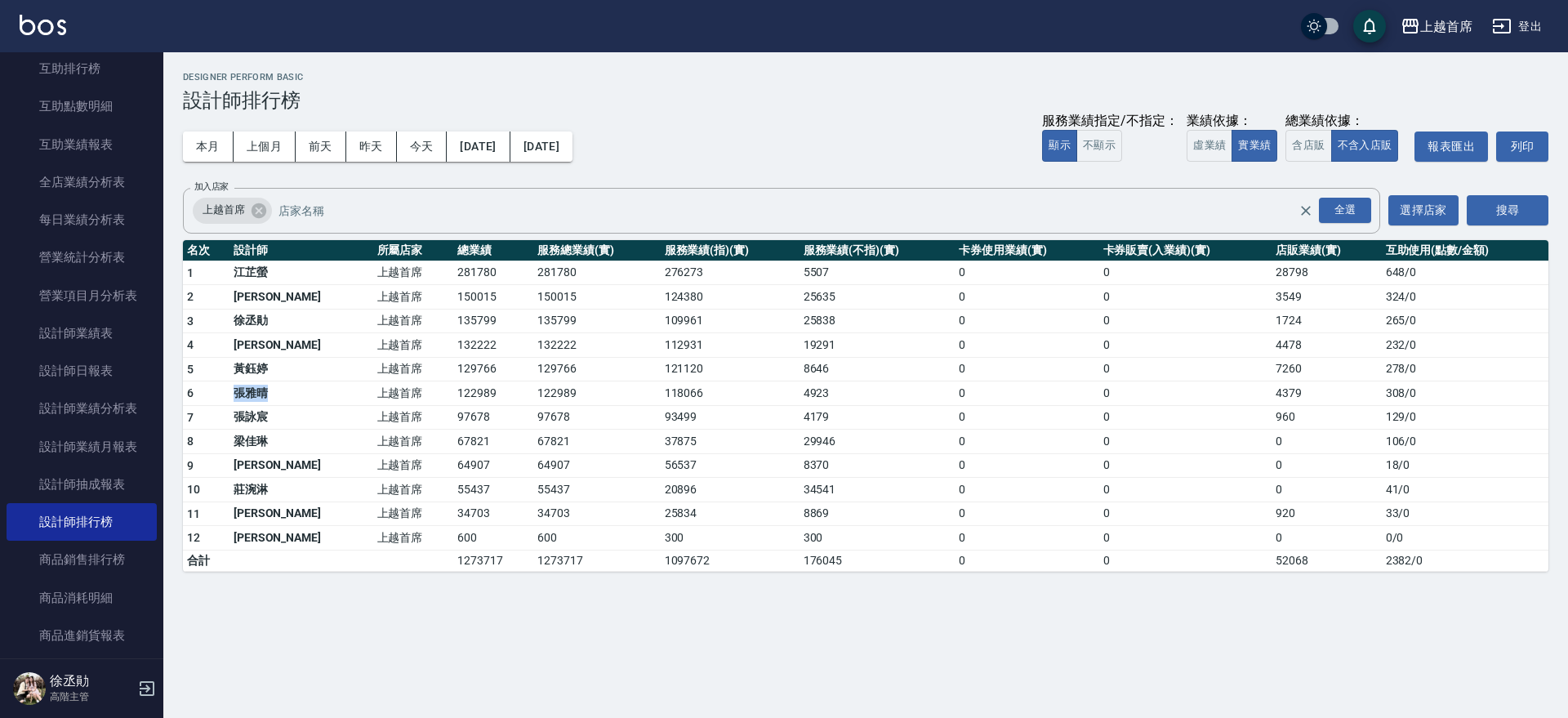
click at [291, 391] on td "張雅晴" at bounding box center [301, 394] width 143 height 25
click at [361, 611] on div "上越首席 [DATE] - [DATE] 設計師排行榜 列印時間： [DATE][PHONE_NUMBER]:08 Designer Perform Basi…" at bounding box center [784, 359] width 1568 height 718
click at [64, 366] on link "設計師日報表" at bounding box center [81, 371] width 150 height 38
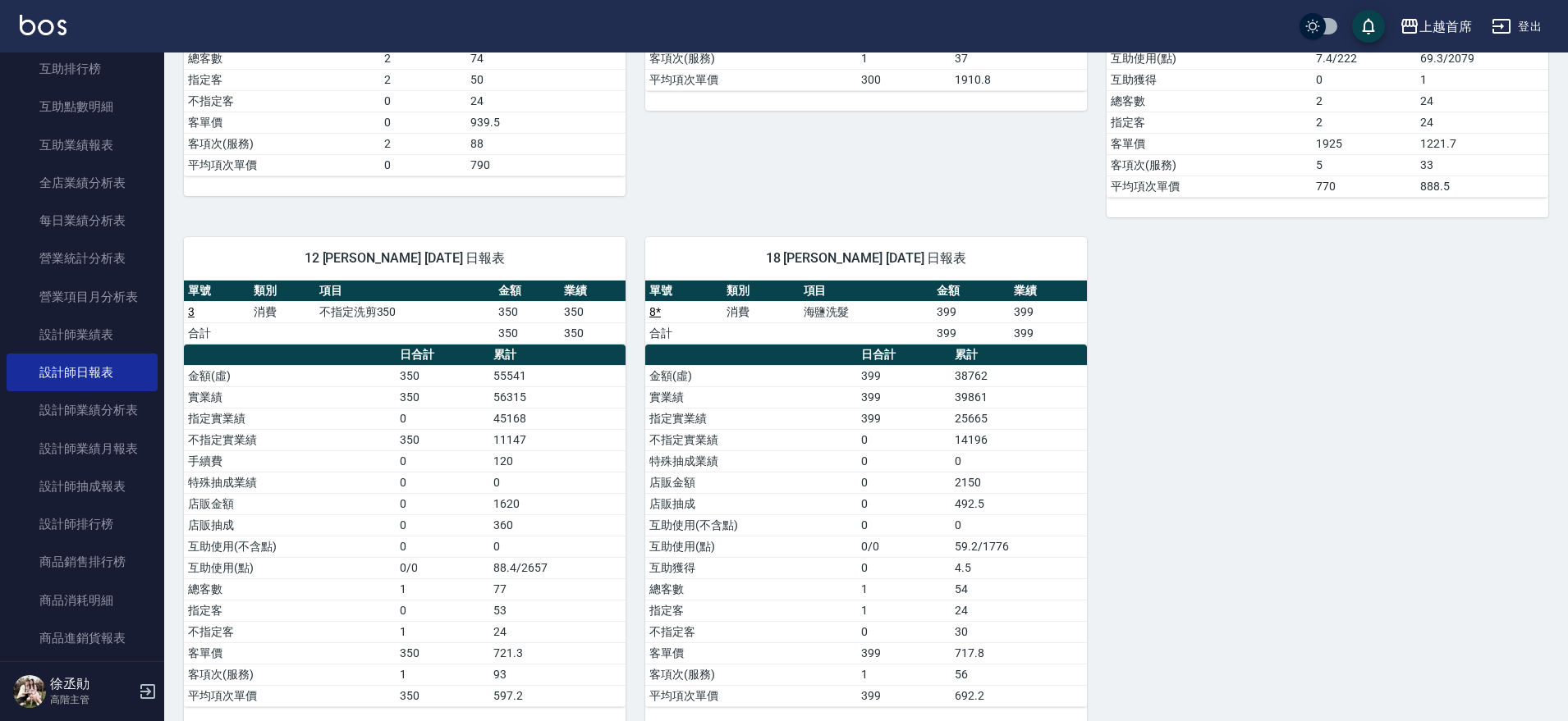
scroll to position [1161, 0]
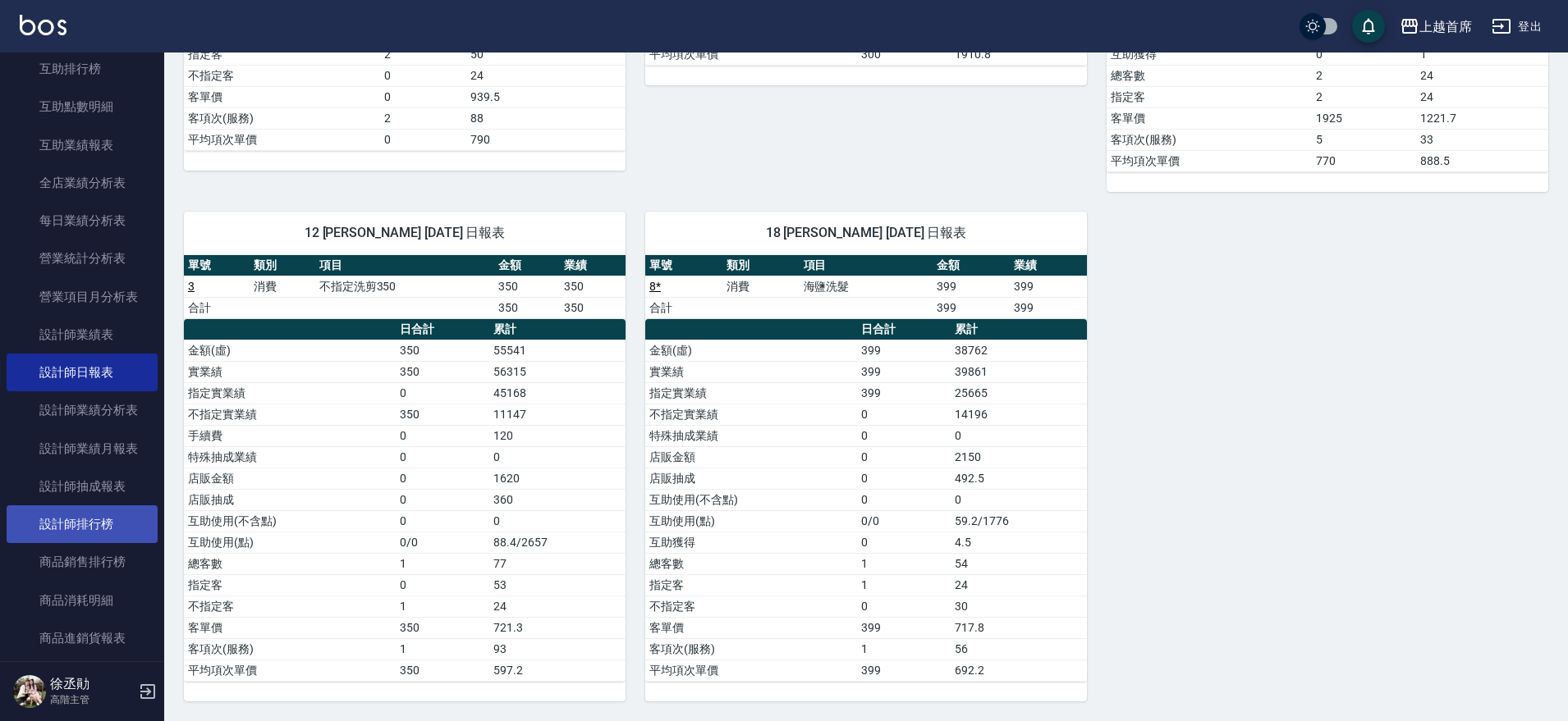
click at [66, 527] on link "設計師排行榜" at bounding box center [82, 525] width 151 height 38
click at [67, 526] on link "設計師排行榜" at bounding box center [82, 525] width 151 height 38
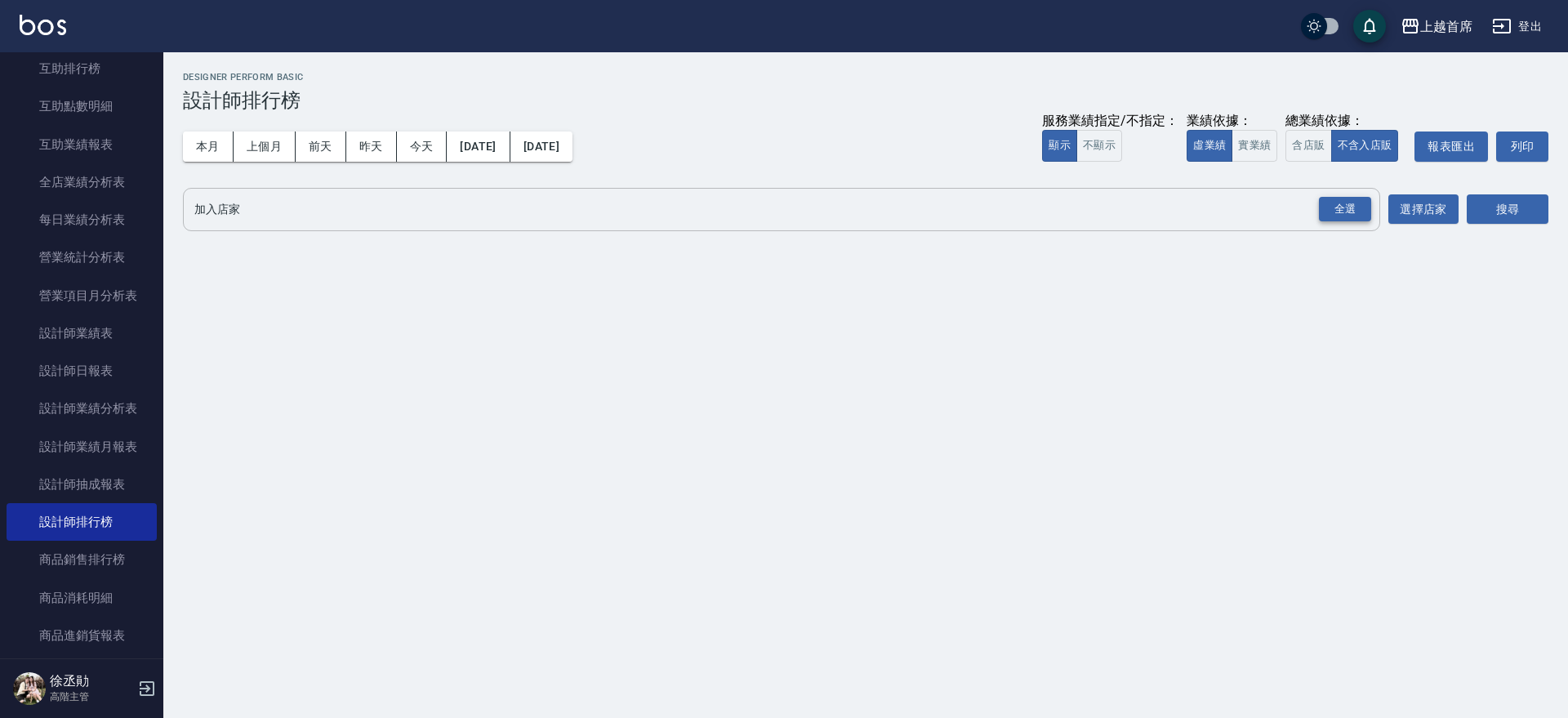
click at [1336, 213] on div "全選" at bounding box center [1345, 209] width 52 height 25
click at [1492, 211] on button "搜尋" at bounding box center [1508, 210] width 82 height 30
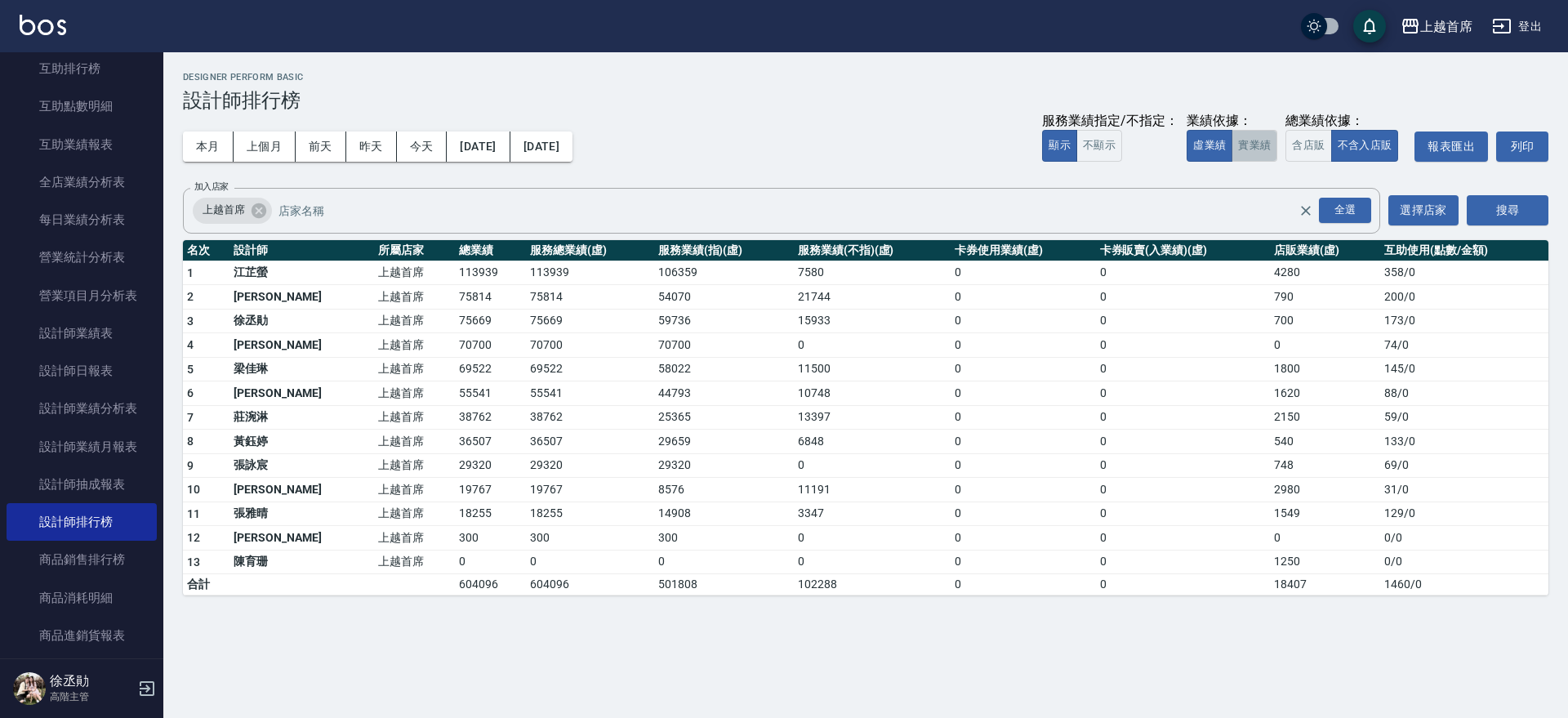
click at [1247, 159] on button "實業績" at bounding box center [1254, 146] width 46 height 32
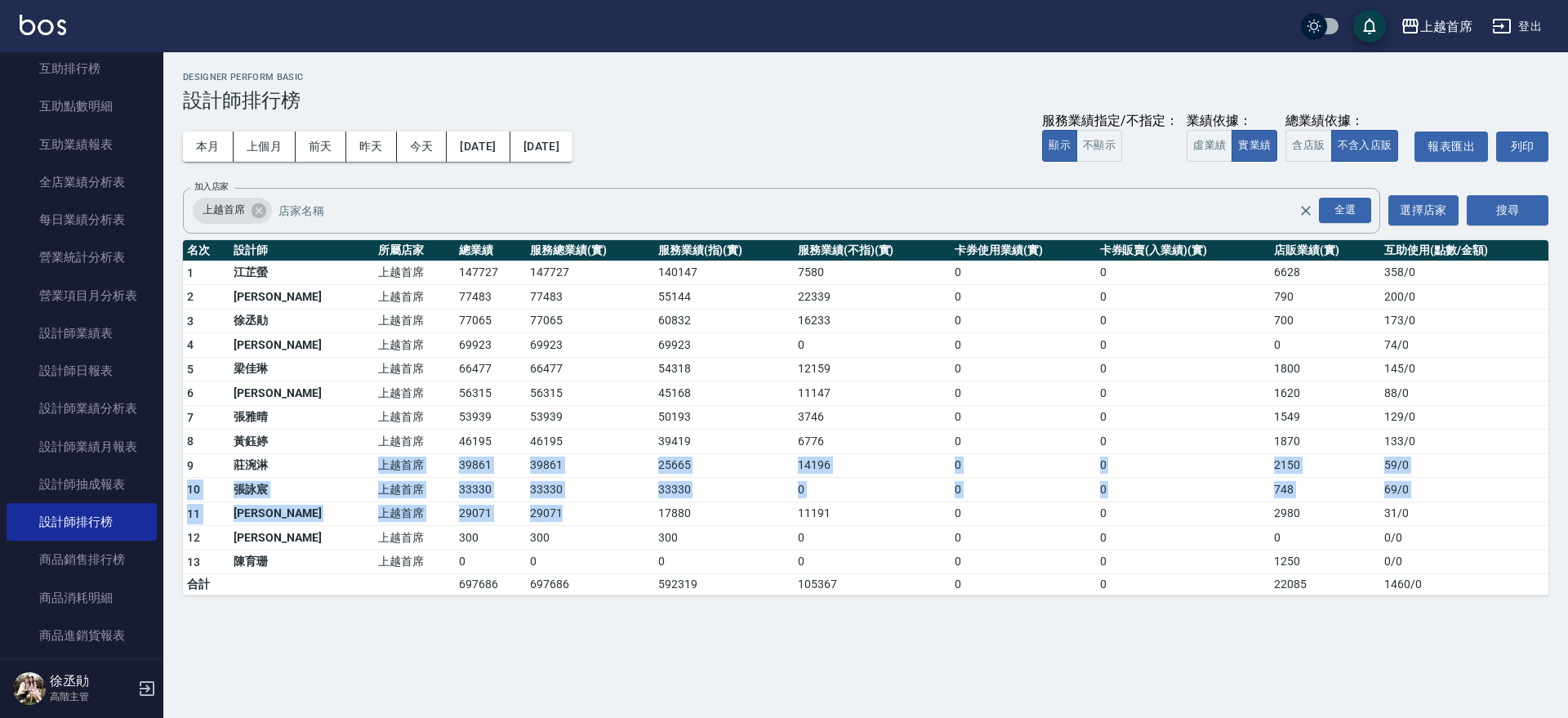
drag, startPoint x: 327, startPoint y: 468, endPoint x: 606, endPoint y: 506, distance: 281.6
click at [606, 506] on tbody "1 [PERSON_NAME]首席 147727 147727 140147 7580 0 0 6628 358 / 0 2 [PERSON_NAME]首席 …" at bounding box center [866, 427] width 1365 height 335
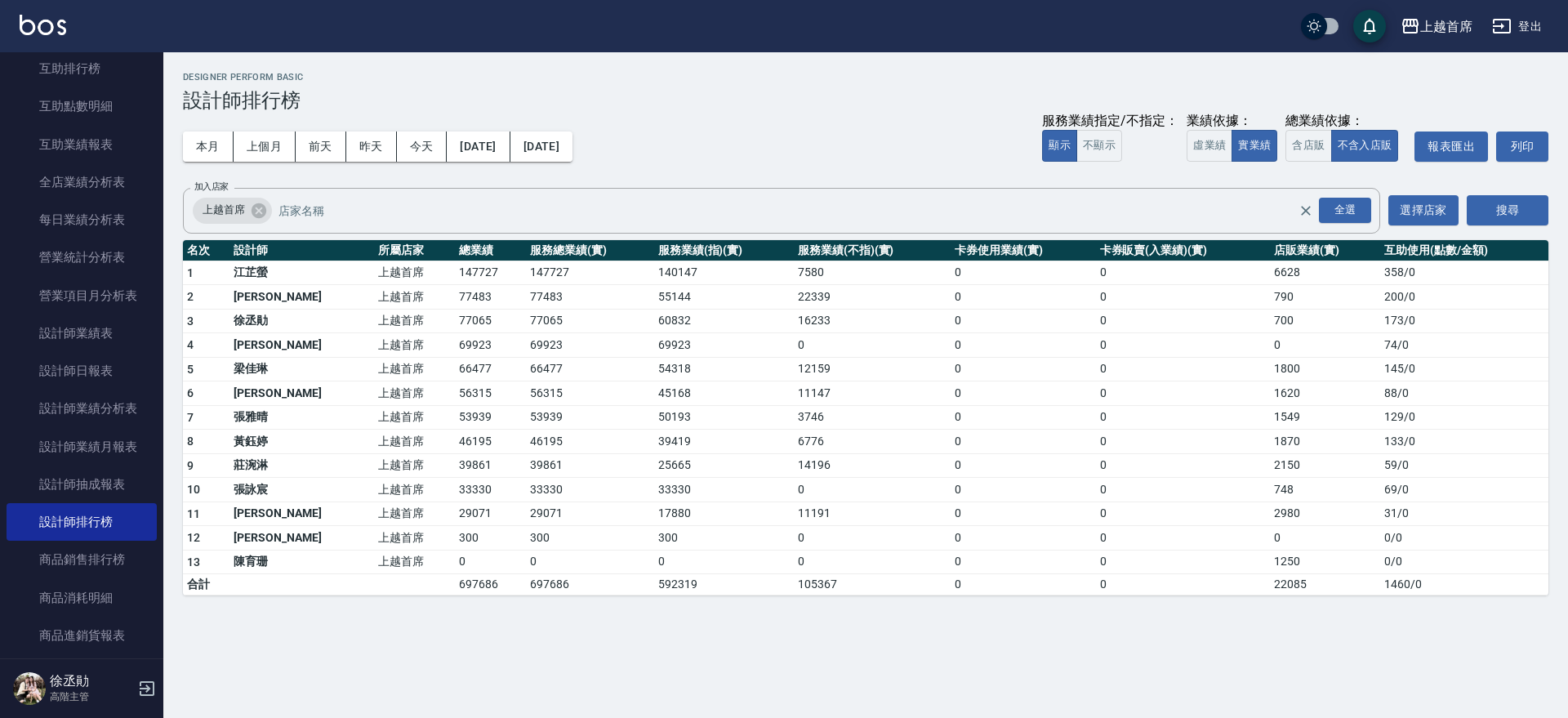
click at [558, 604] on div "上越首席 [DATE] - [DATE] 設計師排行榜 列印時間： [DATE][PHONE_NUMBER]:13 Designer Perform Basi…" at bounding box center [866, 333] width 1405 height 563
drag, startPoint x: 388, startPoint y: 462, endPoint x: 457, endPoint y: 462, distance: 69.0
click at [457, 462] on tr "9 [PERSON_NAME] 上越首席 39861 39861 25665 14196 0 0 2150 59 / 0" at bounding box center [866, 466] width 1365 height 25
drag, startPoint x: 670, startPoint y: 128, endPoint x: 677, endPoint y: 111, distance: 18.4
click at [676, 112] on div "本月 上個月 [DATE] [DATE] [DATE] [DATE] [DATE] 服務業績指定/不指定： 顯示 不顯示 業績依據： 虛業績 實業績 總業績依…" at bounding box center [866, 147] width 1365 height 70
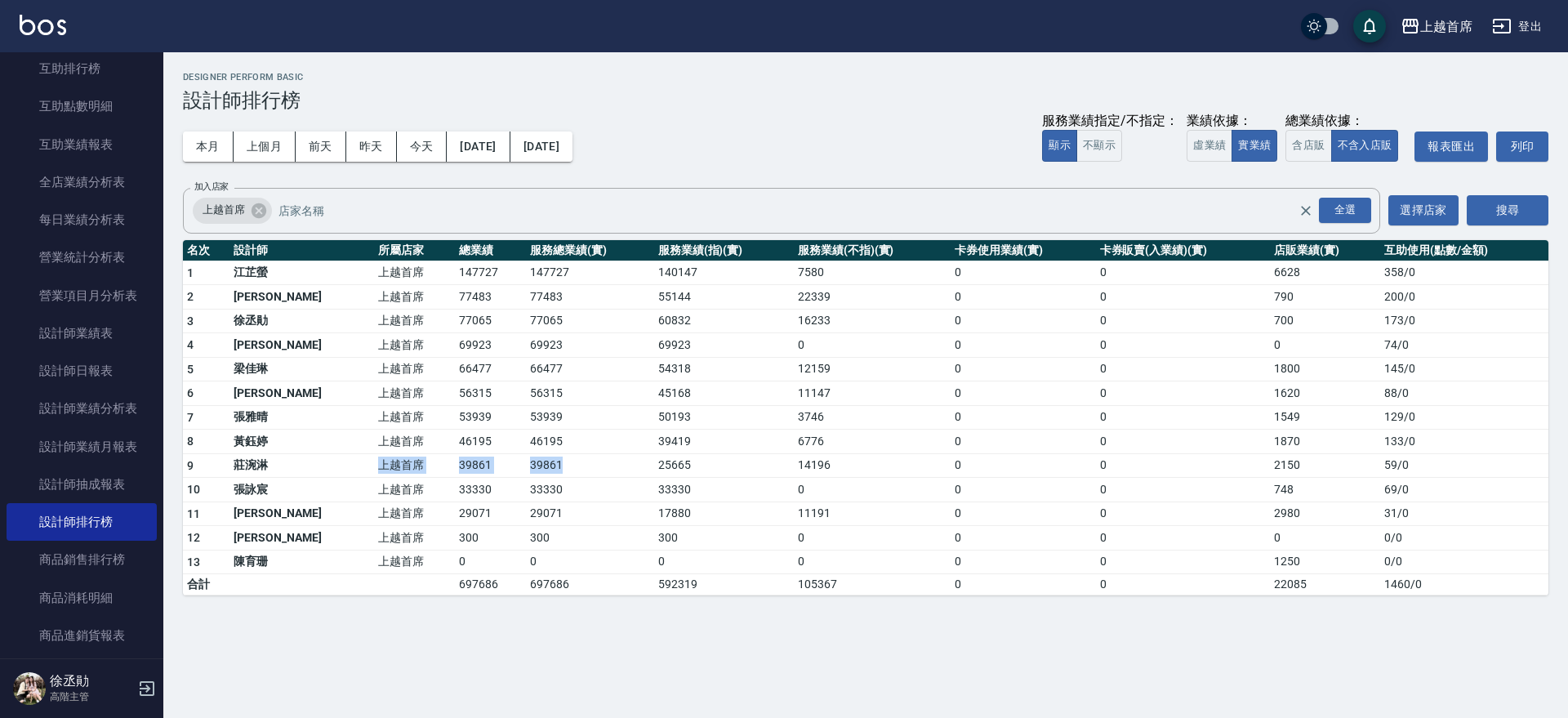
drag, startPoint x: 316, startPoint y: 461, endPoint x: 582, endPoint y: 454, distance: 266.1
click at [582, 454] on tr "9 [PERSON_NAME] 上越首席 39861 39861 25665 14196 0 0 2150 59 / 0" at bounding box center [866, 466] width 1365 height 25
click at [375, 651] on div "上越首席 [DATE] - [DATE] 設計師排行榜 列印時間： [DATE][PHONE_NUMBER]:13 Designer Perform Basi…" at bounding box center [784, 359] width 1568 height 718
